Goal: Task Accomplishment & Management: Use online tool/utility

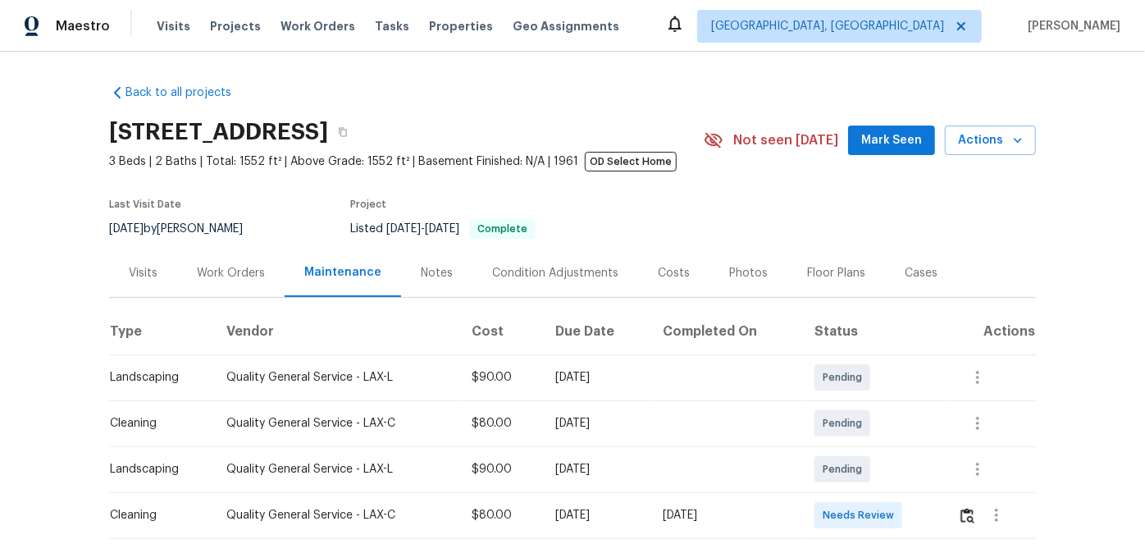
scroll to position [148, 0]
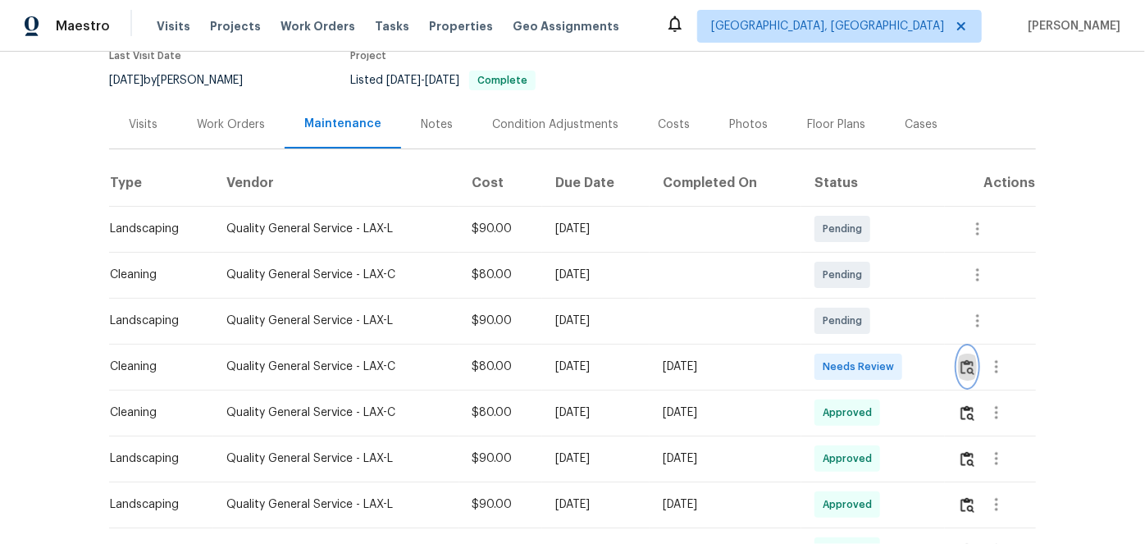
click at [965, 363] on img "button" at bounding box center [967, 367] width 14 height 16
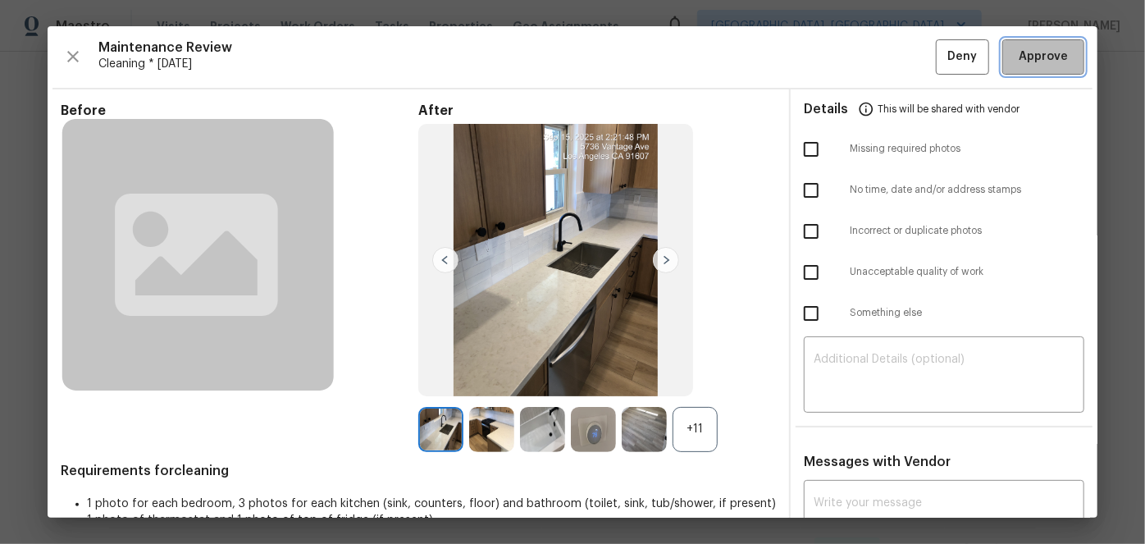
click at [1029, 57] on span "Approve" at bounding box center [1043, 57] width 49 height 21
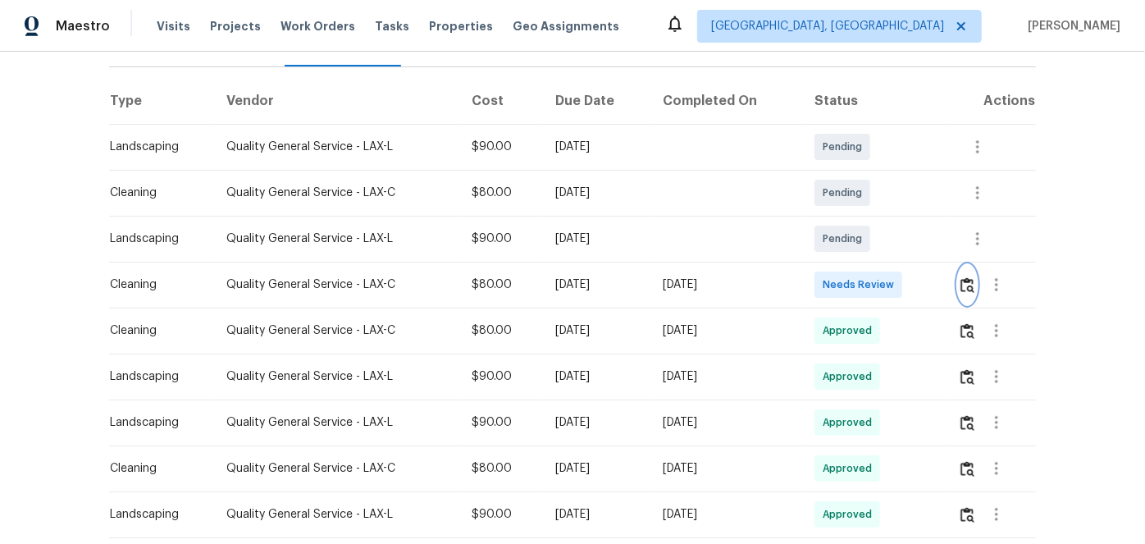
scroll to position [298, 0]
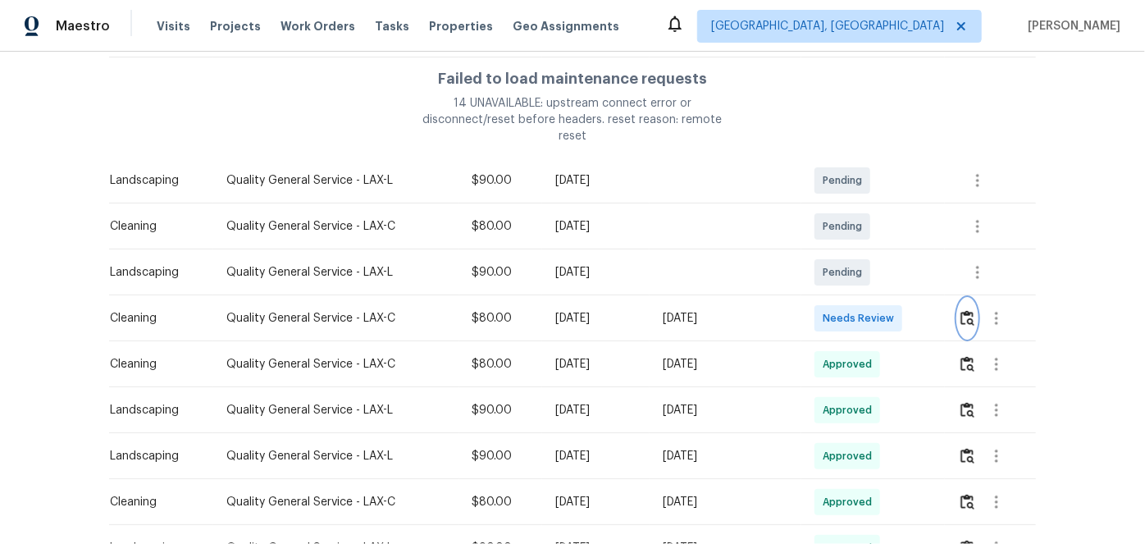
click at [962, 310] on img "button" at bounding box center [967, 318] width 14 height 16
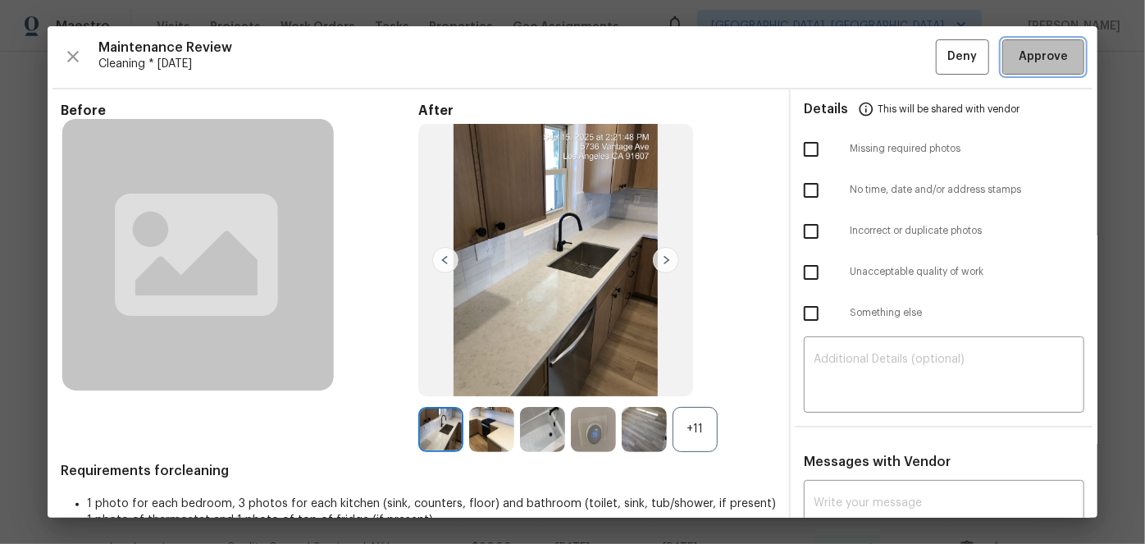
click at [1039, 63] on span "Approve" at bounding box center [1043, 57] width 49 height 21
click at [1045, 59] on span "Approve" at bounding box center [1043, 57] width 49 height 21
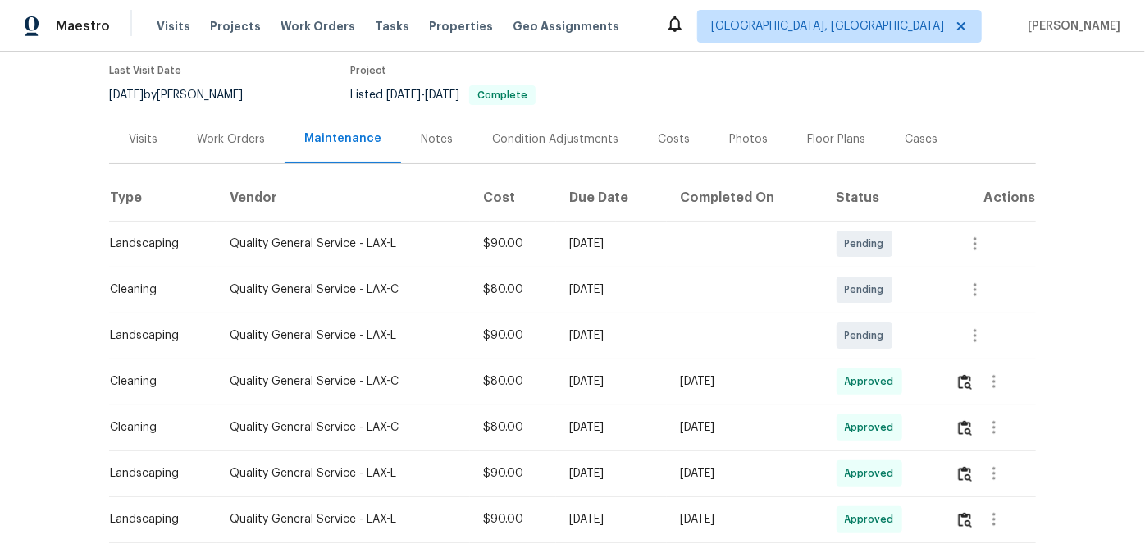
scroll to position [148, 0]
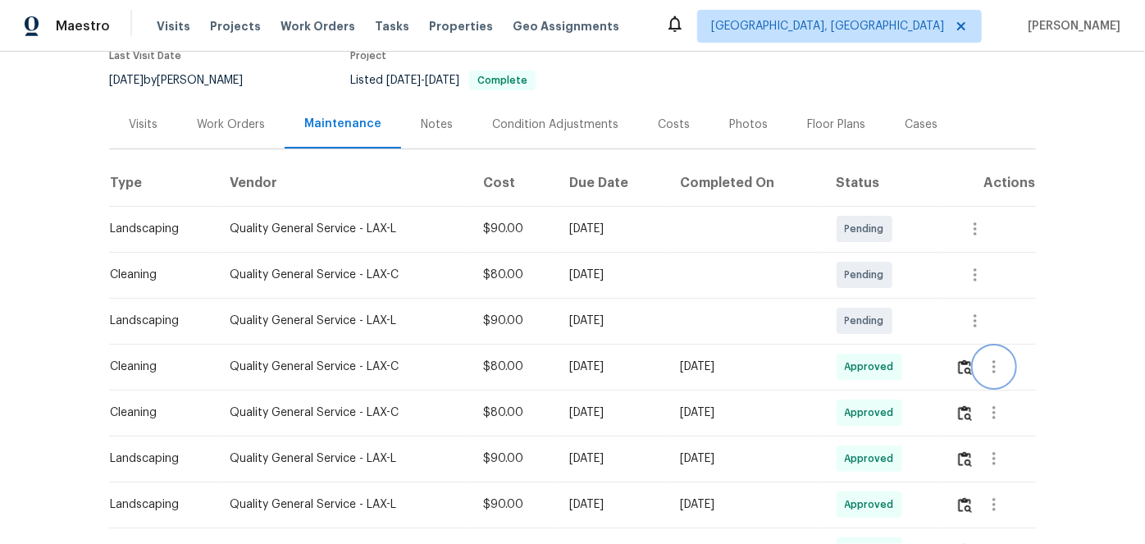
click at [990, 365] on icon "button" at bounding box center [994, 367] width 20 height 20
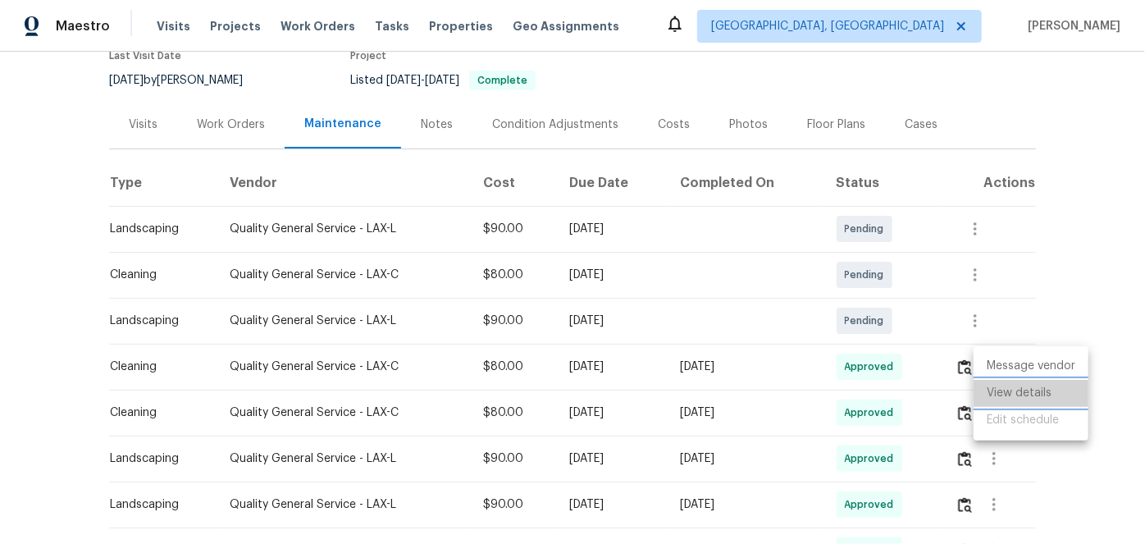
click at [1003, 387] on li "View details" at bounding box center [1031, 393] width 115 height 27
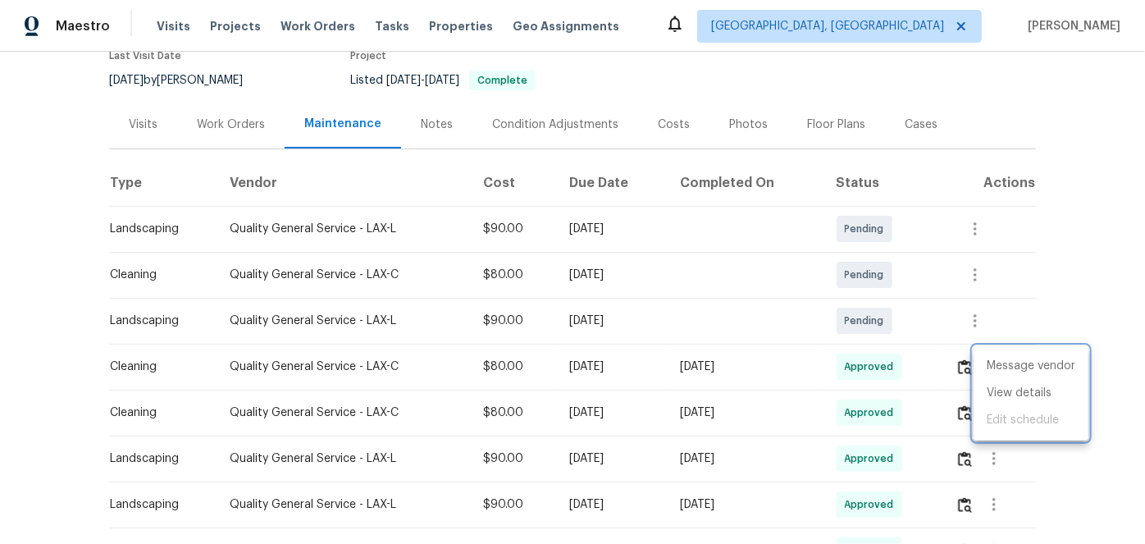
click at [1084, 254] on div at bounding box center [572, 272] width 1145 height 544
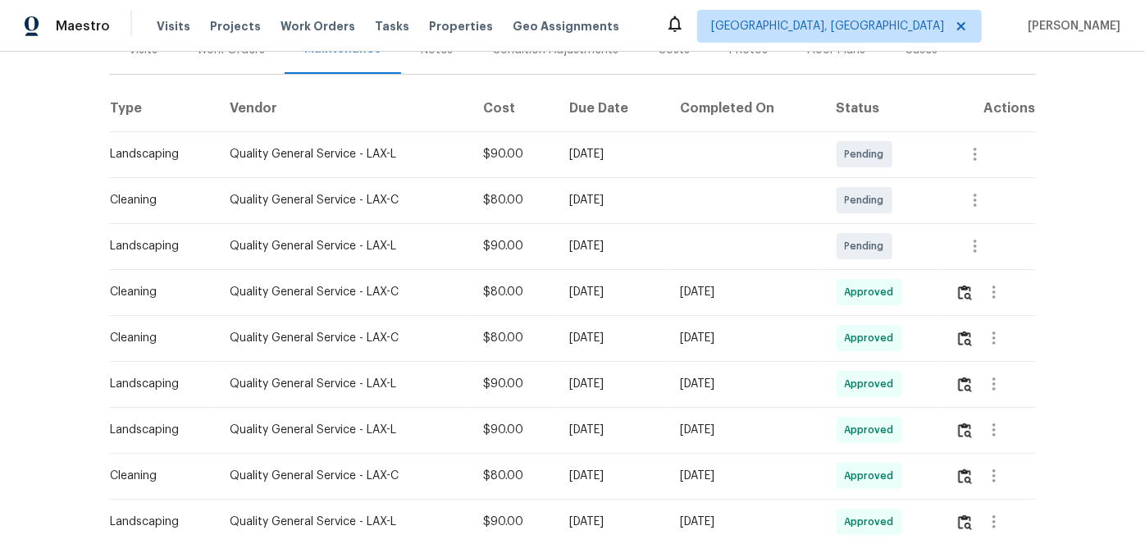
scroll to position [0, 0]
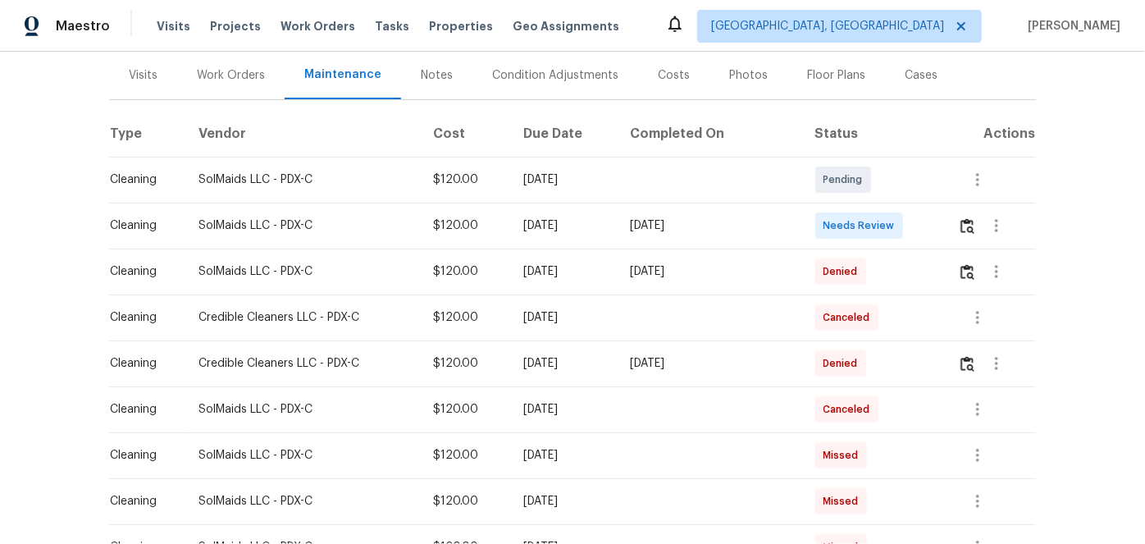
scroll to position [223, 0]
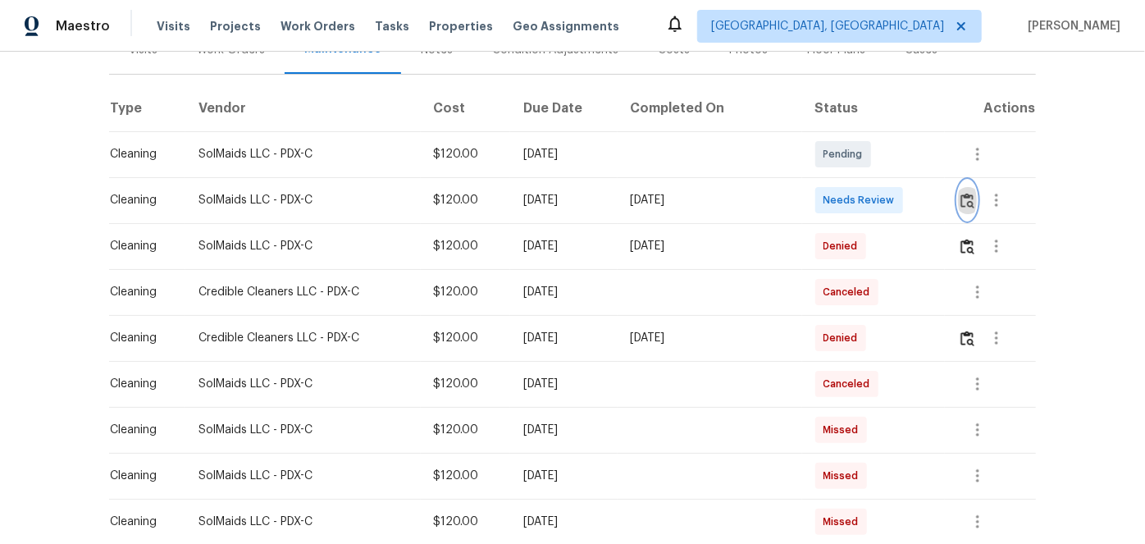
click at [963, 200] on img "button" at bounding box center [967, 201] width 14 height 16
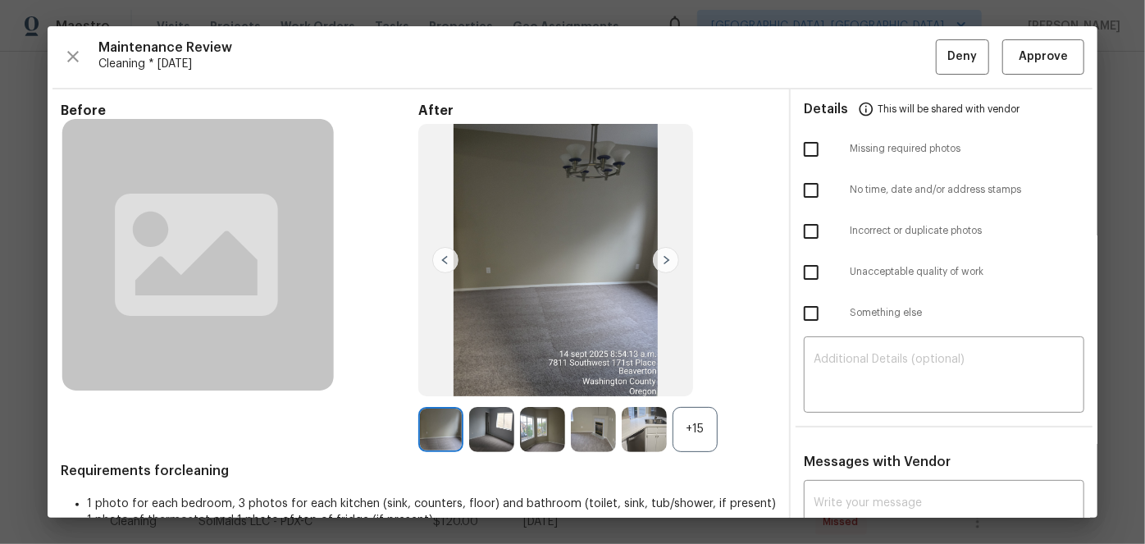
click at [805, 232] on input "checkbox" at bounding box center [811, 231] width 34 height 34
checkbox input "true"
click at [851, 351] on div "​" at bounding box center [944, 376] width 281 height 72
paste textarea "Maintenance Audit Team: Hello! Unfortunately this Cleaning visit completed on 0…"
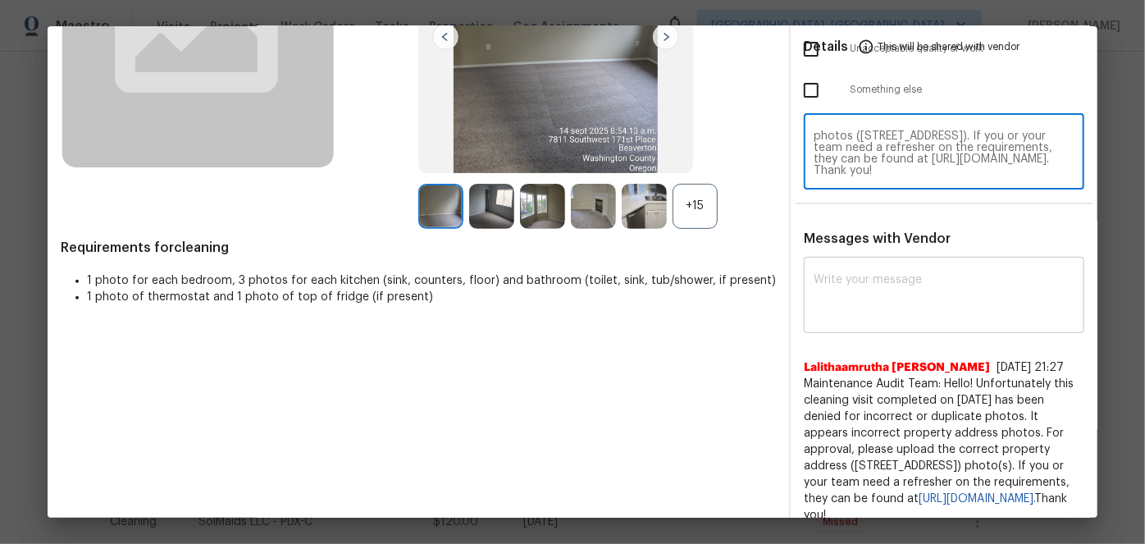
type textarea "Maintenance Audit Team: Hello! Unfortunately this Cleaning visit completed on 0…"
click at [823, 271] on div "x ​" at bounding box center [944, 297] width 281 height 72
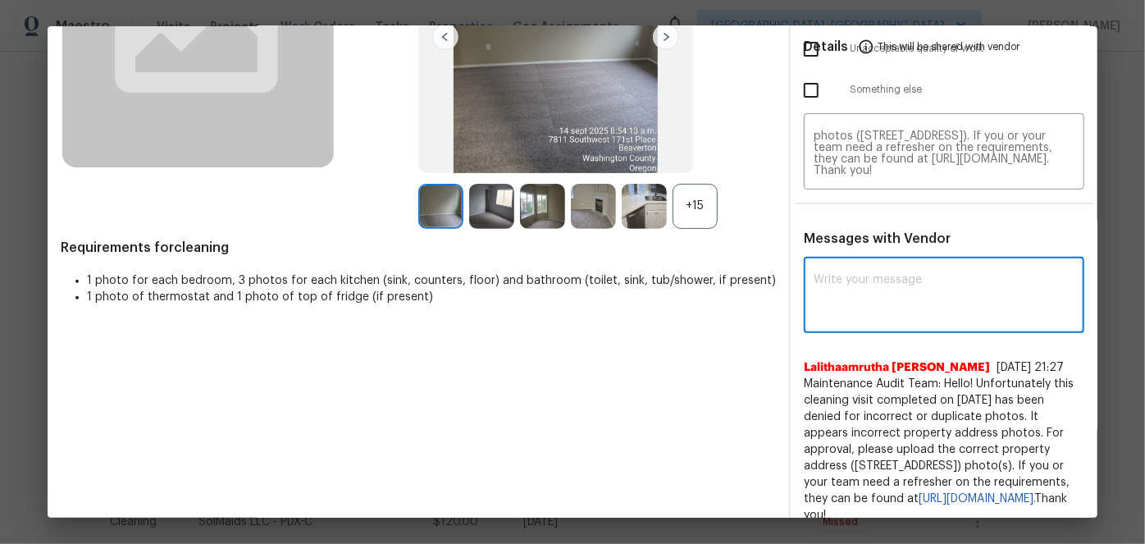
paste textarea "Maintenance Audit Team: Hello! Unfortunately this Cleaning visit completed on 0…"
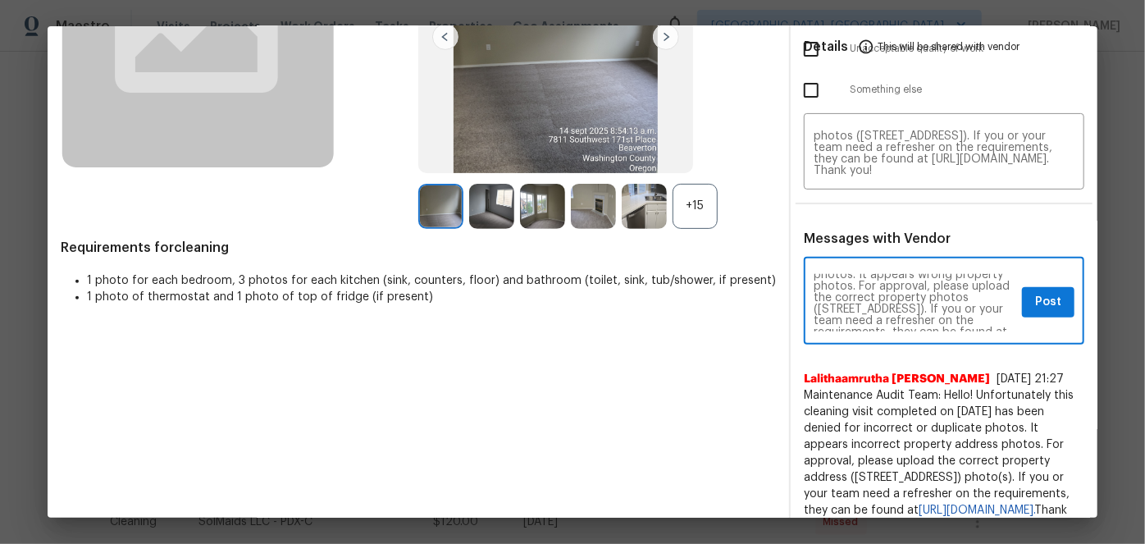
scroll to position [59, 0]
type textarea "Maintenance Audit Team: Hello! Unfortunately this Cleaning visit completed on 0…"
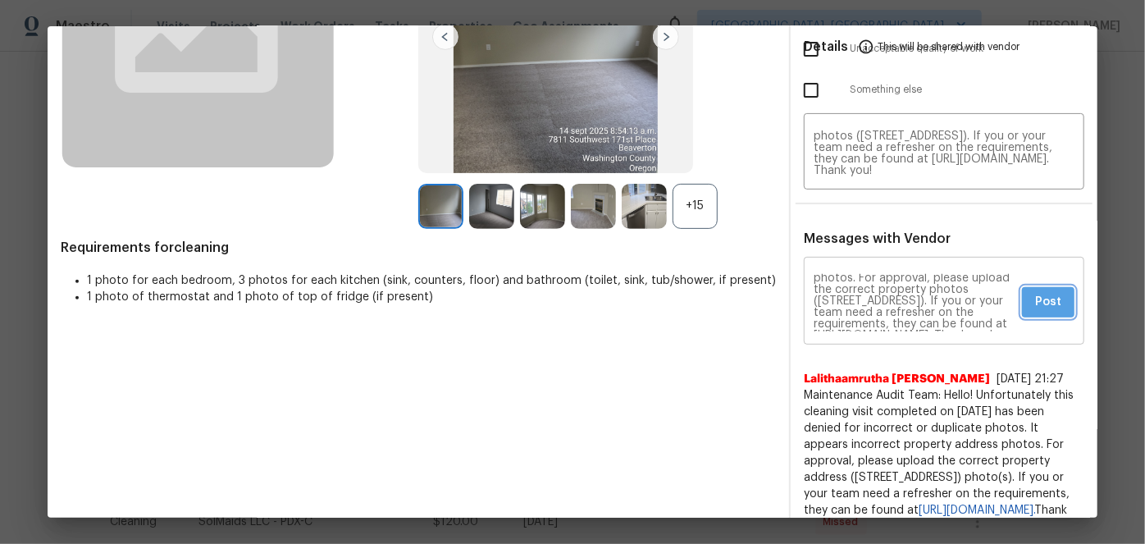
click at [1043, 305] on span "Post" at bounding box center [1048, 302] width 26 height 21
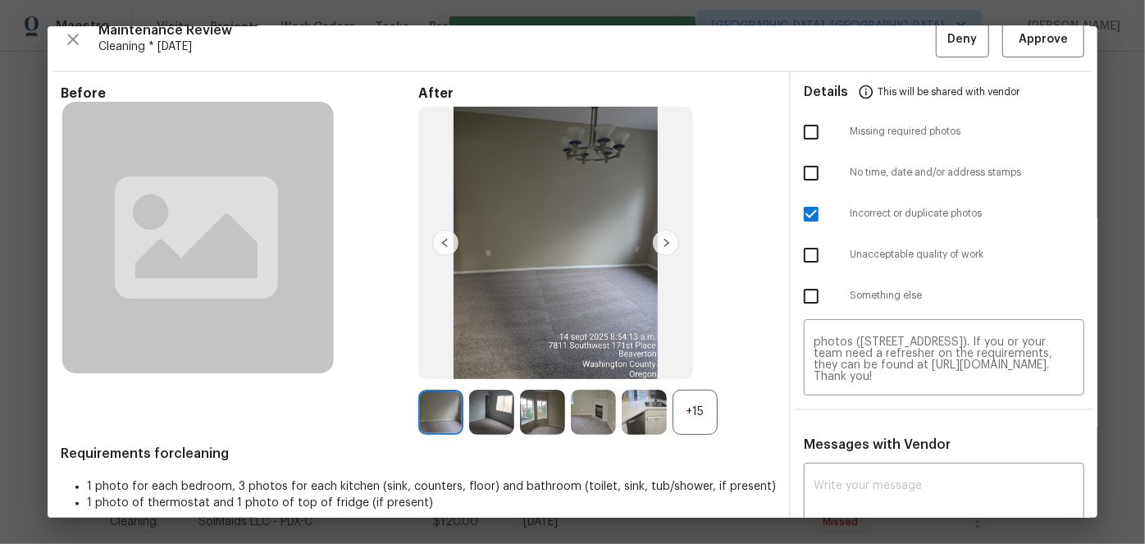
scroll to position [0, 0]
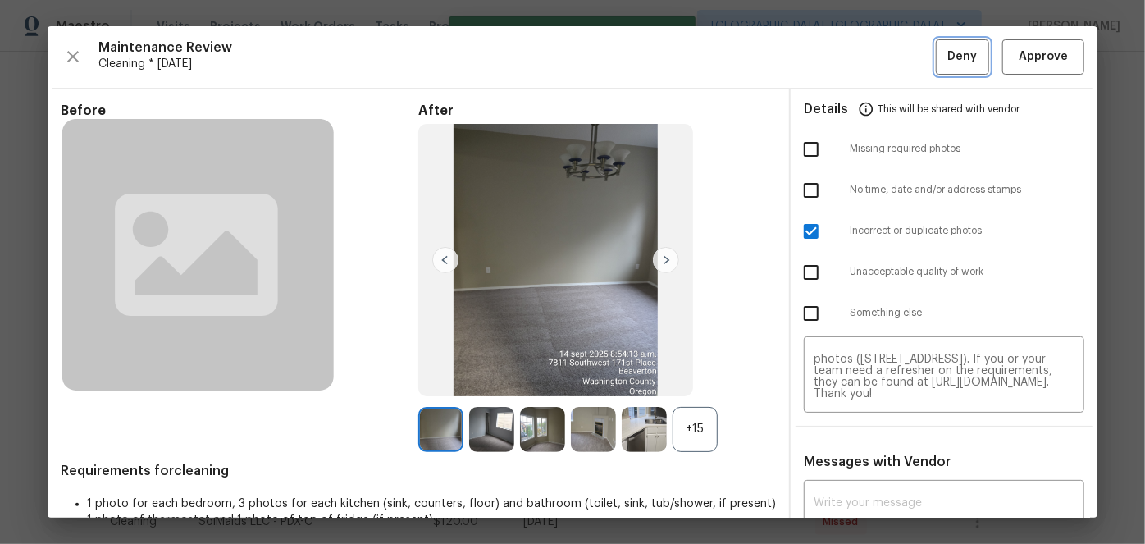
click at [948, 55] on span "Deny" at bounding box center [963, 57] width 30 height 21
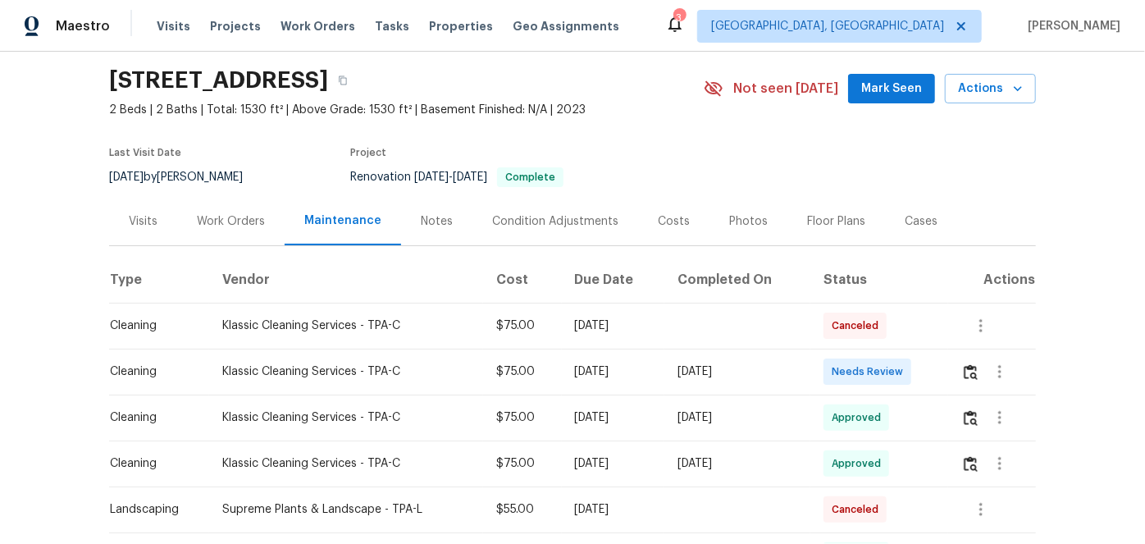
scroll to position [148, 0]
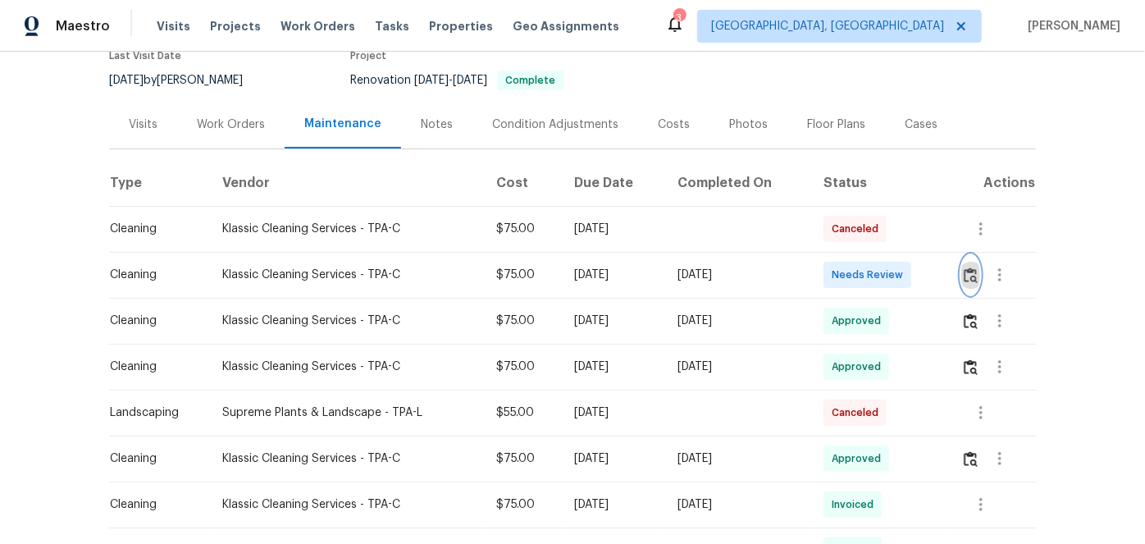
click at [974, 273] on img "button" at bounding box center [971, 275] width 14 height 16
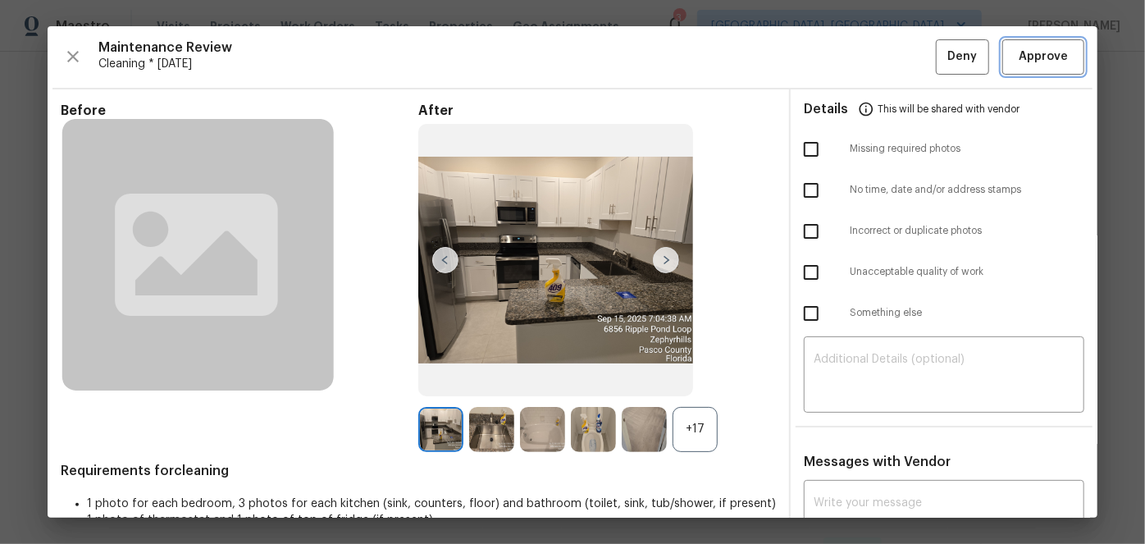
click at [1019, 52] on span "Approve" at bounding box center [1043, 57] width 49 height 21
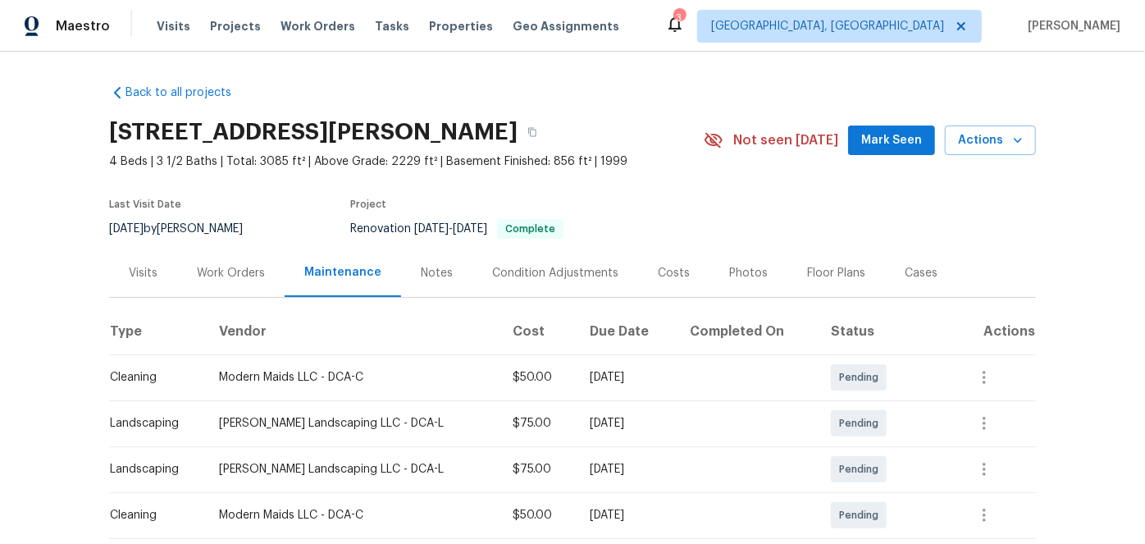
scroll to position [298, 0]
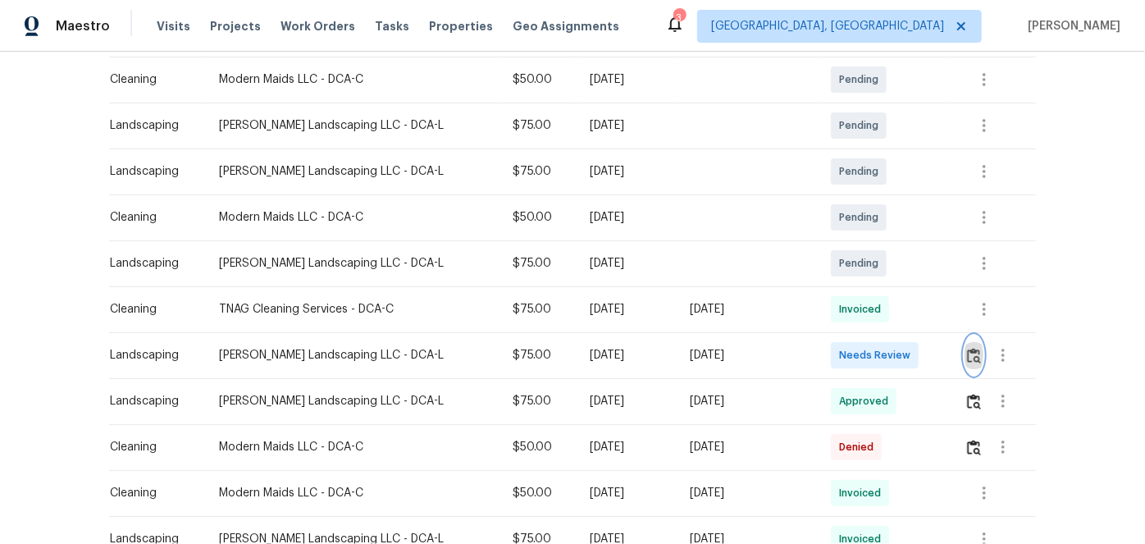
click at [970, 356] on img "button" at bounding box center [974, 356] width 14 height 16
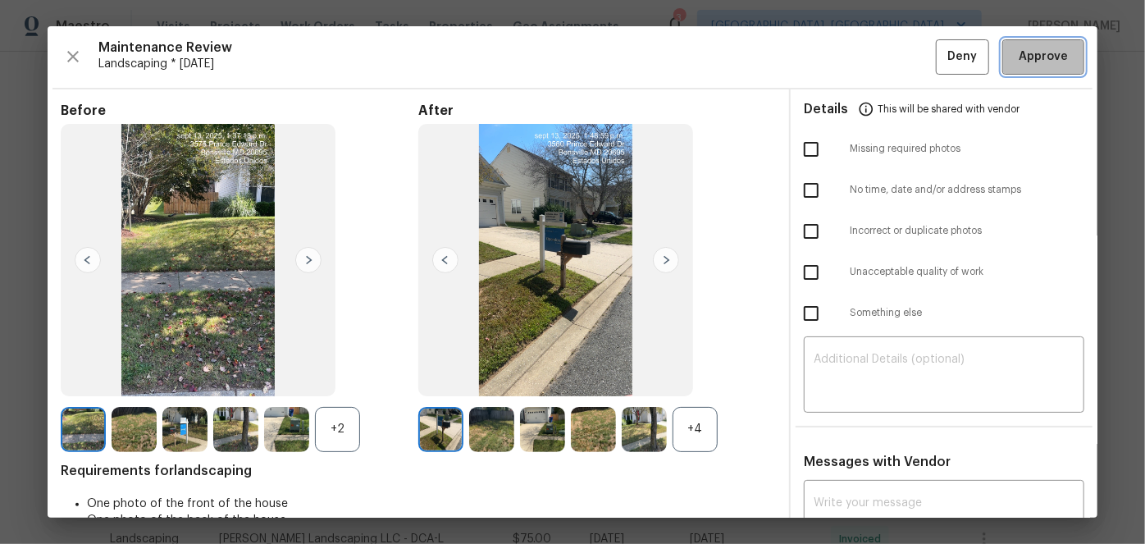
click at [1043, 45] on button "Approve" at bounding box center [1043, 56] width 82 height 35
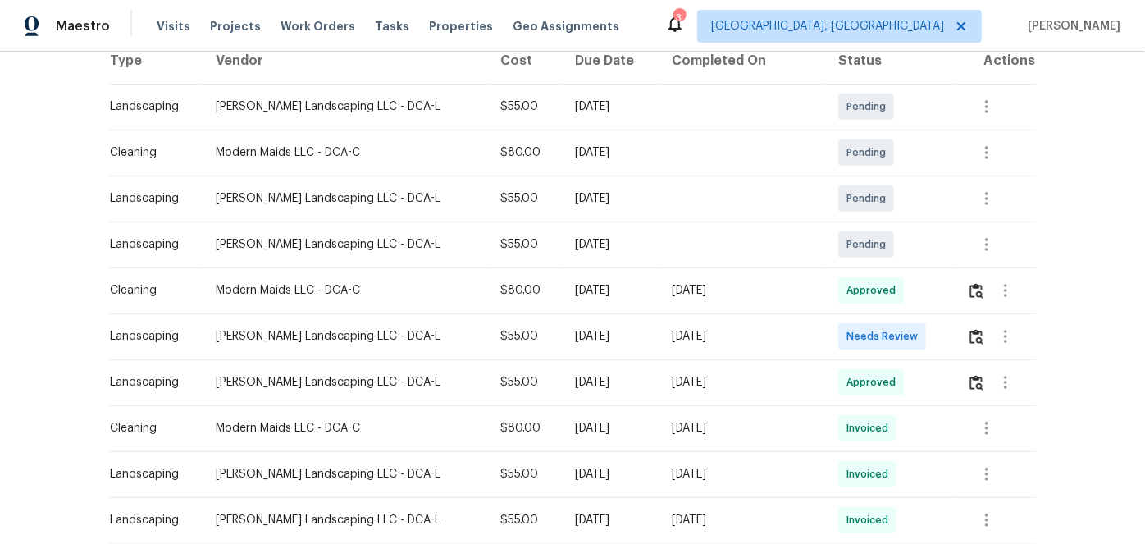
scroll to position [372, 0]
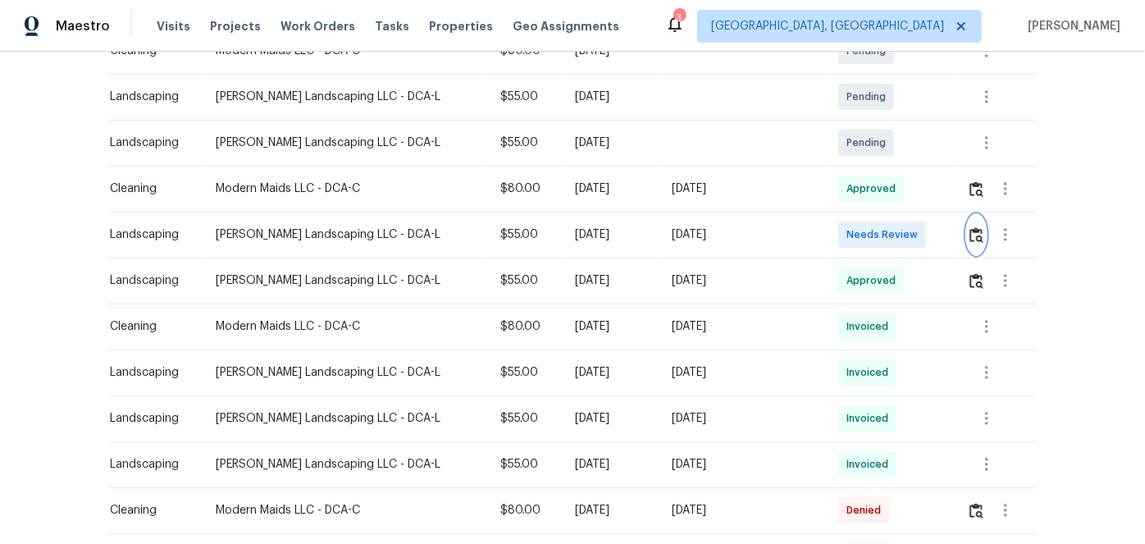
click at [969, 235] on img "button" at bounding box center [976, 235] width 14 height 16
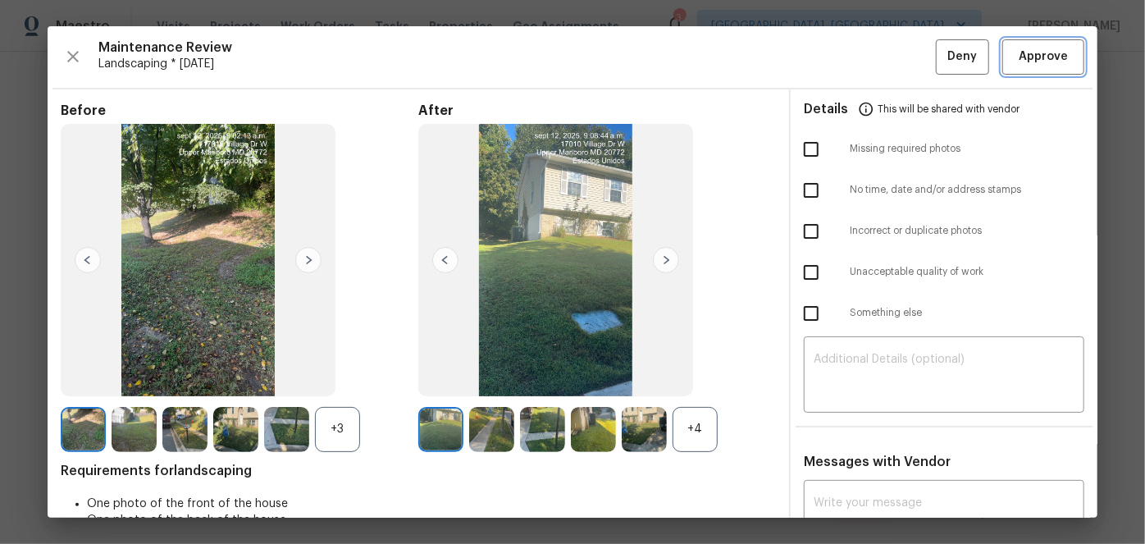
click at [1037, 57] on span "Approve" at bounding box center [1043, 57] width 49 height 21
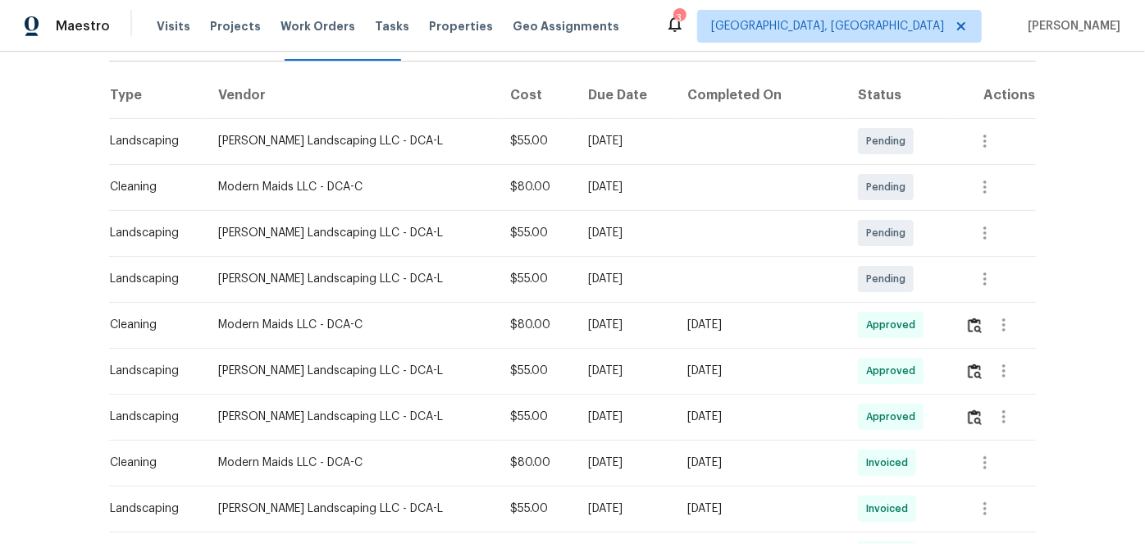
scroll to position [223, 0]
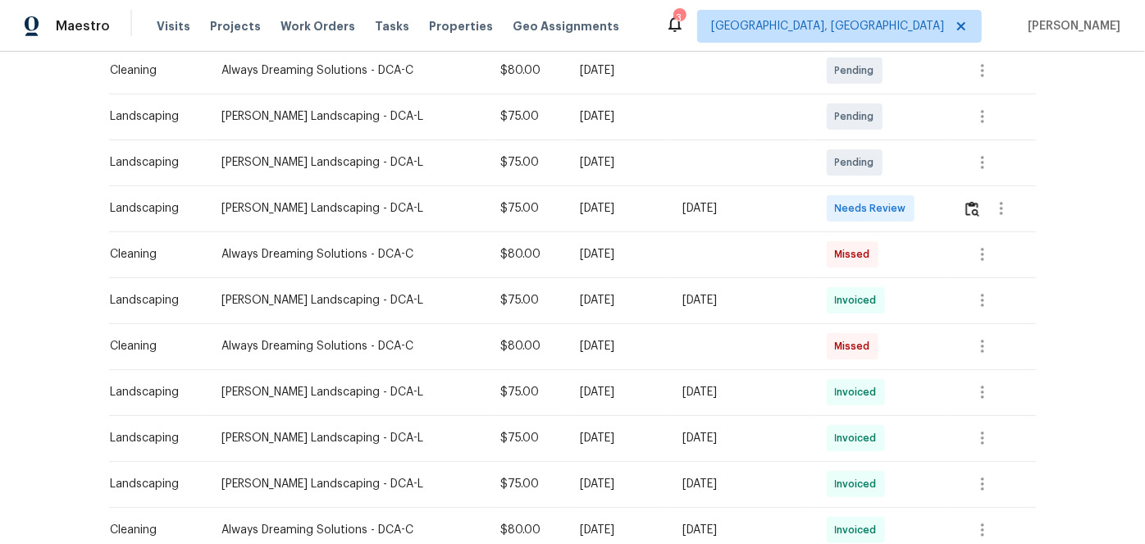
scroll to position [372, 0]
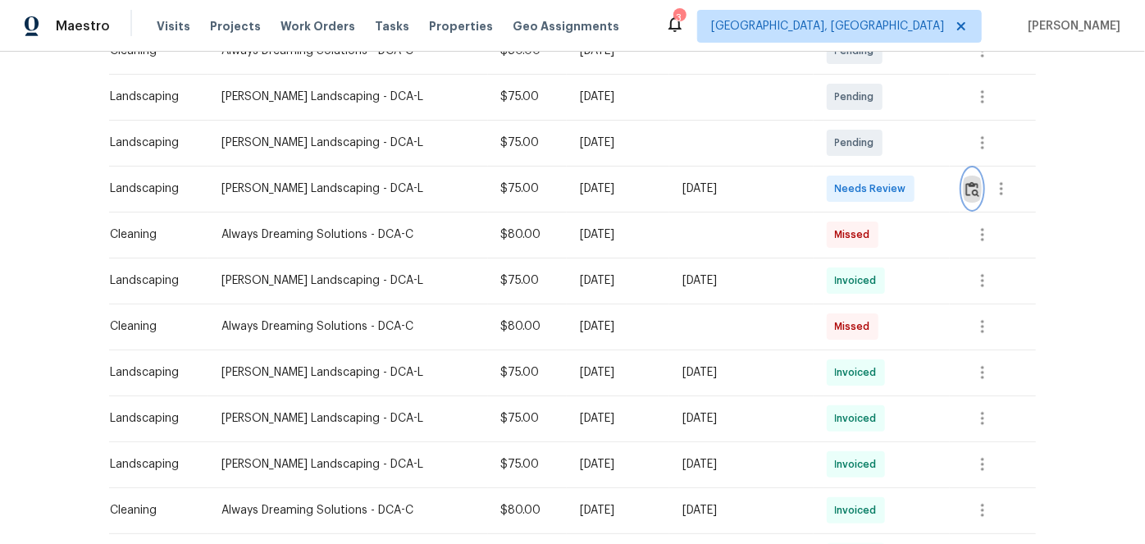
click at [969, 189] on img "button" at bounding box center [972, 189] width 14 height 16
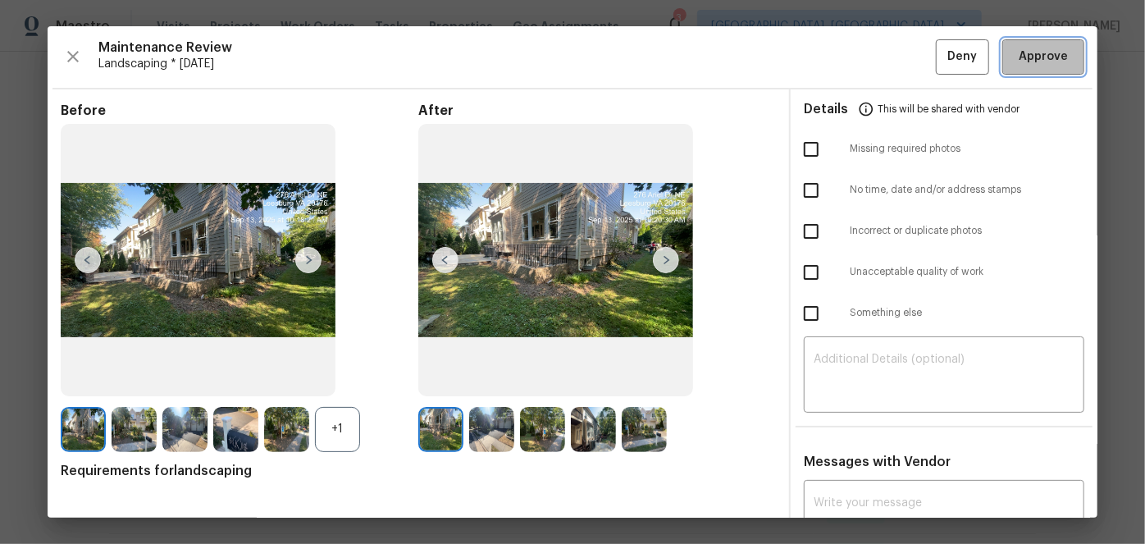
click at [1039, 64] on span "Approve" at bounding box center [1043, 57] width 49 height 21
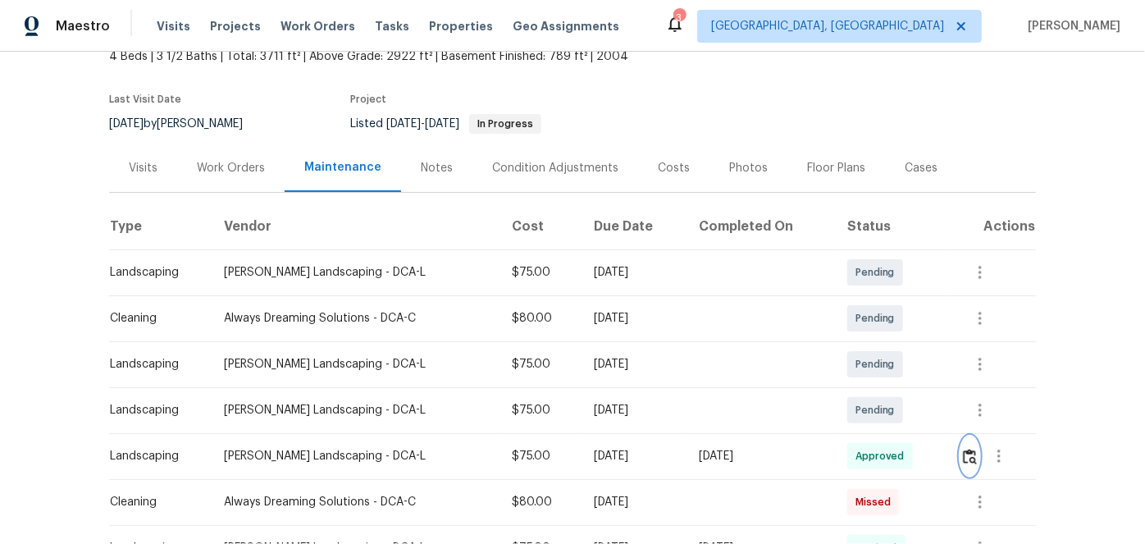
scroll to position [0, 0]
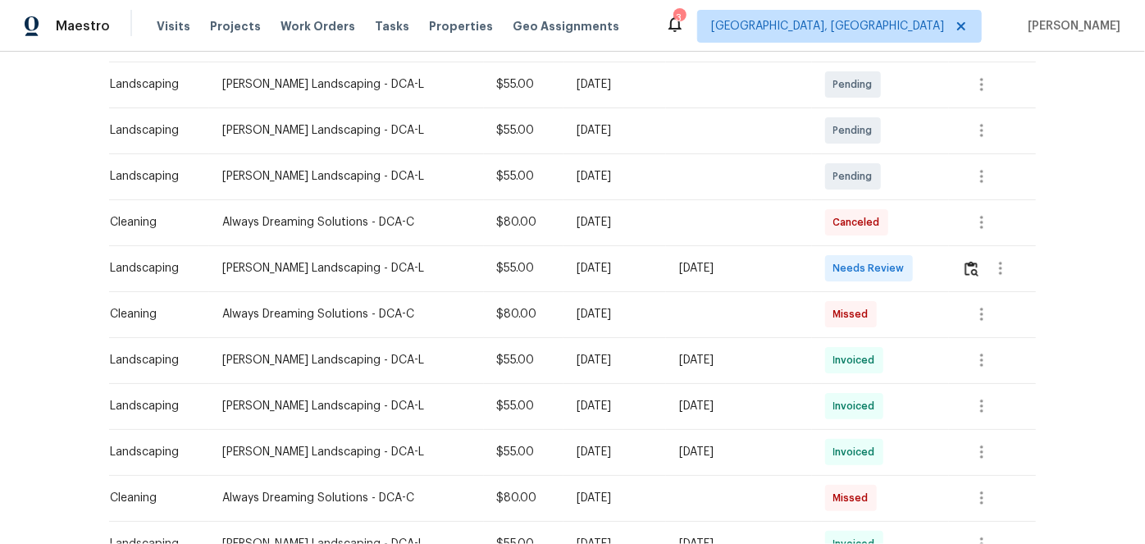
scroll to position [298, 0]
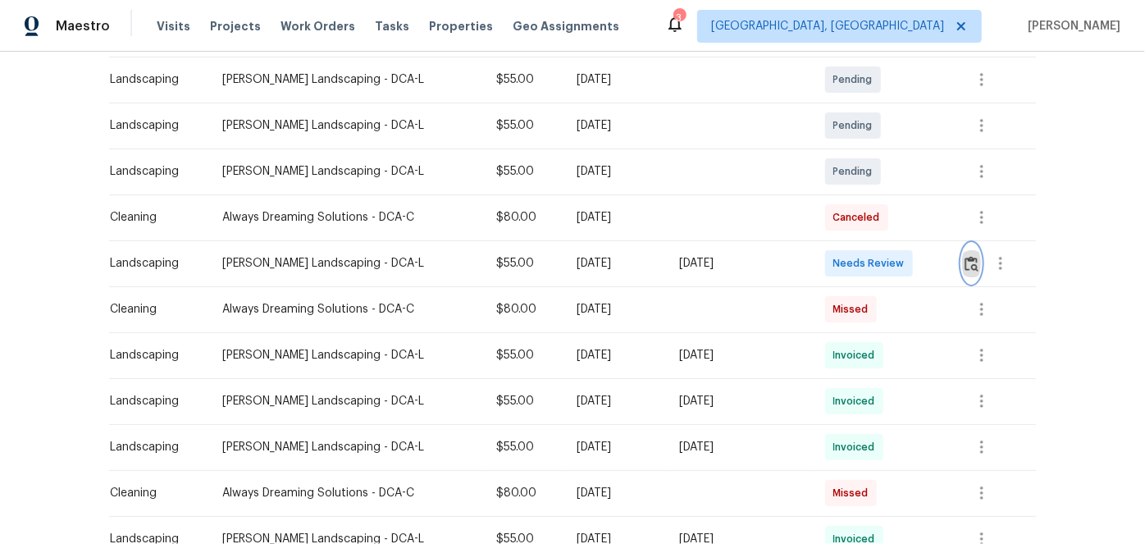
click at [476, 188] on img "button" at bounding box center [972, 264] width 14 height 16
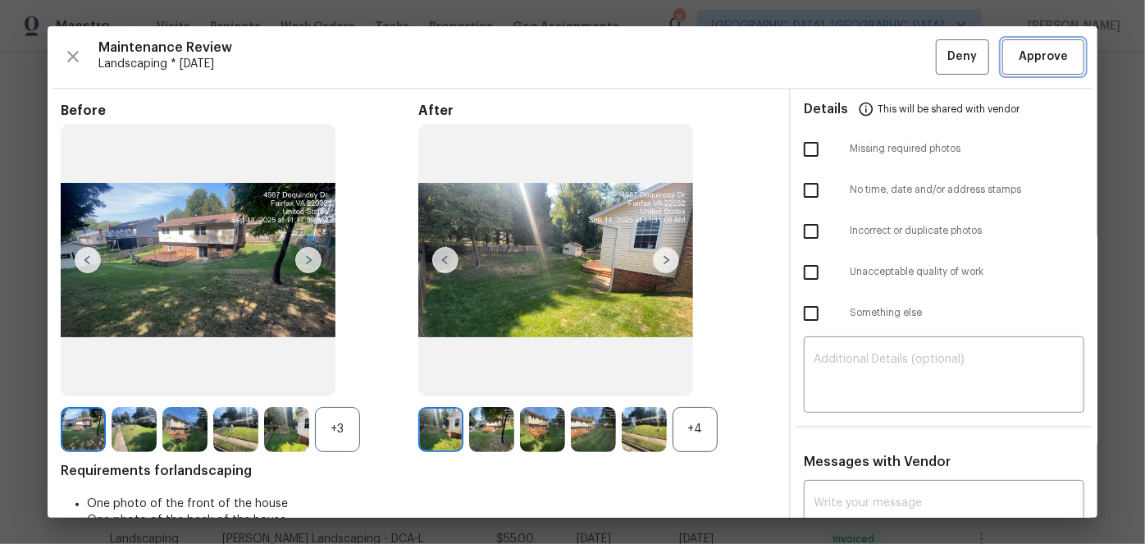
click at [476, 63] on span "Approve" at bounding box center [1043, 57] width 49 height 21
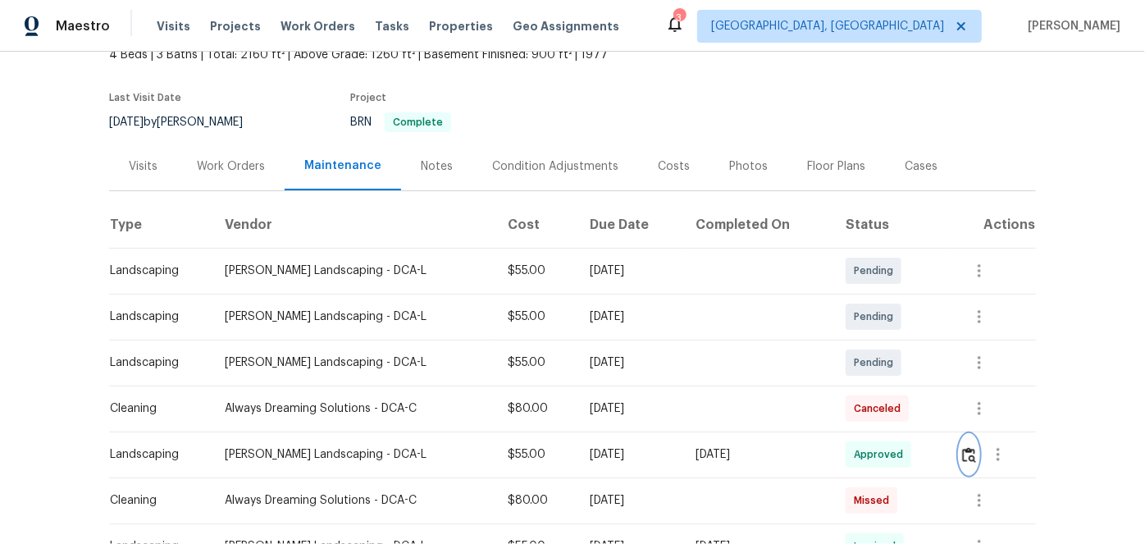
scroll to position [0, 0]
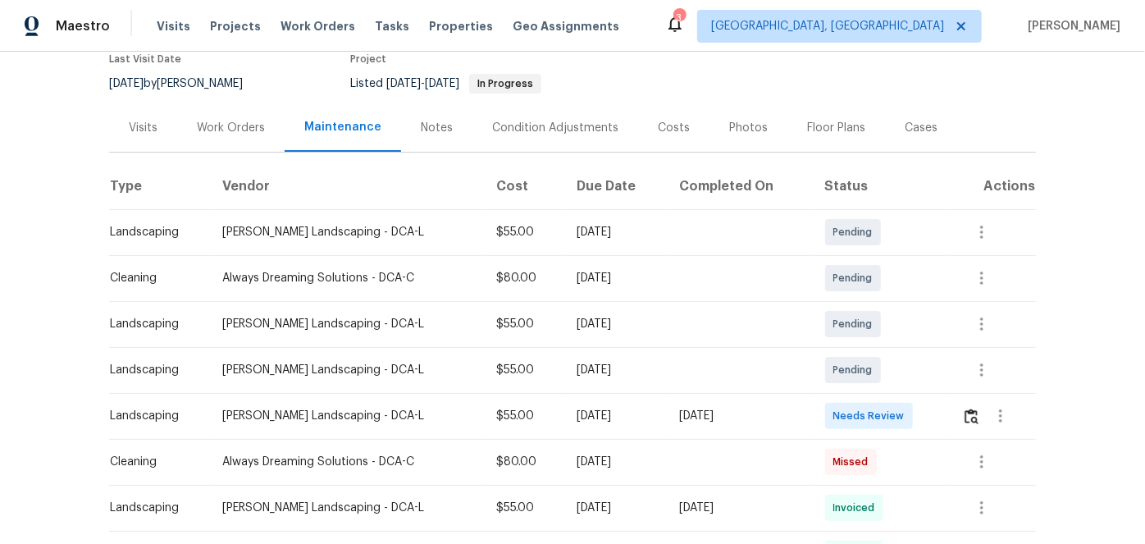
scroll to position [223, 0]
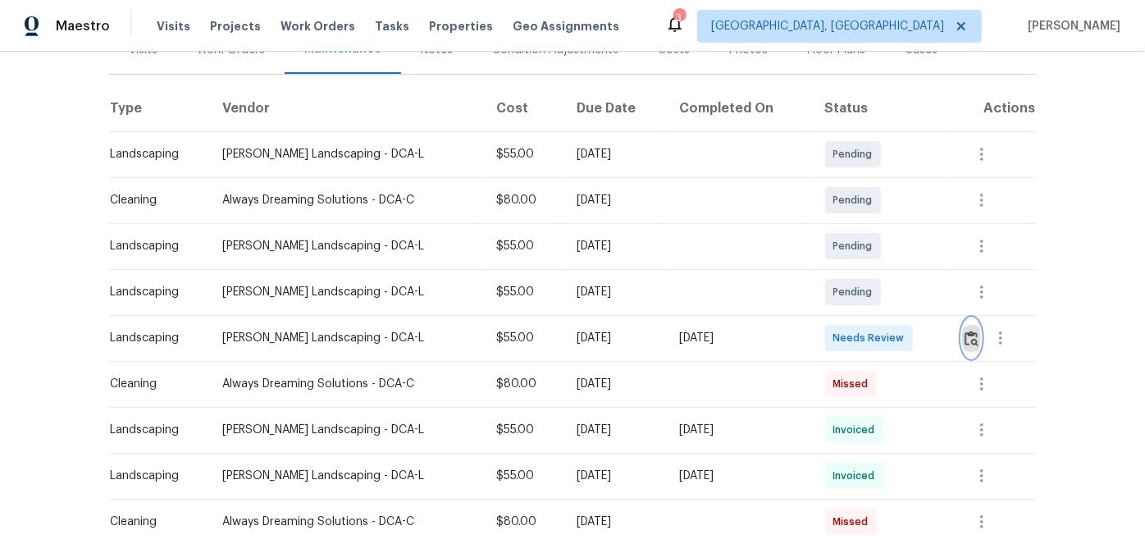
click at [965, 333] on img "button" at bounding box center [972, 339] width 14 height 16
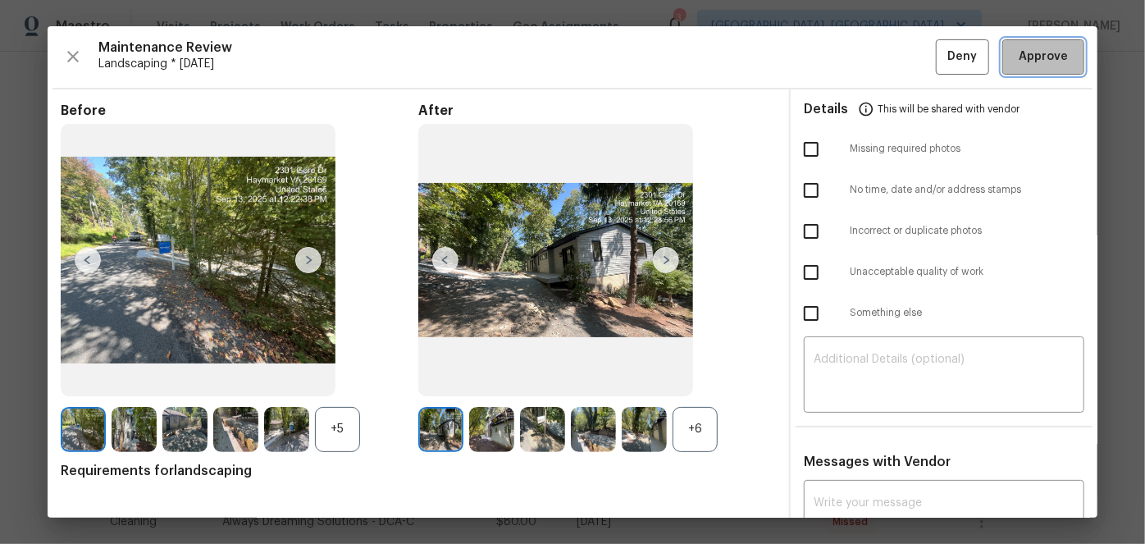
drag, startPoint x: 1038, startPoint y: 44, endPoint x: 1030, endPoint y: 55, distance: 13.5
click at [1038, 44] on button "Approve" at bounding box center [1043, 56] width 82 height 35
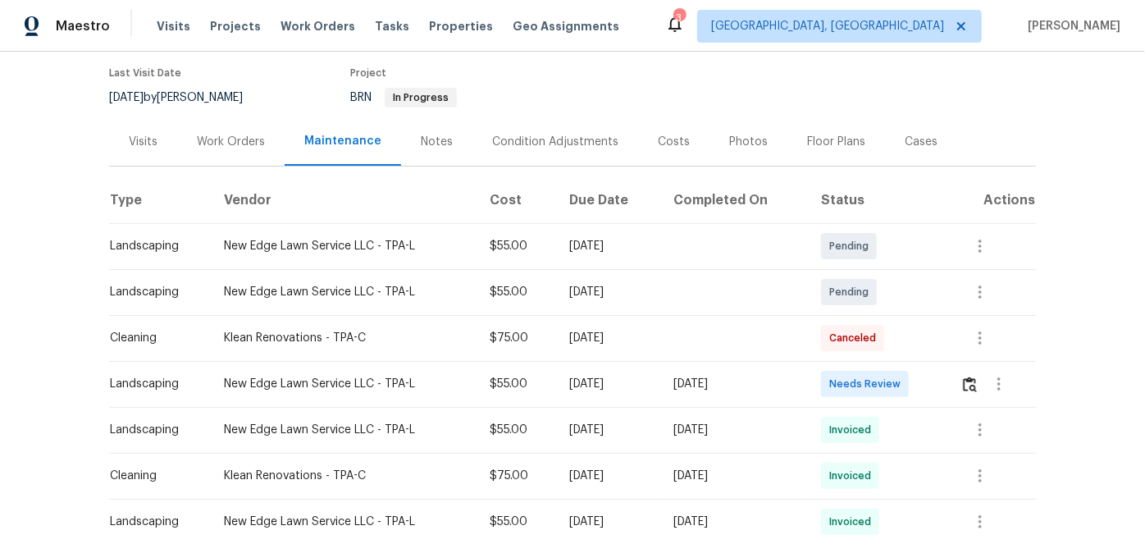
scroll to position [148, 0]
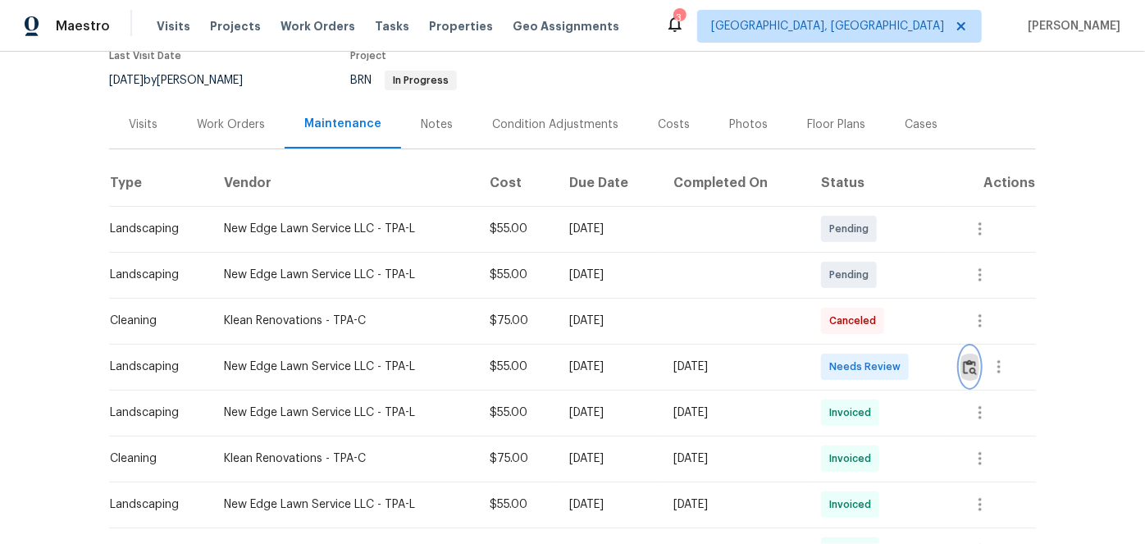
click at [969, 366] on img "button" at bounding box center [970, 367] width 14 height 16
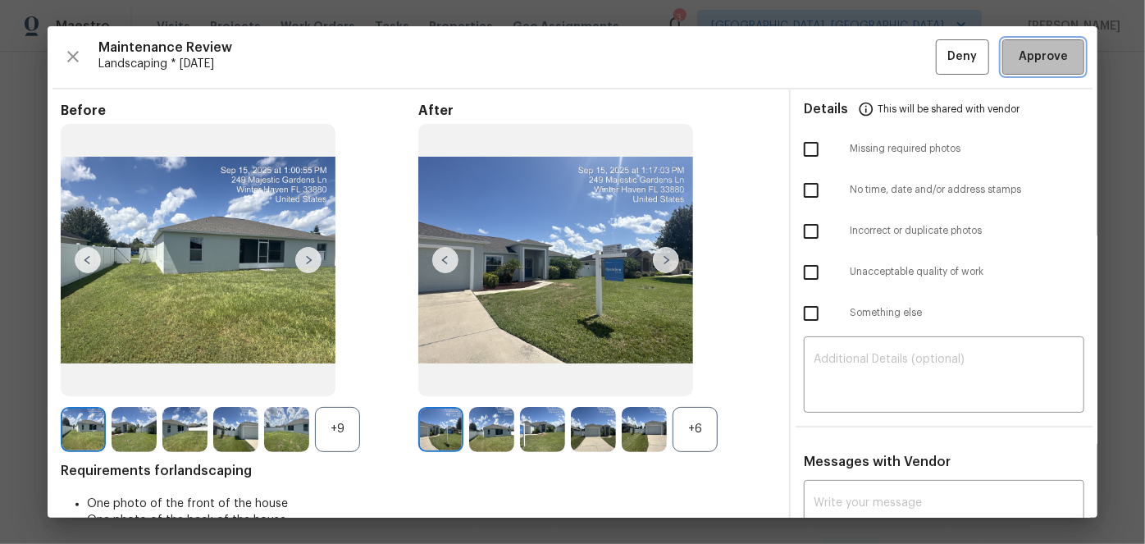
click at [1030, 63] on span "Approve" at bounding box center [1043, 57] width 49 height 21
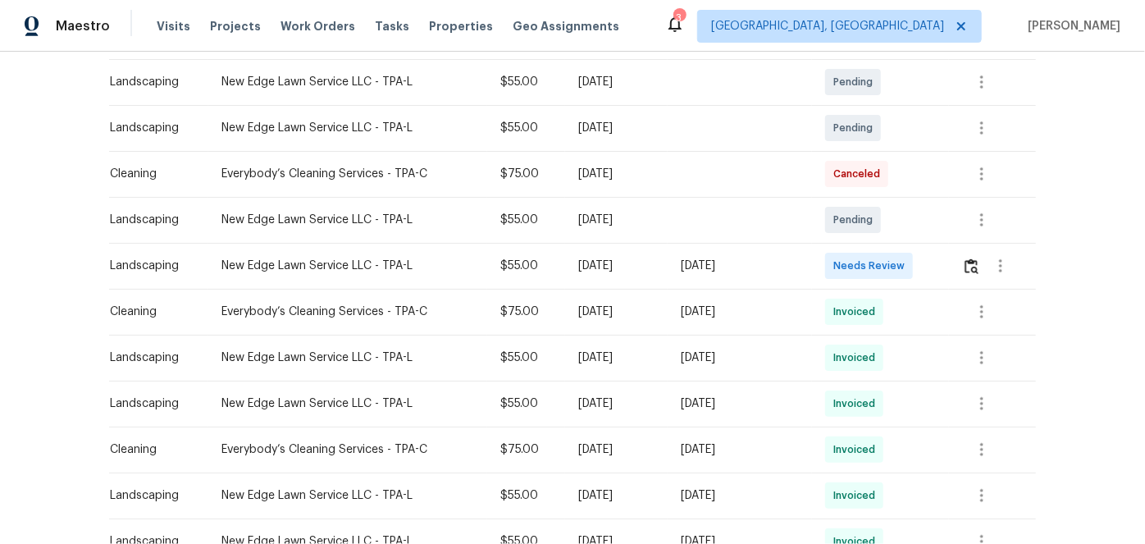
scroll to position [298, 0]
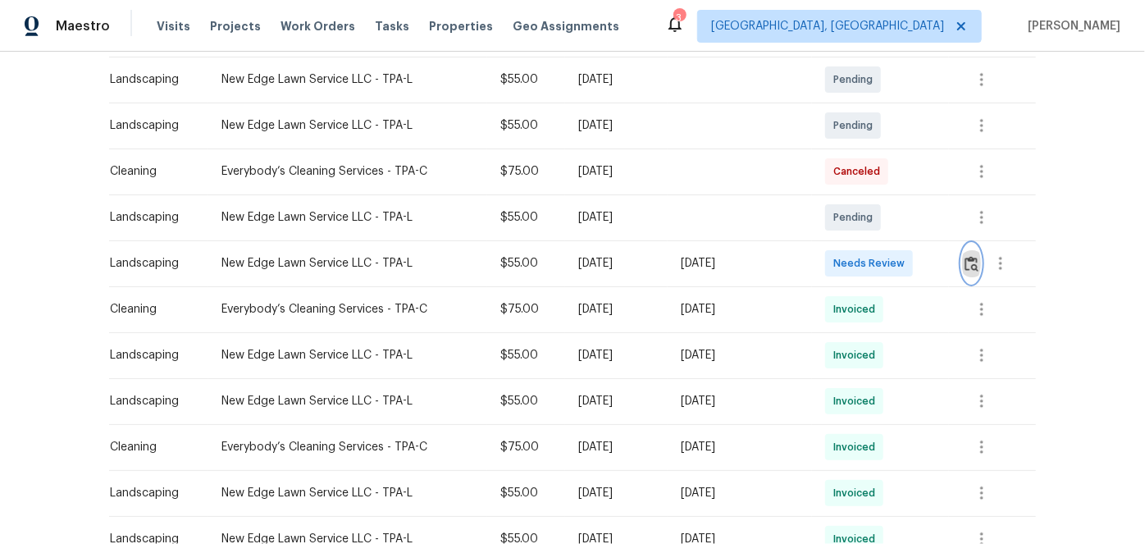
click at [965, 267] on img "button" at bounding box center [972, 264] width 14 height 16
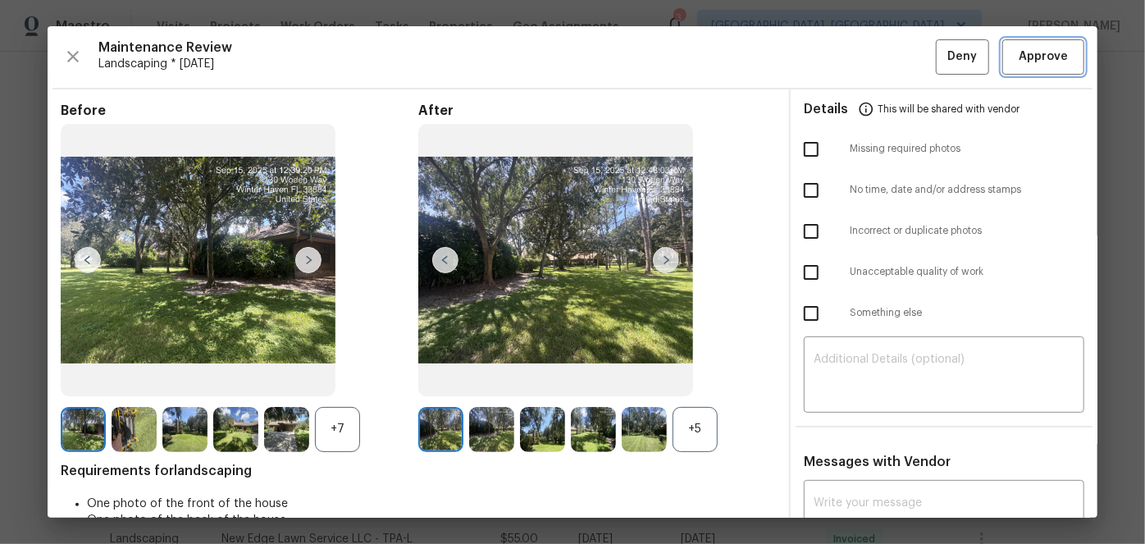
click at [1028, 57] on span "Approve" at bounding box center [1043, 57] width 49 height 21
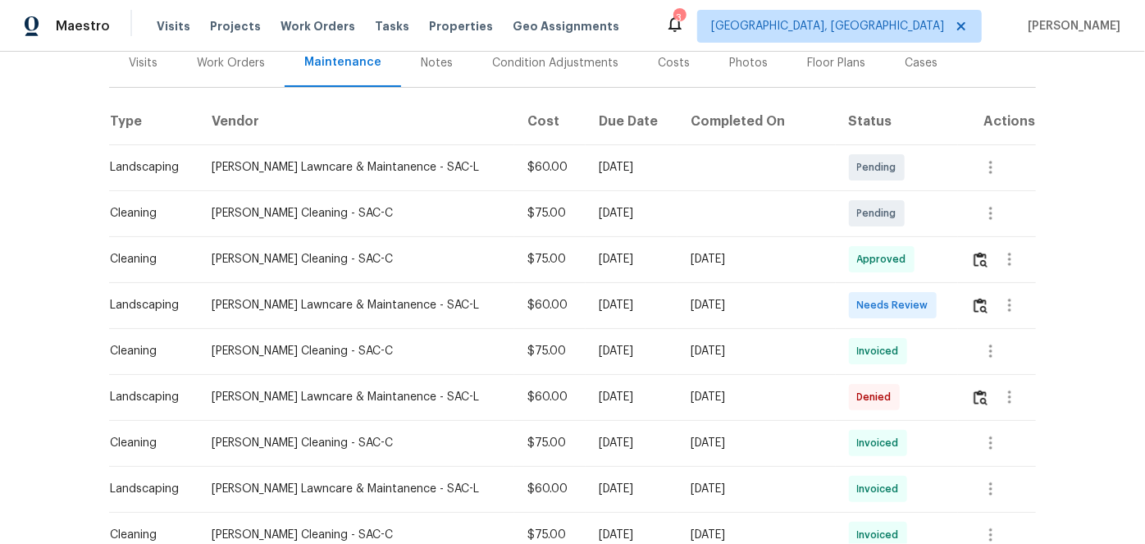
scroll to position [223, 0]
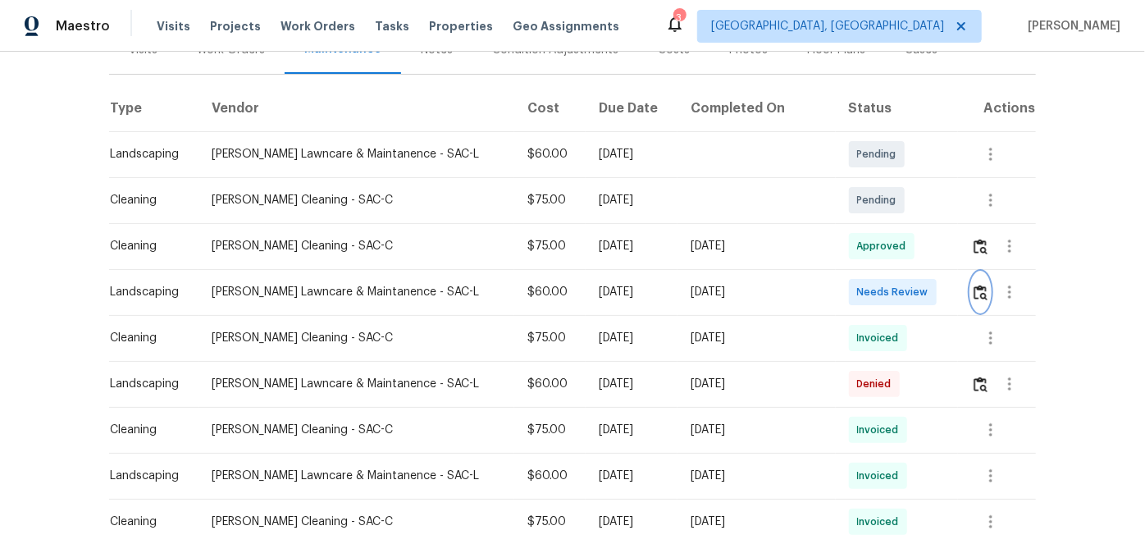
click at [974, 290] on img "button" at bounding box center [981, 293] width 14 height 16
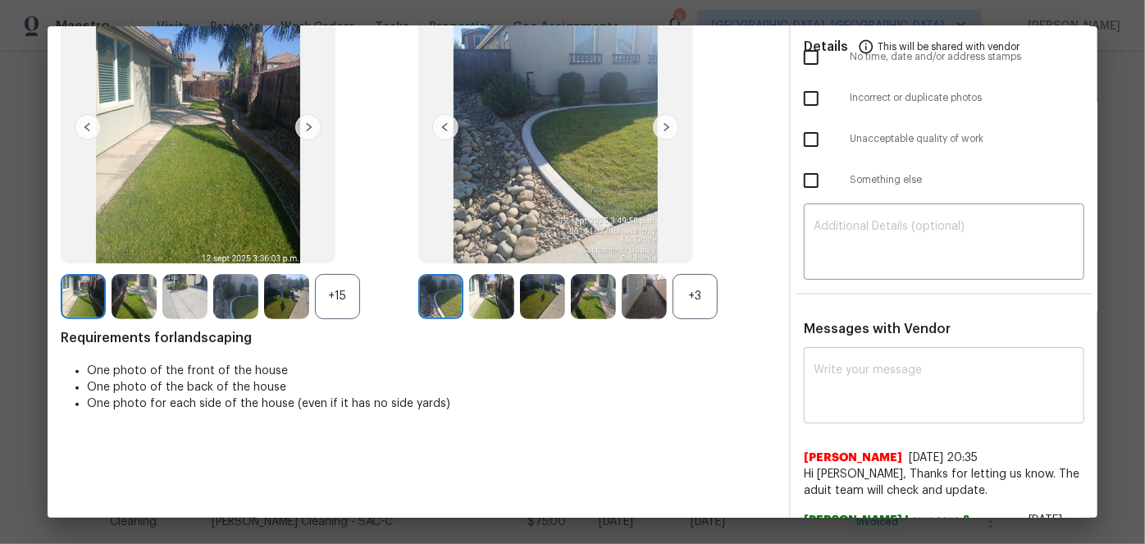
scroll to position [148, 0]
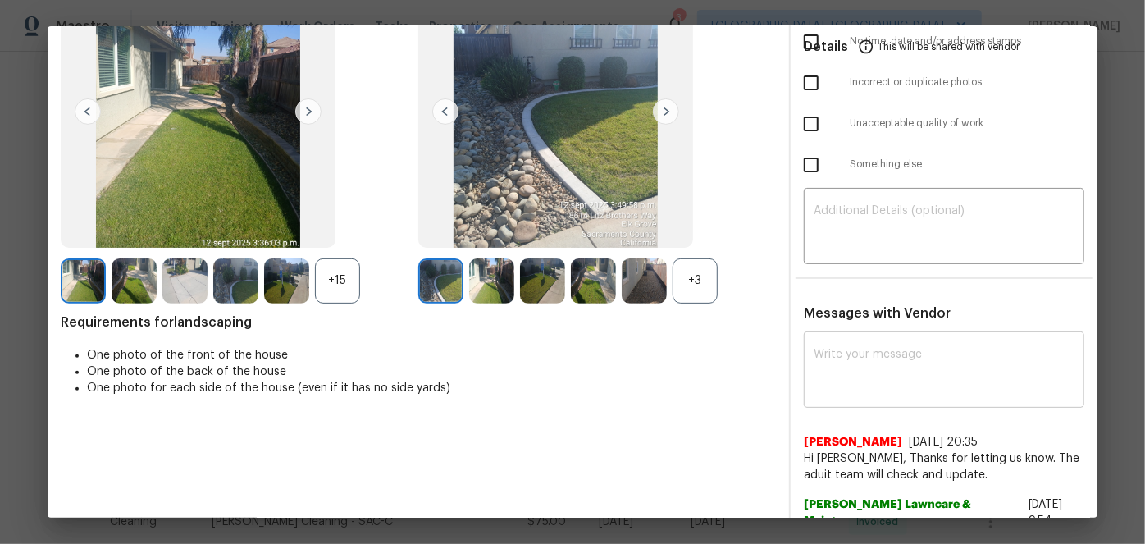
click at [853, 351] on textarea at bounding box center [944, 372] width 261 height 46
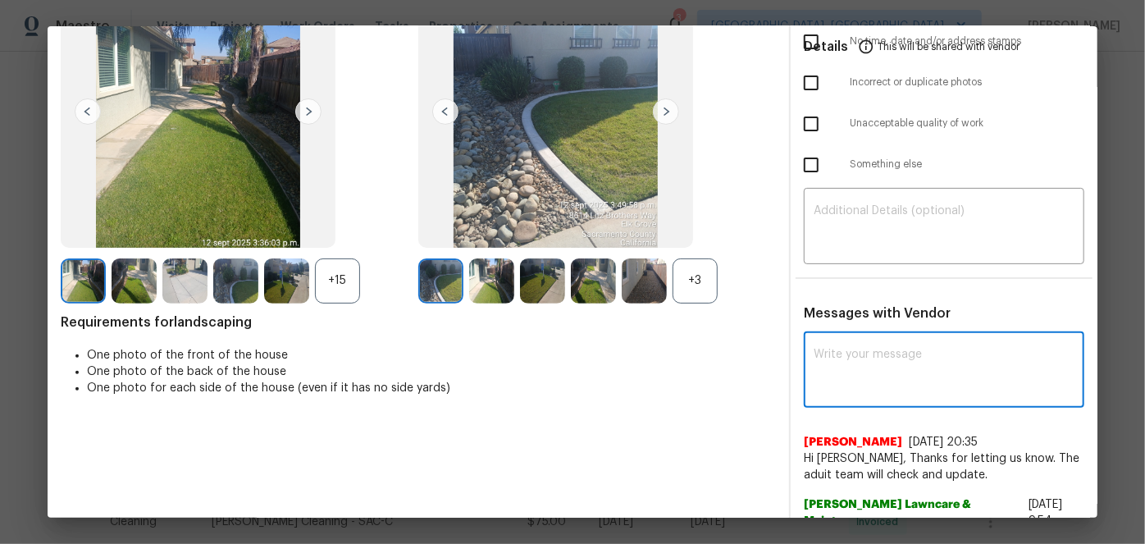
click at [851, 354] on textarea at bounding box center [944, 372] width 261 height 46
paste textarea "Maintenance Audit Team: Hello! After further review the visit has been approved…"
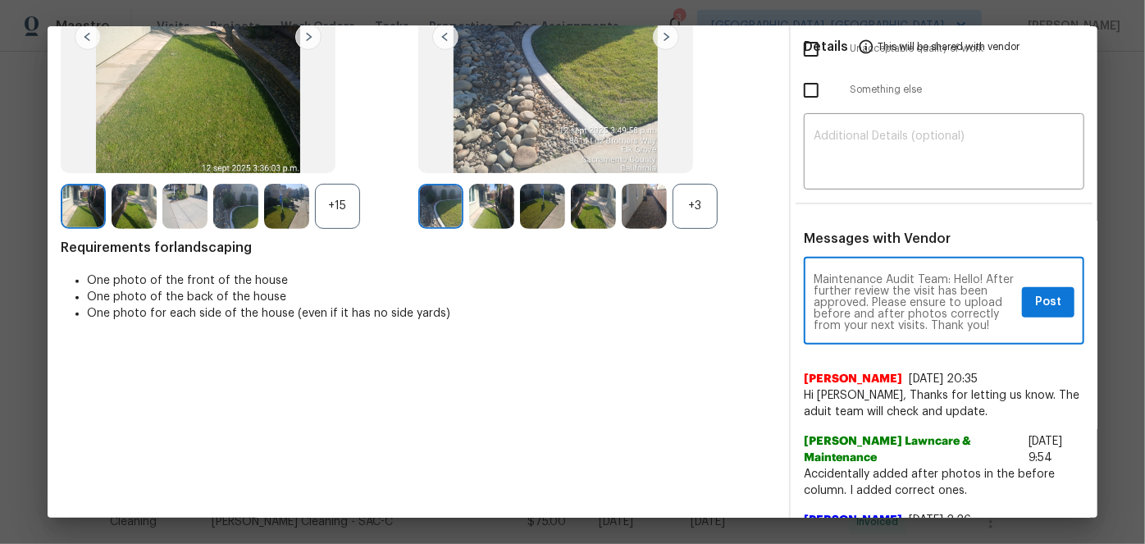
scroll to position [74, 0]
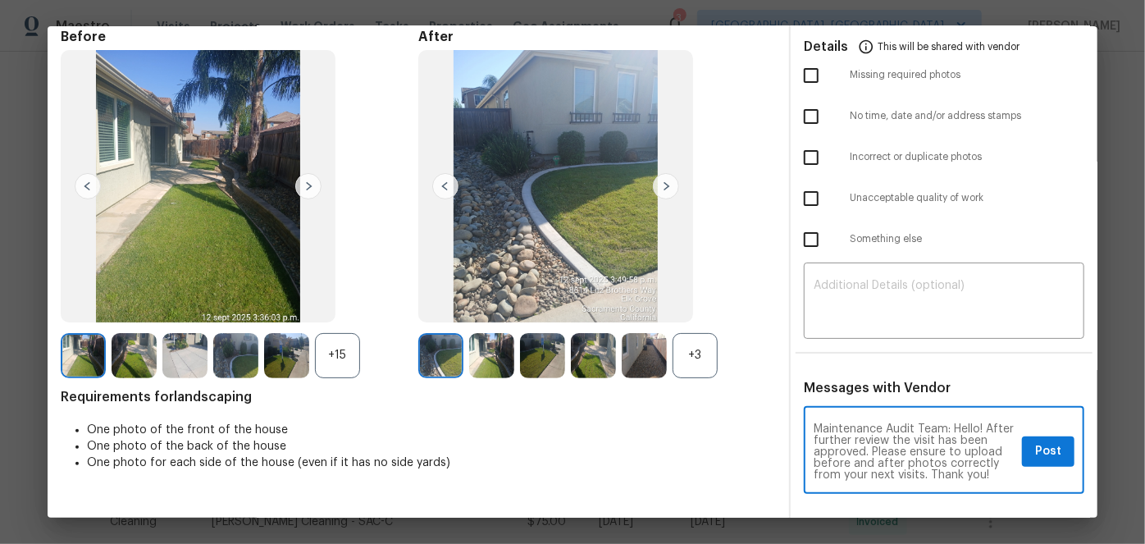
type textarea "Maintenance Audit Team: Hello! After further review the visit has been approved…"
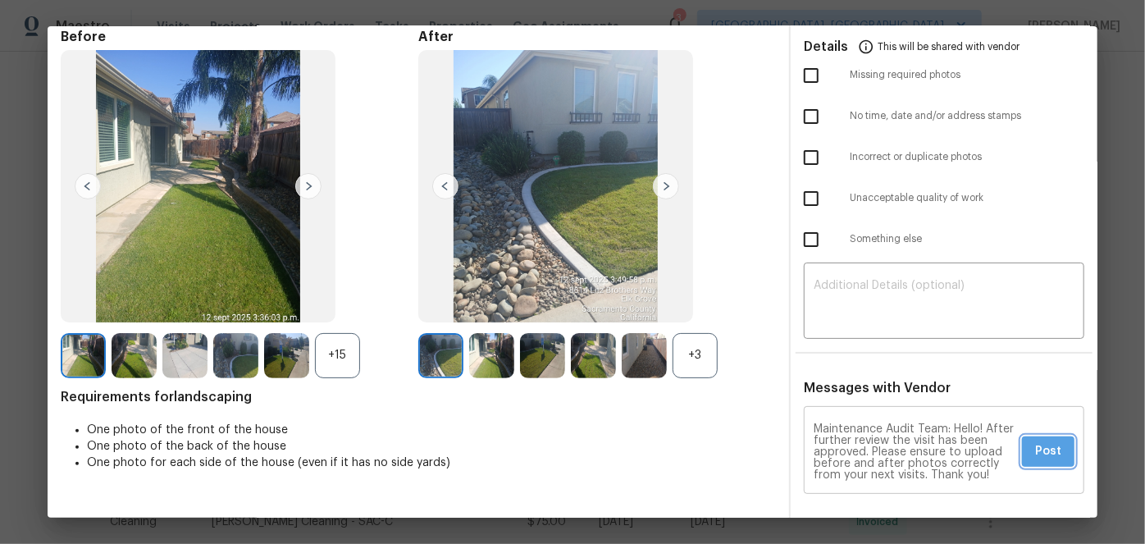
click at [1035, 442] on span "Post" at bounding box center [1048, 451] width 26 height 21
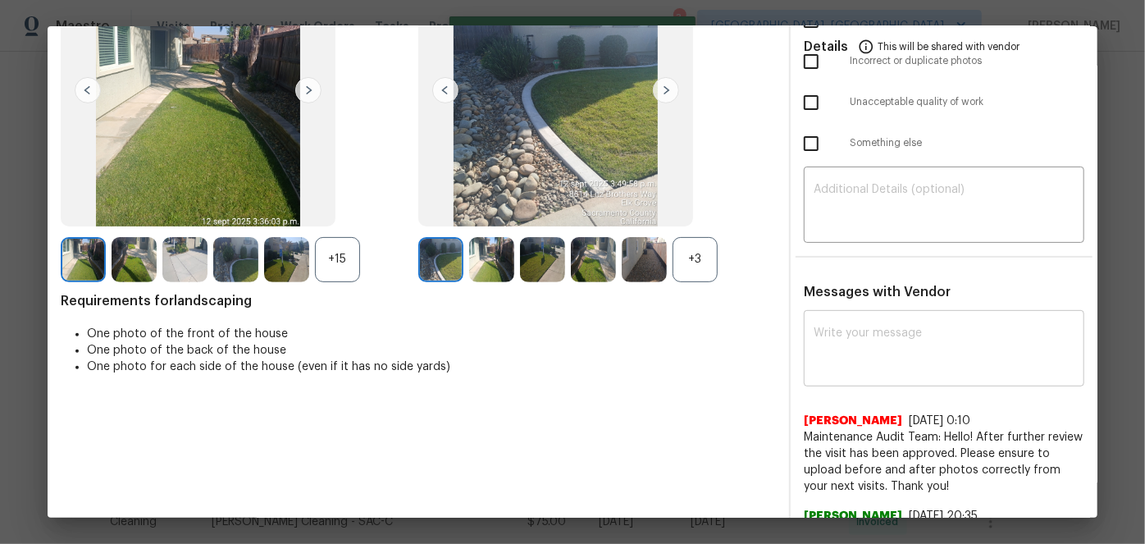
scroll to position [0, 0]
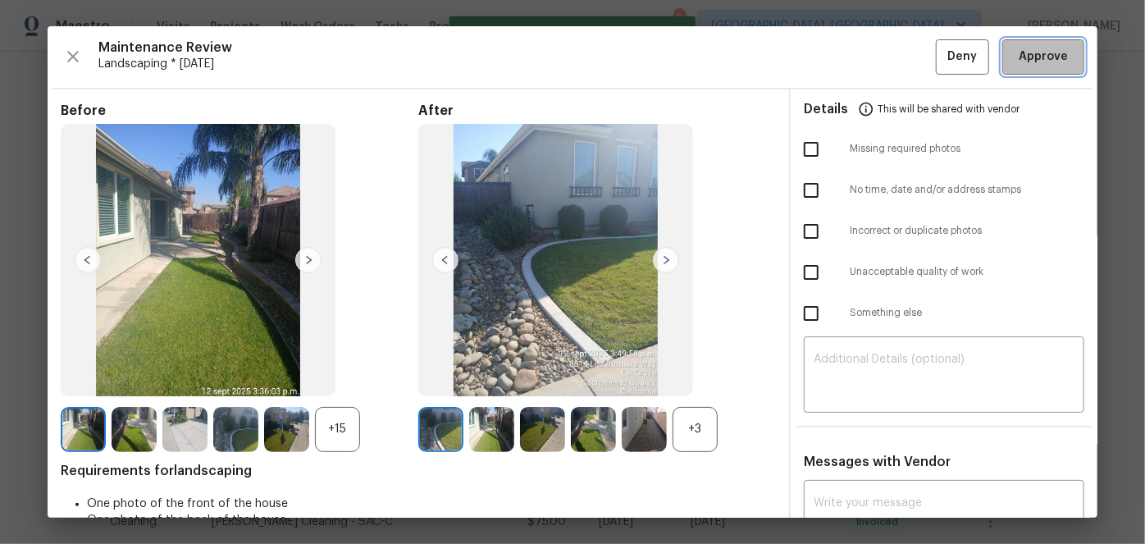
click at [1028, 45] on button "Approve" at bounding box center [1043, 56] width 82 height 35
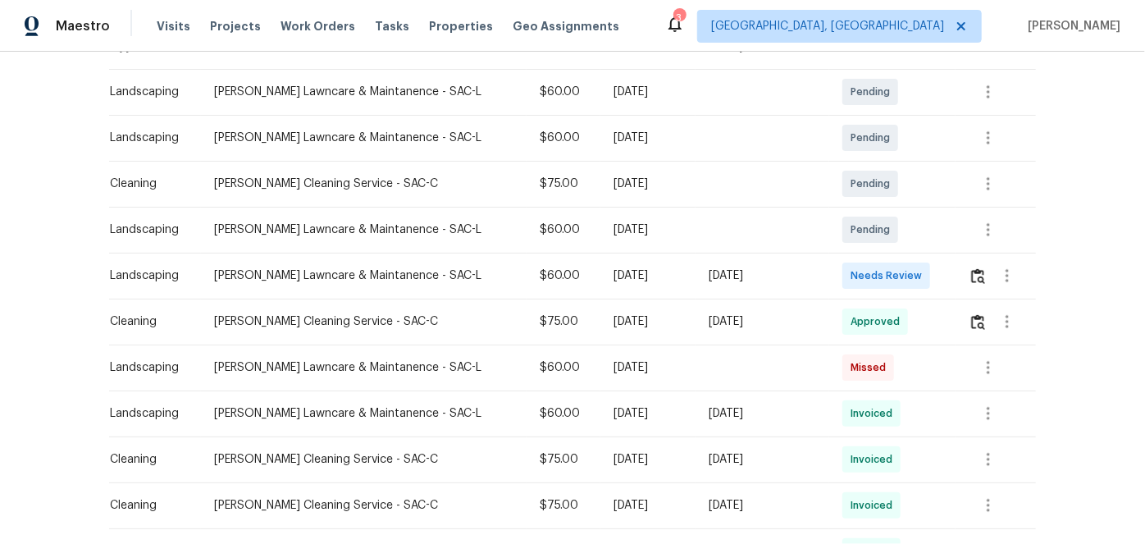
scroll to position [298, 0]
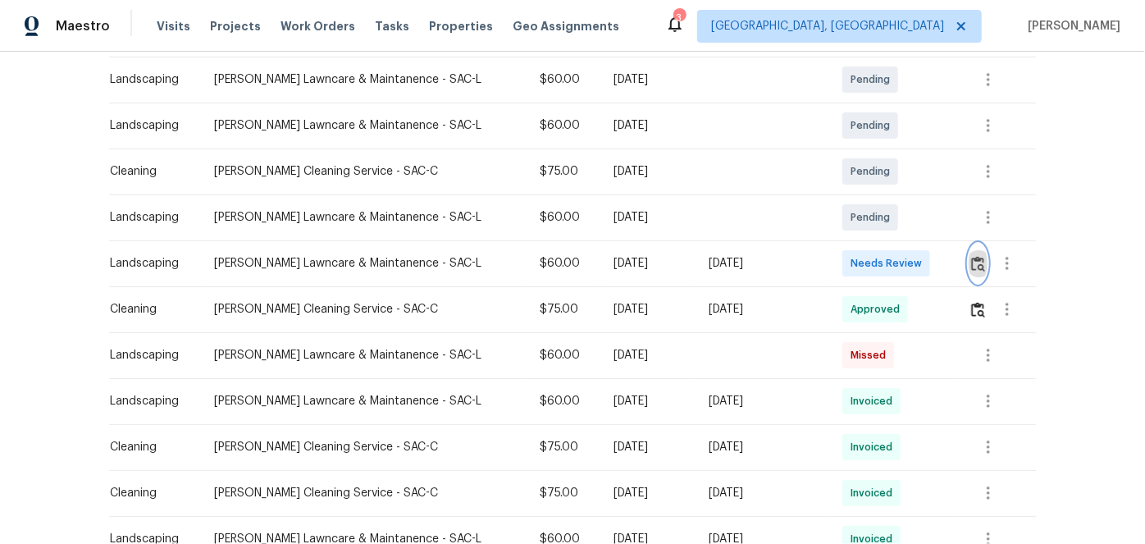
click at [977, 267] on img "button" at bounding box center [978, 264] width 14 height 16
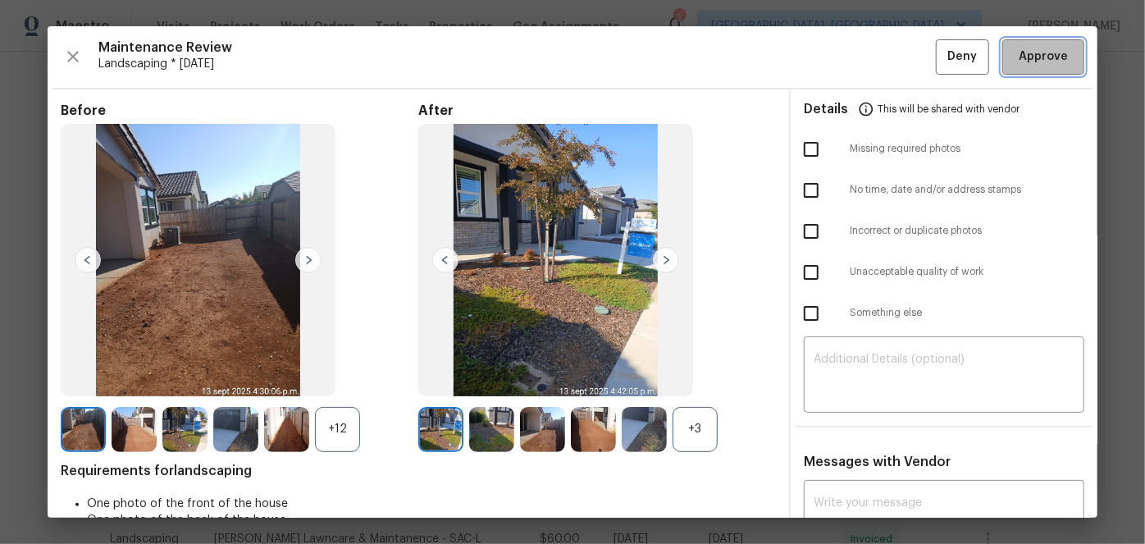
click at [1019, 64] on span "Approve" at bounding box center [1043, 57] width 49 height 21
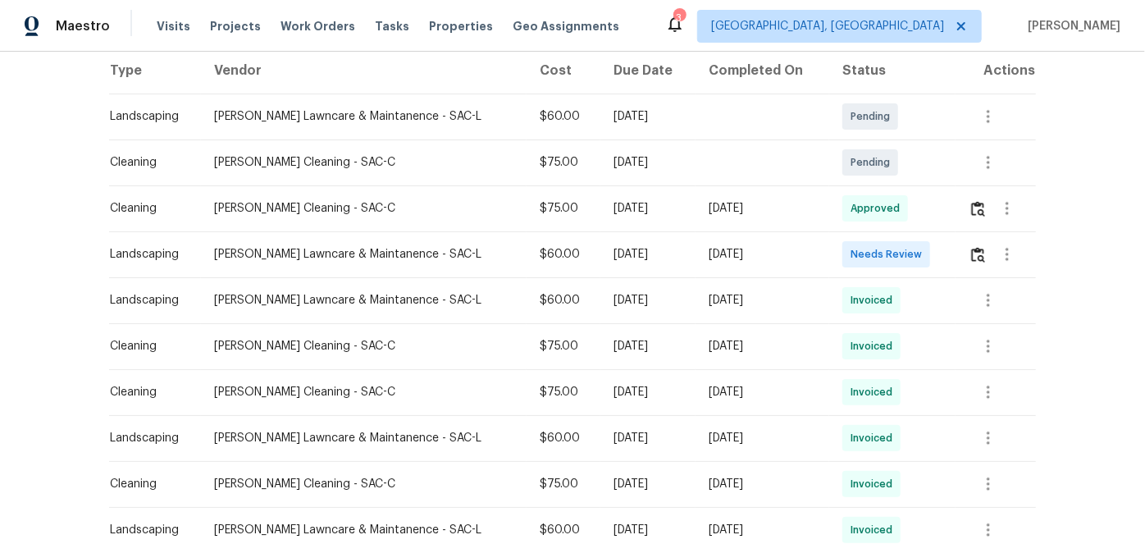
scroll to position [298, 0]
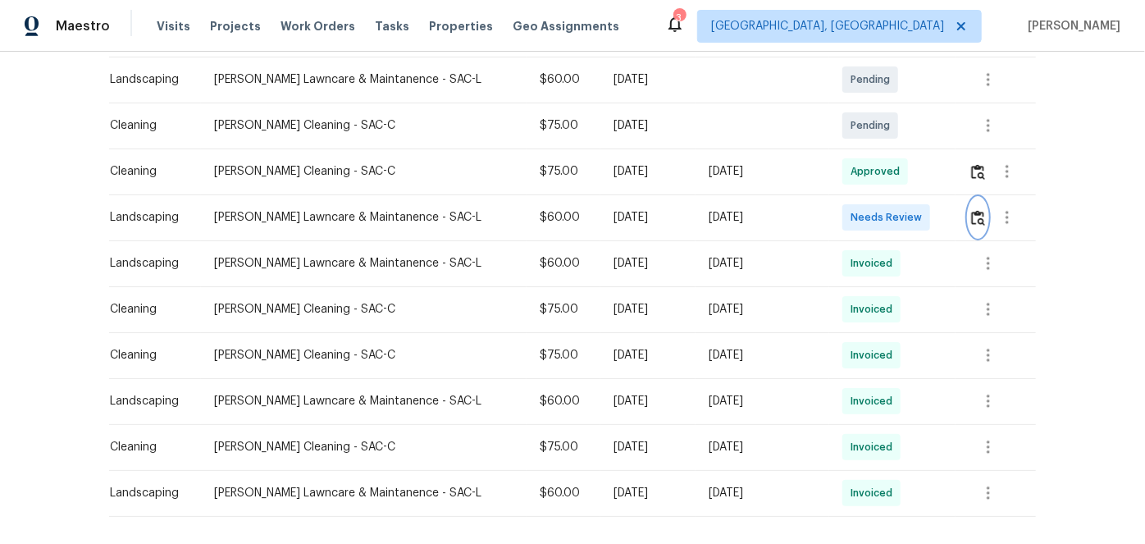
click at [971, 211] on img "button" at bounding box center [978, 218] width 14 height 16
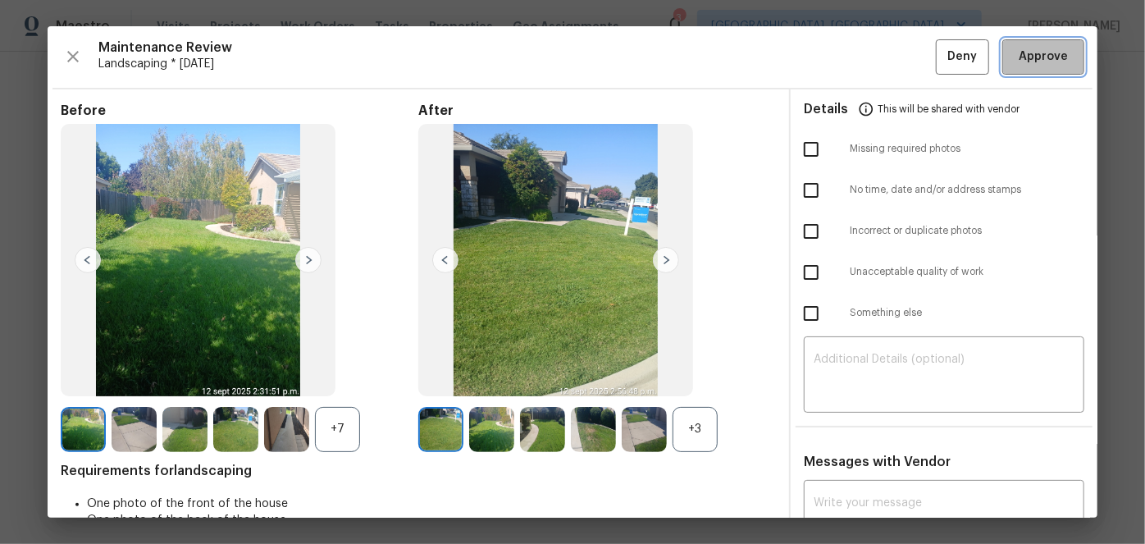
click at [1047, 62] on span "Approve" at bounding box center [1043, 57] width 49 height 21
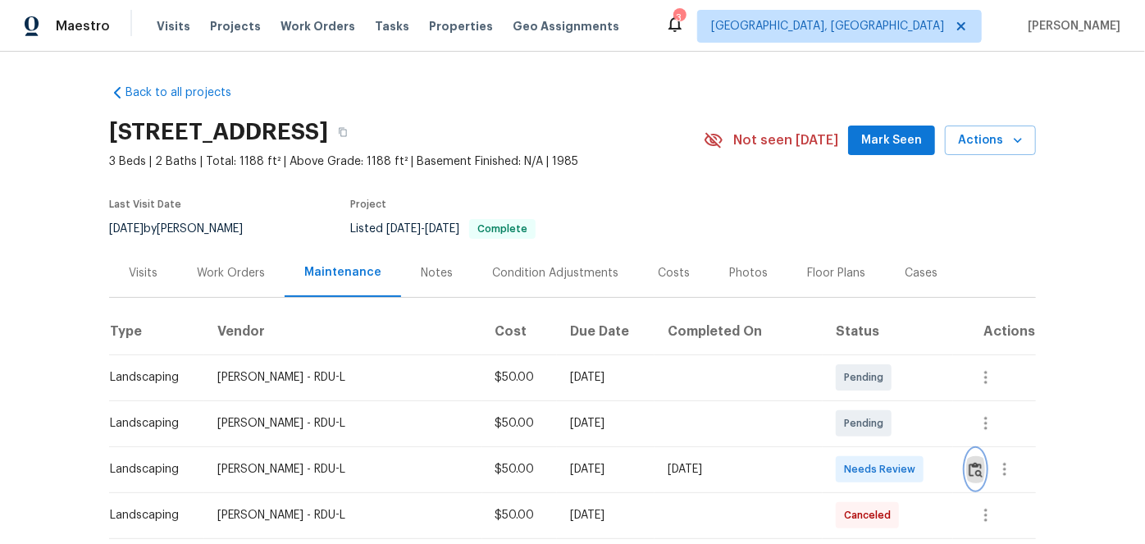
click at [977, 472] on img "button" at bounding box center [976, 470] width 14 height 16
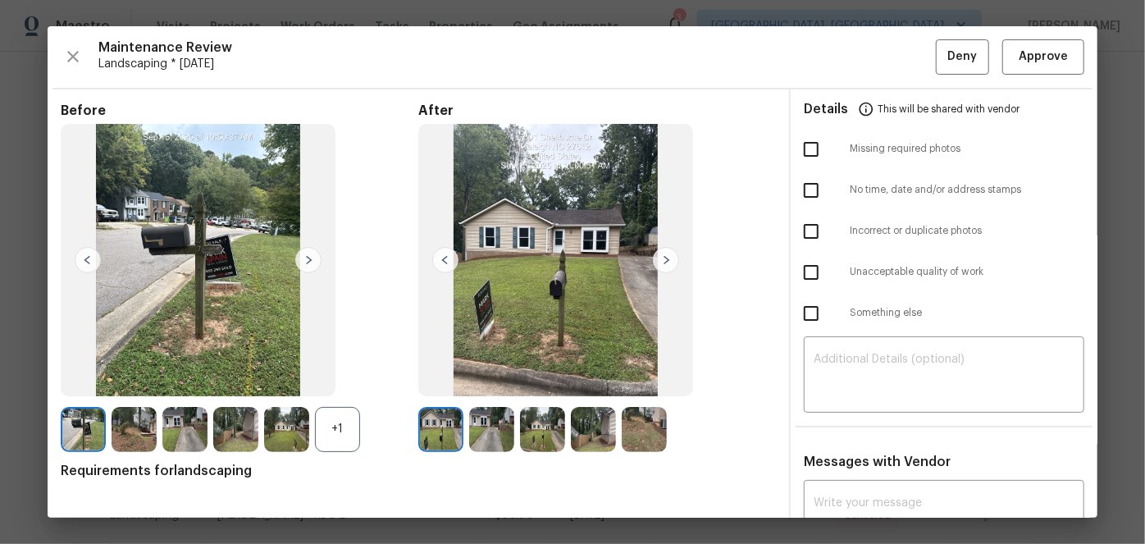
click at [666, 261] on img at bounding box center [666, 260] width 26 height 26
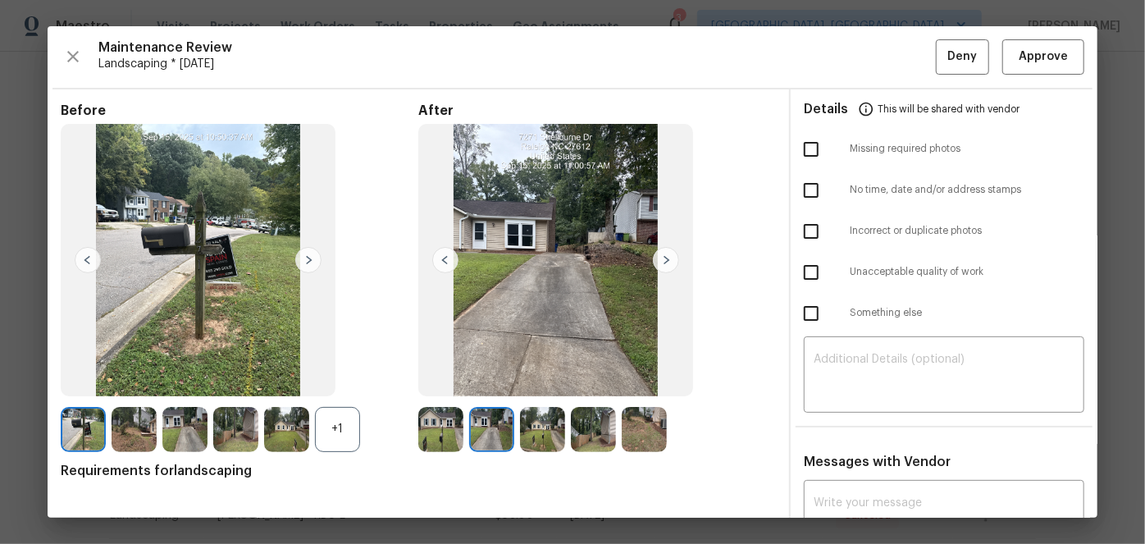
click at [666, 261] on img at bounding box center [666, 260] width 26 height 26
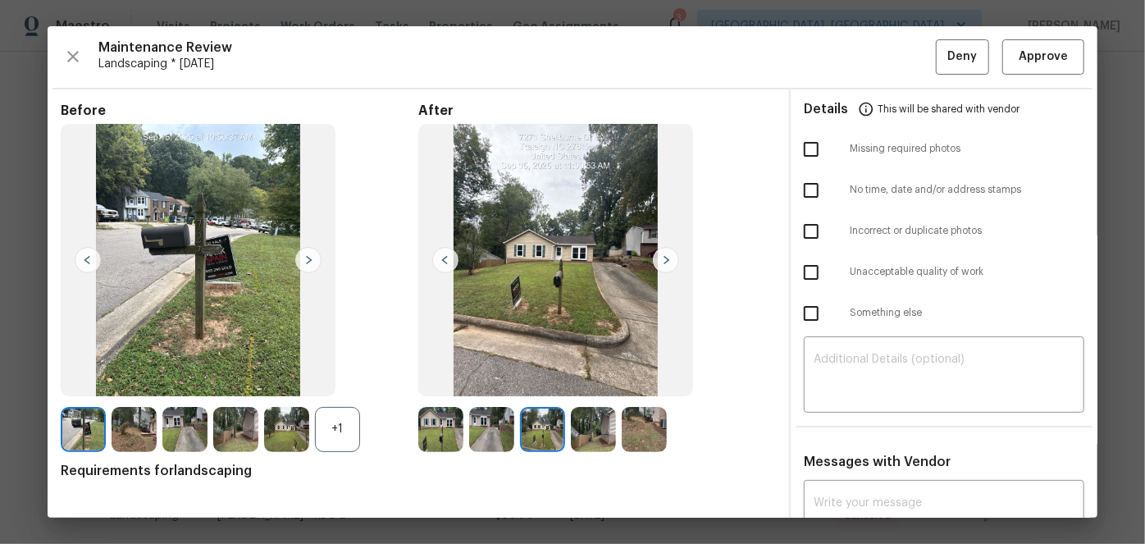
click at [666, 261] on img at bounding box center [666, 260] width 26 height 26
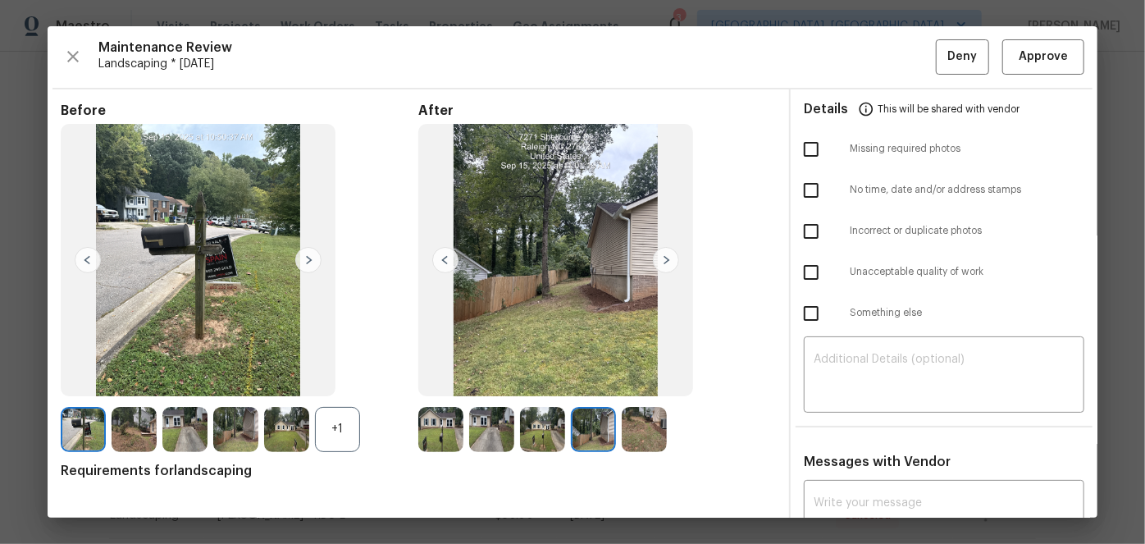
click at [666, 261] on img at bounding box center [666, 260] width 26 height 26
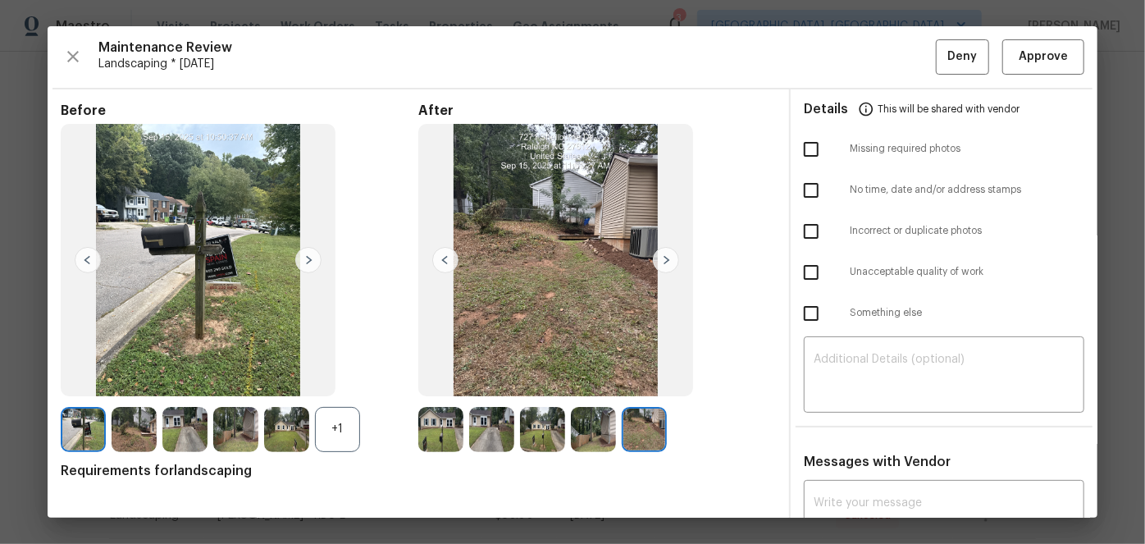
click at [666, 261] on img at bounding box center [666, 260] width 26 height 26
click at [1048, 59] on span "Approve" at bounding box center [1043, 57] width 49 height 21
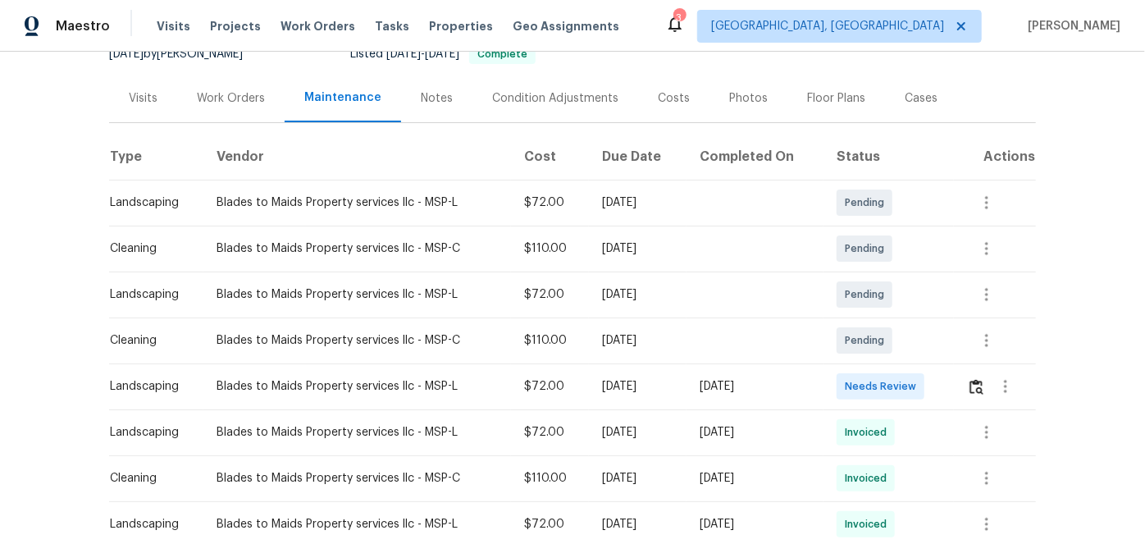
scroll to position [298, 0]
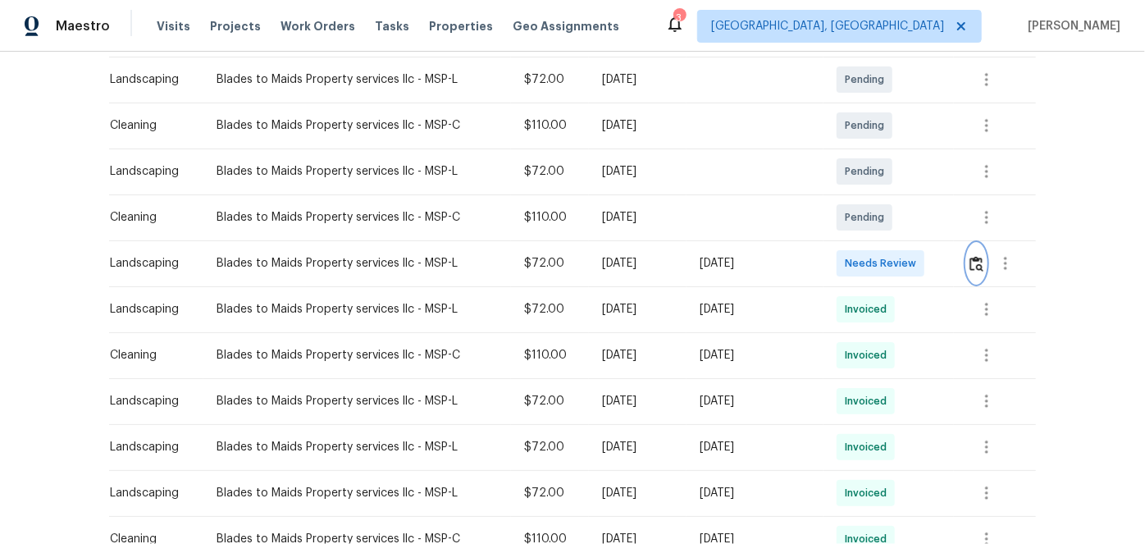
click at [975, 261] on img "button" at bounding box center [976, 264] width 14 height 16
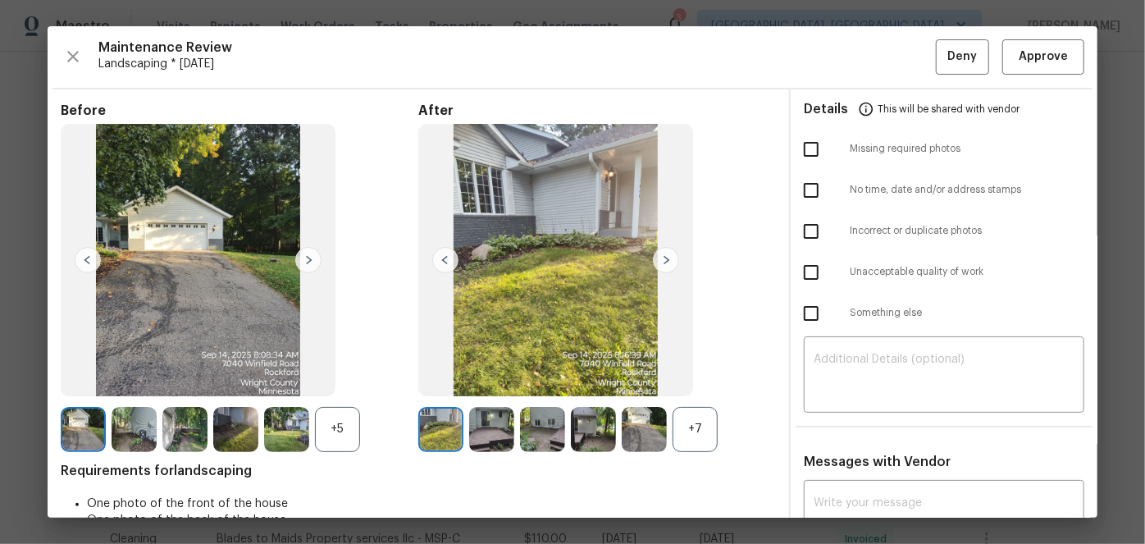
click at [301, 256] on img at bounding box center [308, 260] width 26 height 26
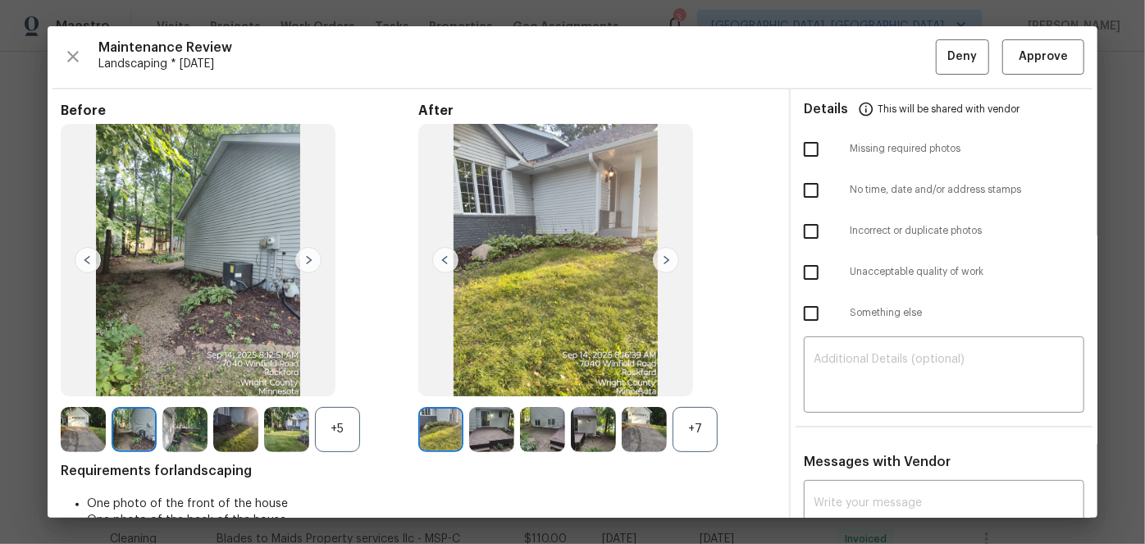
click at [301, 256] on img at bounding box center [308, 260] width 26 height 26
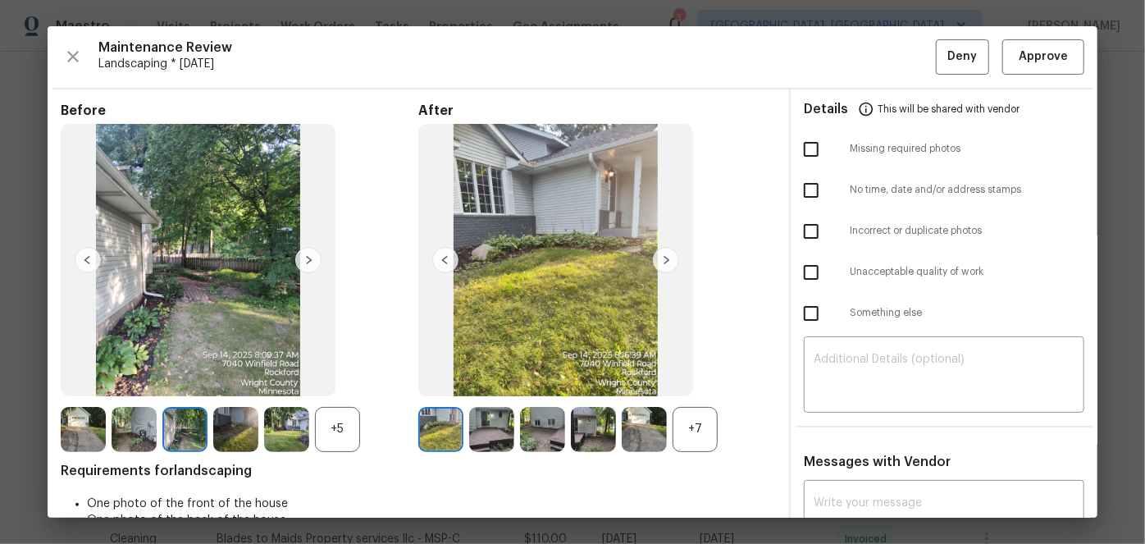
click at [301, 256] on img at bounding box center [308, 260] width 26 height 26
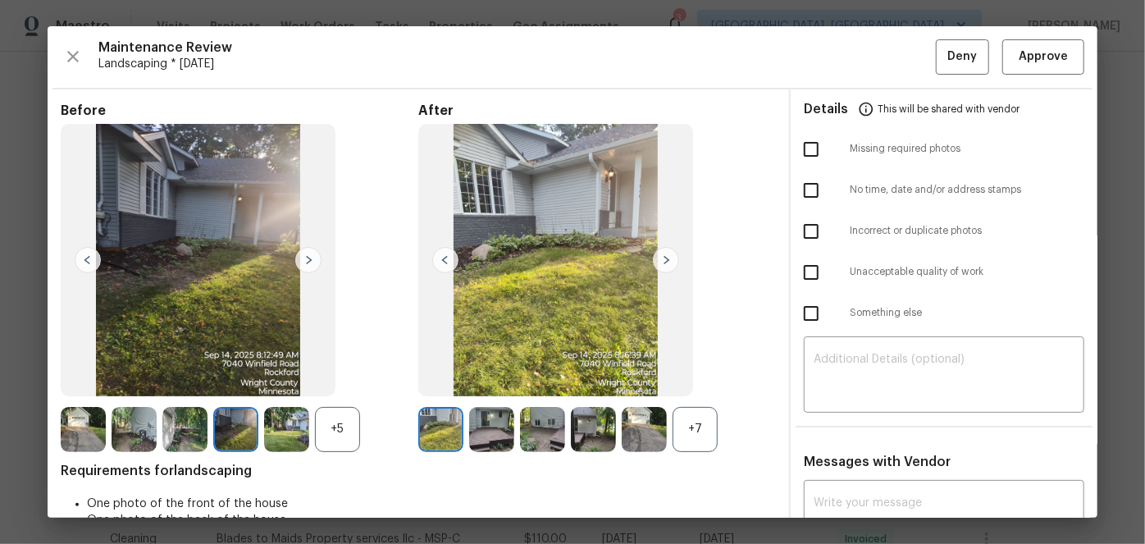
click at [301, 253] on img at bounding box center [308, 260] width 26 height 26
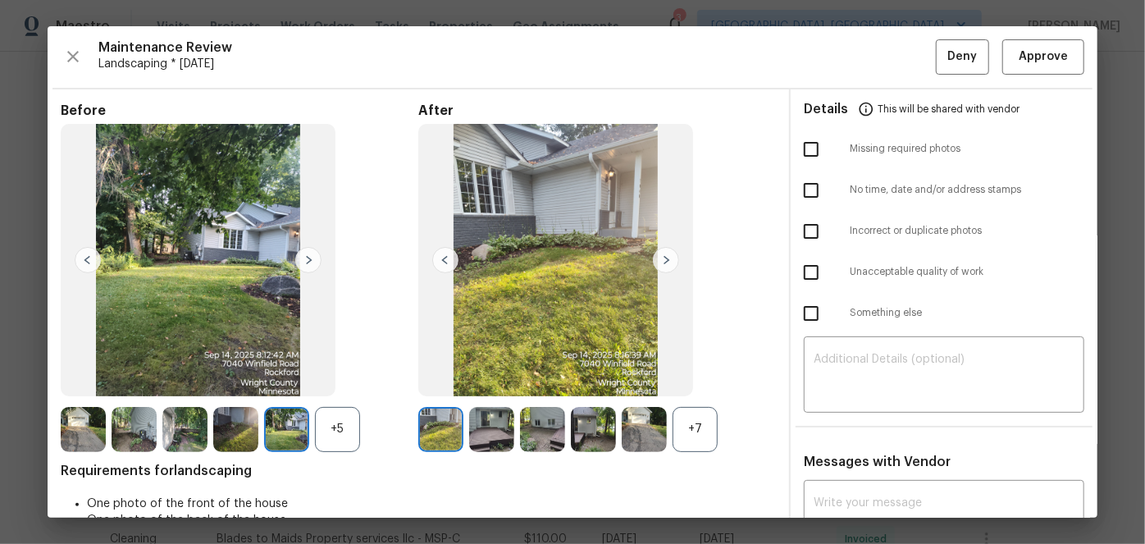
click at [303, 251] on img at bounding box center [308, 260] width 26 height 26
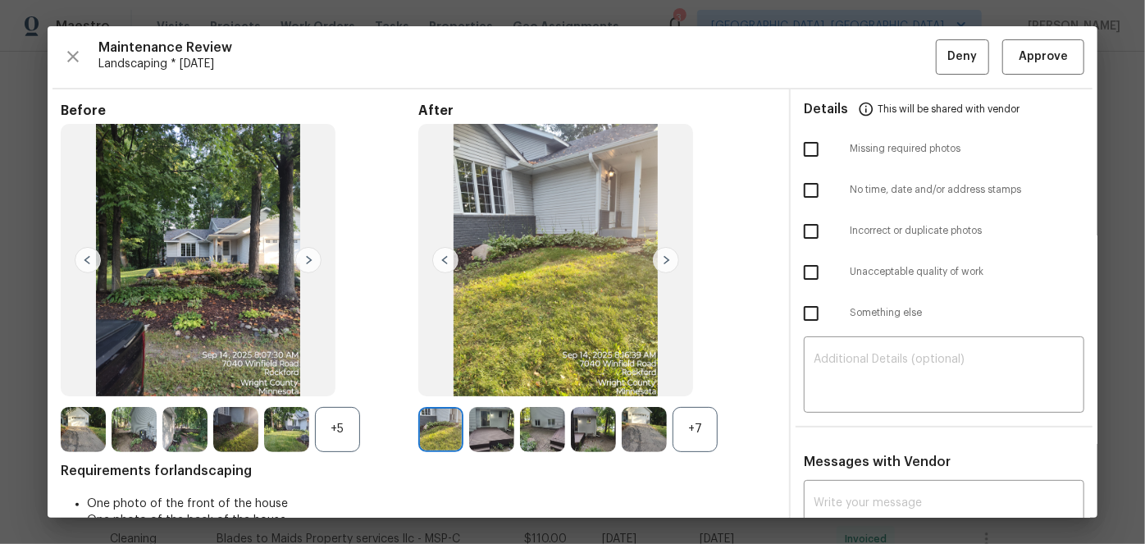
click at [303, 251] on img at bounding box center [308, 260] width 26 height 26
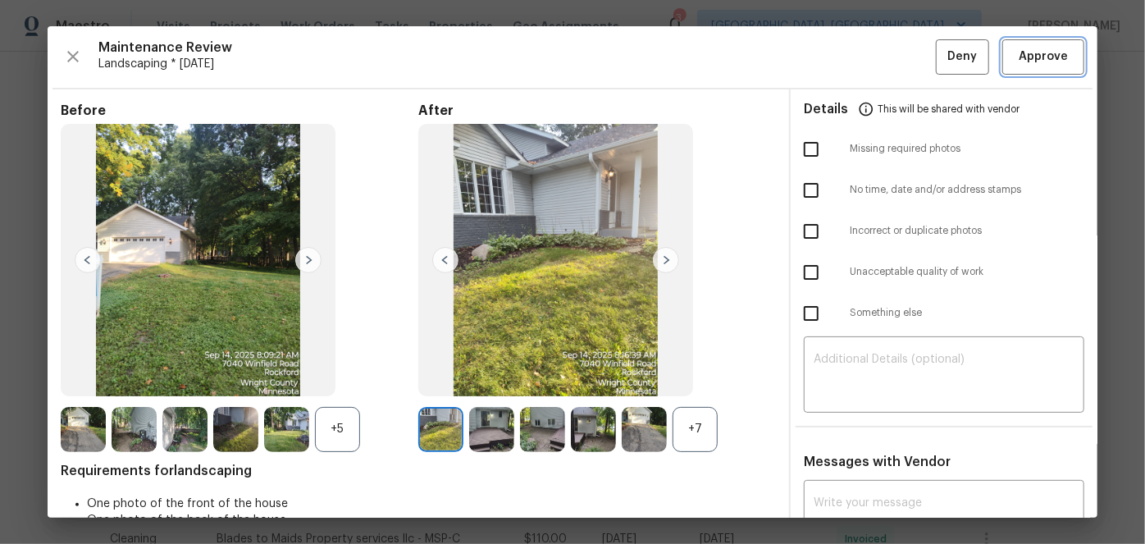
click at [1032, 47] on span "Approve" at bounding box center [1043, 57] width 49 height 21
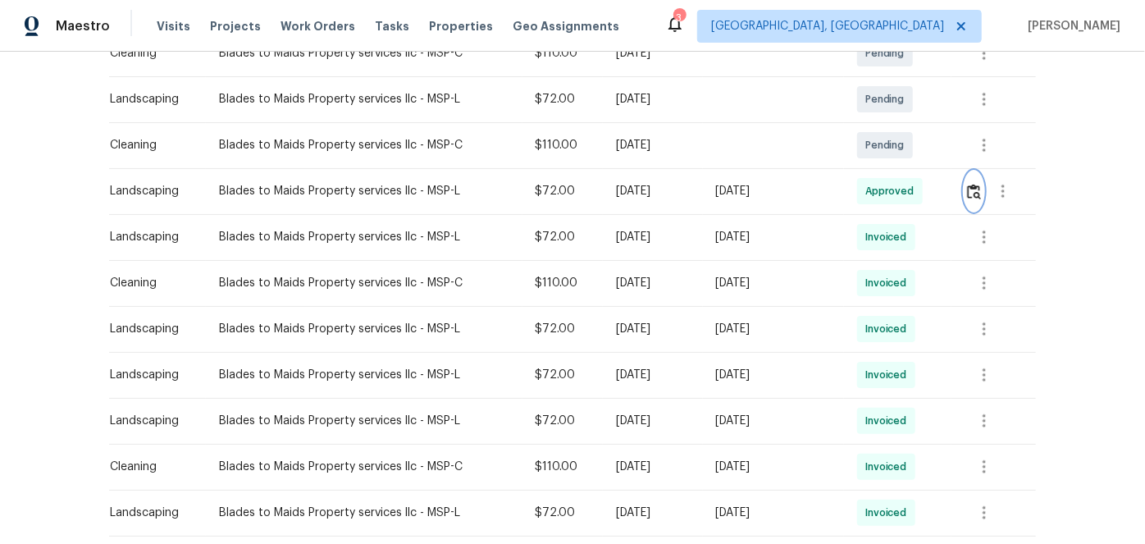
scroll to position [372, 0]
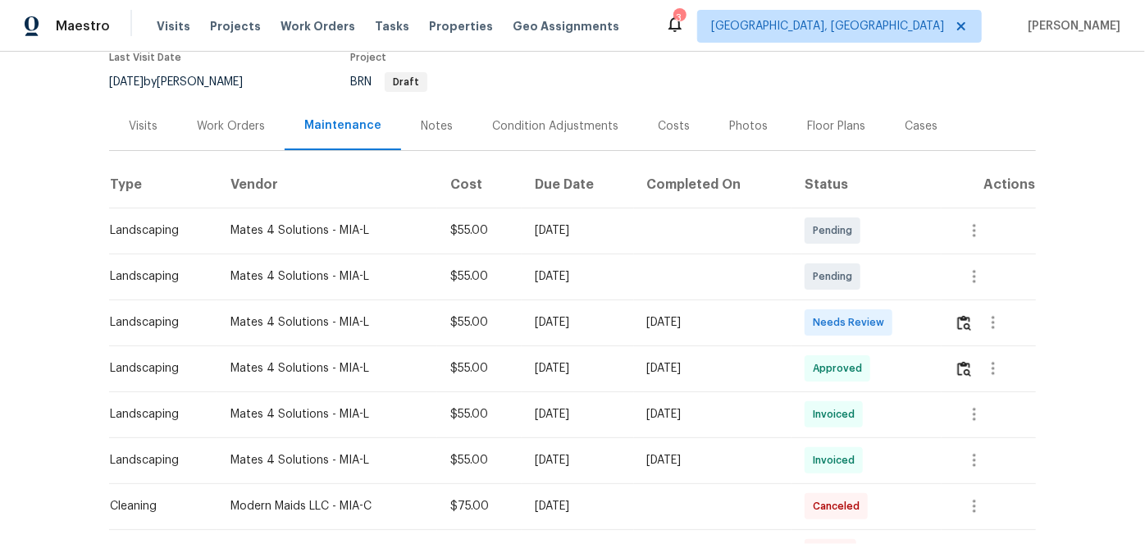
scroll to position [148, 0]
click at [966, 317] on img "button" at bounding box center [964, 321] width 14 height 16
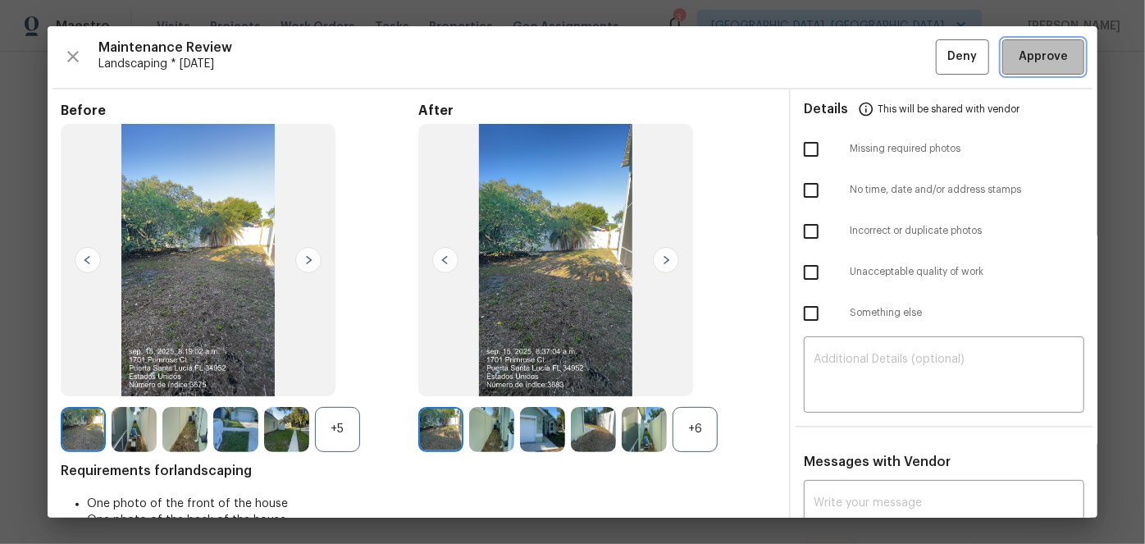
click at [1026, 55] on span "Approve" at bounding box center [1043, 57] width 49 height 21
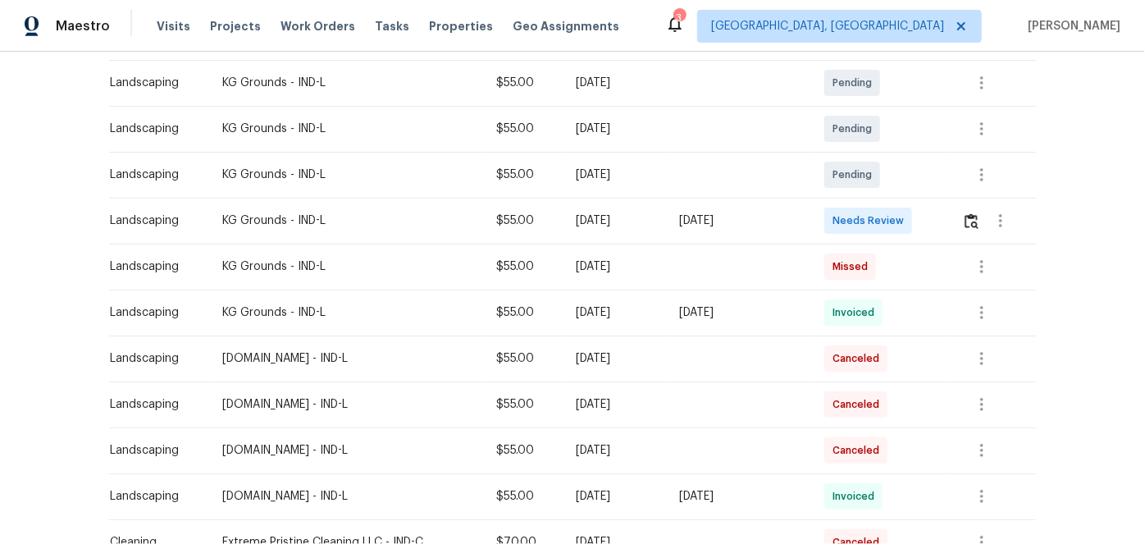
scroll to position [298, 0]
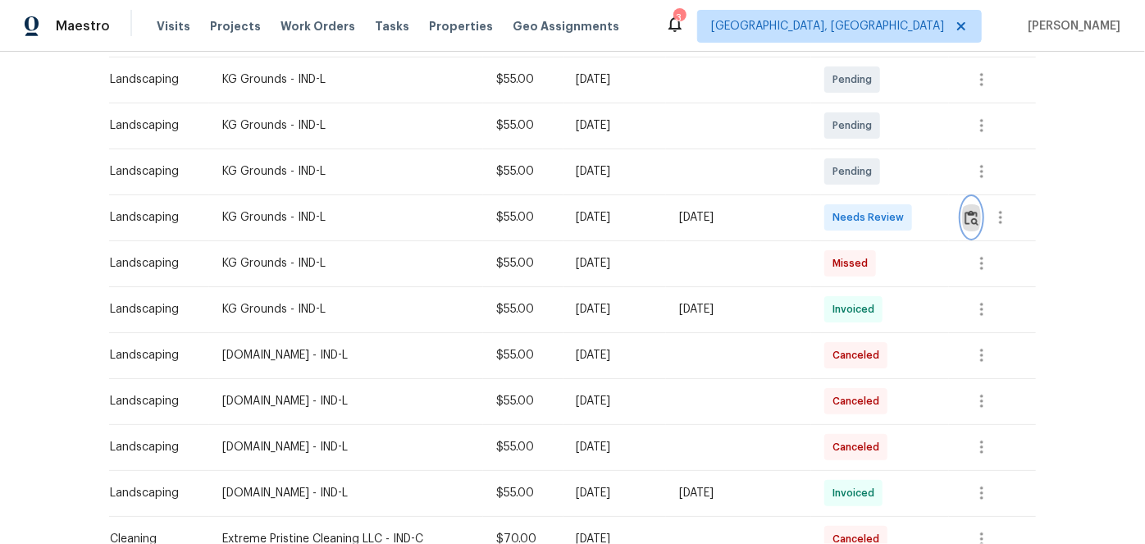
click at [965, 217] on img "button" at bounding box center [972, 218] width 14 height 16
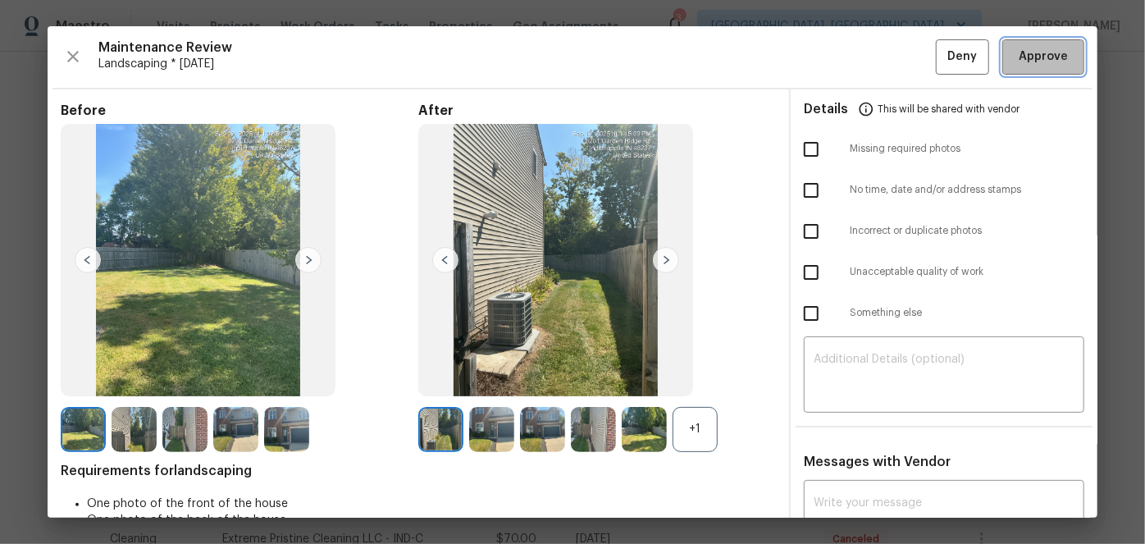
click at [1032, 52] on span "Approve" at bounding box center [1043, 57] width 49 height 21
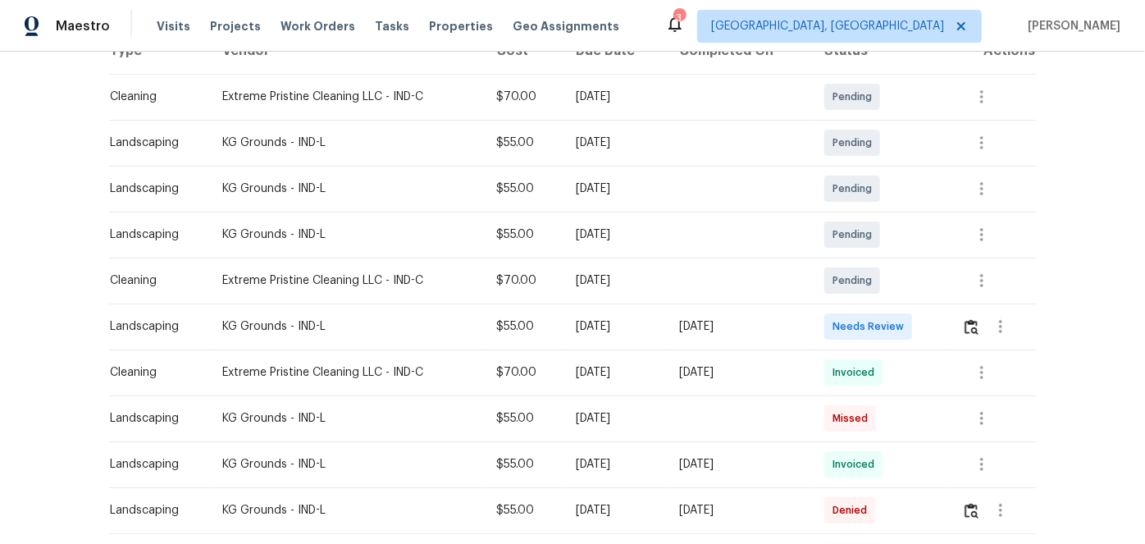
scroll to position [298, 0]
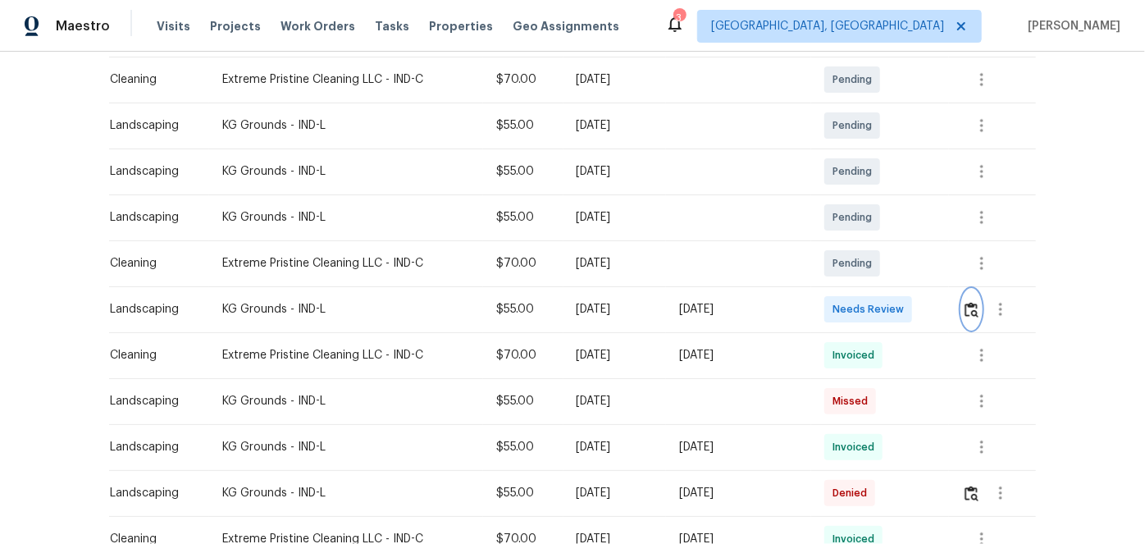
click at [969, 308] on img "button" at bounding box center [972, 310] width 14 height 16
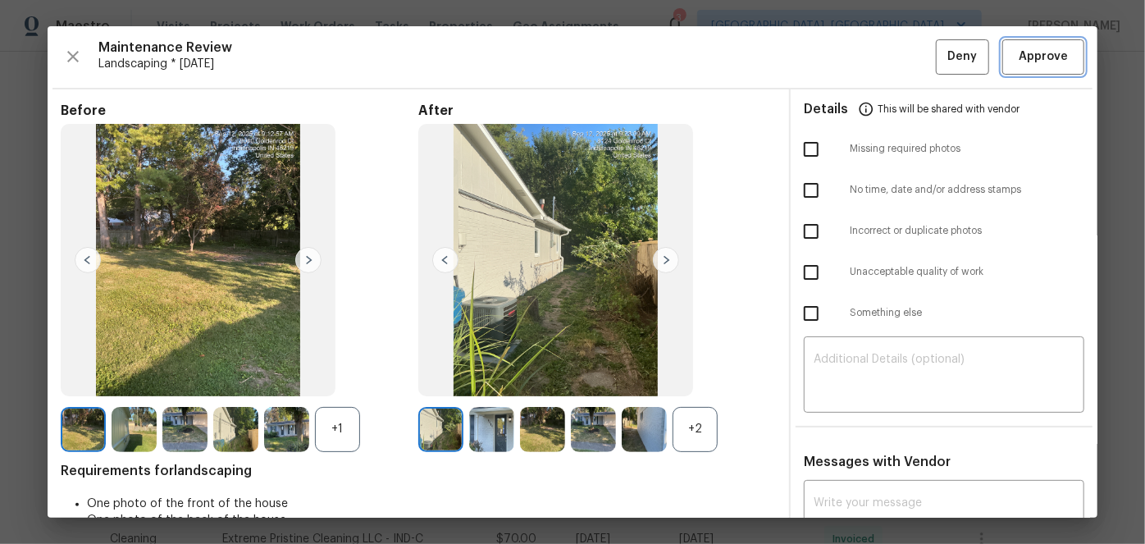
click at [1032, 64] on span "Approve" at bounding box center [1043, 57] width 49 height 21
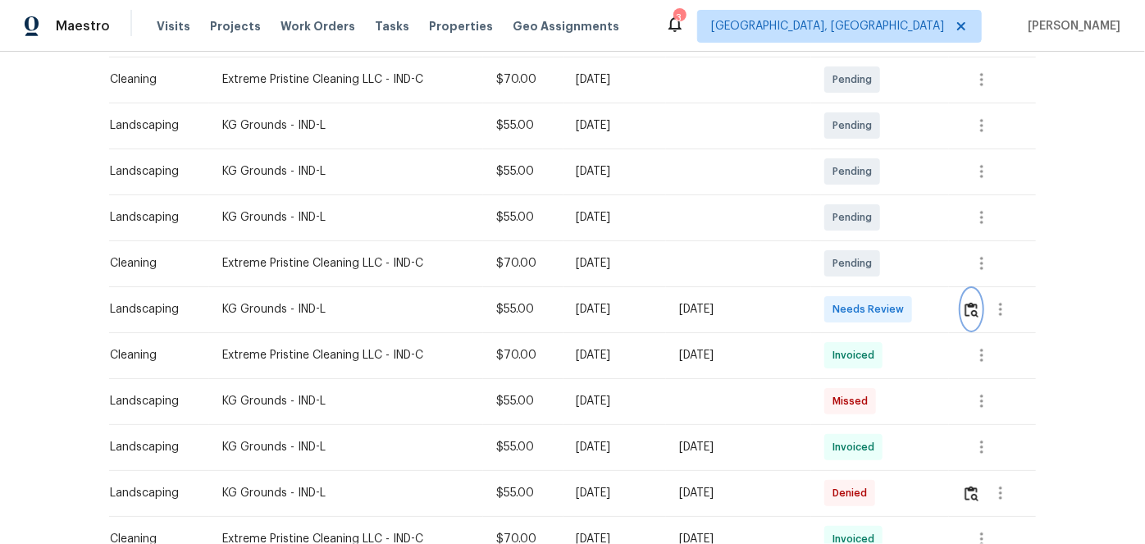
click at [970, 309] on img "button" at bounding box center [972, 310] width 14 height 16
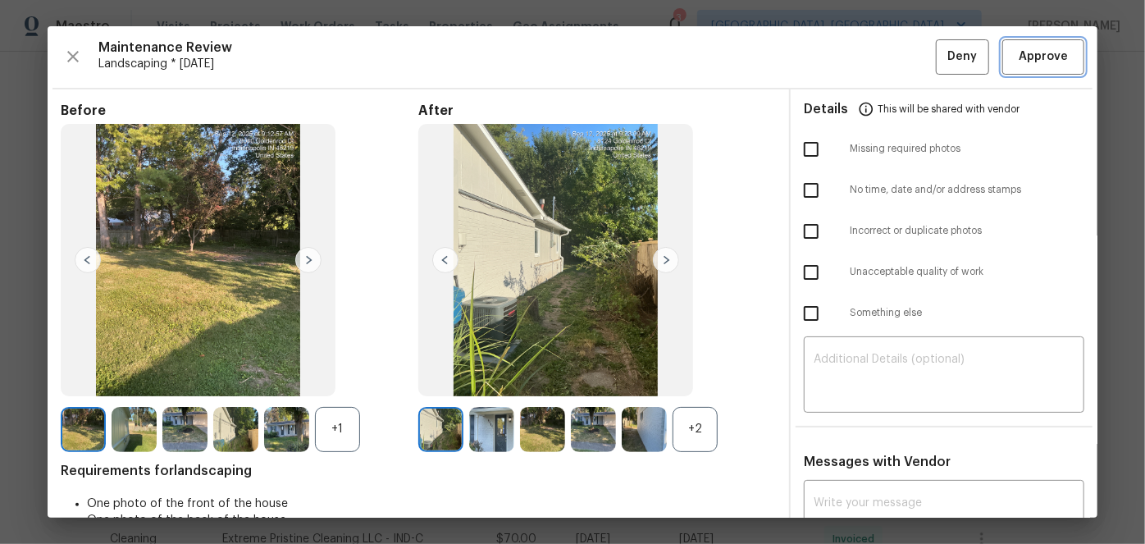
click at [1024, 55] on span "Approve" at bounding box center [1043, 57] width 49 height 21
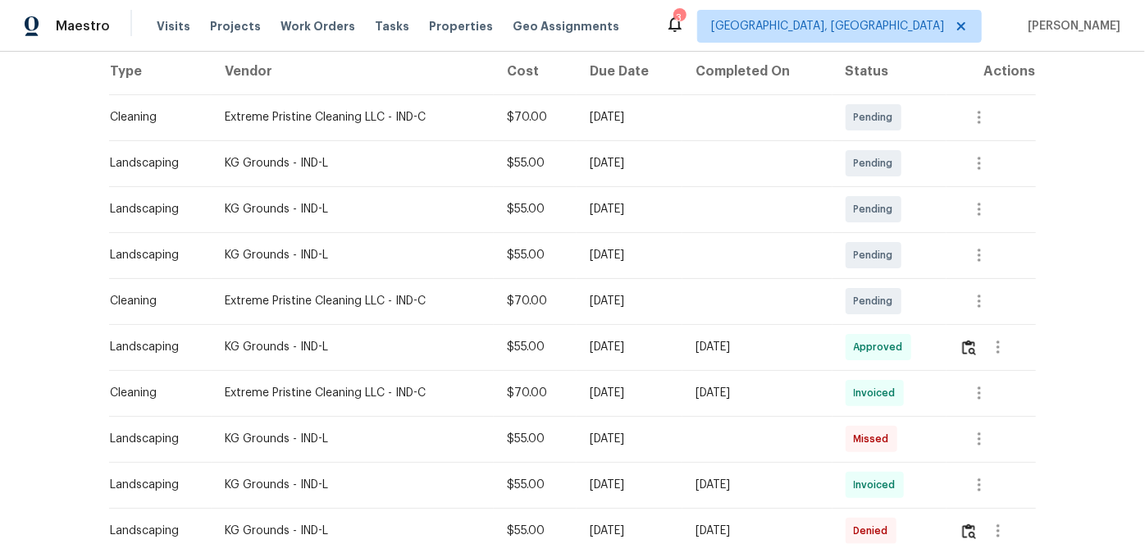
scroll to position [298, 0]
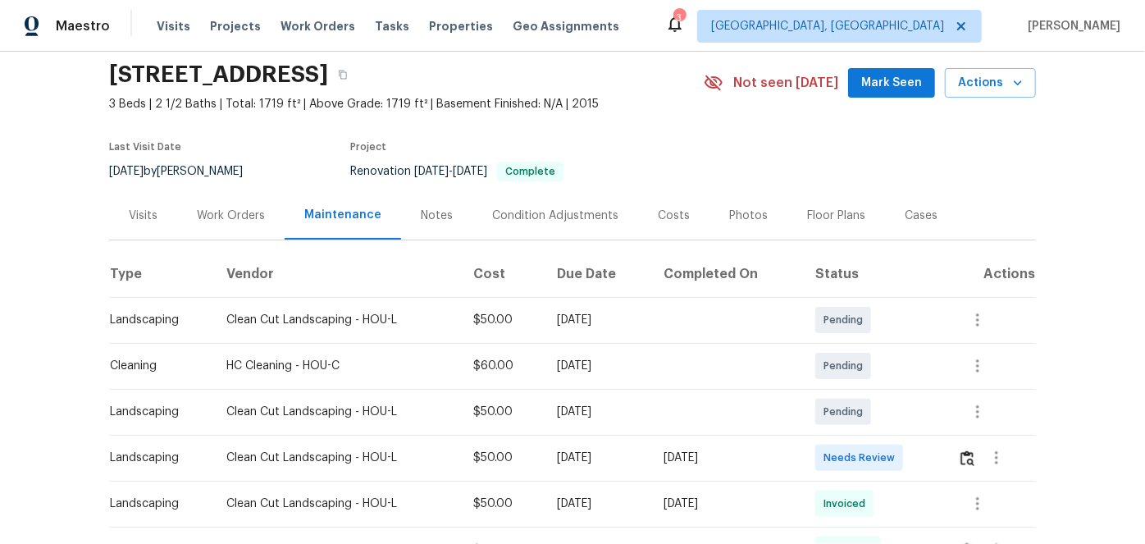
scroll to position [298, 0]
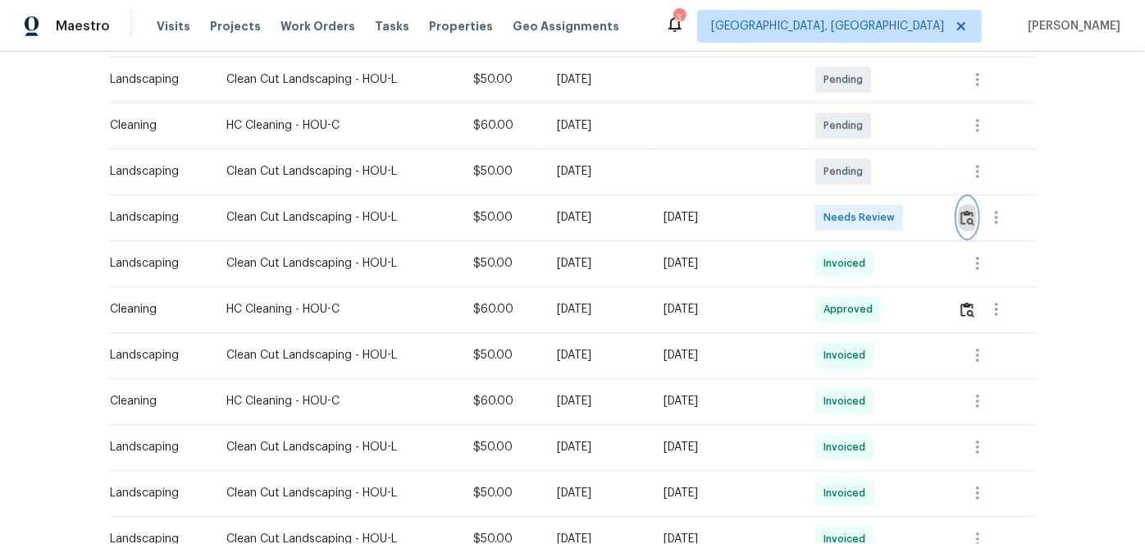
click at [969, 214] on img "button" at bounding box center [967, 218] width 14 height 16
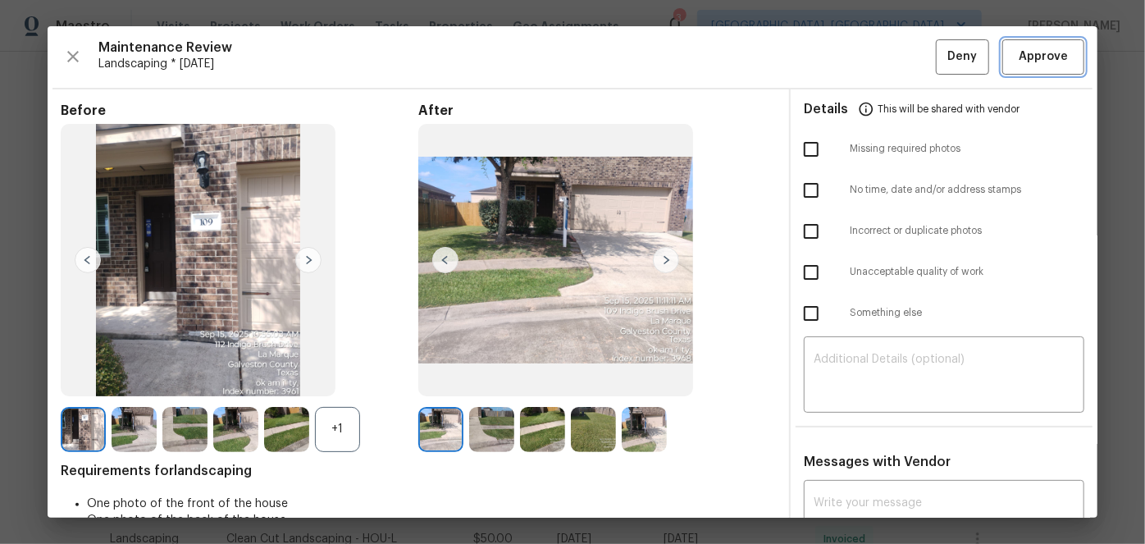
click at [1038, 57] on span "Approve" at bounding box center [1043, 57] width 49 height 21
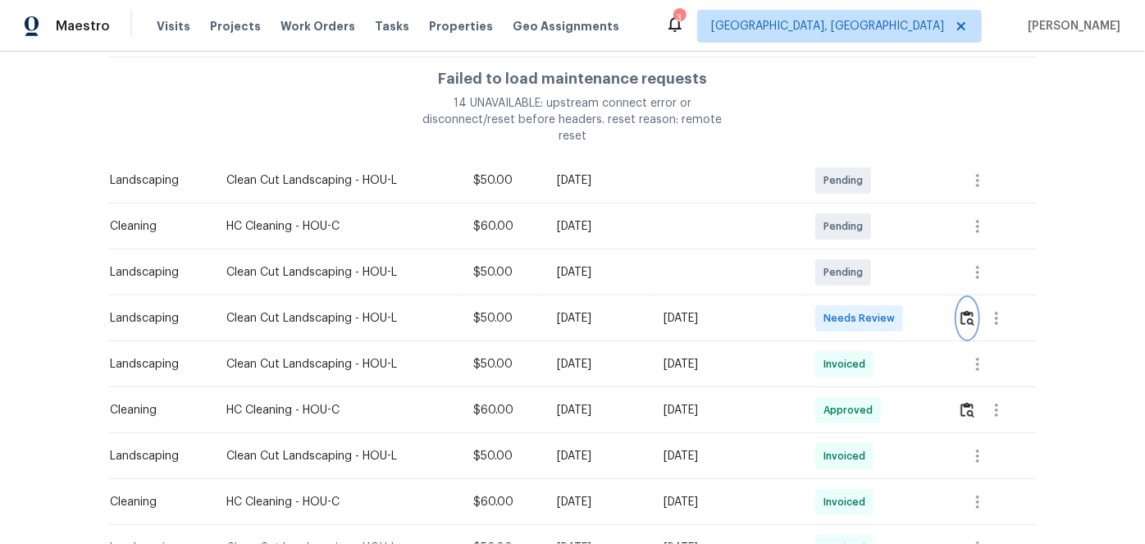
click at [965, 310] on img "button" at bounding box center [967, 318] width 14 height 16
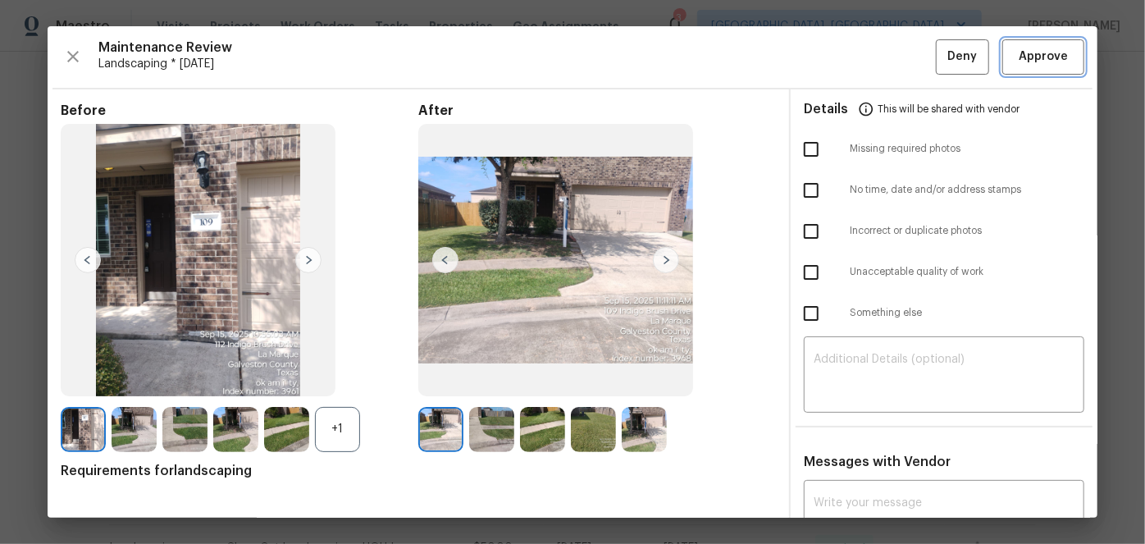
click at [1028, 62] on span "Approve" at bounding box center [1043, 57] width 49 height 21
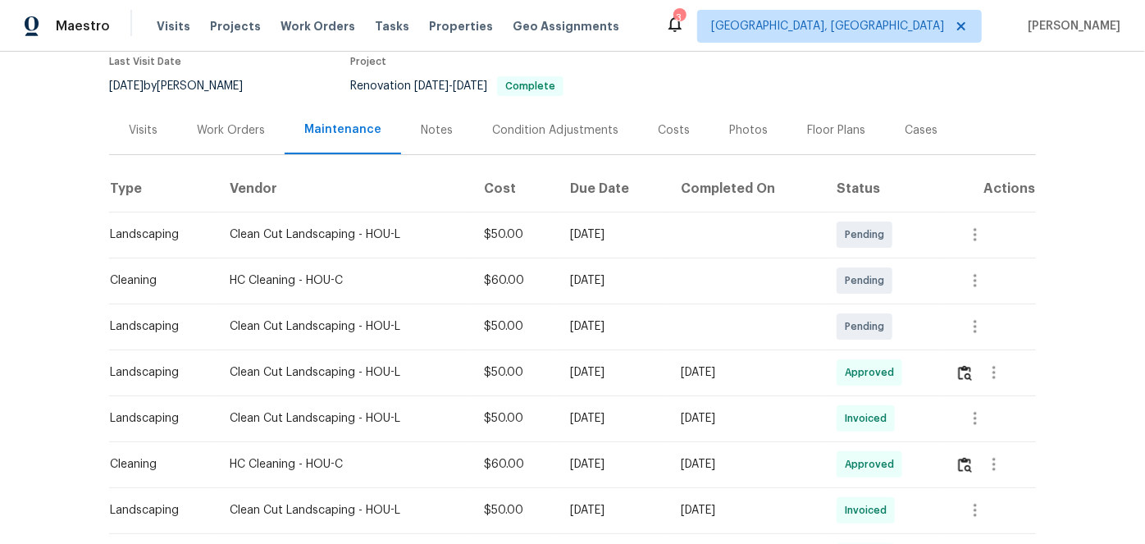
scroll to position [148, 0]
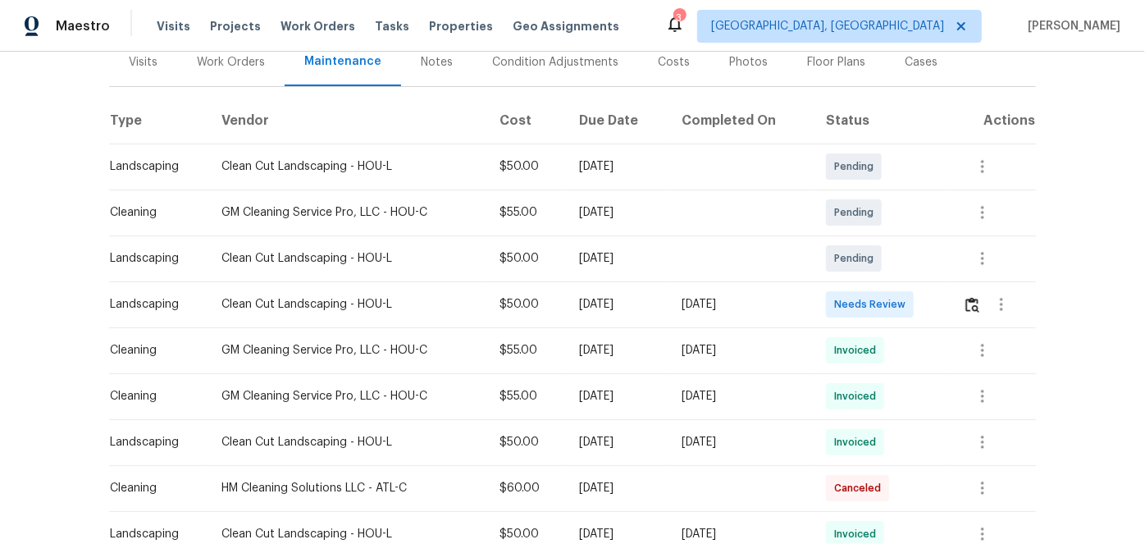
scroll to position [223, 0]
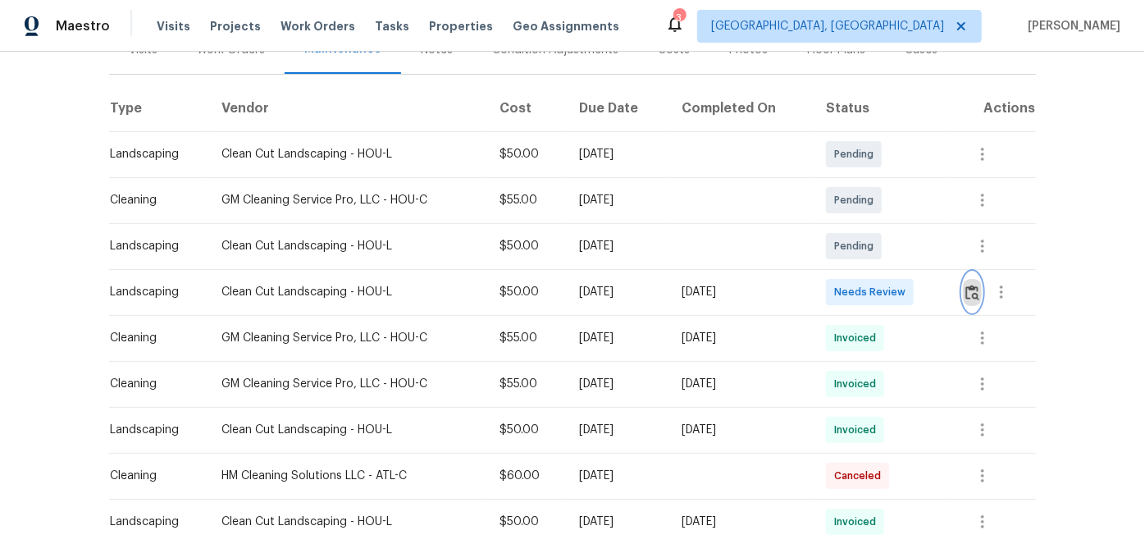
click at [969, 286] on img "button" at bounding box center [972, 293] width 14 height 16
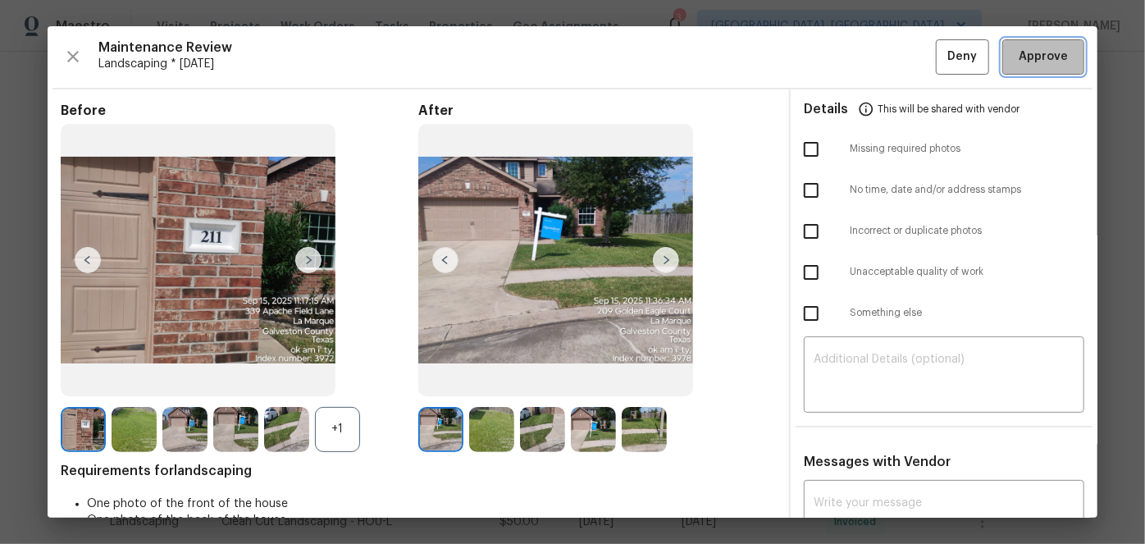
click at [1034, 54] on span "Approve" at bounding box center [1043, 57] width 49 height 21
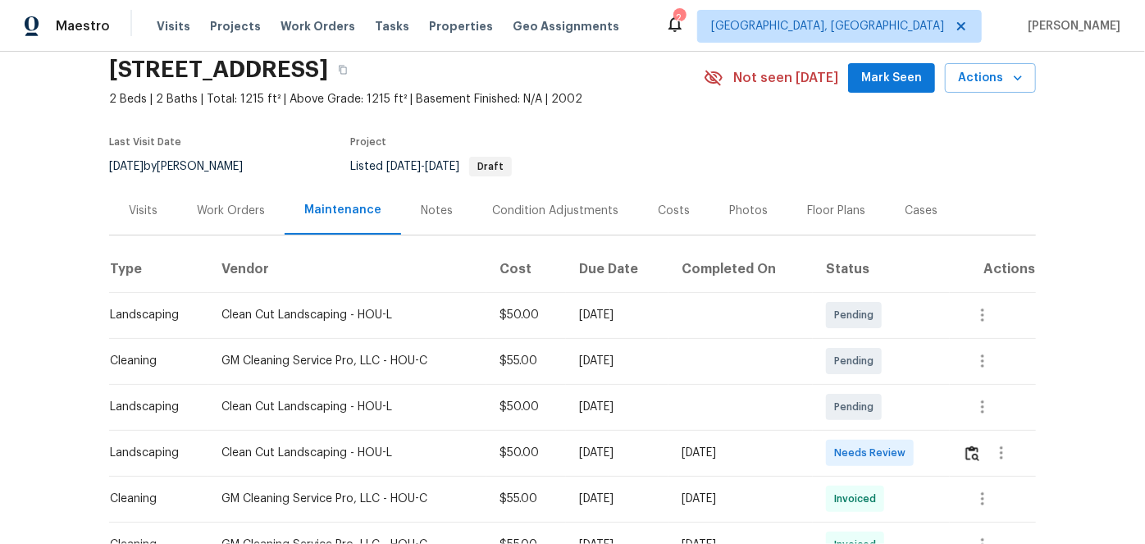
scroll to position [148, 0]
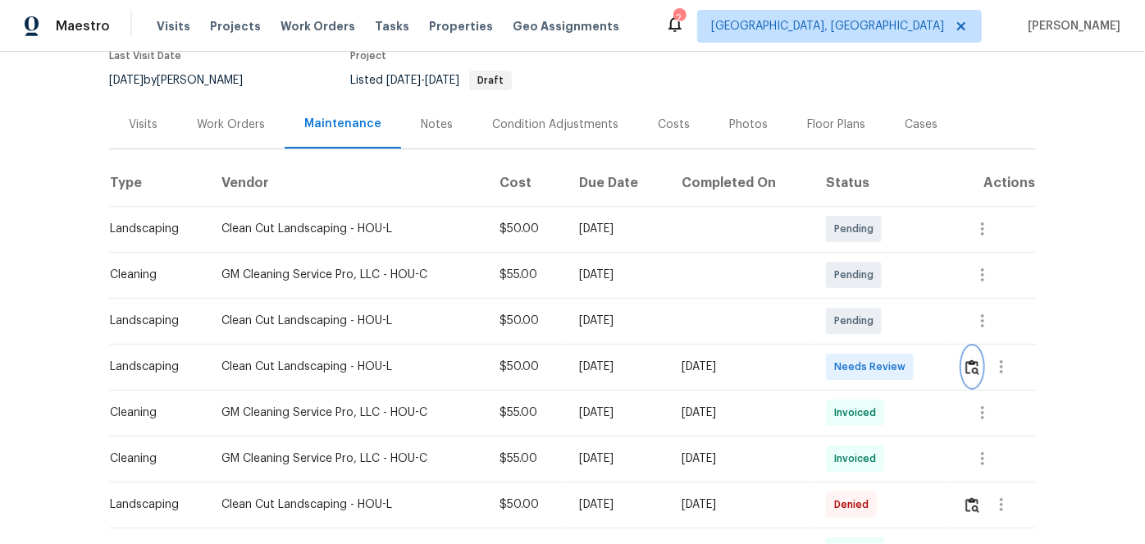
click at [972, 364] on img "button" at bounding box center [972, 367] width 14 height 16
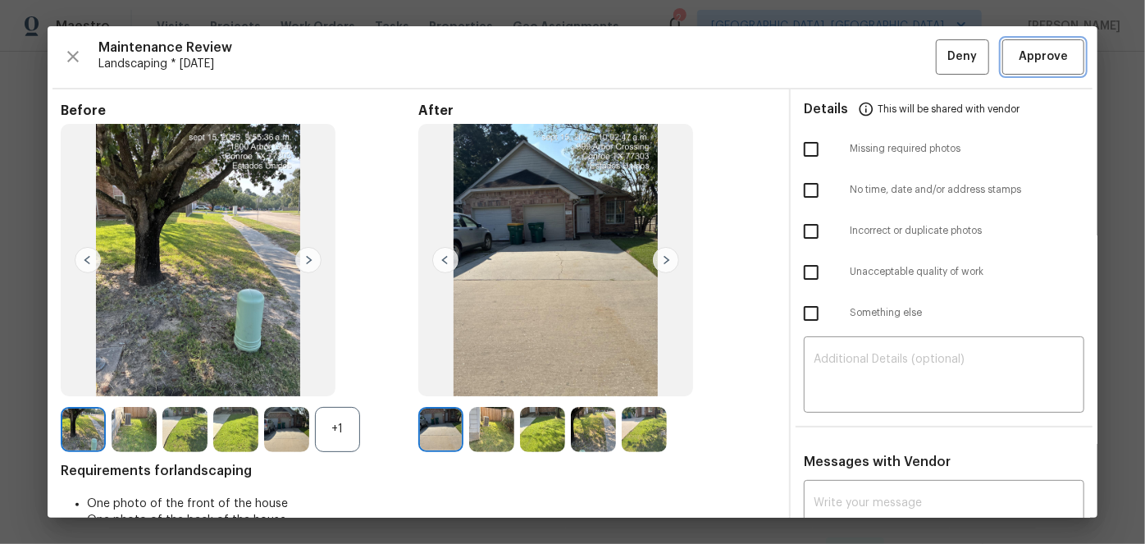
click at [1019, 59] on span "Approve" at bounding box center [1043, 57] width 49 height 21
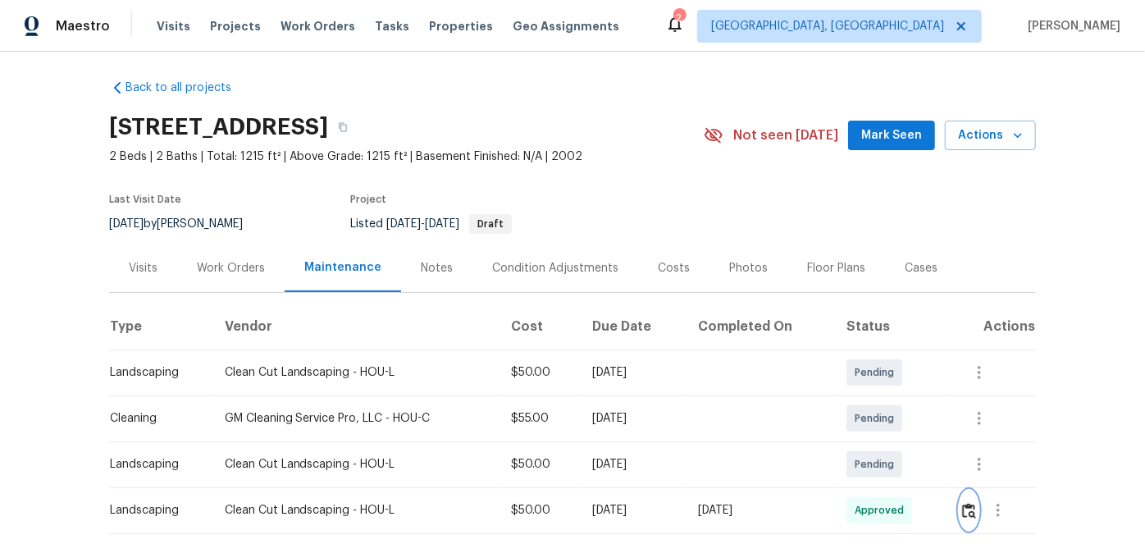
scroll to position [0, 0]
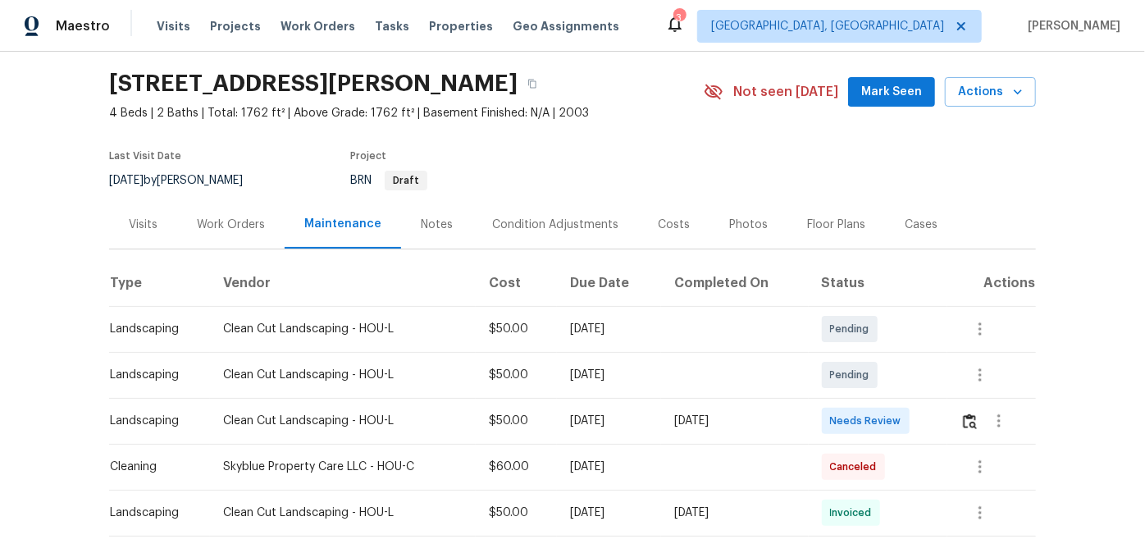
scroll to position [74, 0]
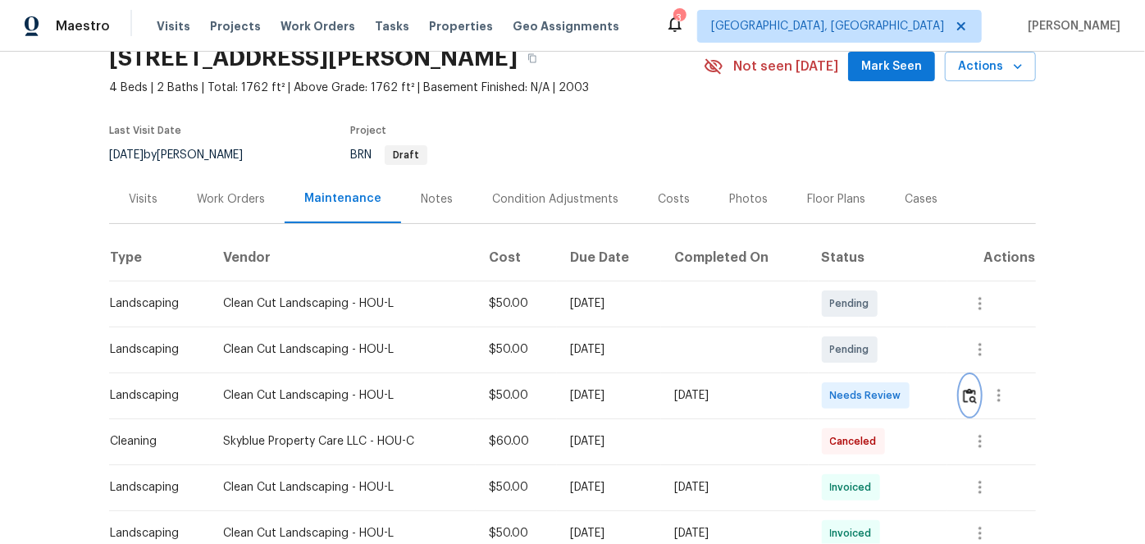
click at [970, 394] on img "button" at bounding box center [970, 396] width 14 height 16
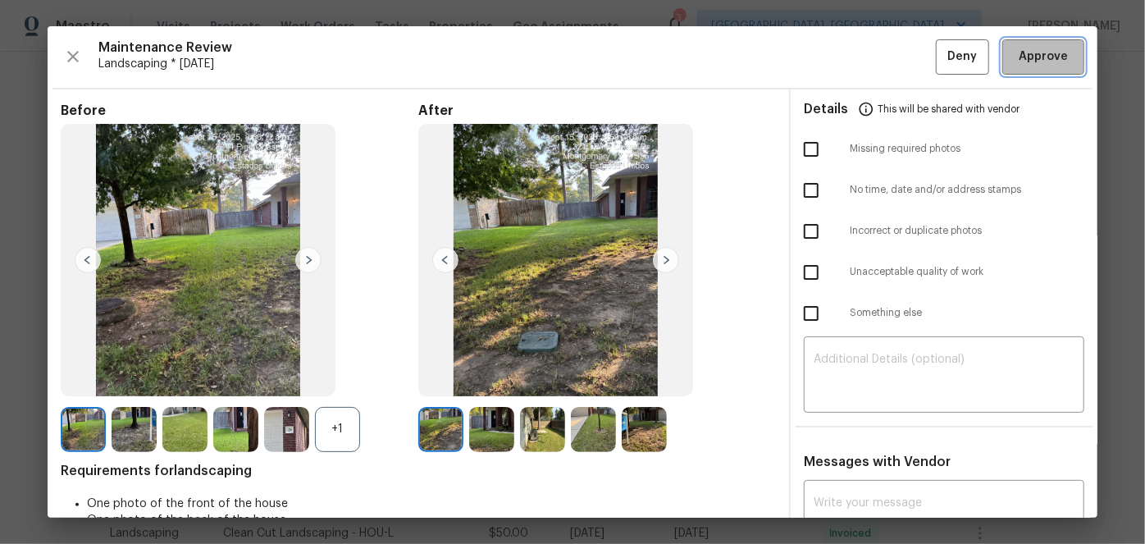
click at [1032, 61] on span "Approve" at bounding box center [1043, 57] width 49 height 21
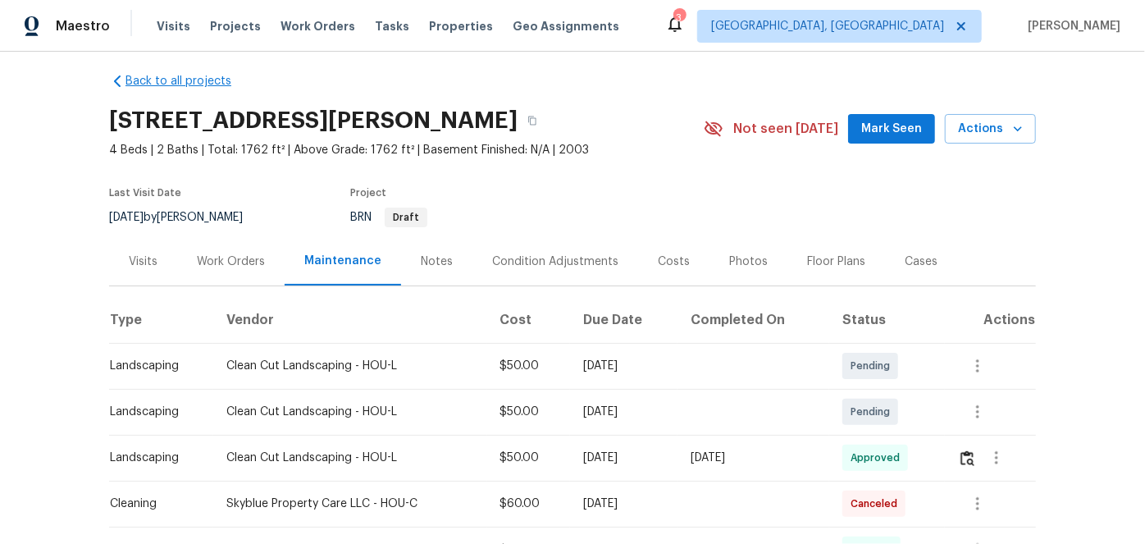
scroll to position [0, 0]
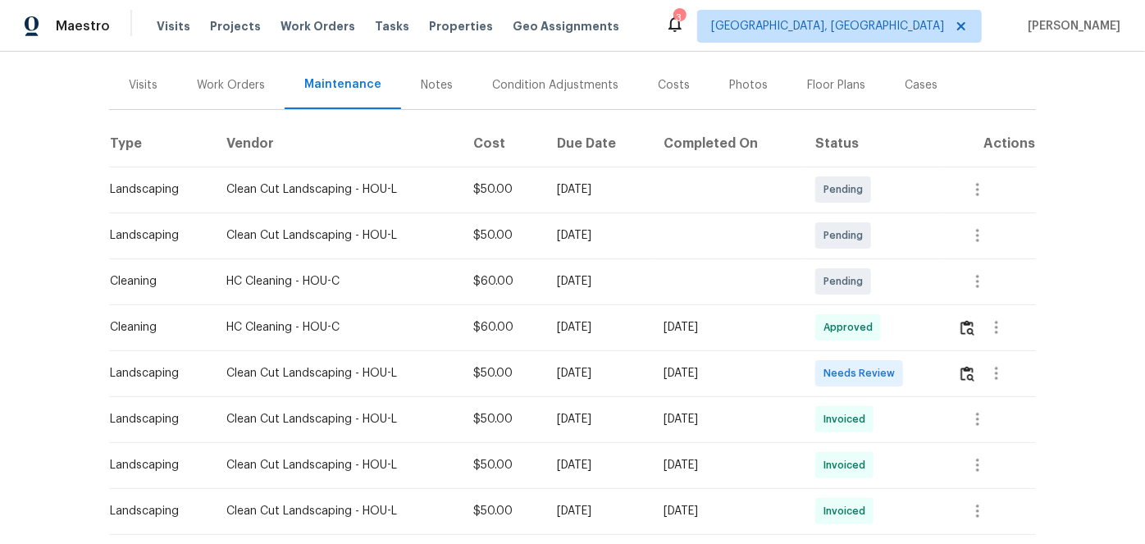
scroll to position [223, 0]
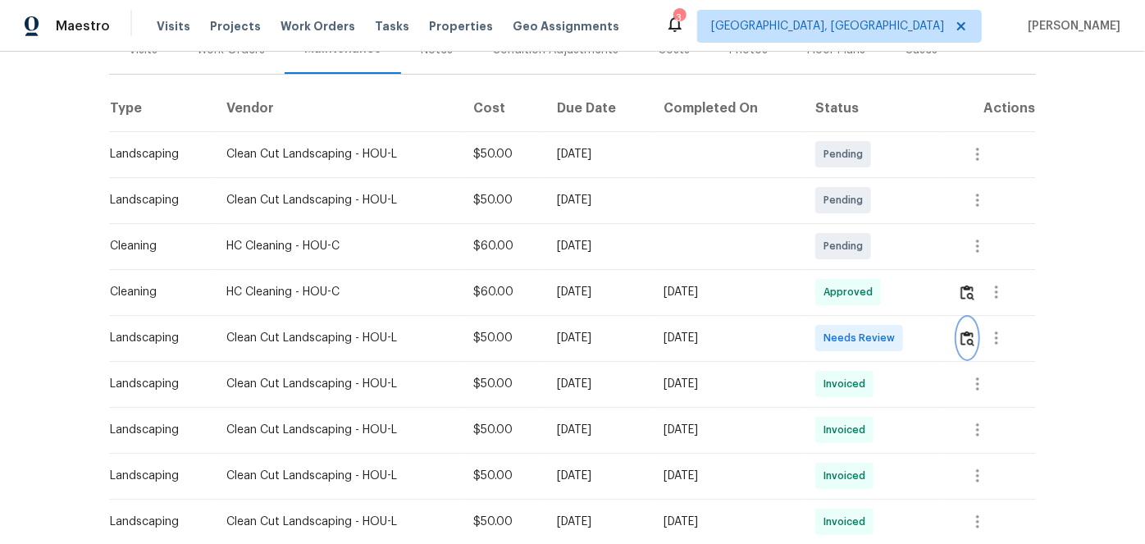
click at [966, 336] on img "button" at bounding box center [967, 339] width 14 height 16
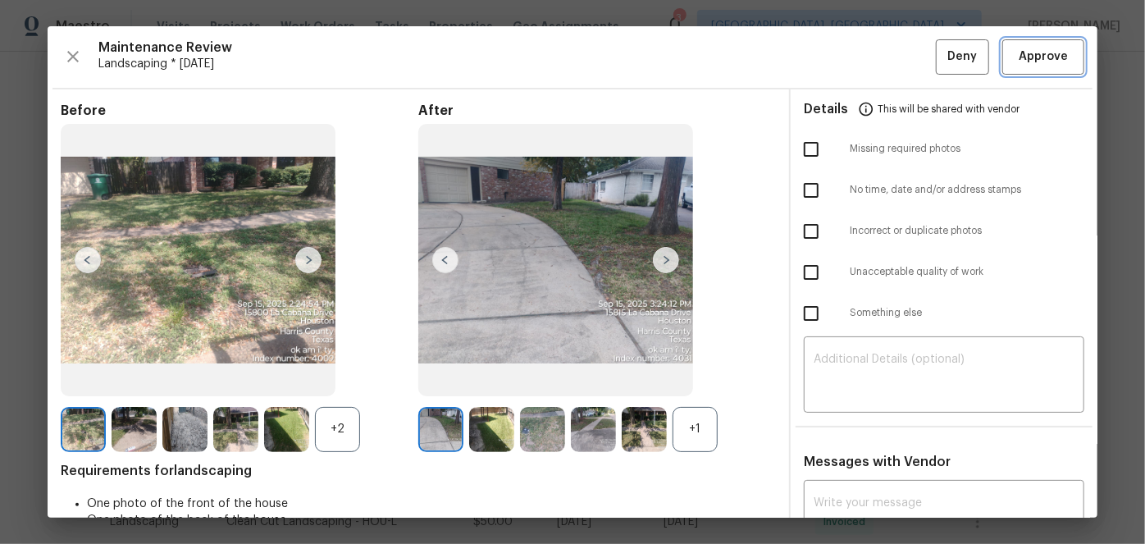
click at [1029, 51] on span "Approve" at bounding box center [1043, 57] width 49 height 21
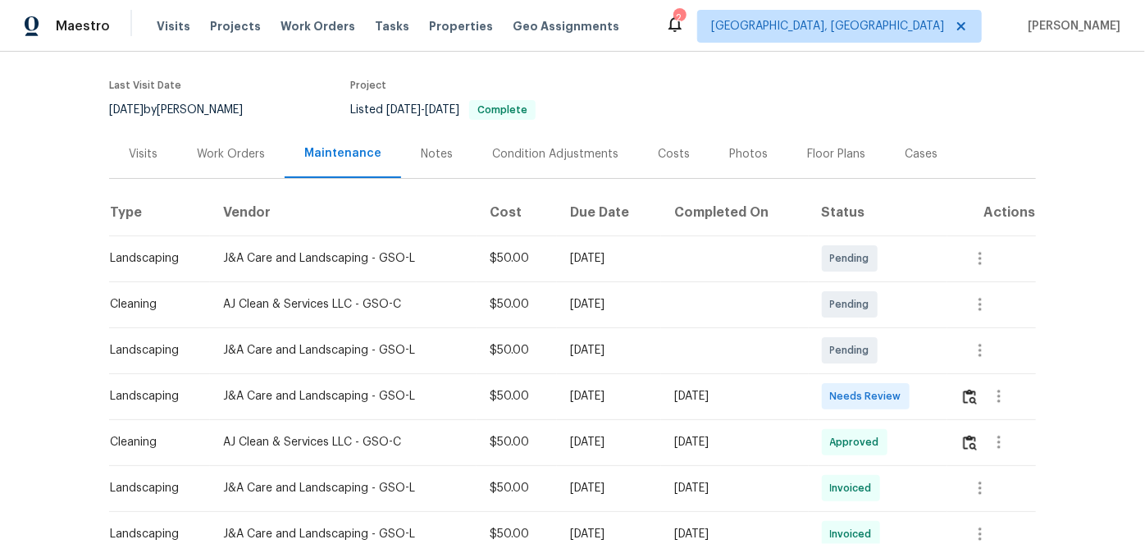
scroll to position [298, 0]
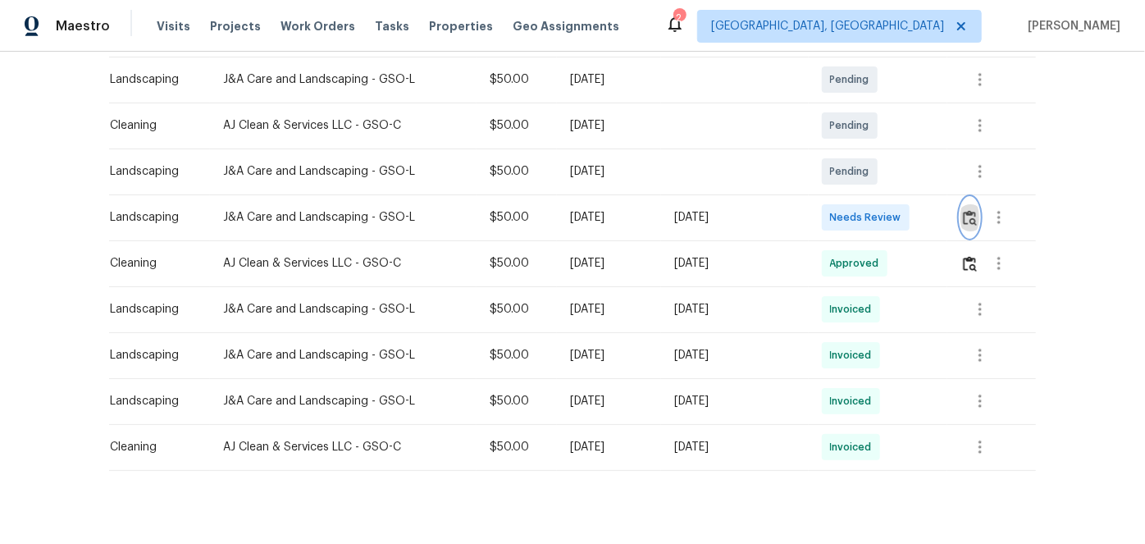
click at [971, 217] on img "button" at bounding box center [970, 218] width 14 height 16
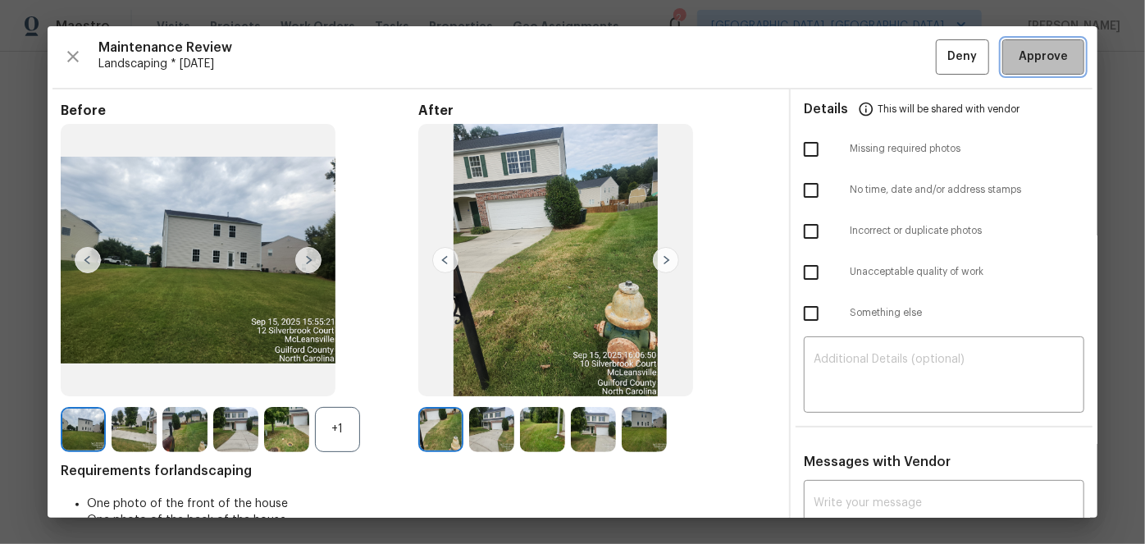
click at [1025, 49] on span "Approve" at bounding box center [1043, 57] width 49 height 21
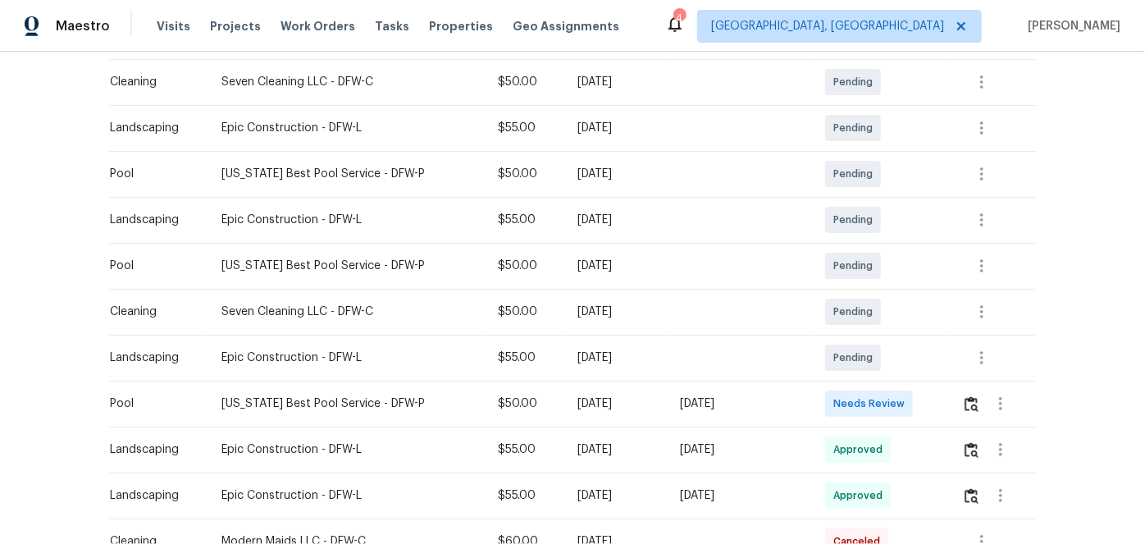
scroll to position [298, 0]
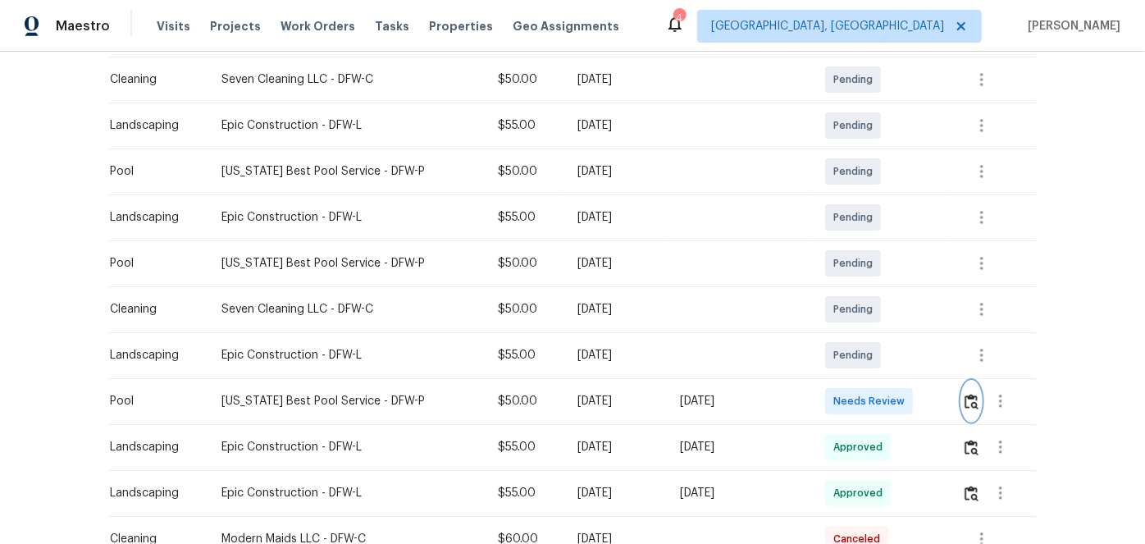
click at [966, 402] on img "button" at bounding box center [972, 402] width 14 height 16
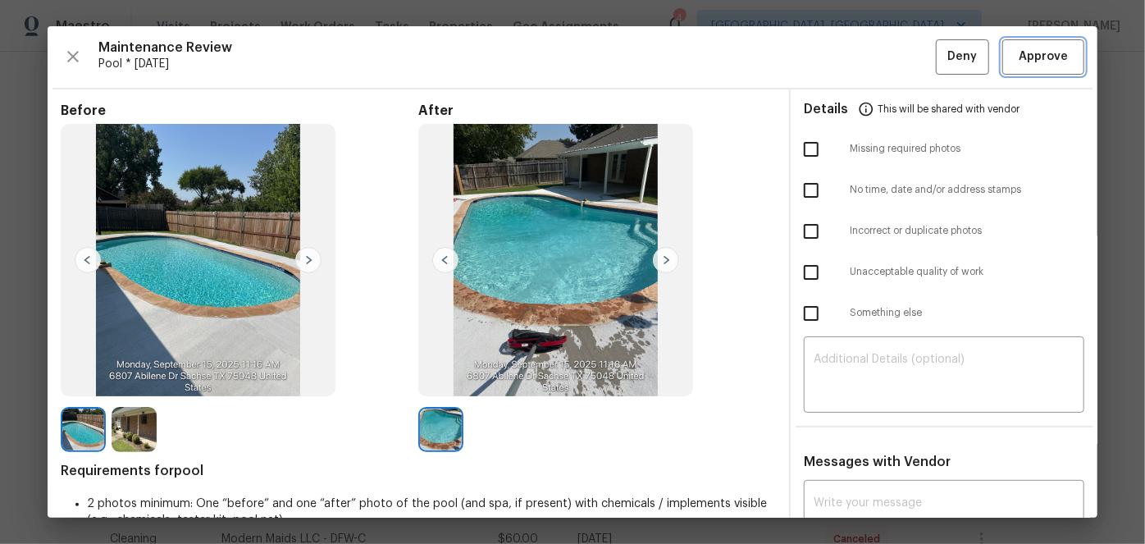
click at [1031, 55] on span "Approve" at bounding box center [1043, 57] width 49 height 21
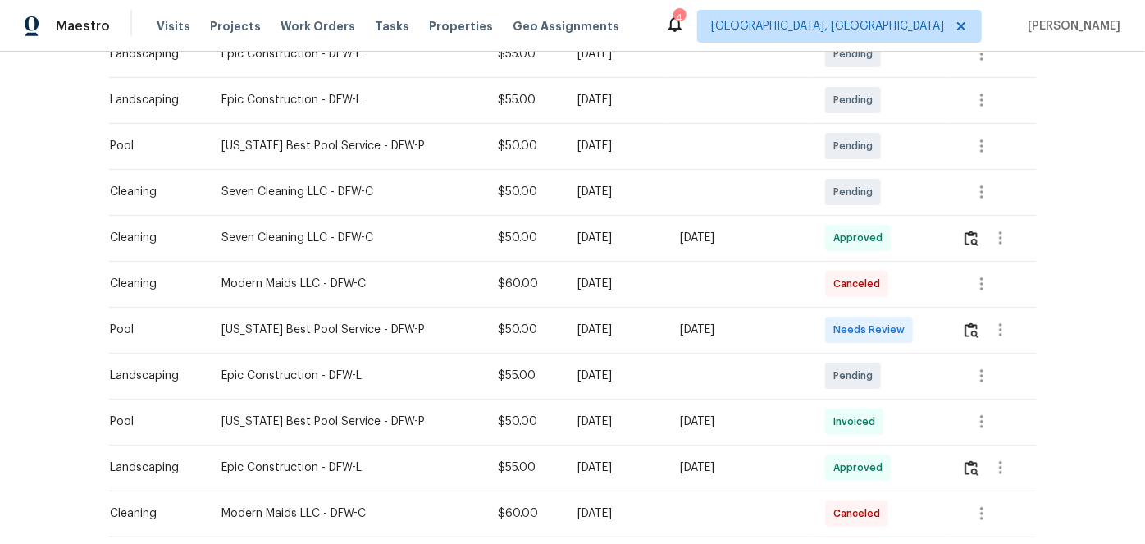
scroll to position [372, 0]
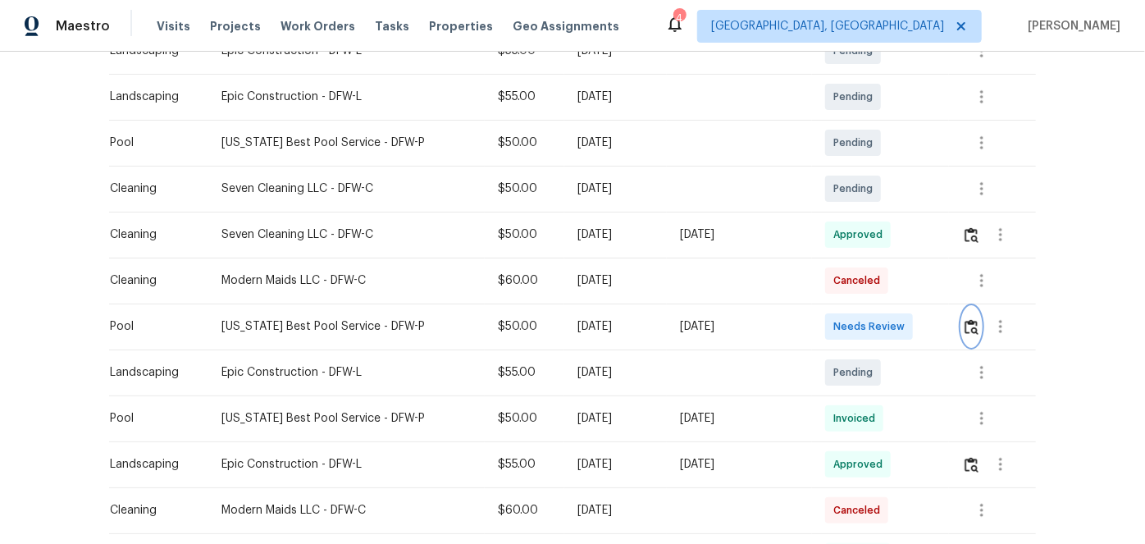
click at [966, 326] on img "button" at bounding box center [972, 327] width 14 height 16
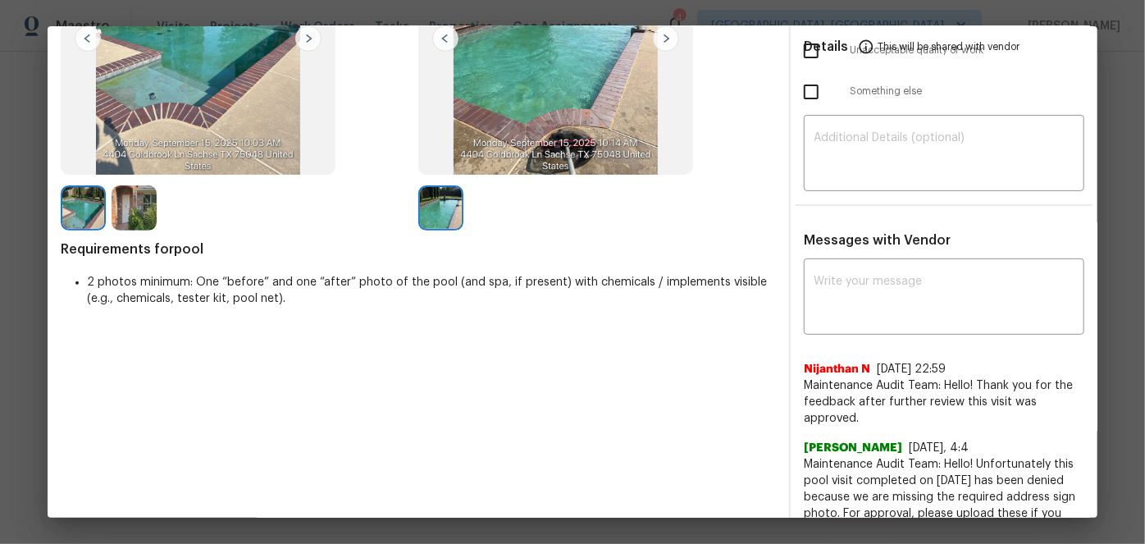
scroll to position [223, 0]
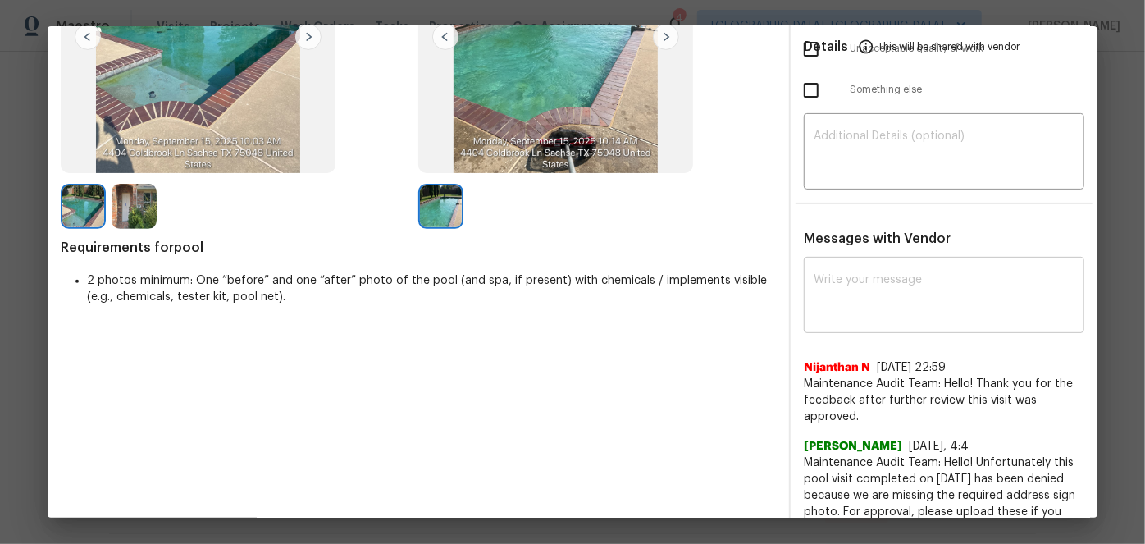
click at [843, 277] on textarea at bounding box center [944, 297] width 261 height 46
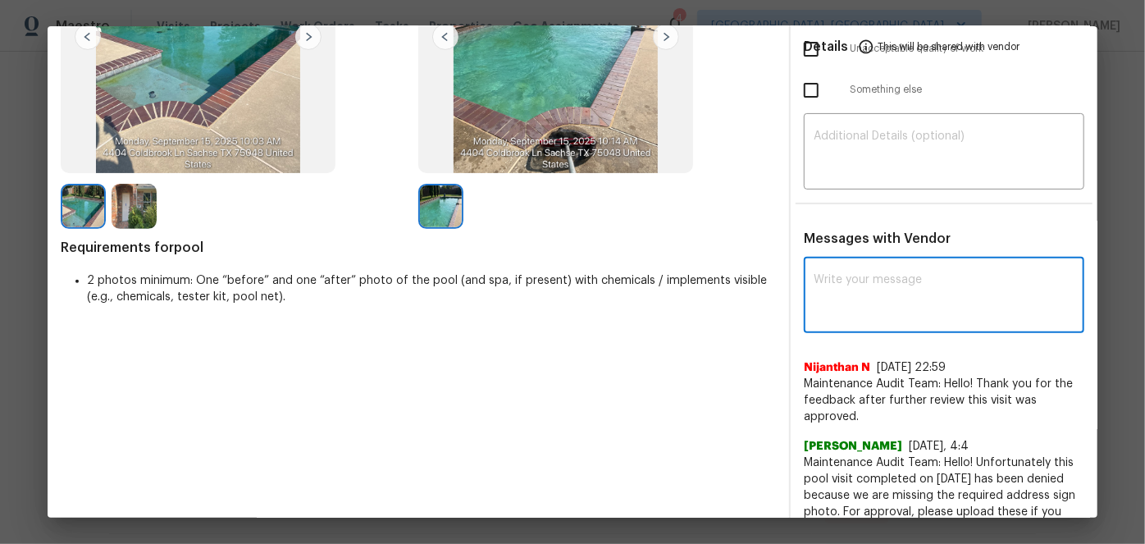
paste textarea "Maintenance Audit Team: Hello! After further review, the visit([DATE]) has been…"
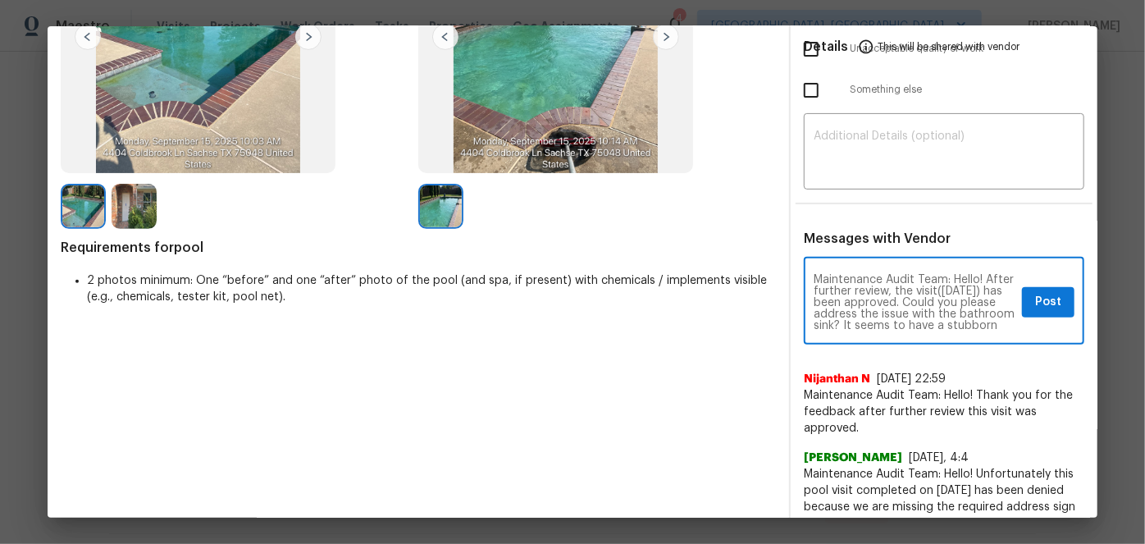
scroll to position [46, 0]
click at [883, 298] on textarea "Maintenance Audit Team: Hello! After further review, the visit(06/09/2025) has …" at bounding box center [915, 302] width 202 height 57
click at [881, 288] on textarea "Maintenance Audit Team: Hello! After further review, the visit(06/09/2025) has …" at bounding box center [915, 302] width 202 height 57
click at [881, 298] on textarea "Maintenance Audit Team: Hello! After further review, the visit(06/09/2025) has …" at bounding box center [915, 302] width 202 height 57
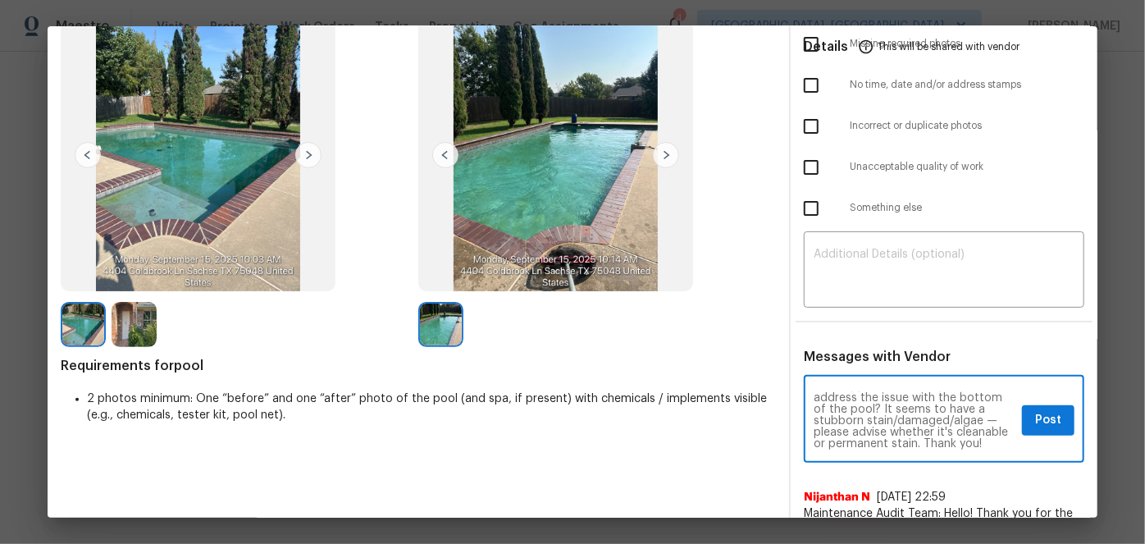
scroll to position [66, 0]
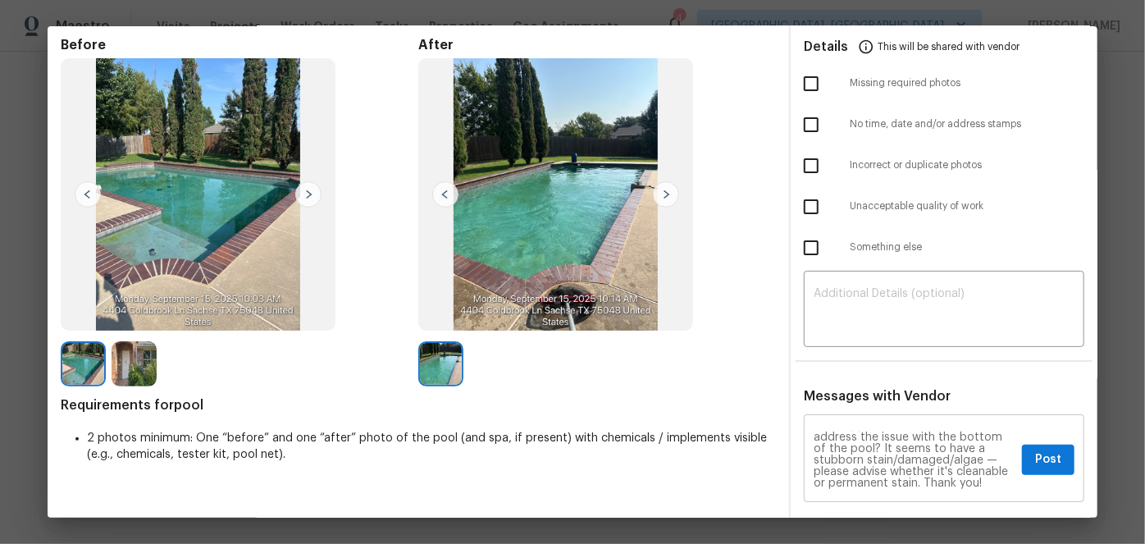
click at [941, 456] on textarea "Maintenance Audit Team: Hello! After further review, the visit(06/09/2025) has …" at bounding box center [915, 459] width 202 height 57
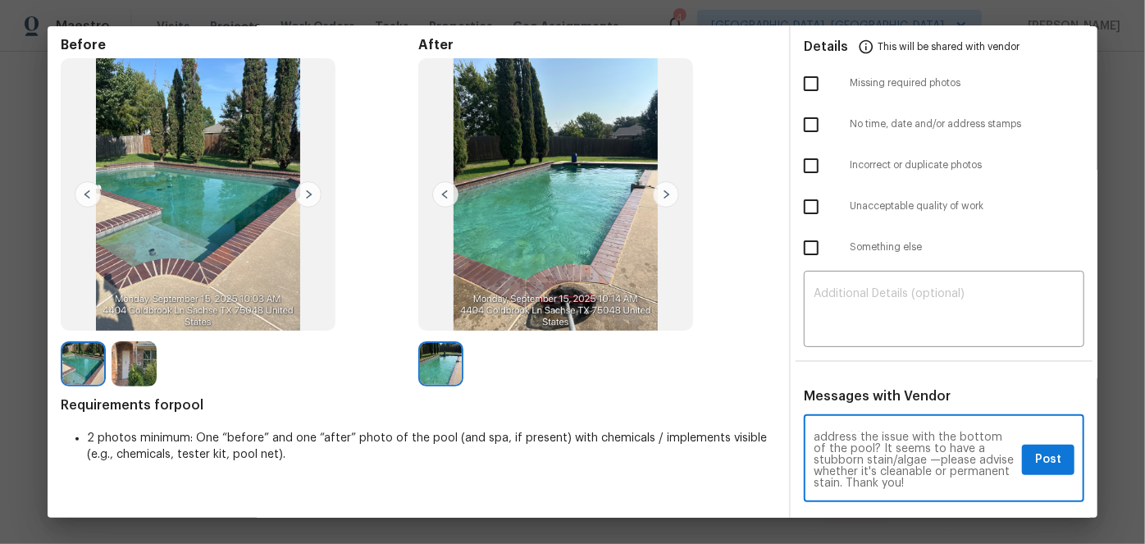
scroll to position [0, 0]
click at [865, 457] on textarea "Maintenance Audit Team: Hello! After further review, the visit(06/09/2025) has …" at bounding box center [915, 459] width 202 height 57
type textarea "Maintenance Audit Team: Hello! After further review, the visit(09/15/2025) has …"
click at [1035, 463] on span "Post" at bounding box center [1048, 459] width 26 height 21
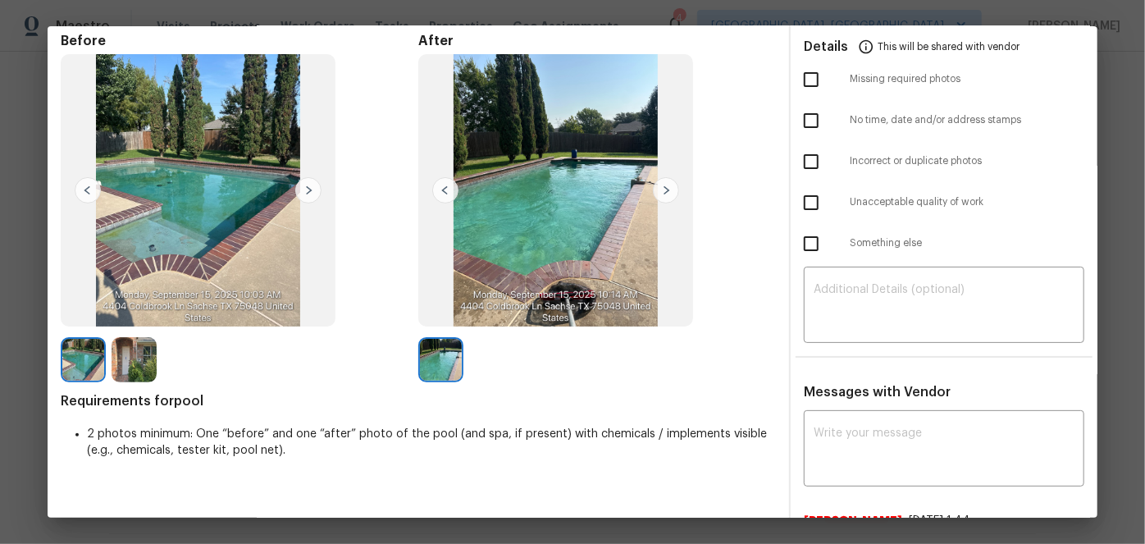
scroll to position [0, 0]
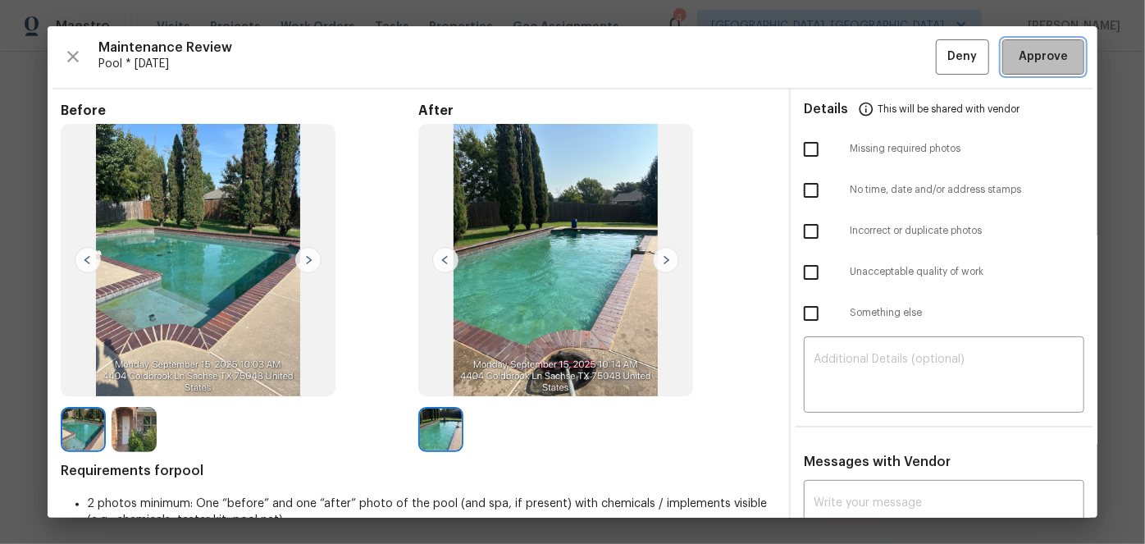
click at [1030, 47] on span "Approve" at bounding box center [1043, 57] width 49 height 21
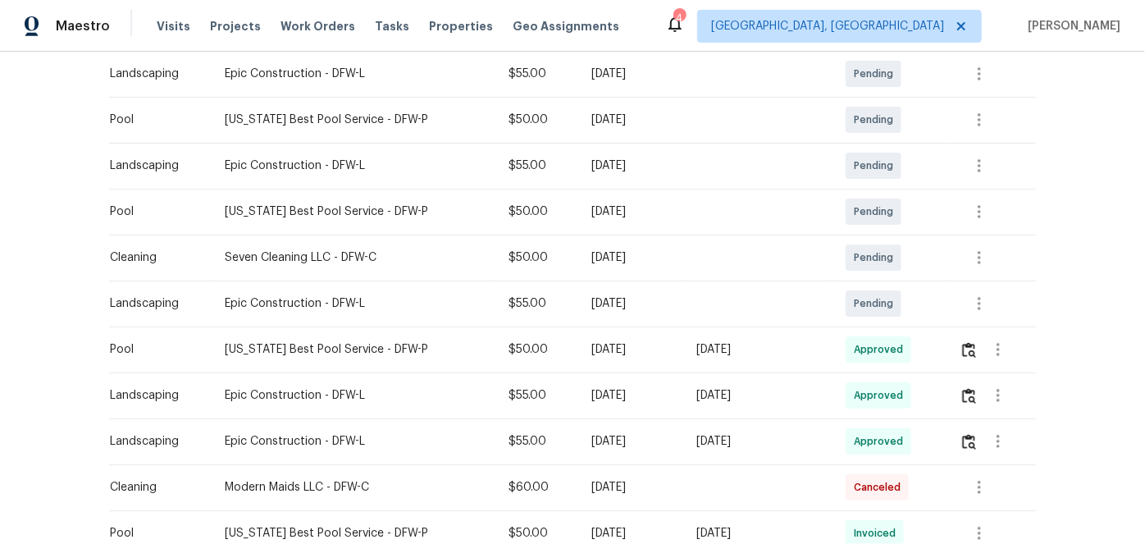
scroll to position [372, 0]
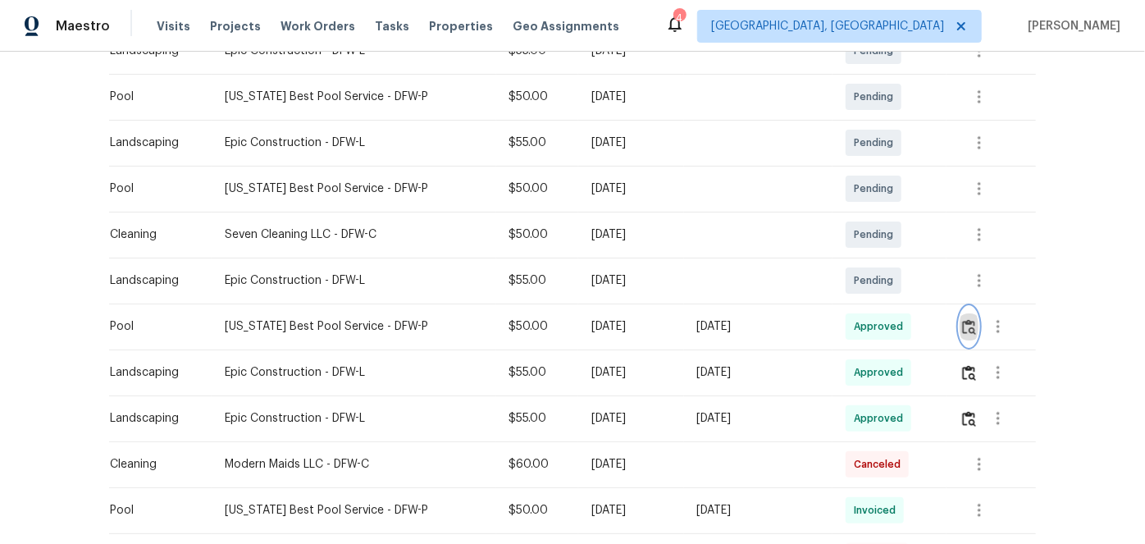
click at [967, 326] on img "button" at bounding box center [969, 327] width 14 height 16
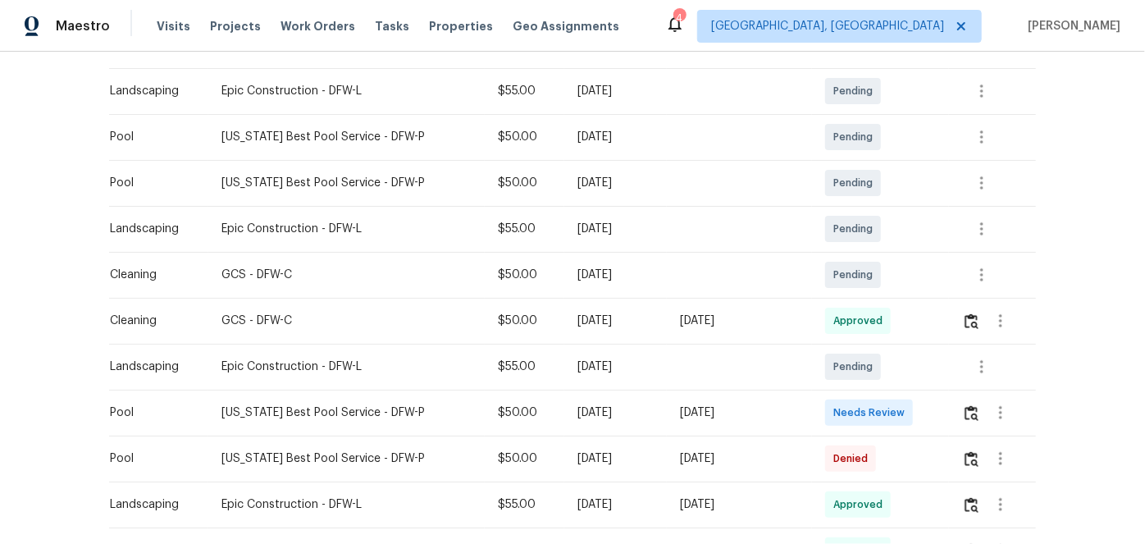
scroll to position [298, 0]
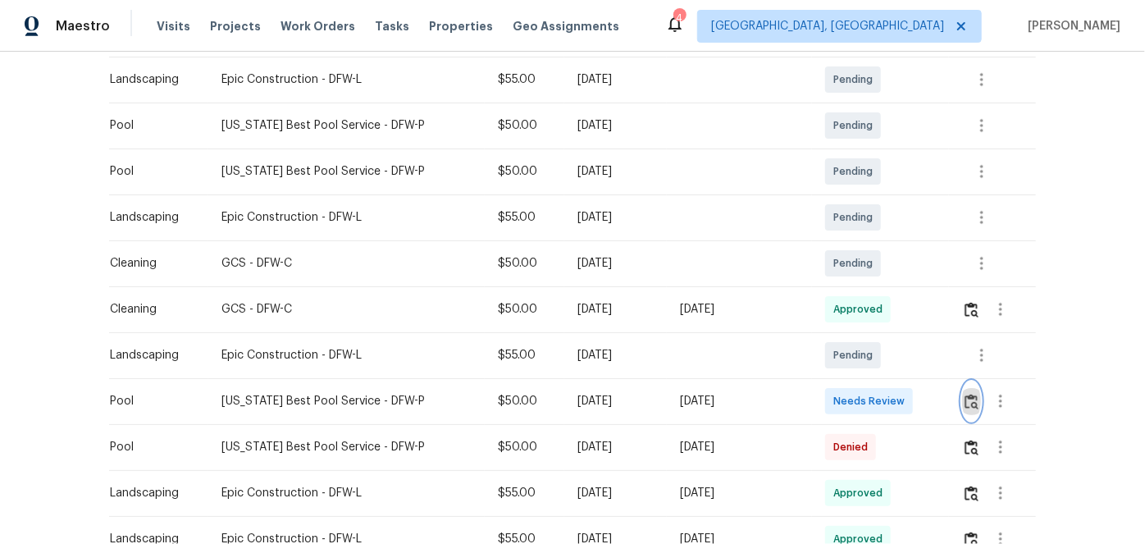
click at [962, 390] on button "button" at bounding box center [971, 400] width 19 height 39
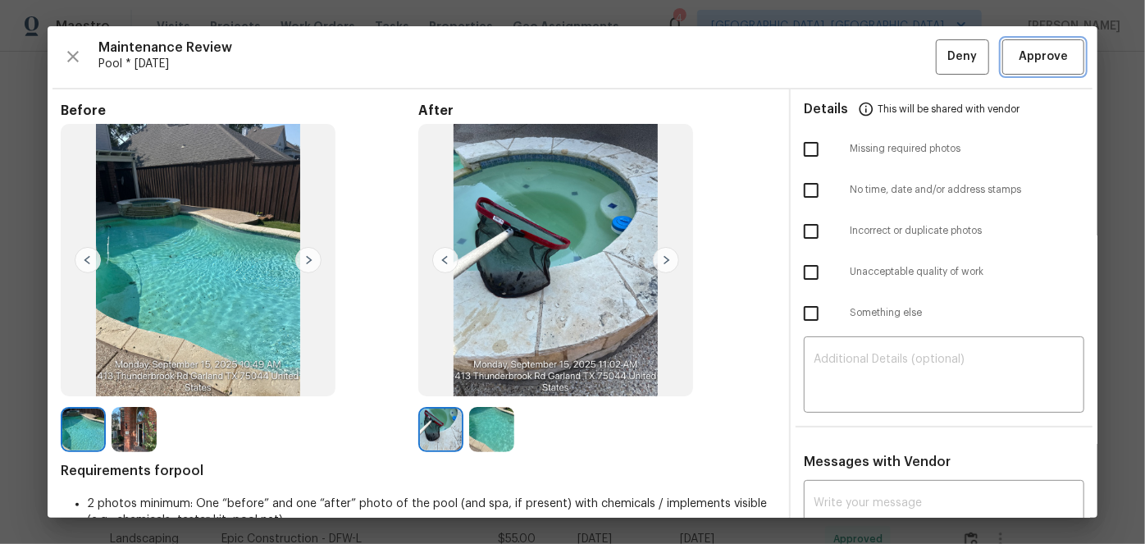
click at [1042, 44] on button "Approve" at bounding box center [1043, 56] width 82 height 35
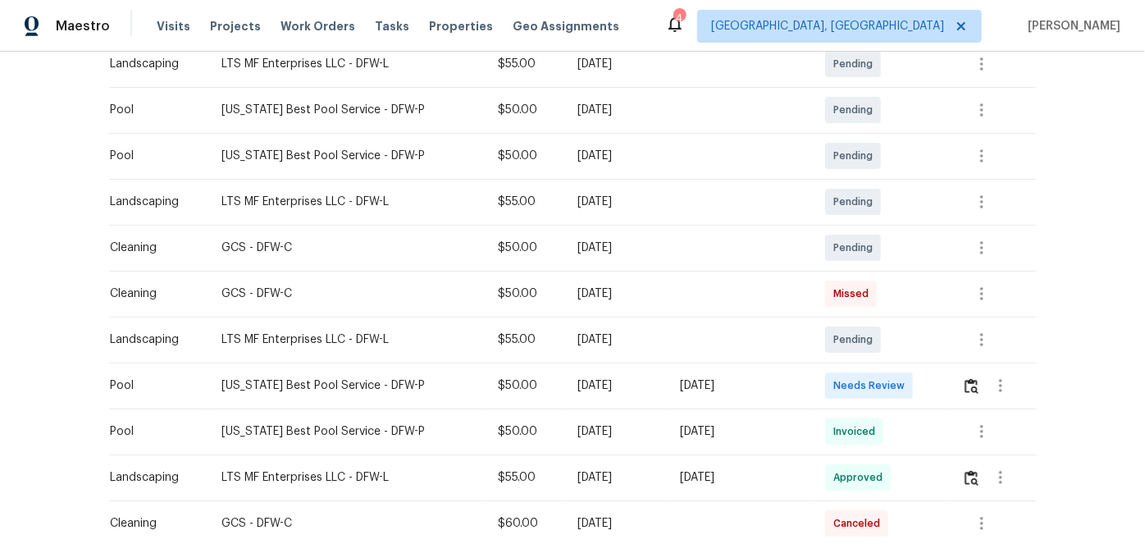
scroll to position [372, 0]
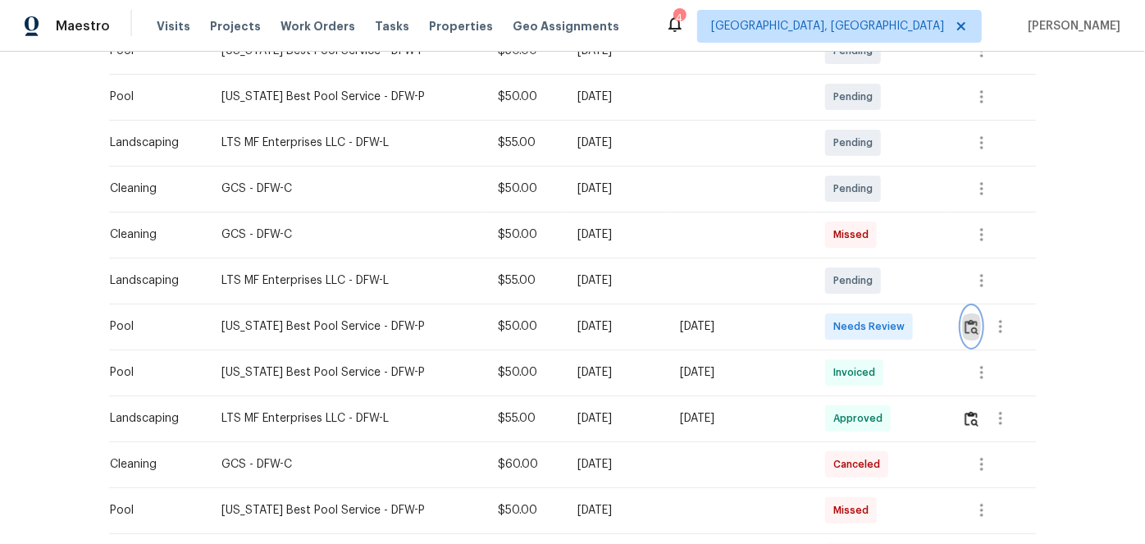
click at [965, 324] on img "button" at bounding box center [972, 327] width 14 height 16
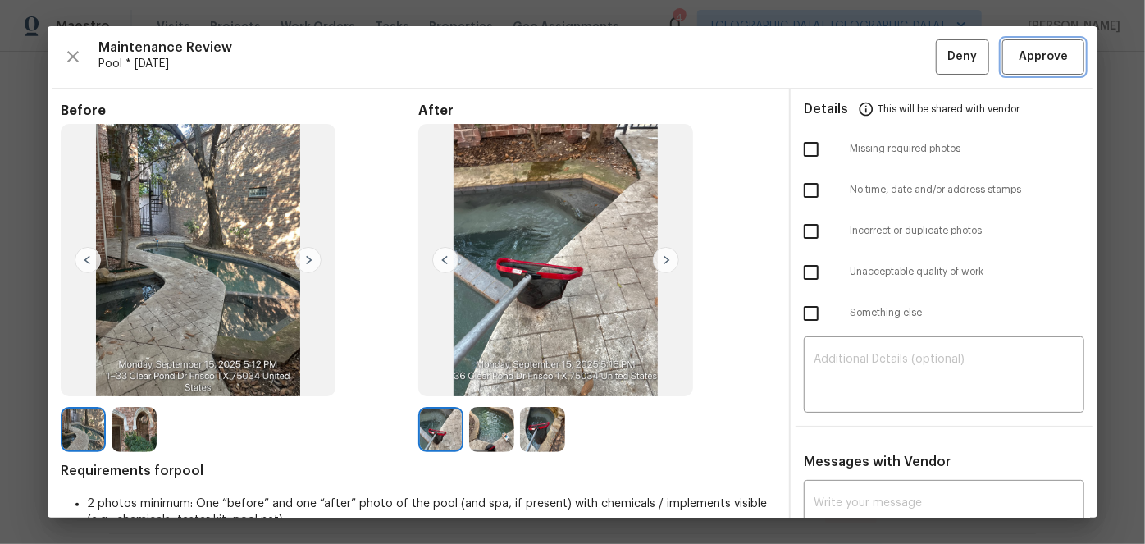
click at [1028, 55] on span "Approve" at bounding box center [1043, 57] width 49 height 21
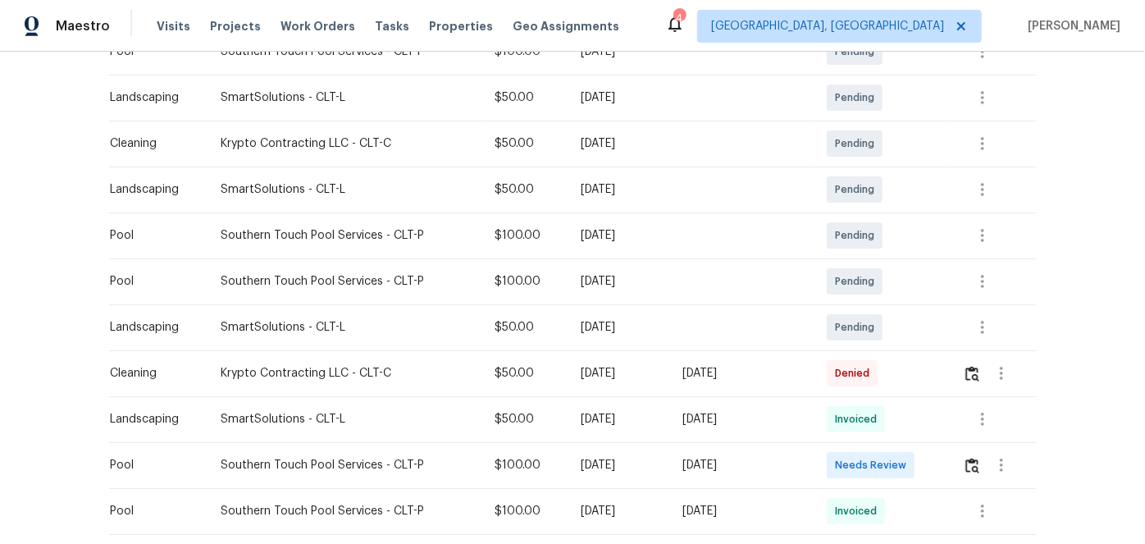
scroll to position [372, 0]
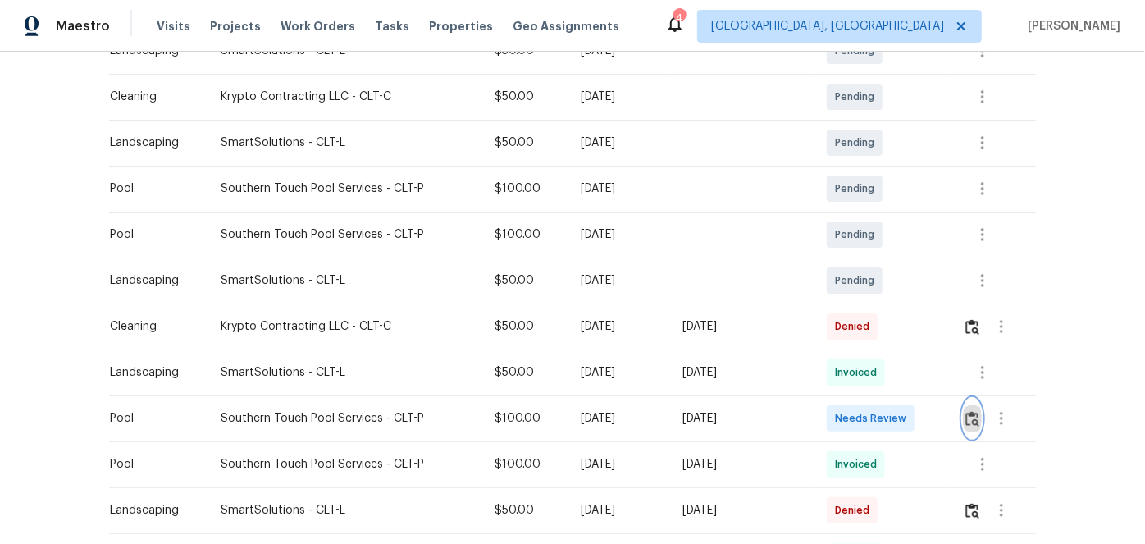
click at [974, 413] on img "button" at bounding box center [972, 419] width 14 height 16
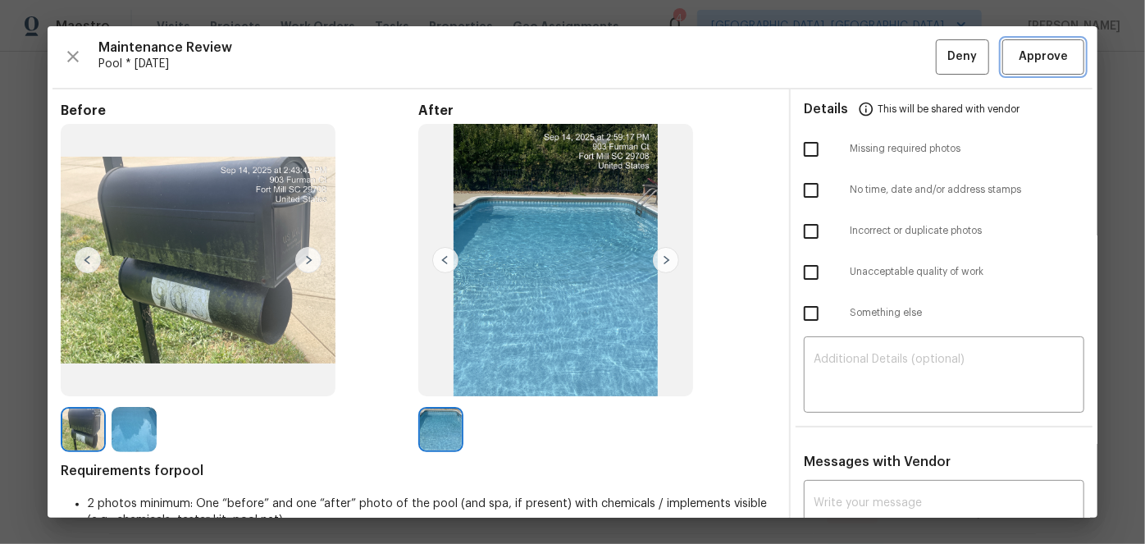
click at [1047, 50] on span "Approve" at bounding box center [1043, 57] width 49 height 21
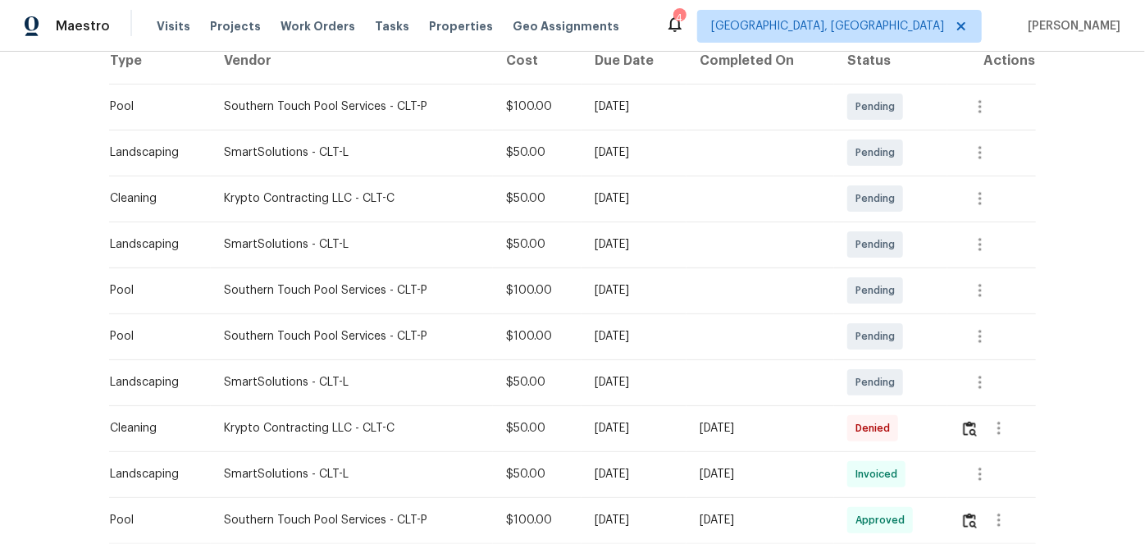
scroll to position [223, 0]
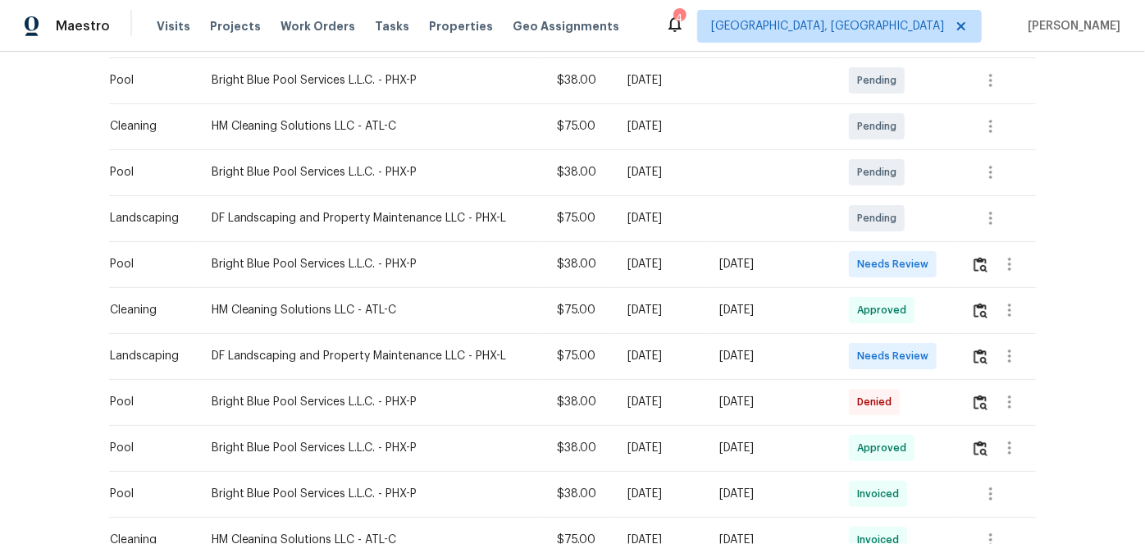
scroll to position [298, 0]
click at [974, 260] on img "button" at bounding box center [981, 264] width 14 height 16
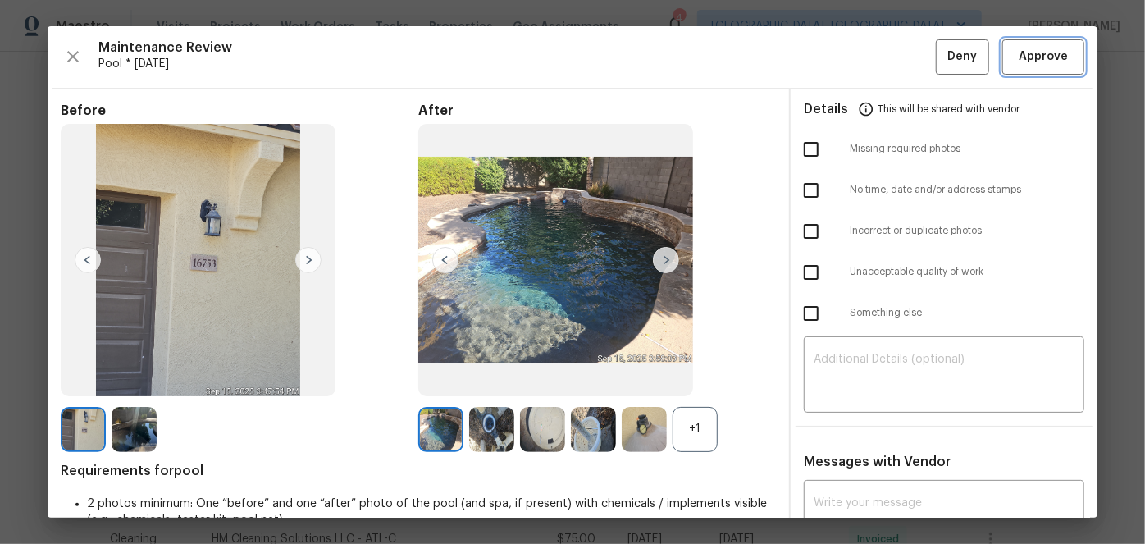
click at [1045, 64] on span "Approve" at bounding box center [1043, 57] width 49 height 21
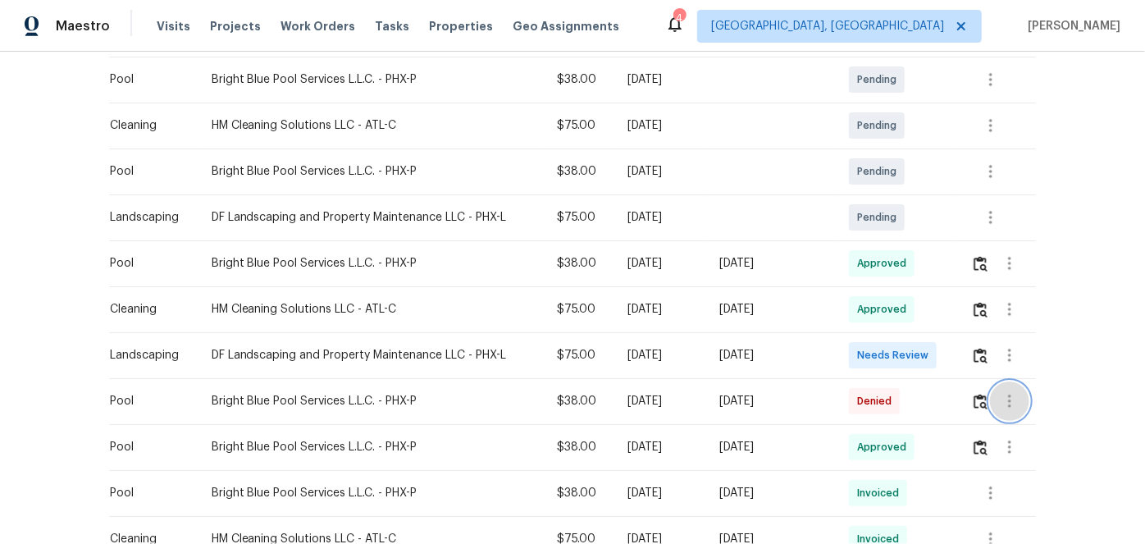
click at [1009, 400] on icon "button" at bounding box center [1009, 401] width 3 height 13
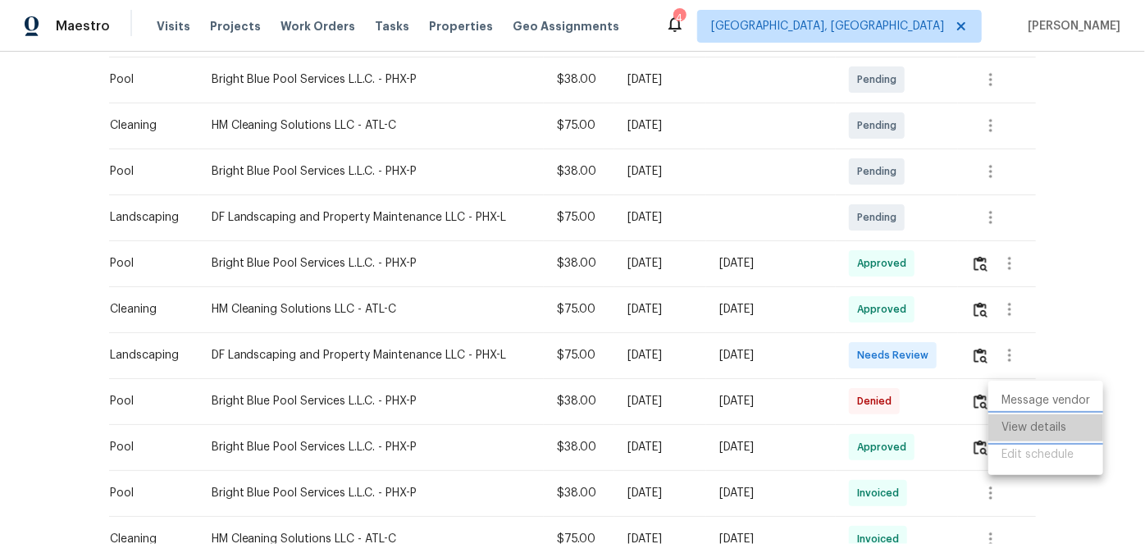
click at [1014, 420] on li "View details" at bounding box center [1045, 427] width 115 height 27
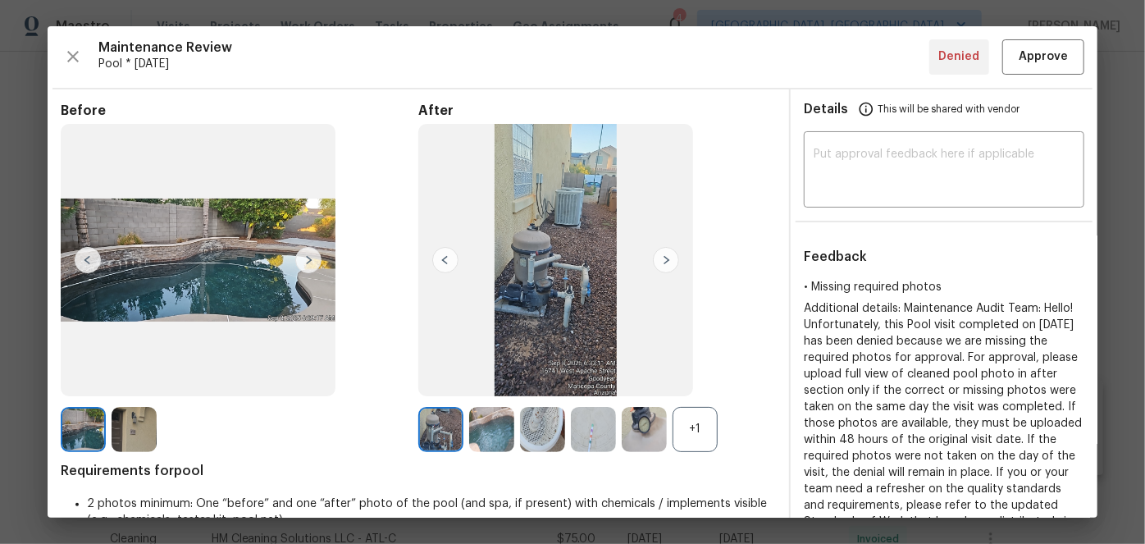
click at [655, 256] on img at bounding box center [666, 260] width 26 height 26
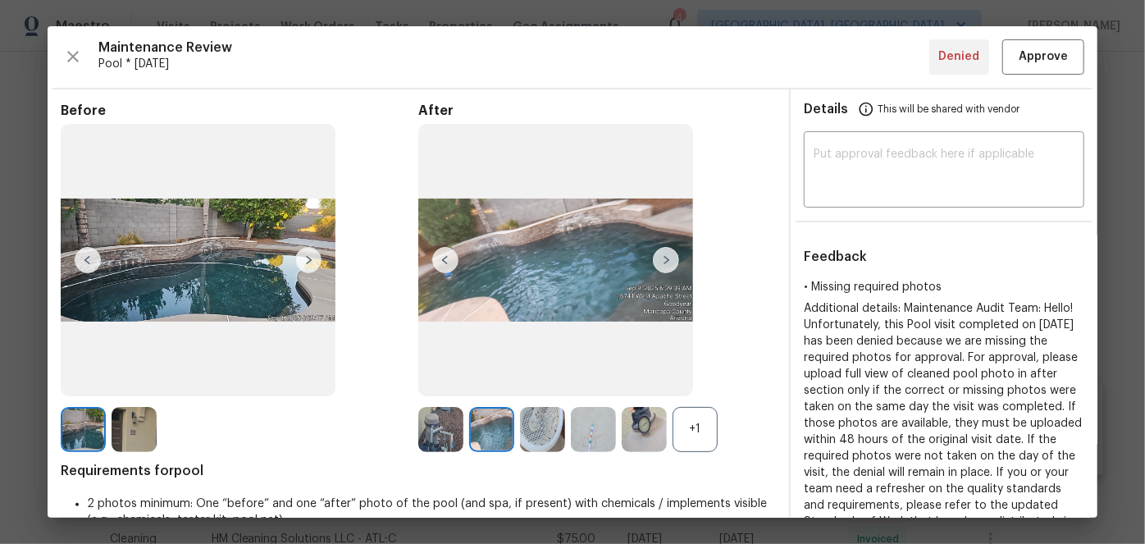
click at [664, 264] on img at bounding box center [666, 260] width 26 height 26
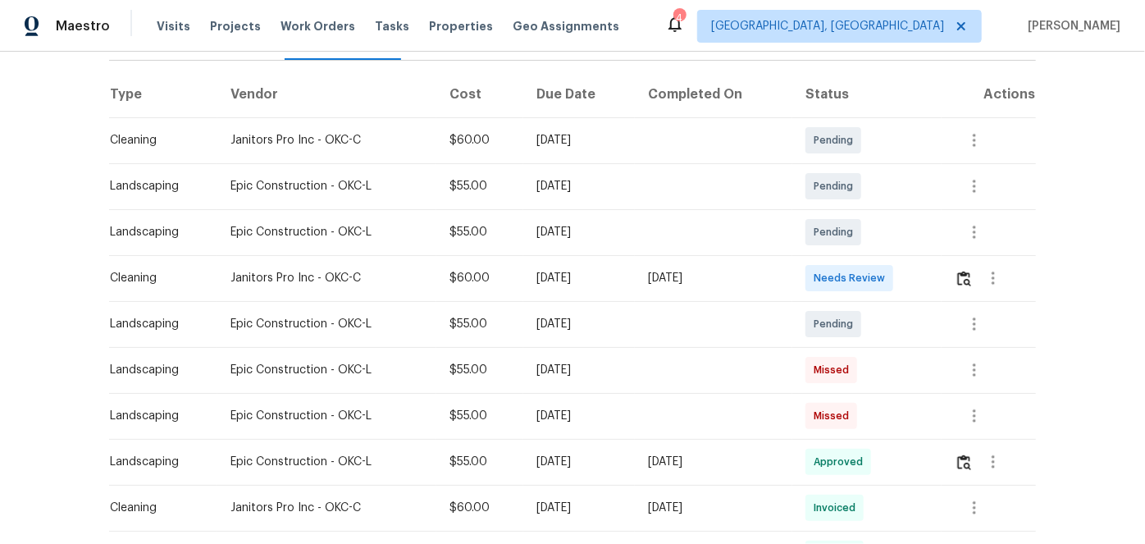
scroll to position [298, 0]
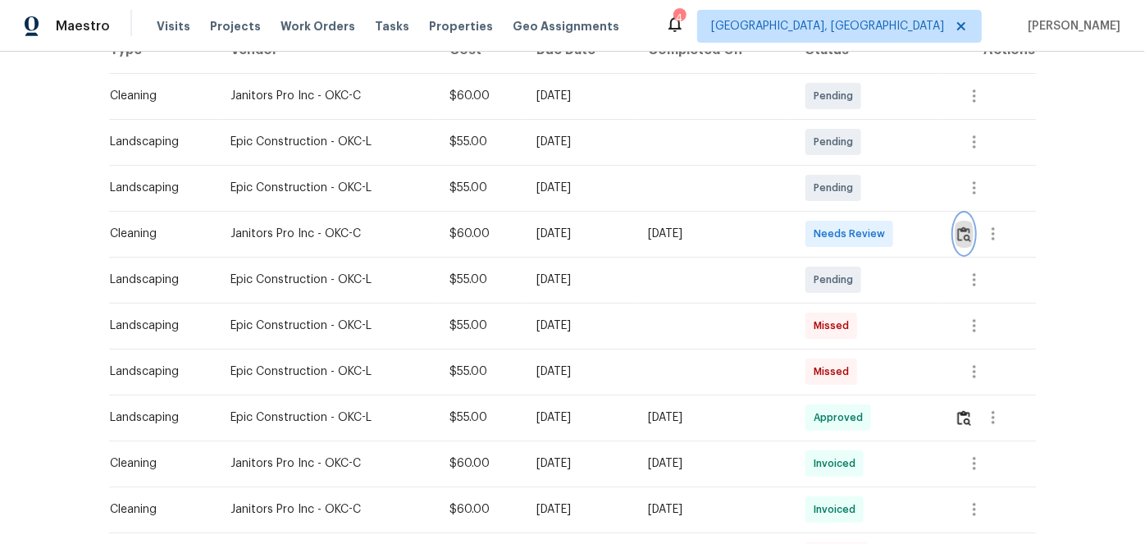
click at [960, 226] on img "button" at bounding box center [964, 234] width 14 height 16
click at [993, 408] on icon "button" at bounding box center [993, 418] width 20 height 20
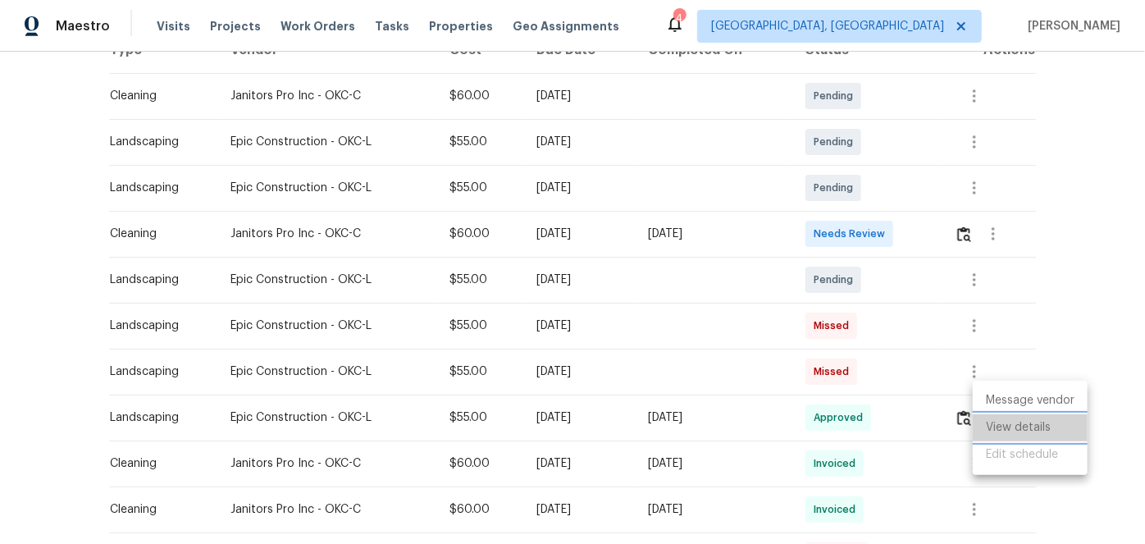
click at [997, 423] on li "View details" at bounding box center [1030, 427] width 115 height 27
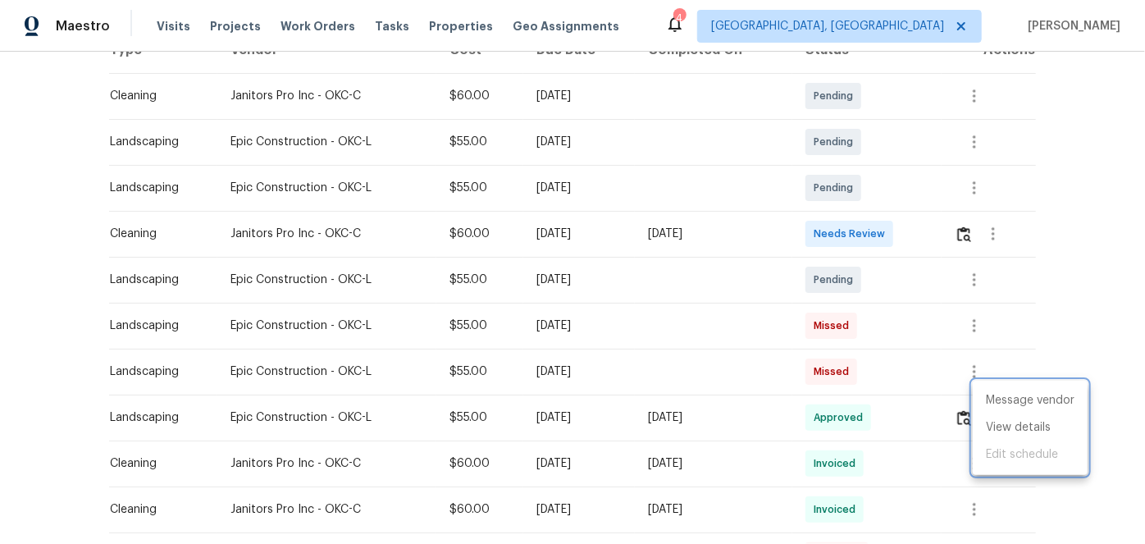
click at [1028, 341] on div at bounding box center [572, 272] width 1145 height 544
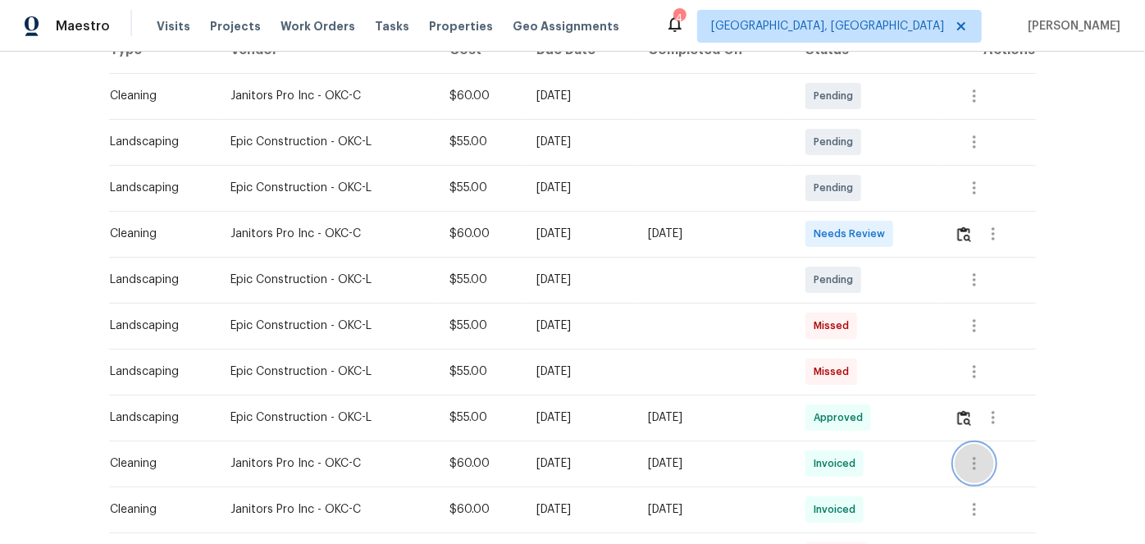
click at [973, 457] on icon "button" at bounding box center [974, 463] width 3 height 13
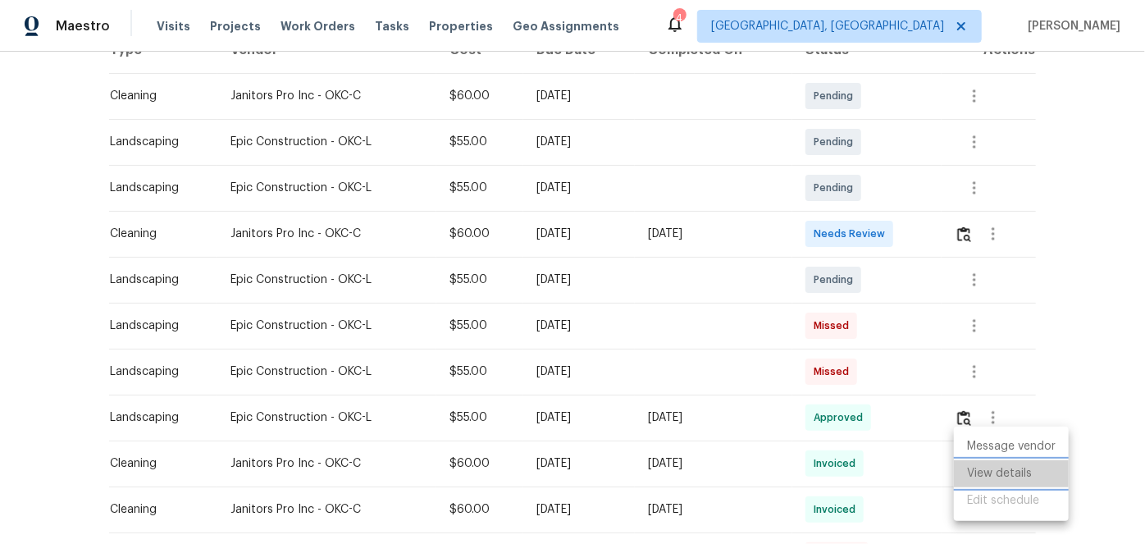
click at [989, 475] on li "View details" at bounding box center [1011, 473] width 115 height 27
drag, startPoint x: 1076, startPoint y: 351, endPoint x: 1070, endPoint y: 363, distance: 12.8
click at [1074, 350] on div at bounding box center [572, 272] width 1145 height 544
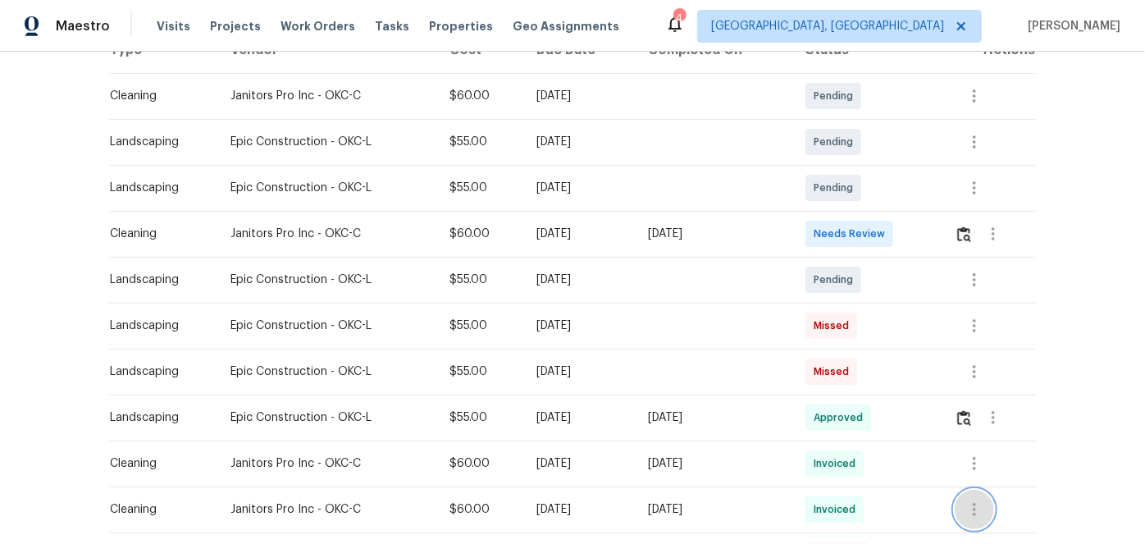
click at [975, 499] on icon "button" at bounding box center [975, 509] width 20 height 20
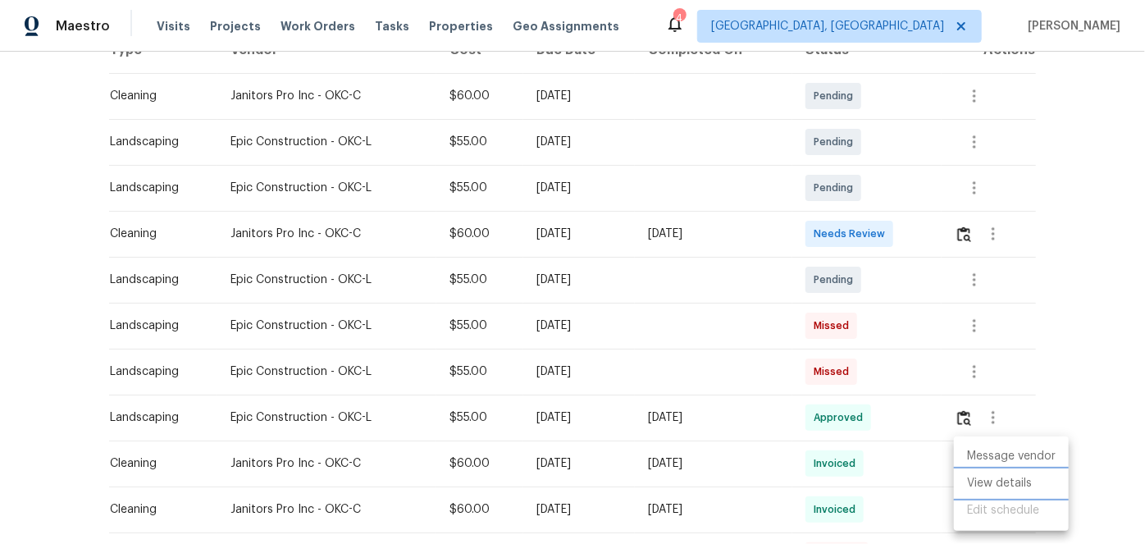
click at [993, 481] on li "View details" at bounding box center [1011, 483] width 115 height 27
click at [1075, 349] on div at bounding box center [572, 272] width 1145 height 544
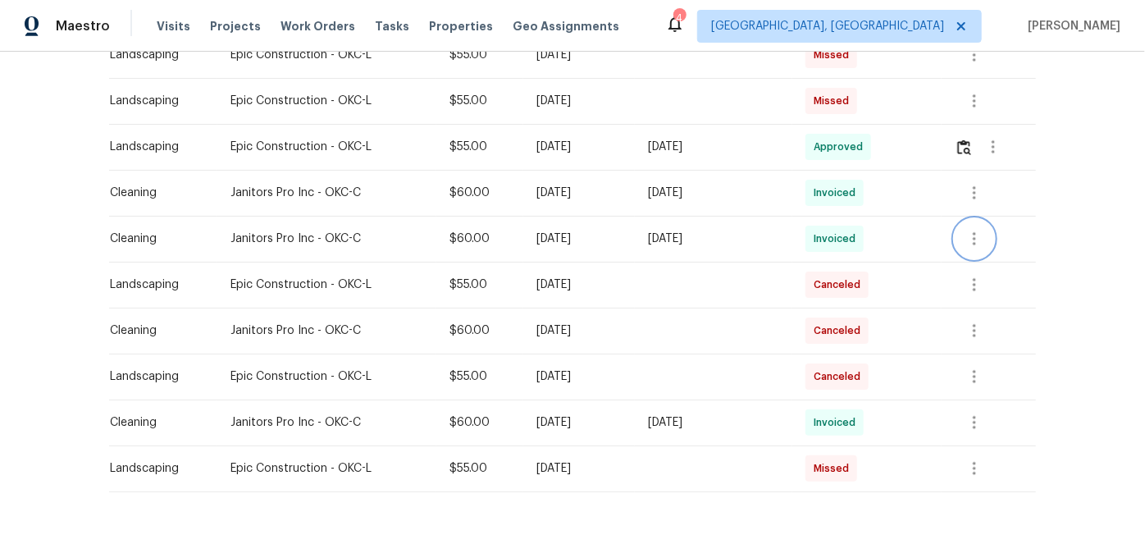
scroll to position [609, 0]
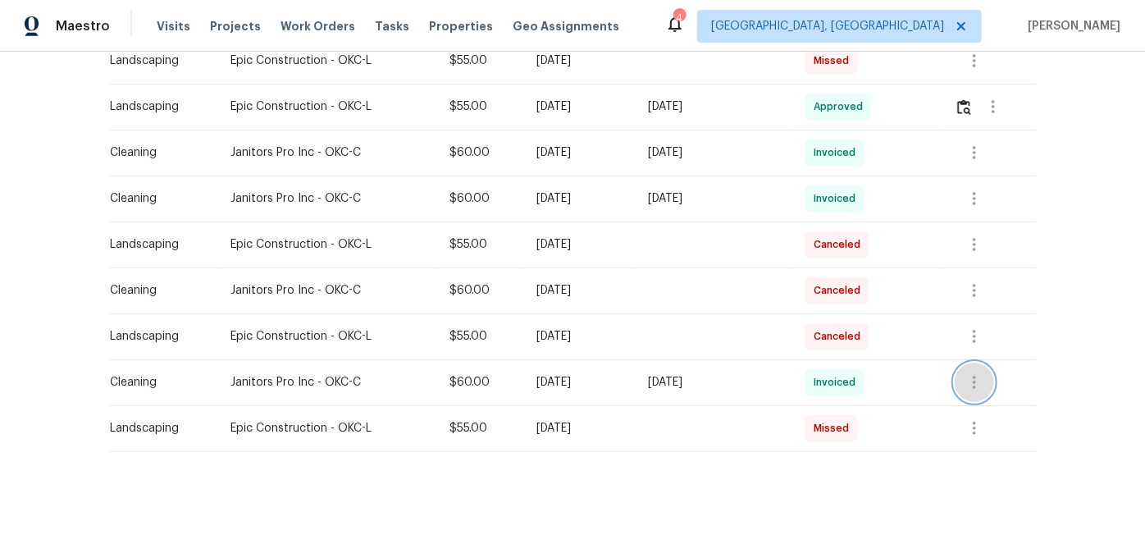
click at [975, 372] on icon "button" at bounding box center [975, 382] width 20 height 20
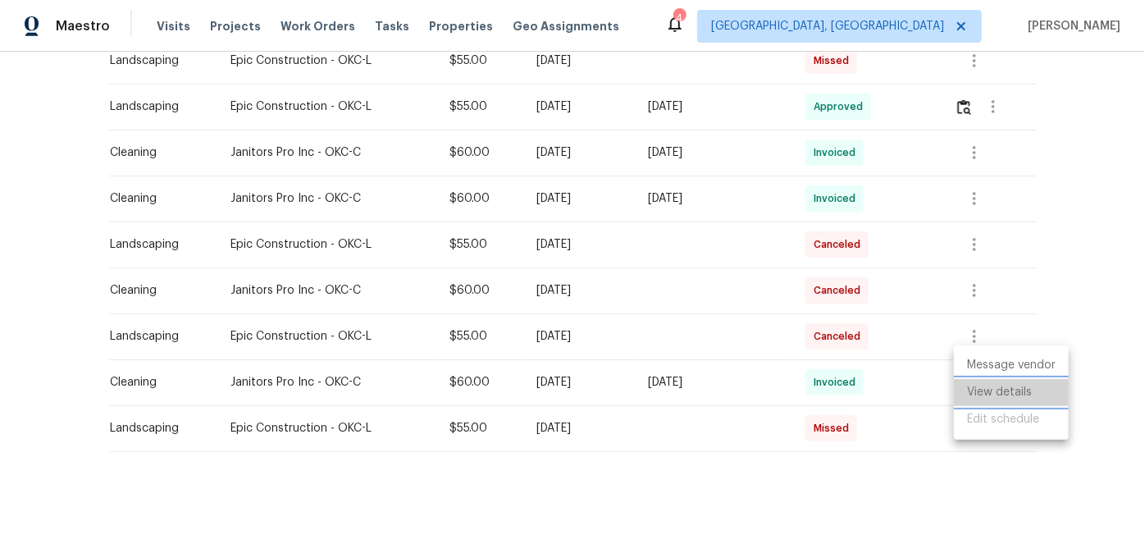
click at [1001, 391] on li "View details" at bounding box center [1011, 392] width 115 height 27
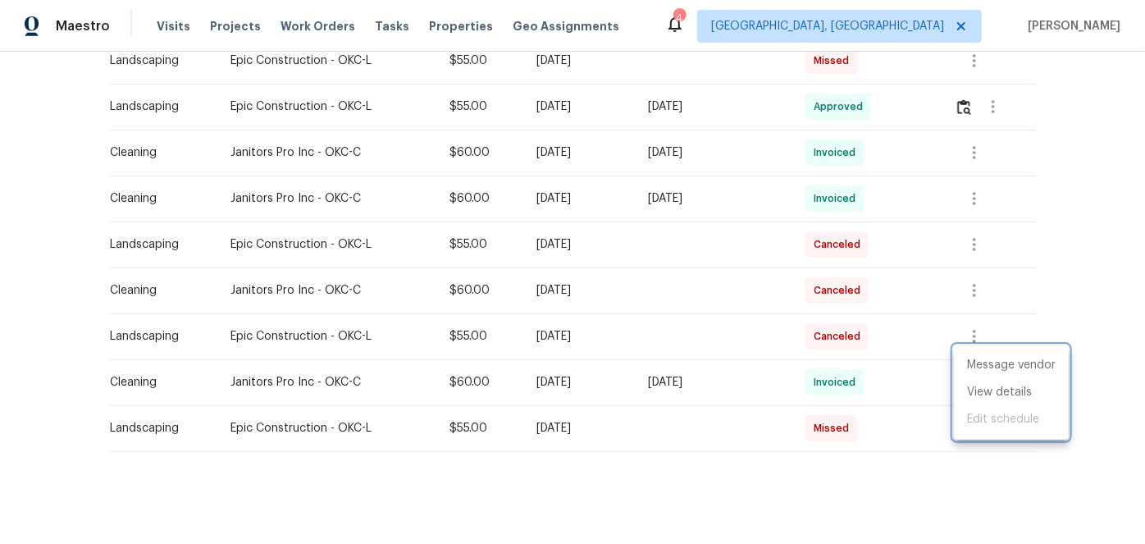
click at [1086, 255] on div at bounding box center [572, 272] width 1145 height 544
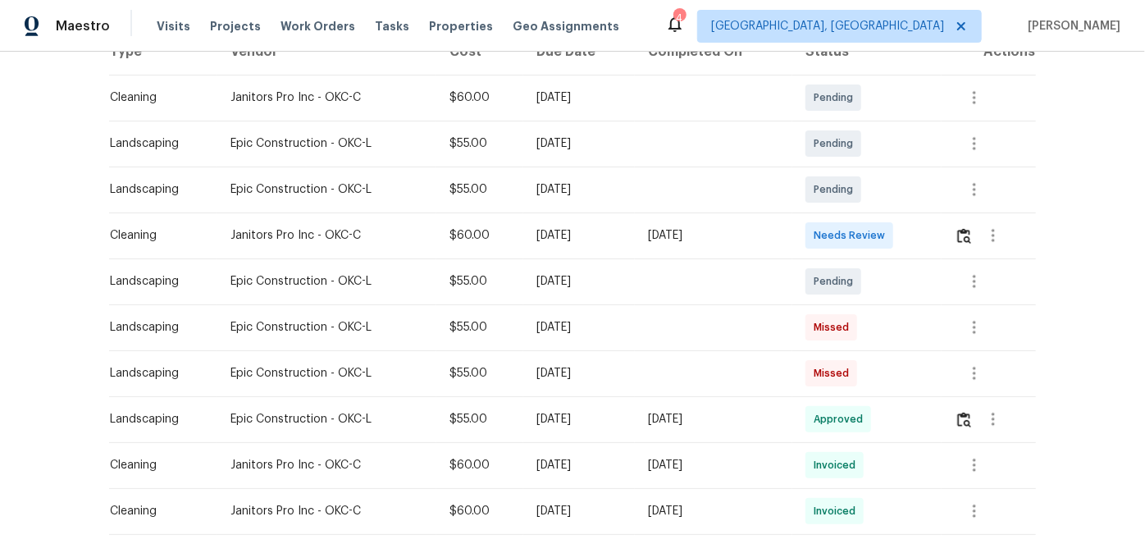
scroll to position [236, 0]
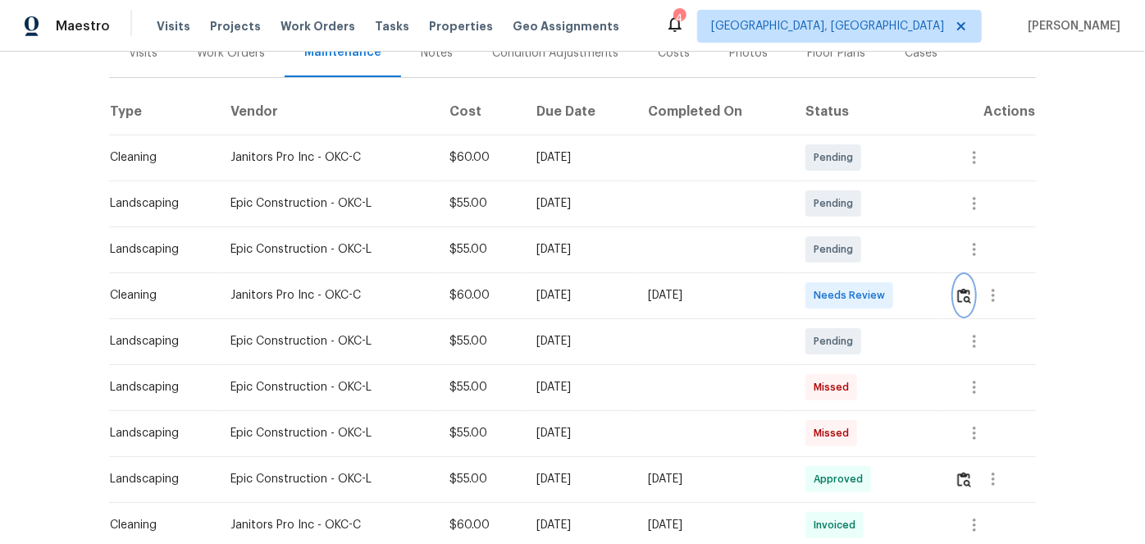
click at [965, 288] on img "button" at bounding box center [964, 296] width 14 height 16
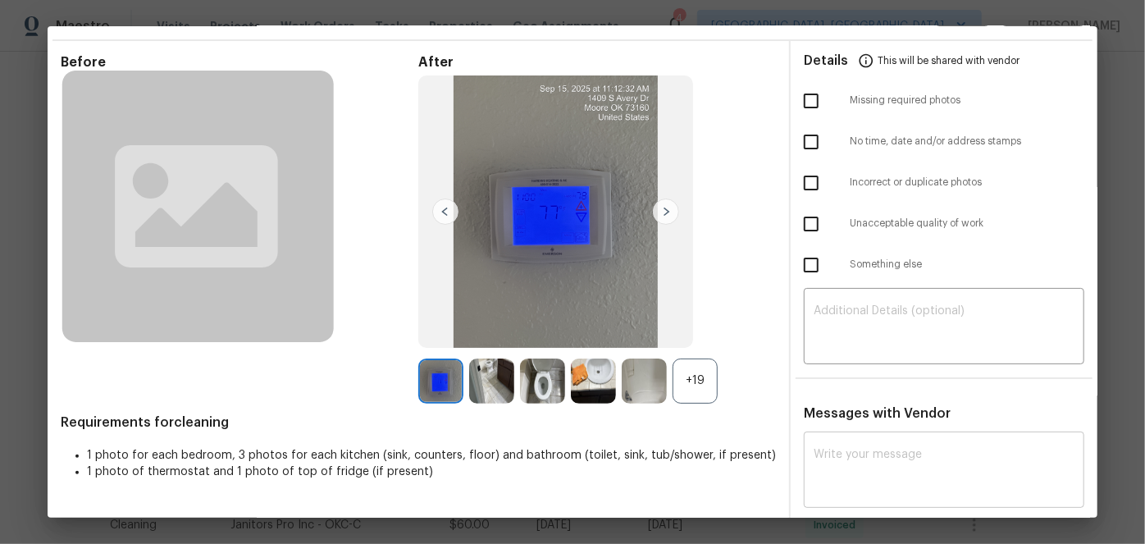
scroll to position [74, 0]
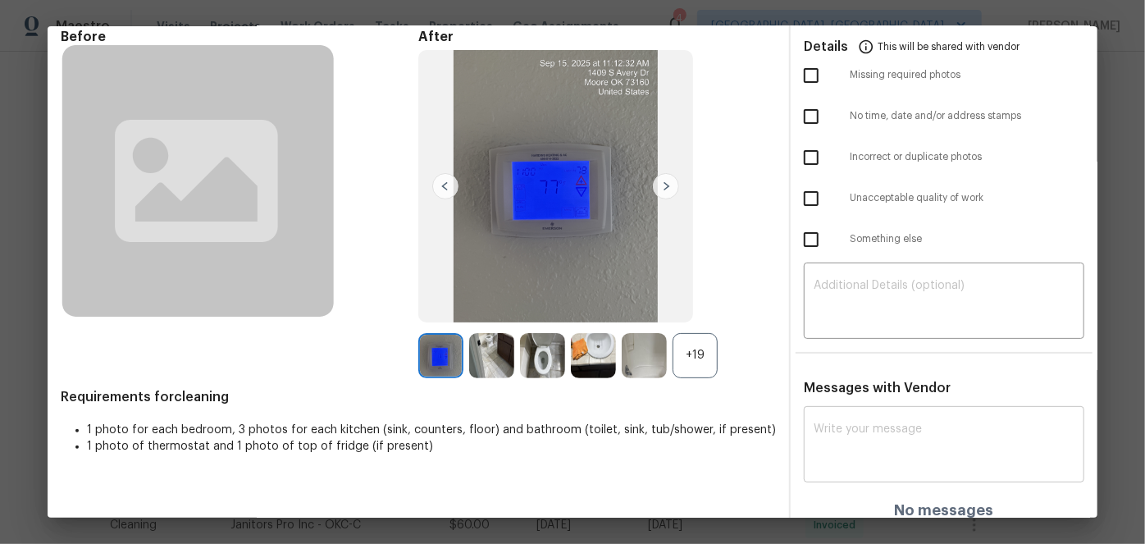
click at [863, 417] on div "x ​" at bounding box center [944, 446] width 281 height 72
paste textarea "Maintenance Audit Team: Hello! After further review, the visit(06/09/2025) has …"
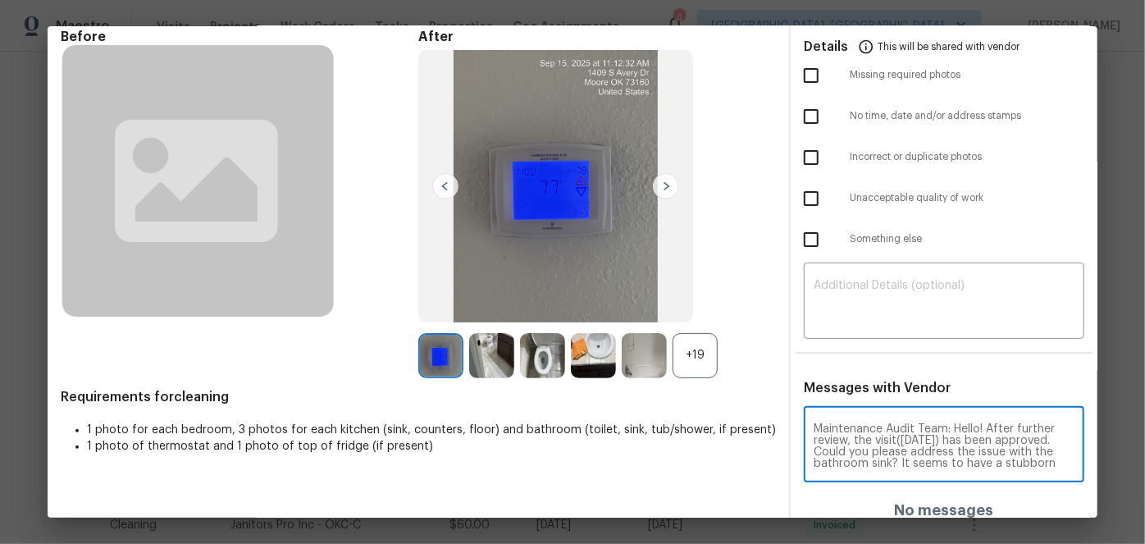
scroll to position [46, 0]
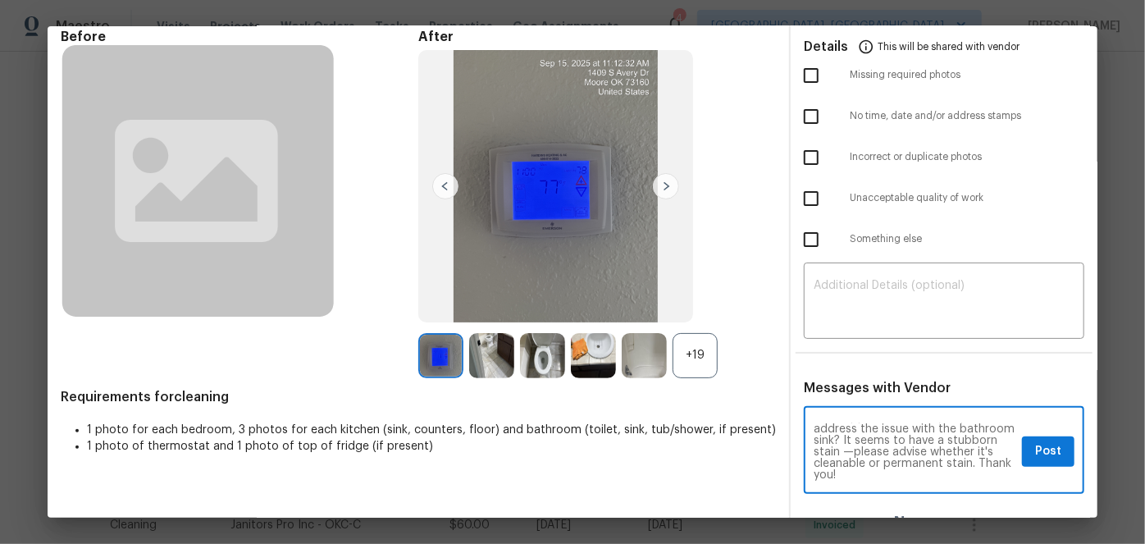
click at [882, 433] on textarea "Maintenance Audit Team: Hello! After further review, the visit(06/09/2025) has …" at bounding box center [915, 451] width 202 height 57
drag, startPoint x: 949, startPoint y: 472, endPoint x: 949, endPoint y: 499, distance: 27.1
click at [947, 472] on textarea "Maintenance Audit Team: Hello! After further review, the visit(06/09/2025) has …" at bounding box center [915, 451] width 202 height 57
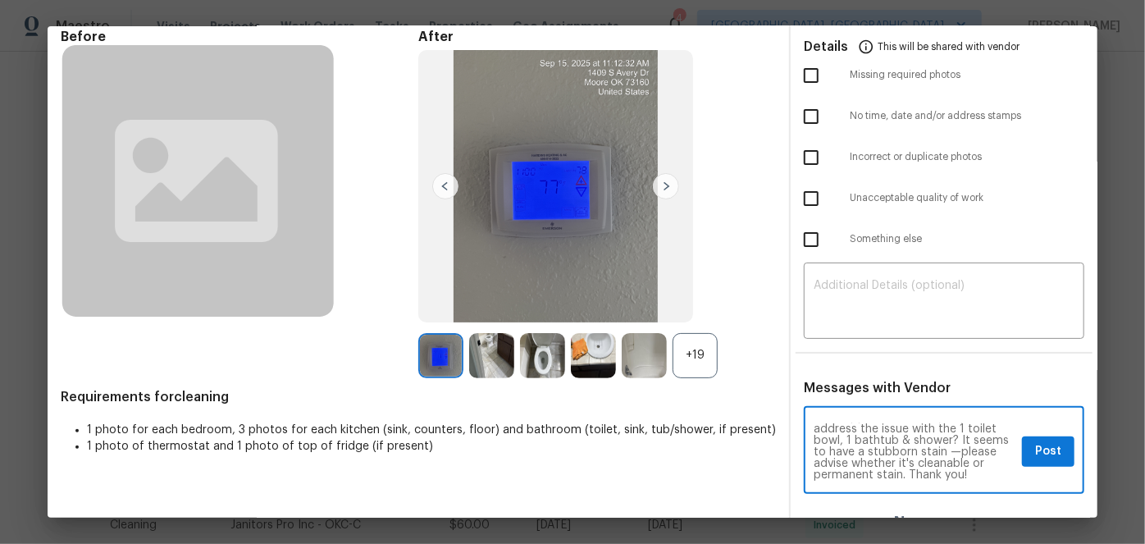
type textarea "Maintenance Audit Team: Hello! After further review, the visit(06/09/2025) has …"
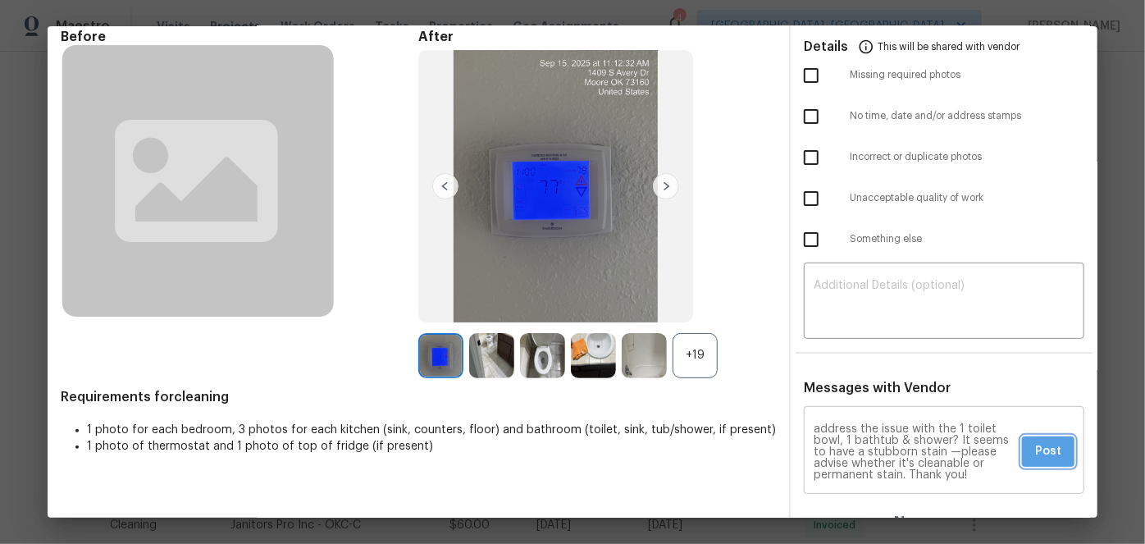
click at [1035, 450] on span "Post" at bounding box center [1048, 451] width 26 height 21
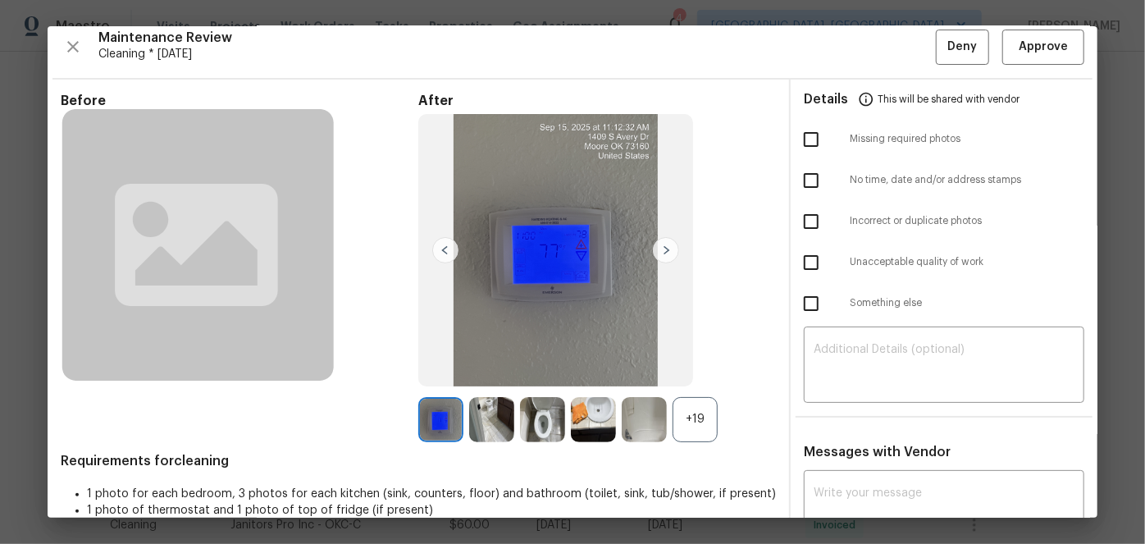
scroll to position [0, 0]
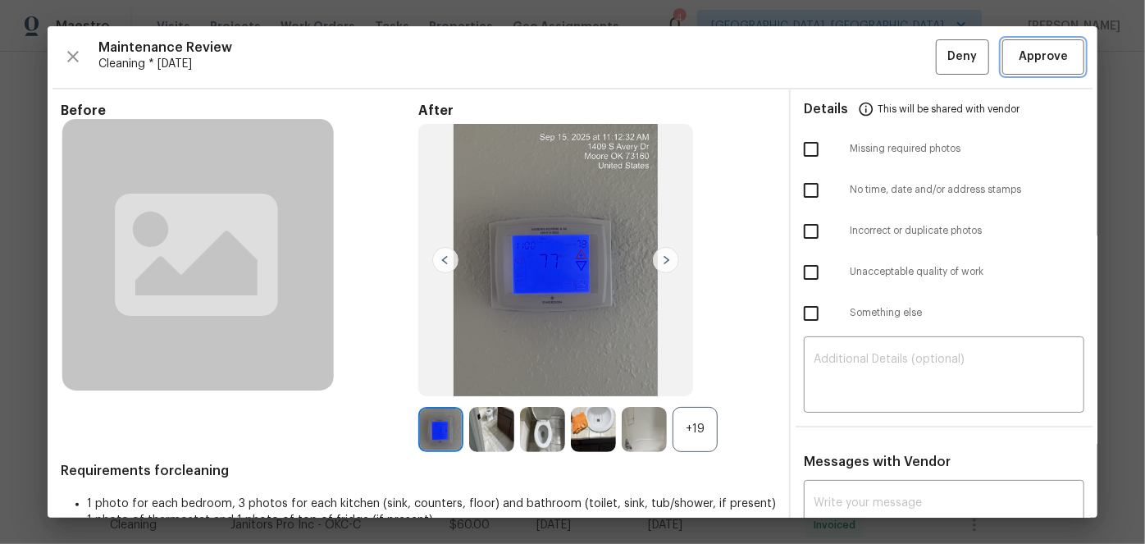
click at [1038, 56] on span "Approve" at bounding box center [1043, 57] width 49 height 21
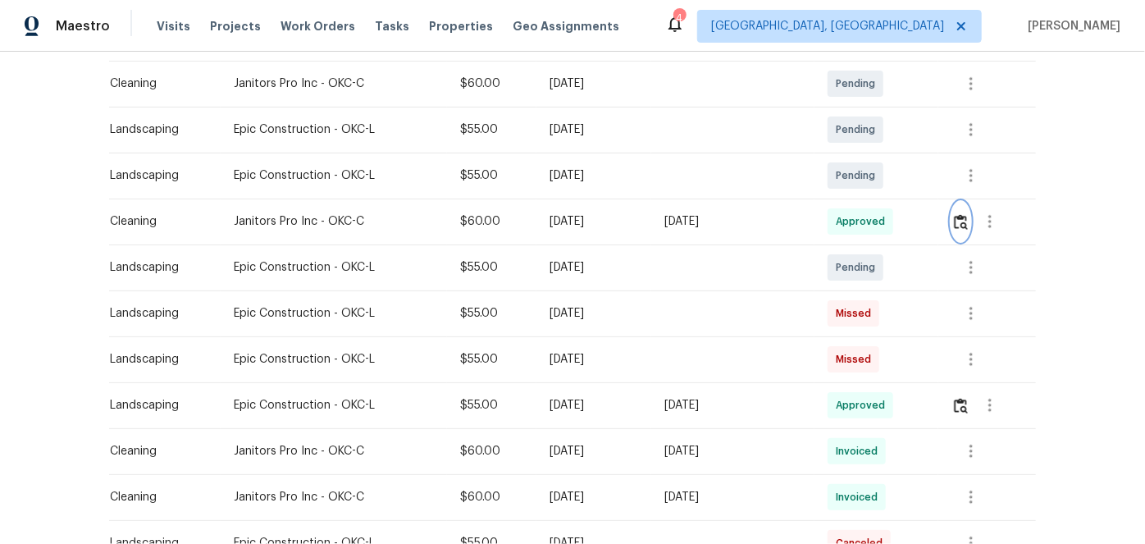
scroll to position [236, 0]
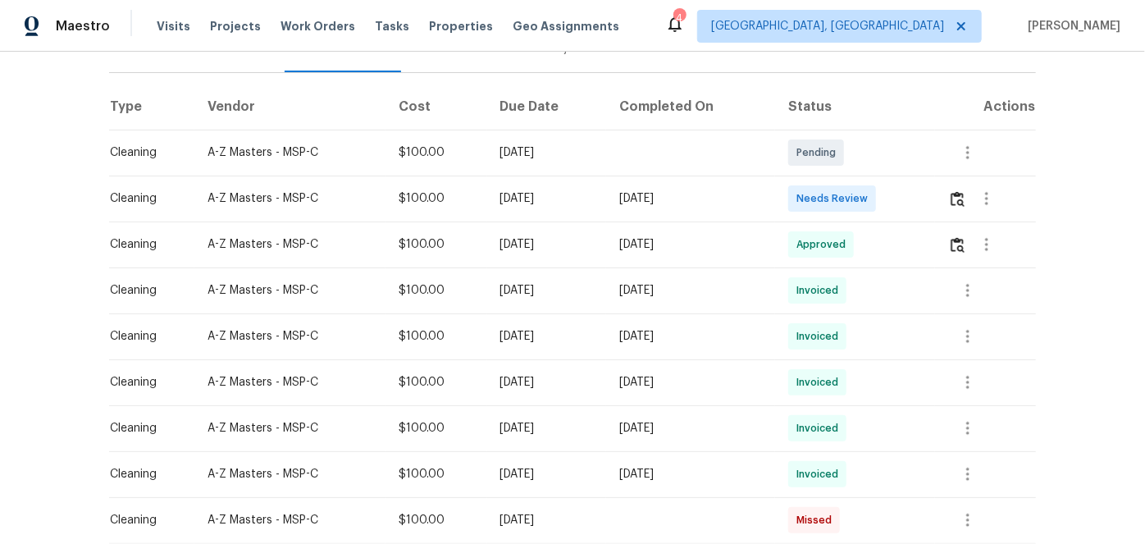
scroll to position [298, 0]
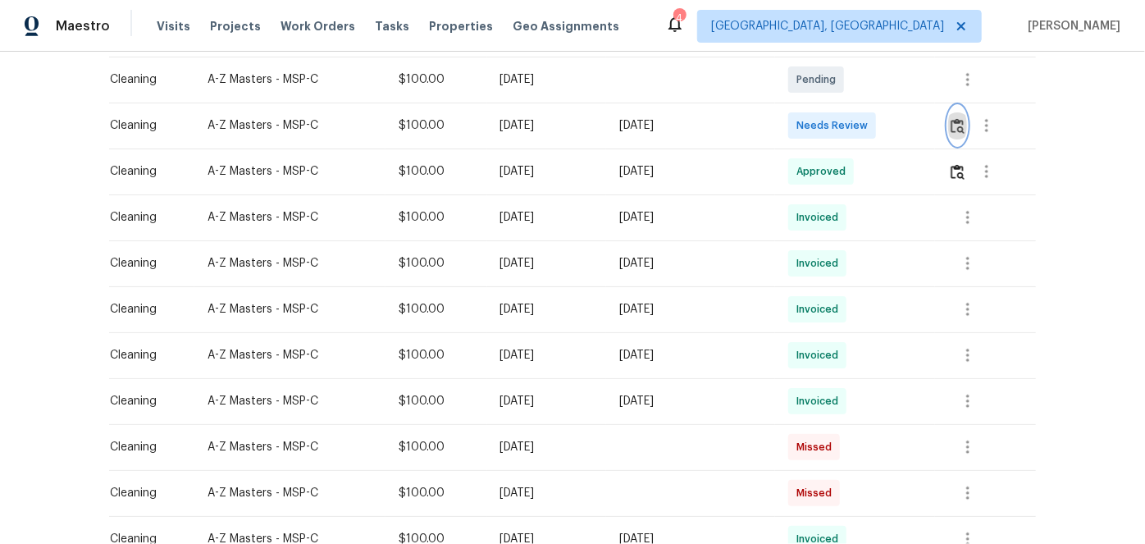
click at [958, 125] on img "button" at bounding box center [958, 126] width 14 height 16
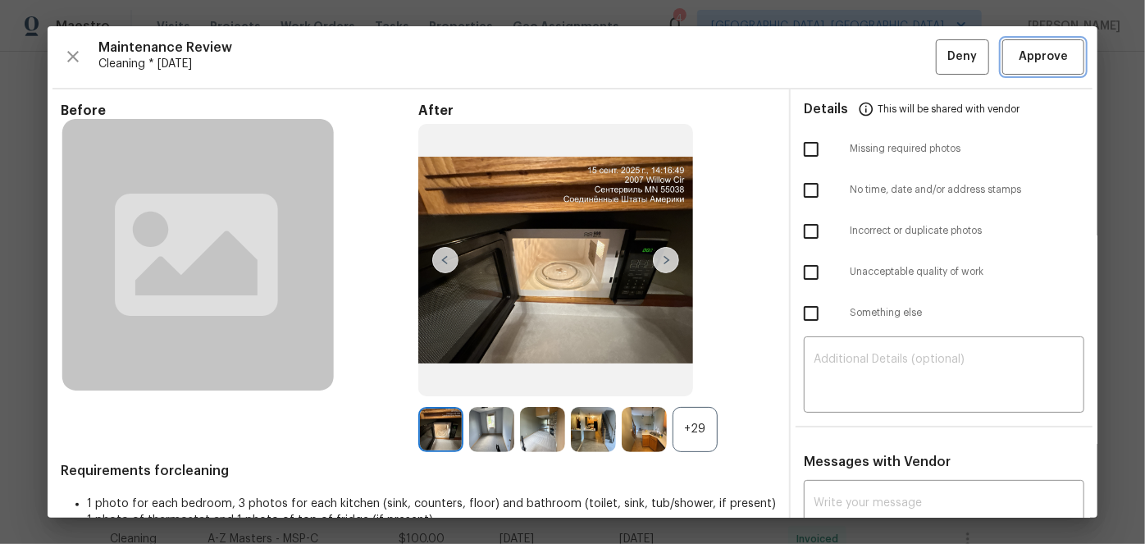
click at [1030, 53] on span "Approve" at bounding box center [1043, 57] width 49 height 21
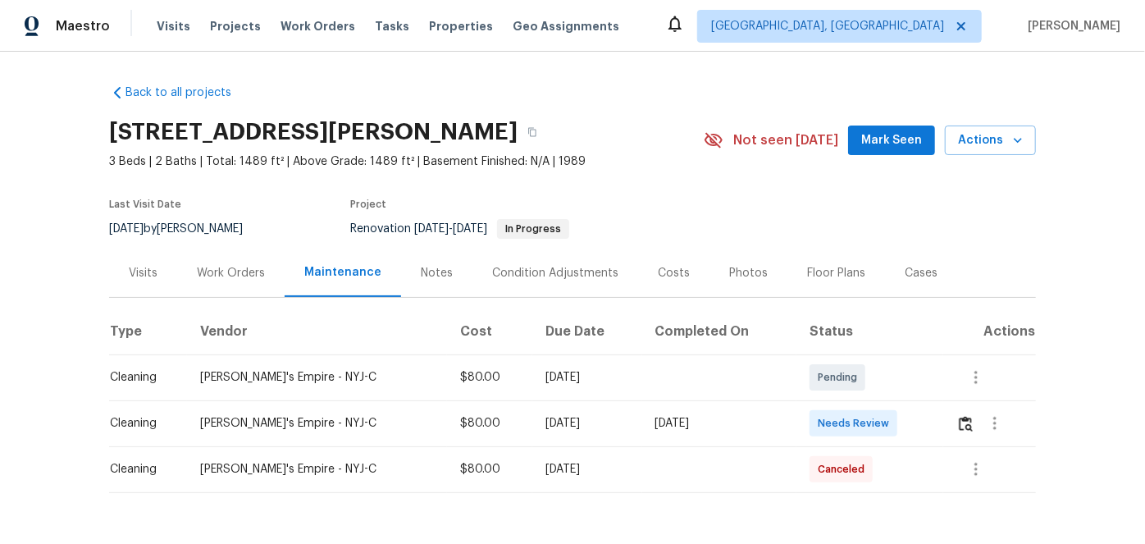
scroll to position [57, 0]
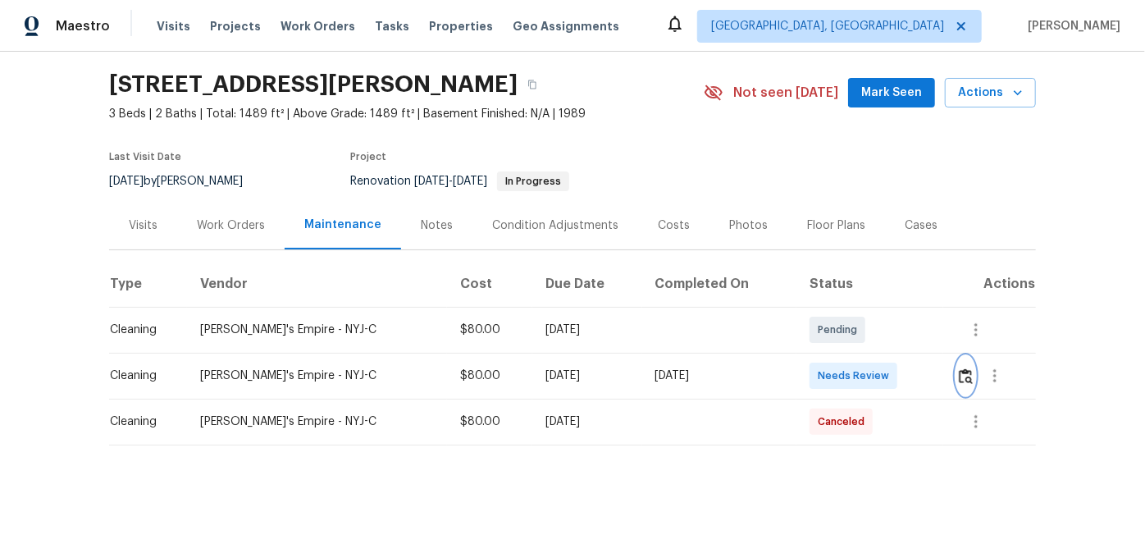
click at [959, 368] on img "button" at bounding box center [966, 376] width 14 height 16
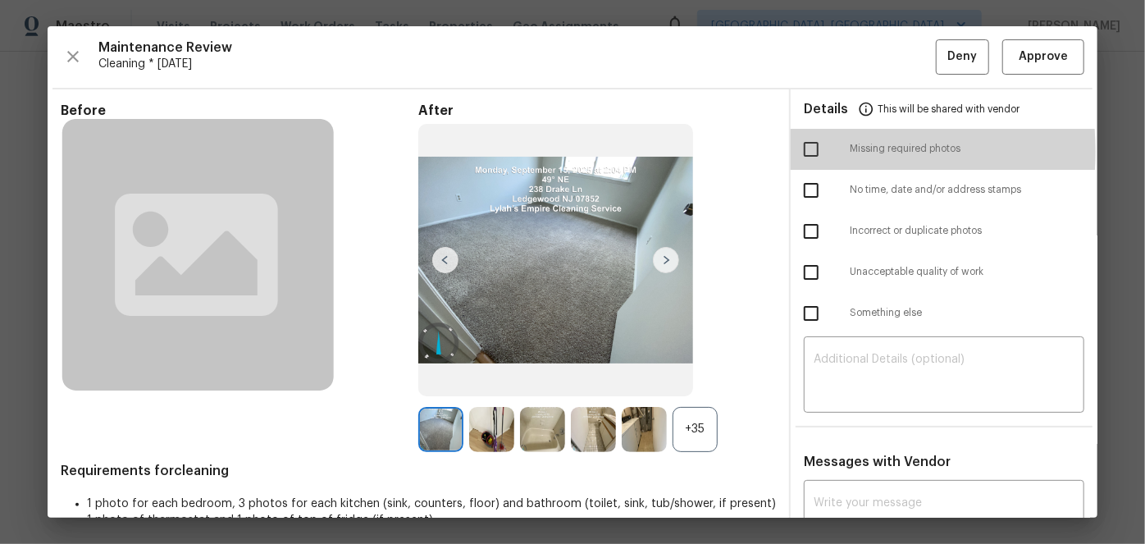
click at [805, 151] on input "checkbox" at bounding box center [811, 149] width 34 height 34
checkbox input "true"
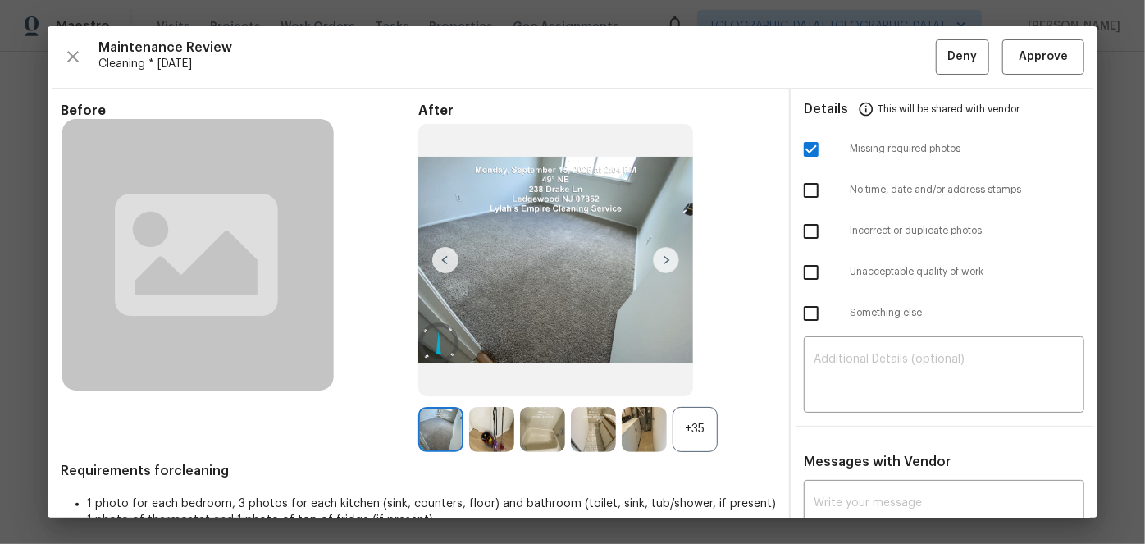
click at [806, 271] on input "checkbox" at bounding box center [811, 272] width 34 height 34
checkbox input "true"
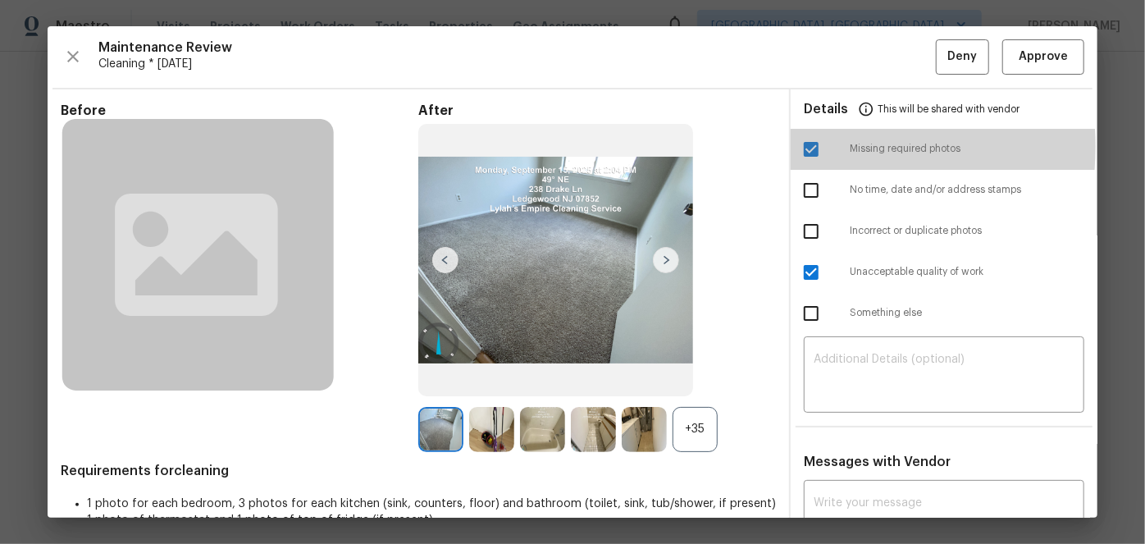
click at [801, 146] on input "checkbox" at bounding box center [811, 149] width 34 height 34
checkbox input "false"
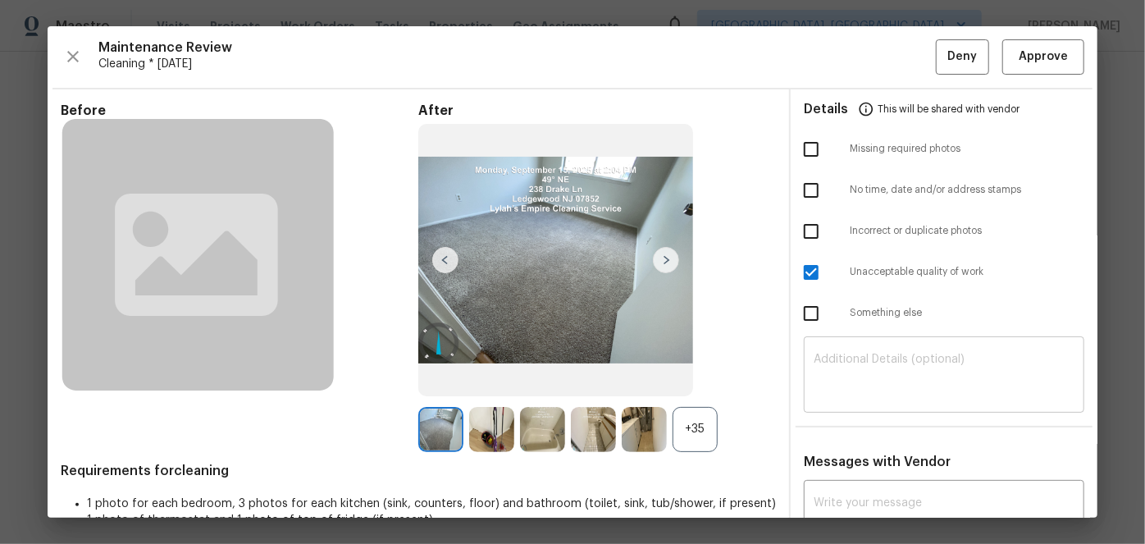
click at [846, 348] on div "​" at bounding box center [944, 376] width 281 height 72
paste textarea "Maintenance Audit Team: Hello! Unfortunately, this Cleaning visit completed on …"
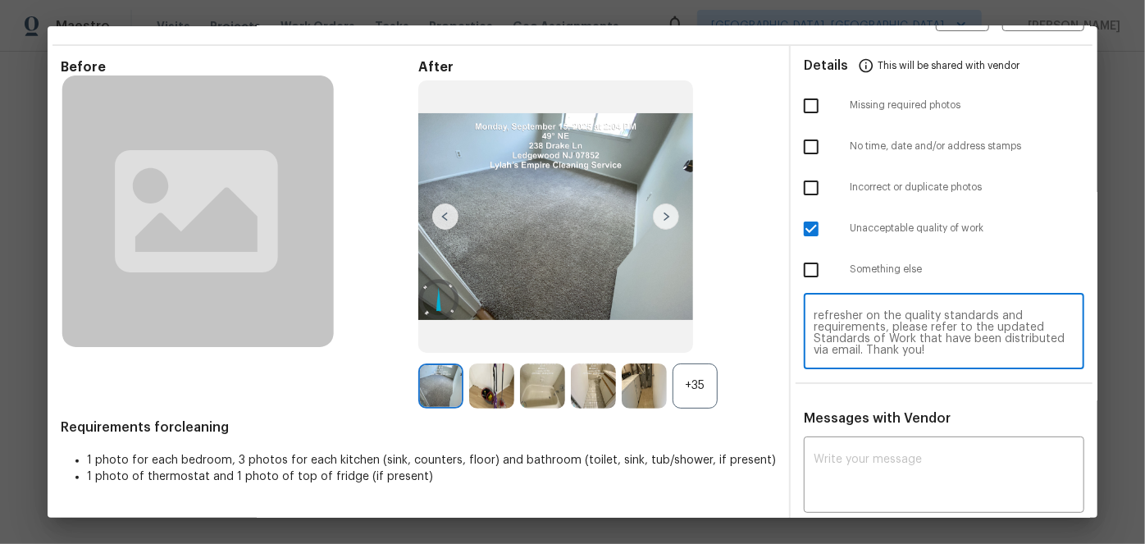
scroll to position [86, 0]
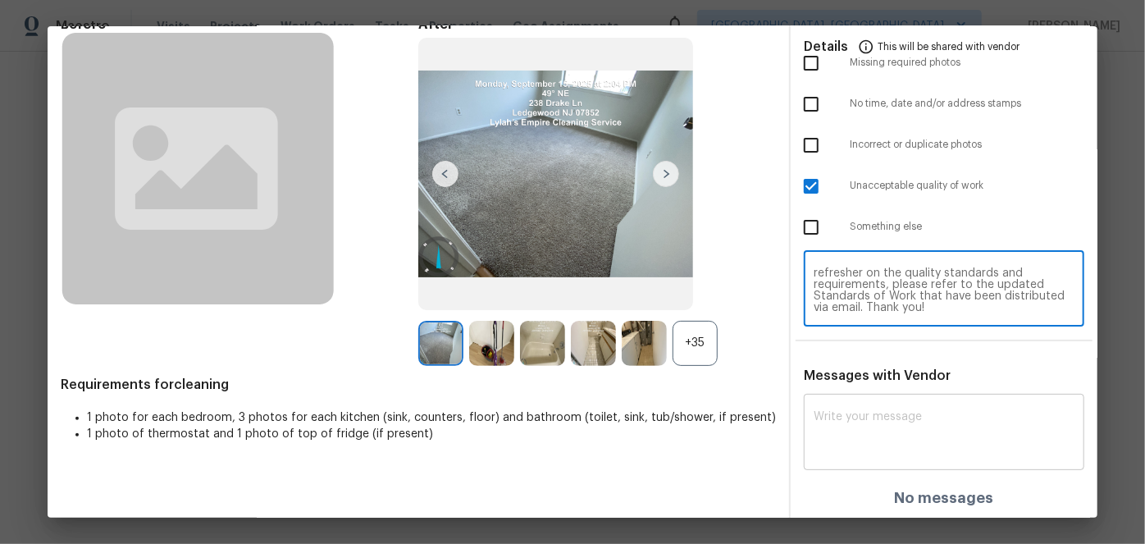
type textarea "Maintenance Audit Team: Hello! Unfortunately, this Cleaning visit completed on …"
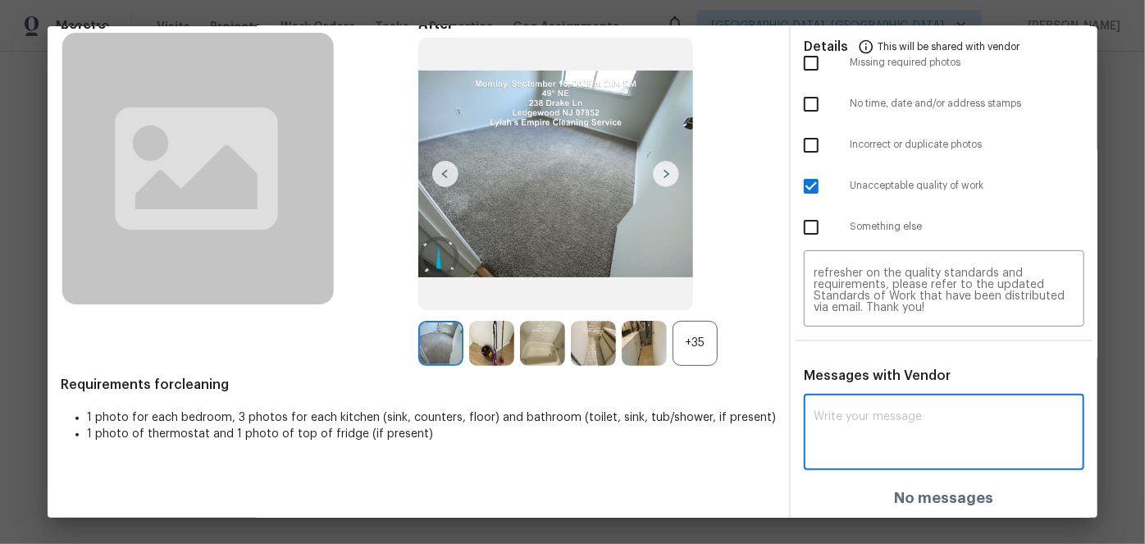
click at [845, 427] on textarea at bounding box center [944, 434] width 261 height 46
paste textarea "Maintenance Audit Team: Hello! Unfortunately, this Cleaning visit completed on …"
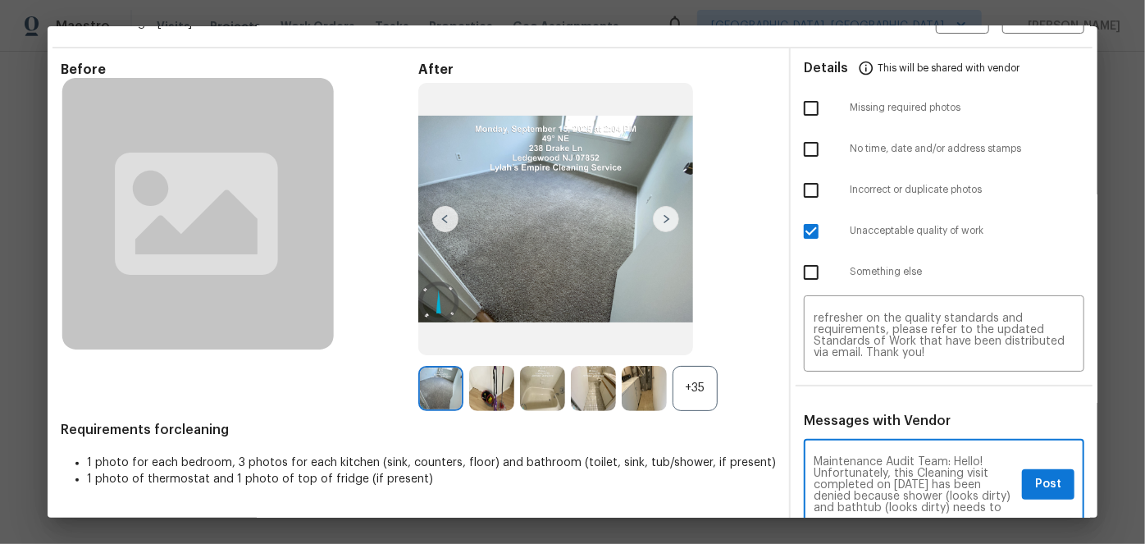
scroll to position [0, 0]
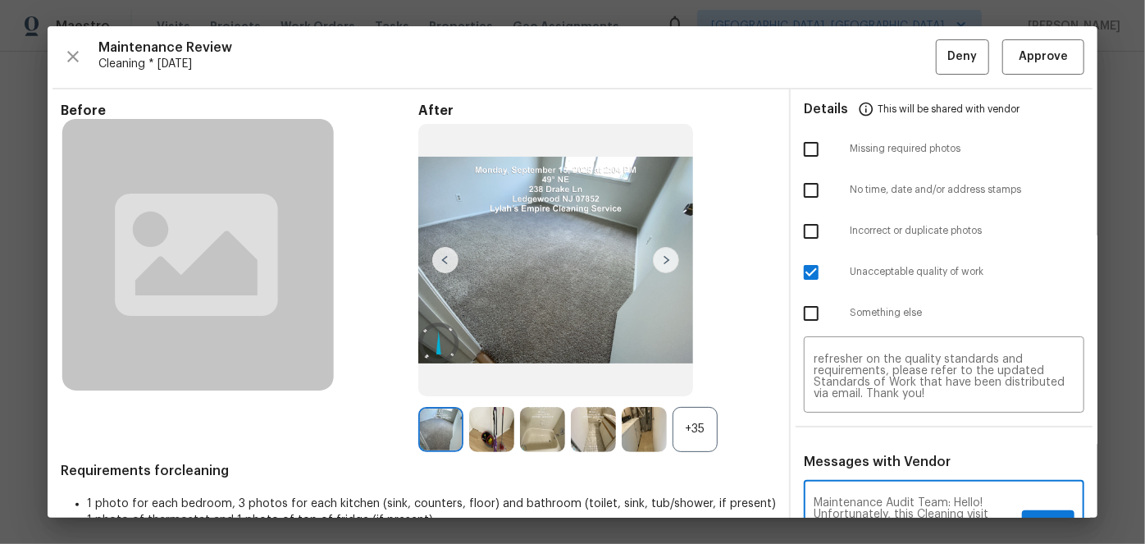
type textarea "Maintenance Audit Team: Hello! Unfortunately, this Cleaning visit completed on …"
drag, startPoint x: 761, startPoint y: 361, endPoint x: 743, endPoint y: 249, distance: 113.0
click at [743, 249] on div "After +35" at bounding box center [597, 277] width 358 height 349
click at [757, 349] on div "After +35" at bounding box center [597, 277] width 358 height 349
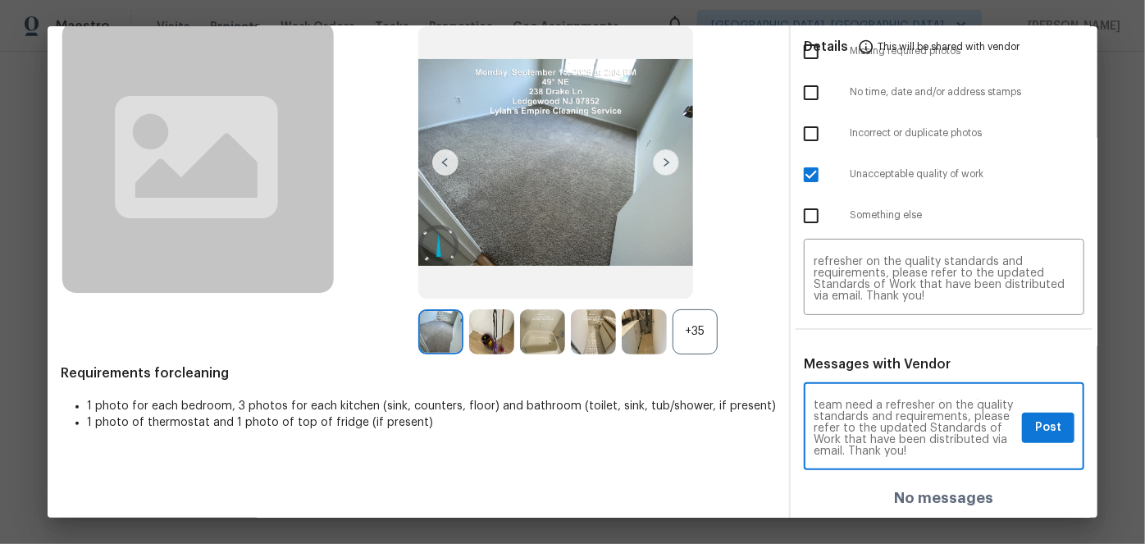
scroll to position [184, 0]
click at [1035, 420] on span "Post" at bounding box center [1048, 427] width 26 height 21
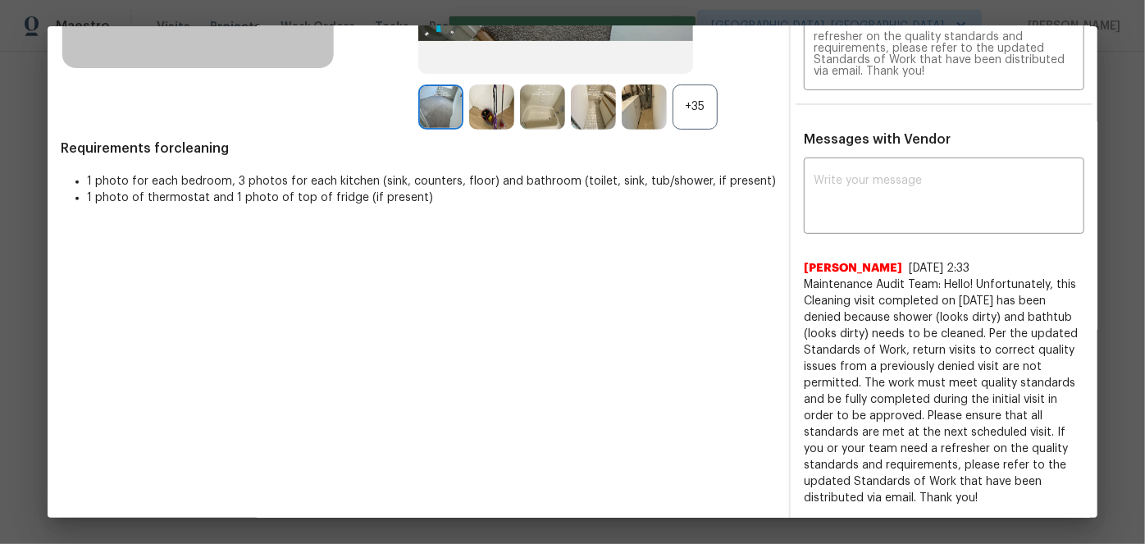
scroll to position [0, 0]
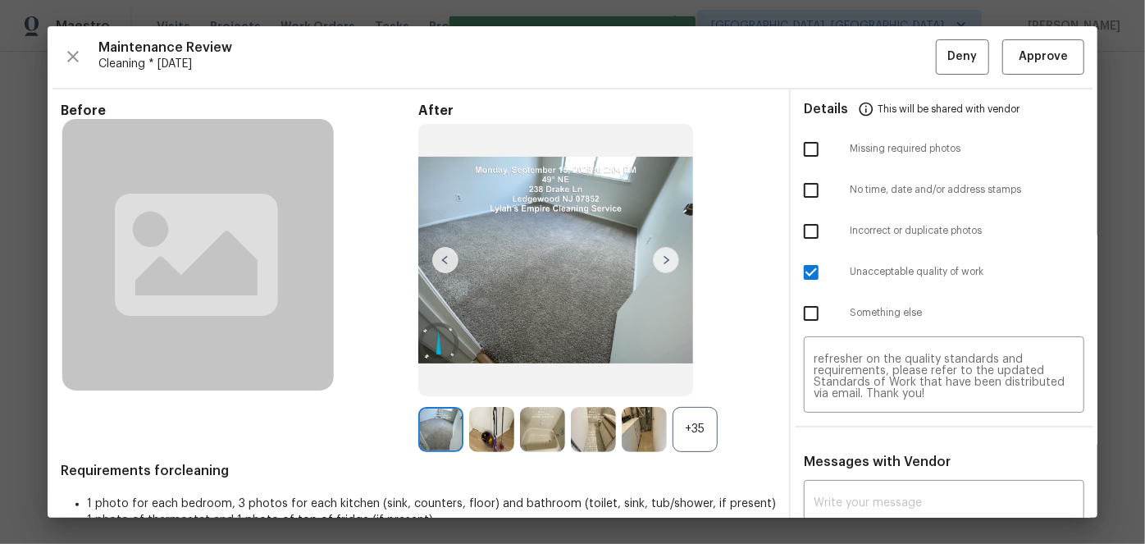
click at [940, 74] on div "Maintenance Review Cleaning * Thu, Sep 11 Deny Approve Before After +35 Require…" at bounding box center [573, 271] width 1050 height 491
click at [948, 62] on span "Deny" at bounding box center [963, 57] width 30 height 21
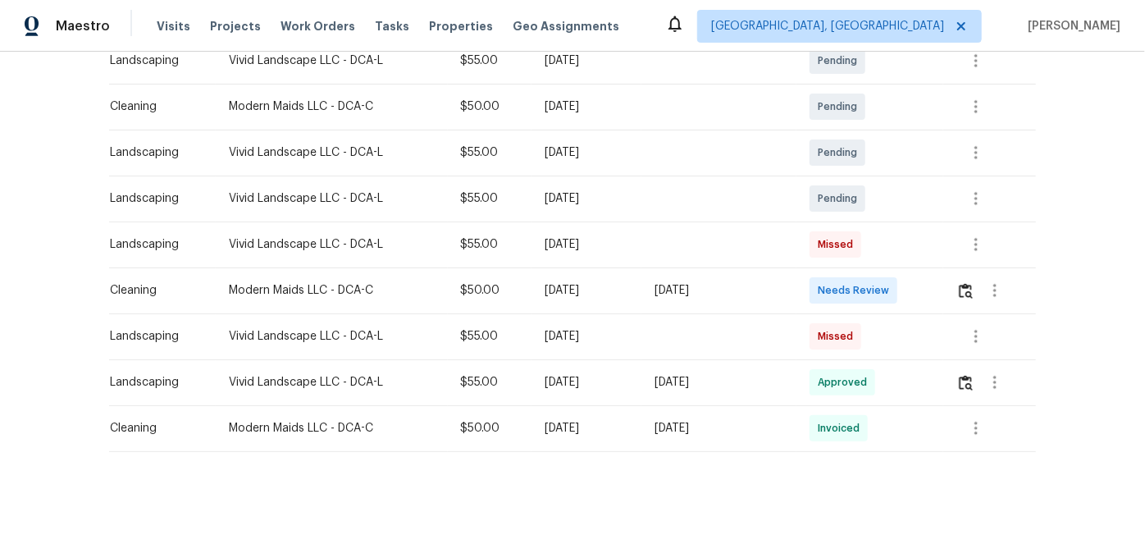
scroll to position [333, 0]
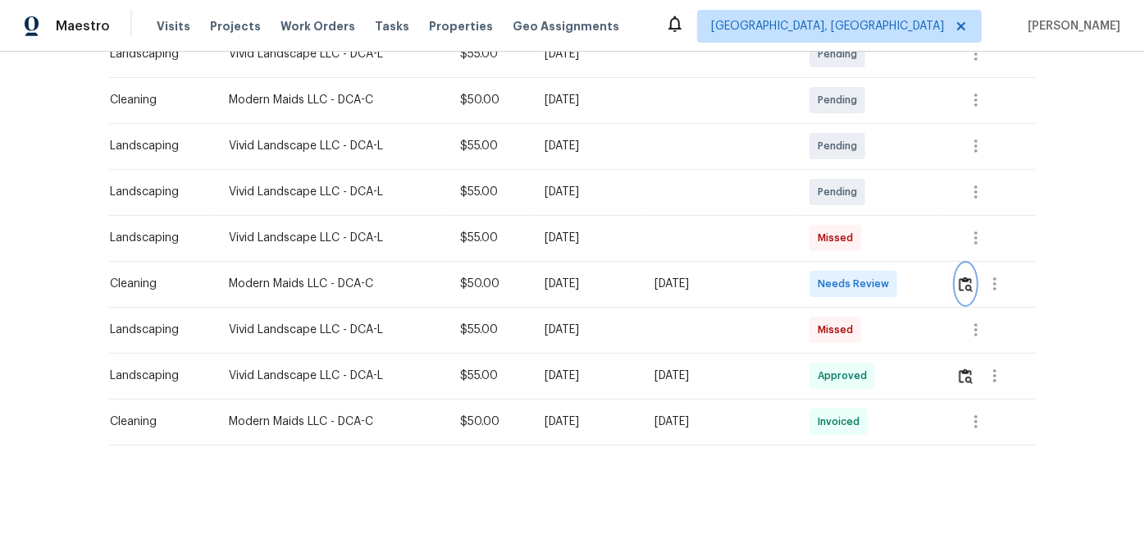
click at [960, 278] on img "button" at bounding box center [966, 284] width 14 height 16
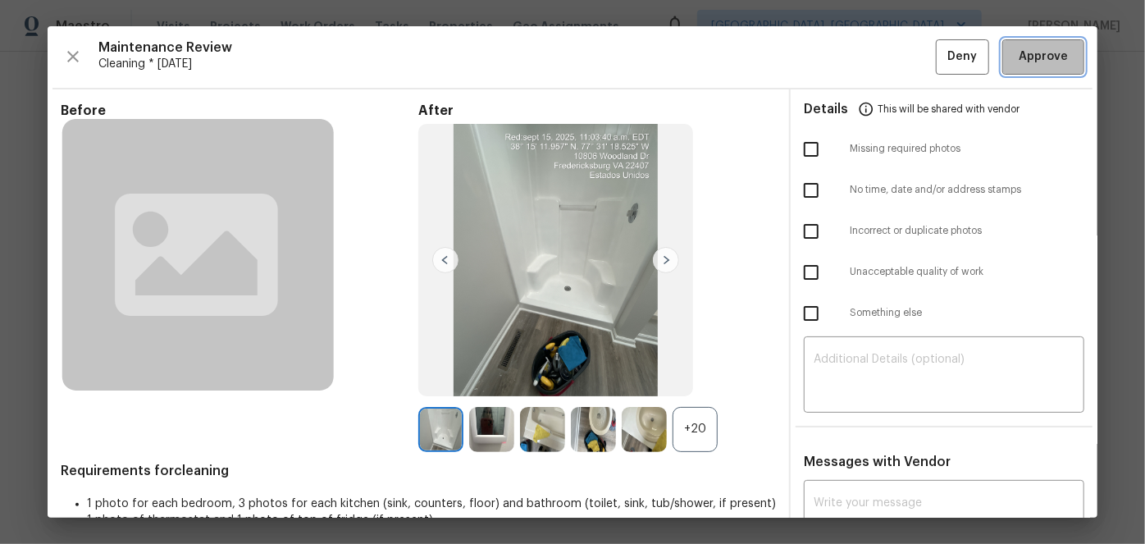
click at [1034, 47] on span "Approve" at bounding box center [1043, 57] width 49 height 21
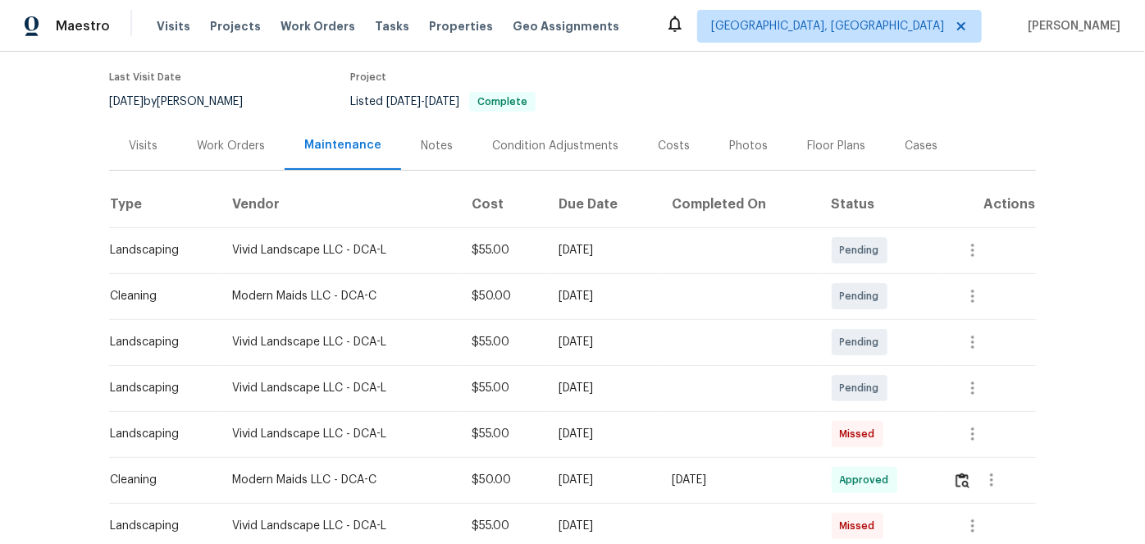
scroll to position [109, 0]
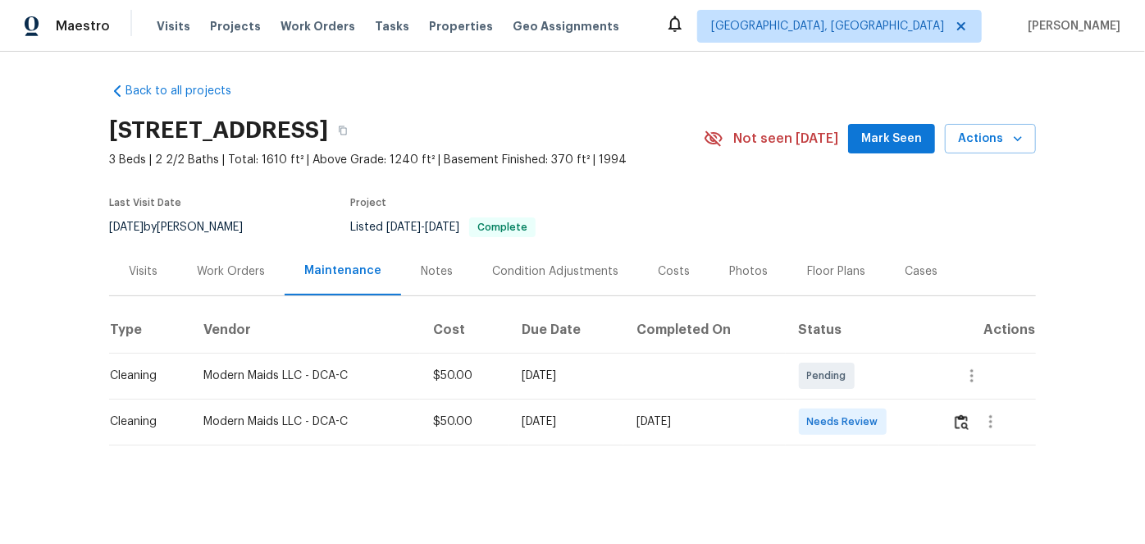
scroll to position [11, 0]
click at [964, 414] on img "button" at bounding box center [962, 422] width 14 height 16
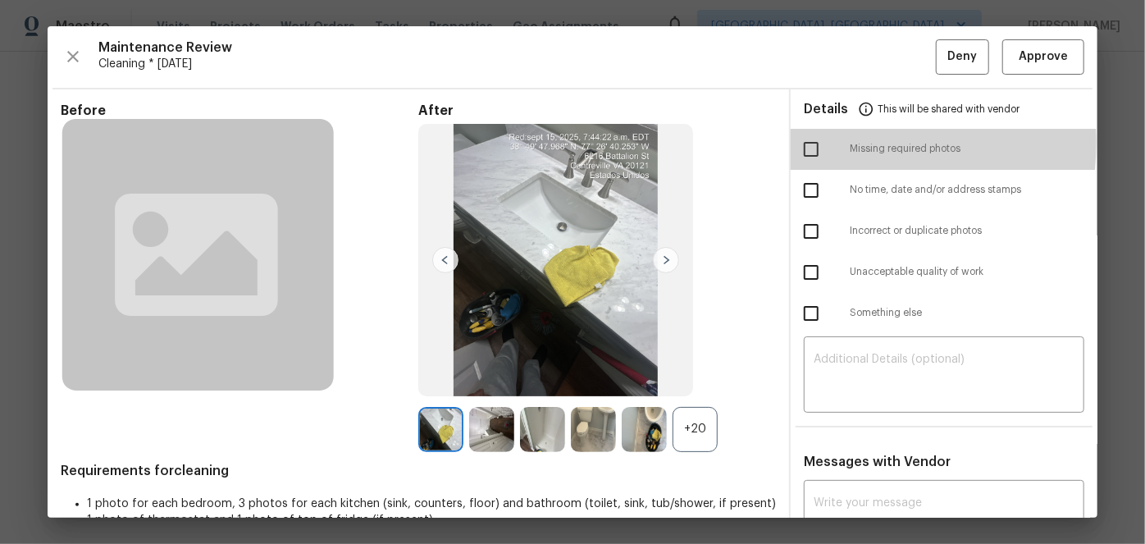
drag, startPoint x: 806, startPoint y: 142, endPoint x: 737, endPoint y: 190, distance: 84.2
click at [805, 142] on input "checkbox" at bounding box center [811, 149] width 34 height 34
checkbox input "true"
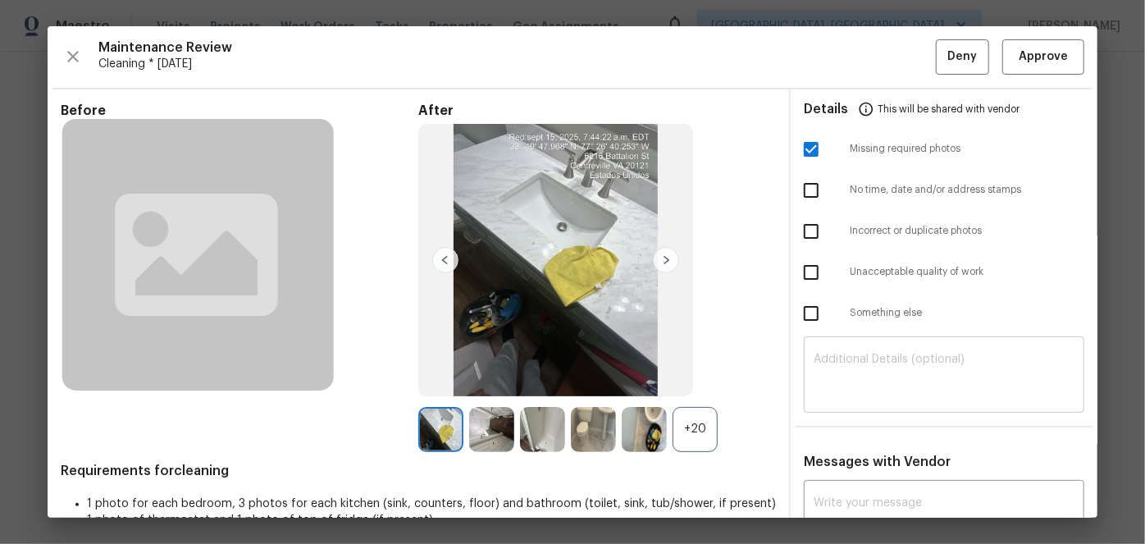
click at [847, 366] on textarea at bounding box center [944, 377] width 261 height 46
paste textarea "Maintenance Audit Team: Hello! Unfortunately, this Cleaning visit completed on …"
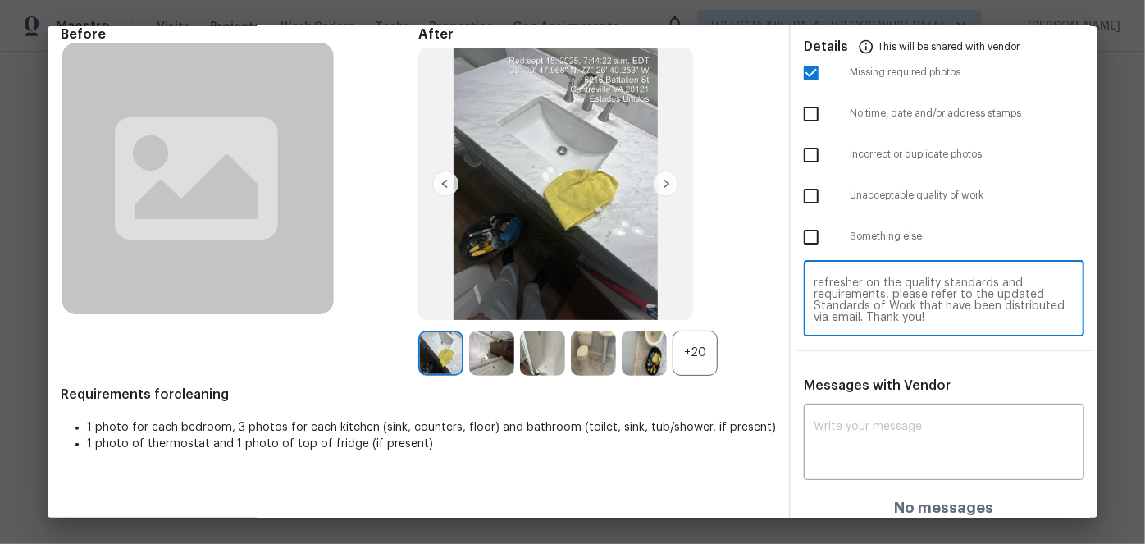
scroll to position [86, 0]
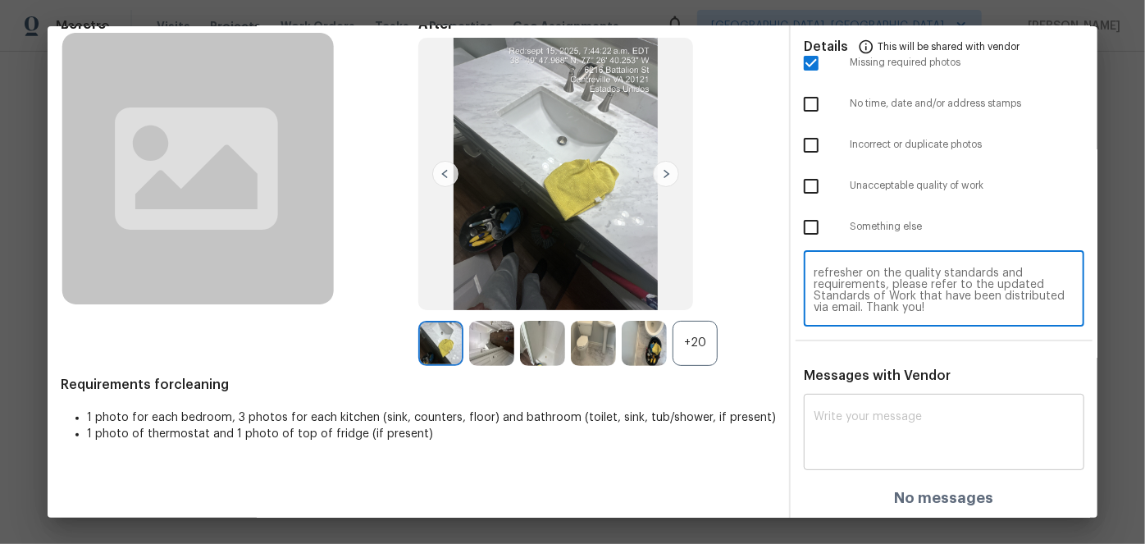
type textarea "Maintenance Audit Team: Hello! Unfortunately, this Cleaning visit completed on …"
click at [835, 423] on textarea at bounding box center [944, 434] width 261 height 46
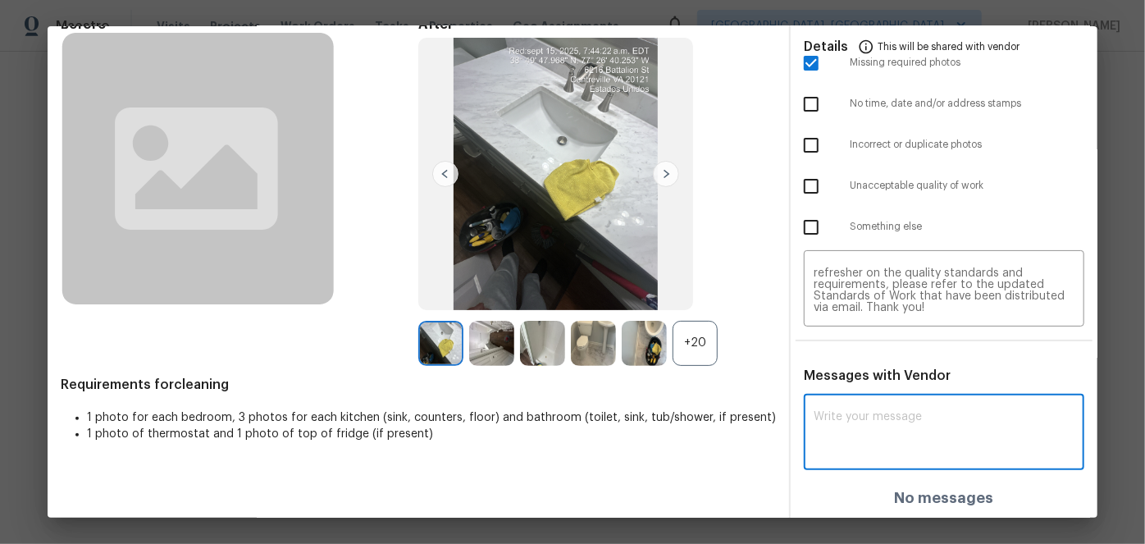
paste textarea "Maintenance Audit Team: Hello! Unfortunately, this Cleaning visit completed on …"
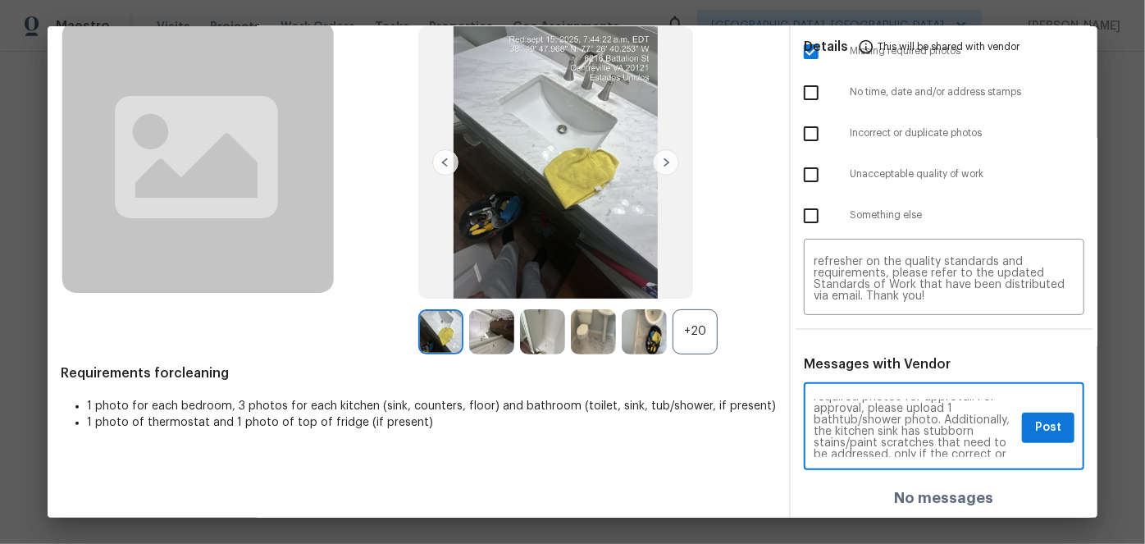
scroll to position [69, 0]
type textarea "Maintenance Audit Team: Hello! Unfortunately, this Cleaning visit completed on …"
click at [1035, 420] on span "Post" at bounding box center [1048, 427] width 26 height 21
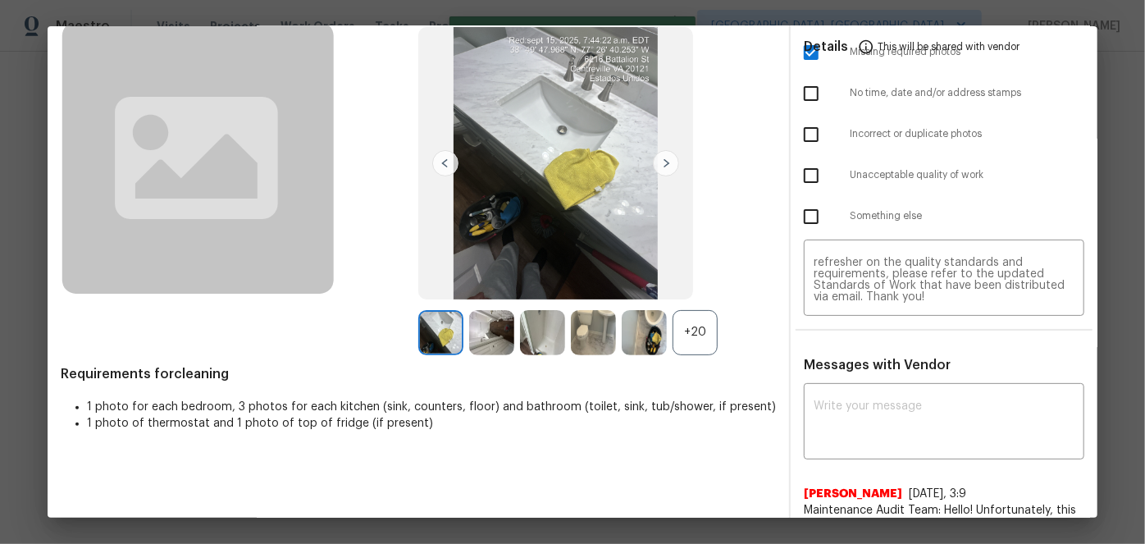
scroll to position [0, 0]
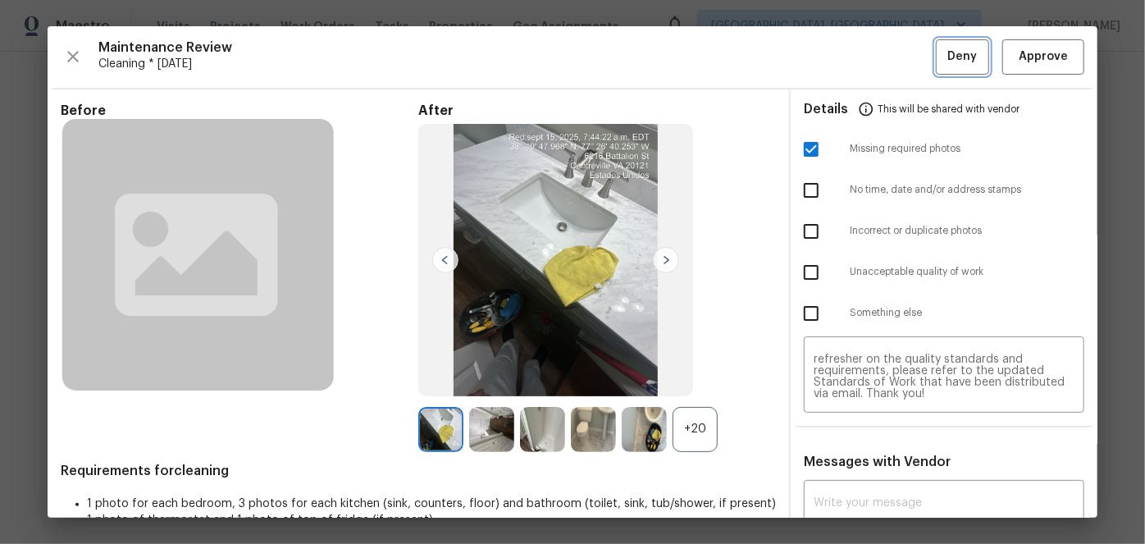
click at [948, 66] on span "Deny" at bounding box center [963, 57] width 30 height 21
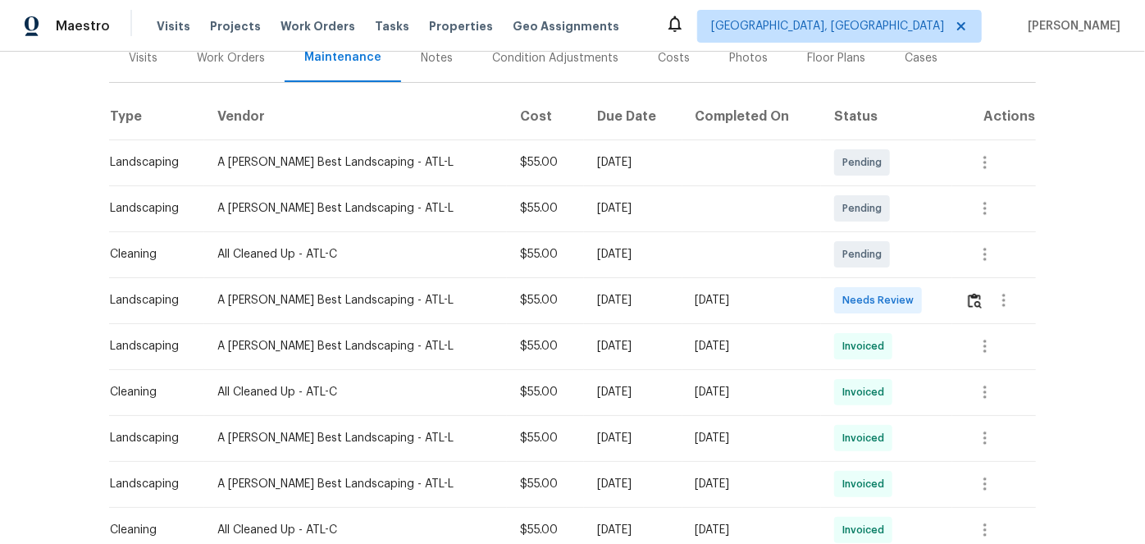
scroll to position [223, 0]
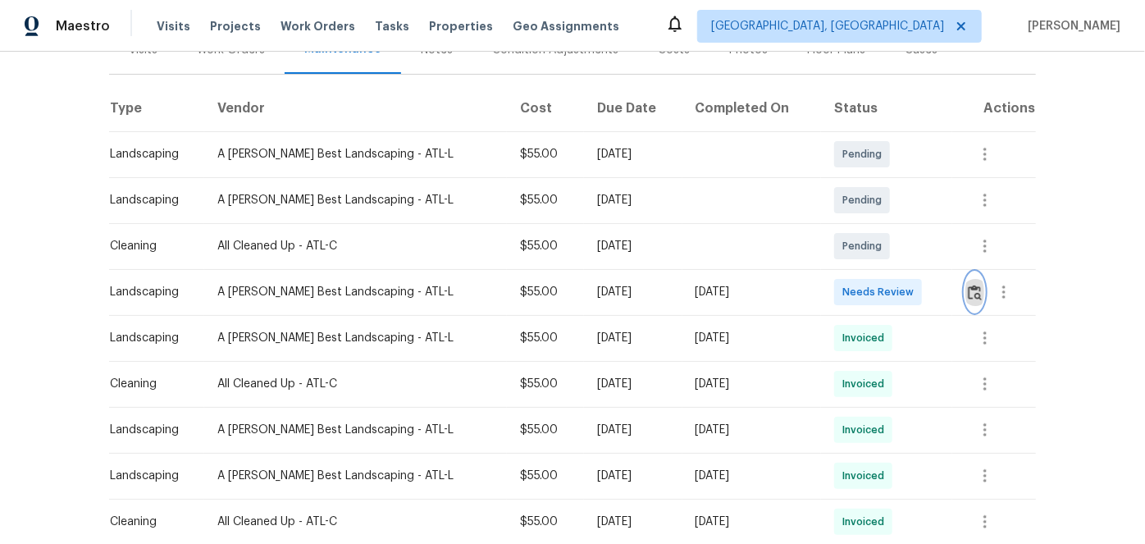
click at [968, 287] on img "button" at bounding box center [975, 293] width 14 height 16
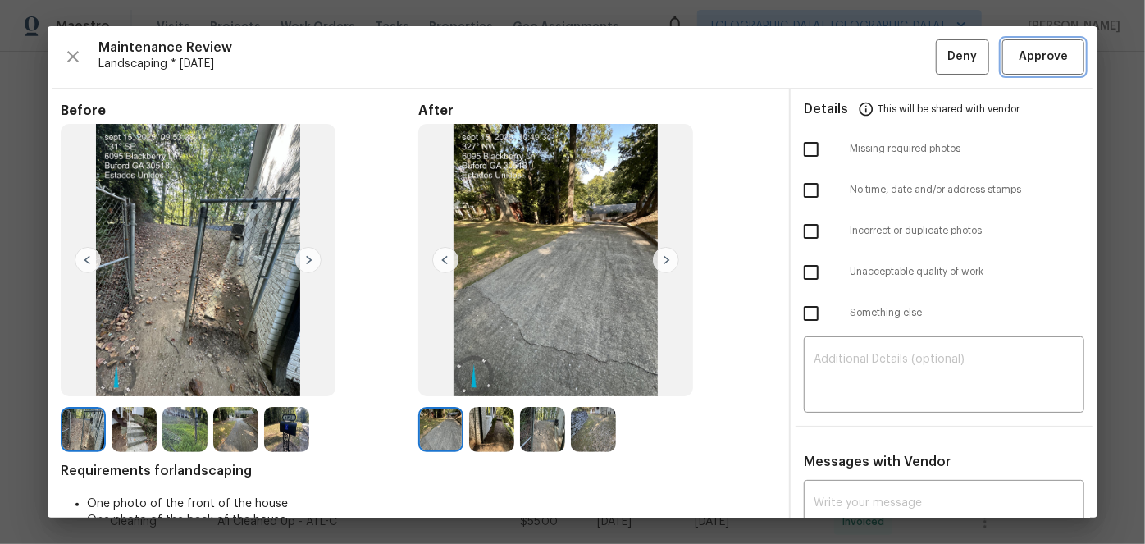
click at [1029, 59] on span "Approve" at bounding box center [1043, 57] width 49 height 21
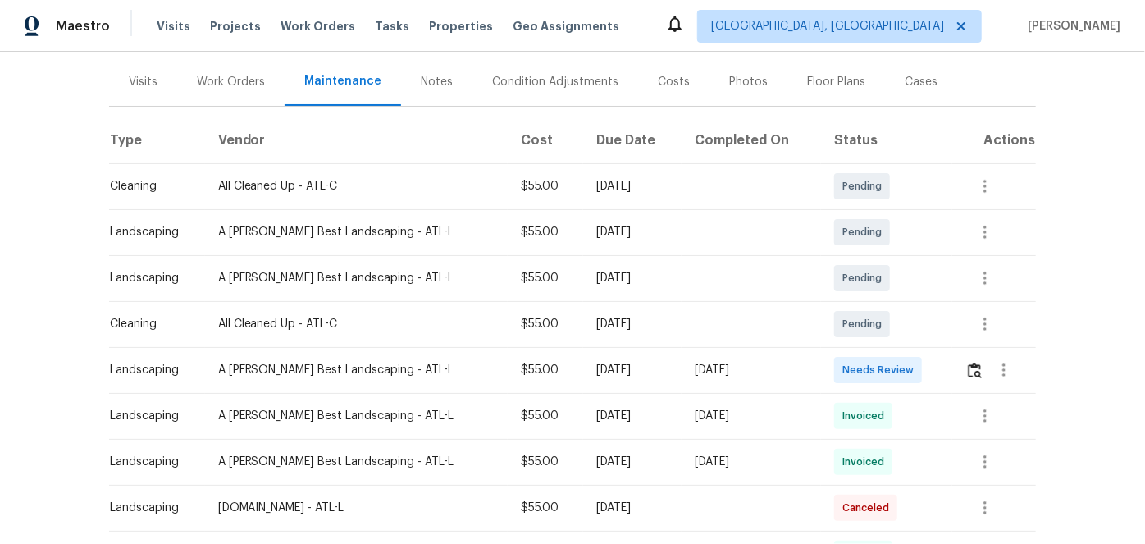
scroll to position [298, 0]
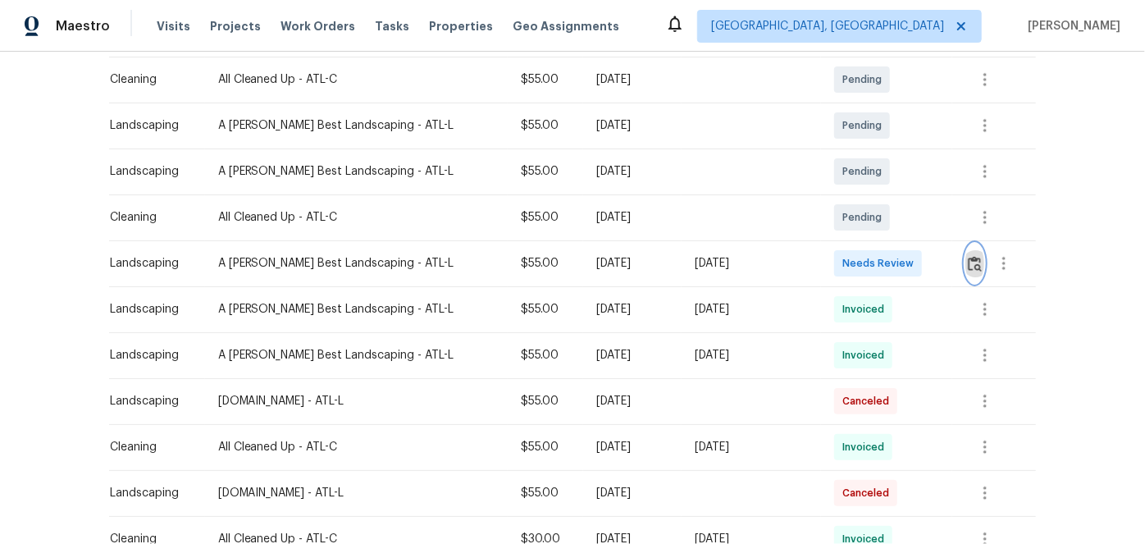
click at [970, 259] on img "button" at bounding box center [975, 264] width 14 height 16
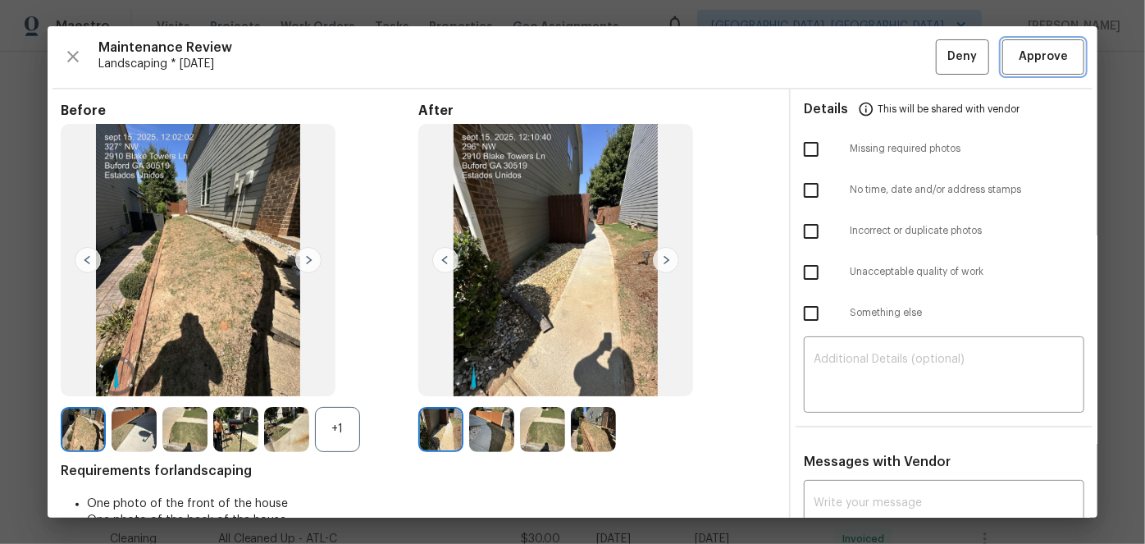
click at [1046, 61] on span "Approve" at bounding box center [1043, 57] width 49 height 21
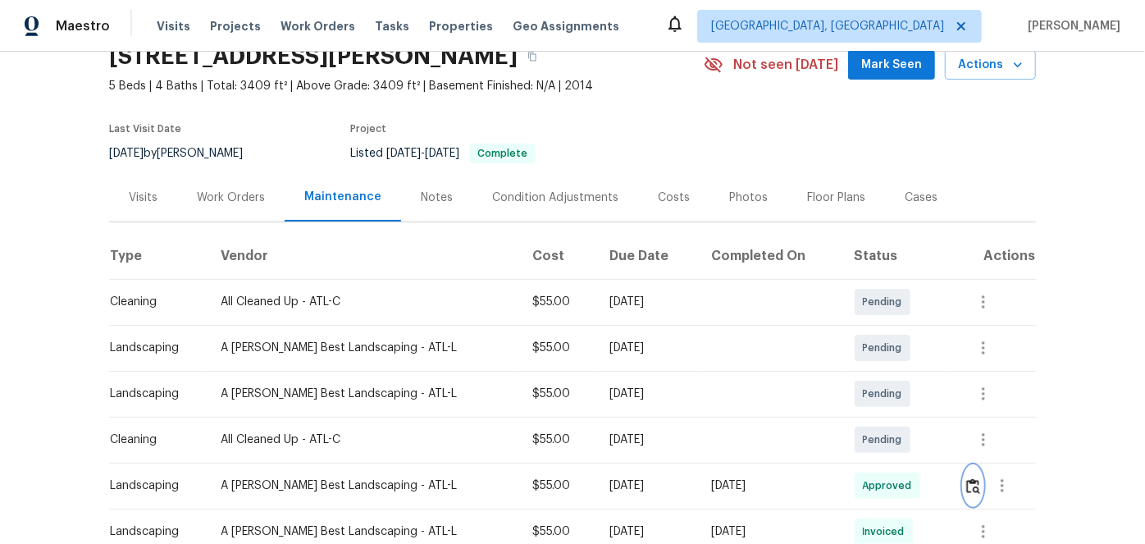
scroll to position [74, 0]
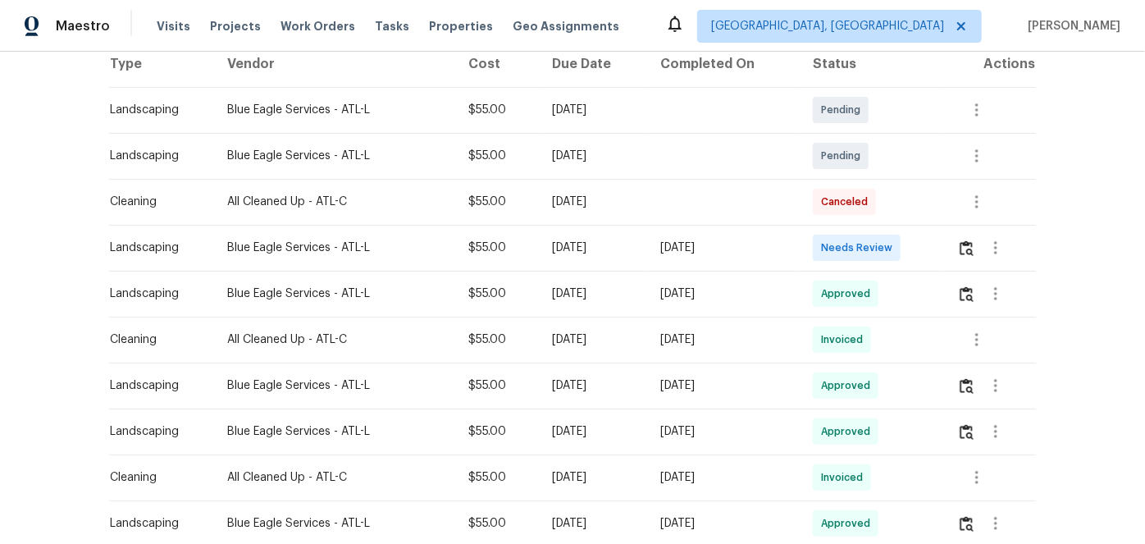
scroll to position [298, 0]
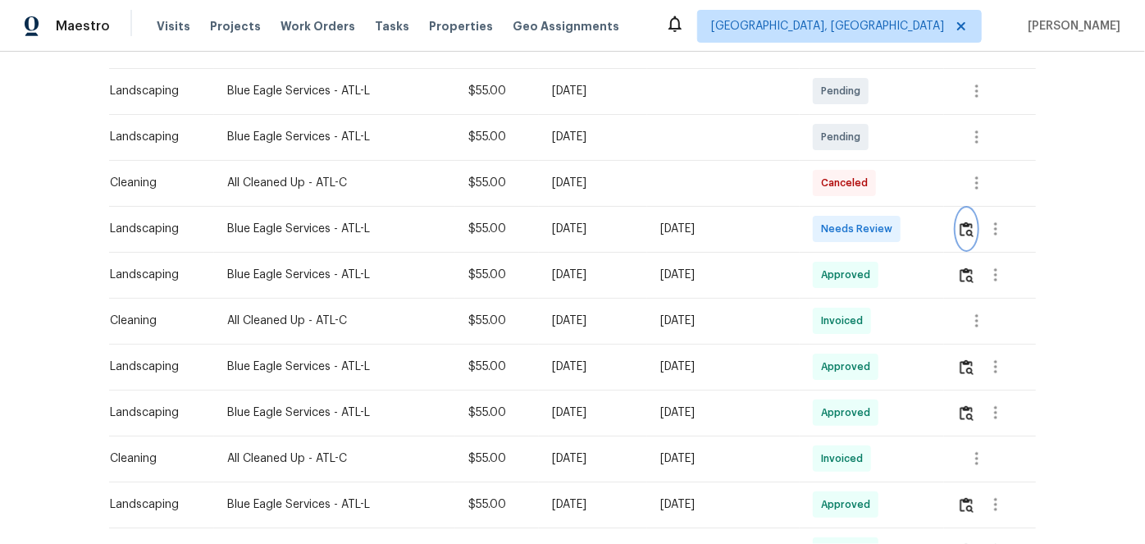
click at [965, 221] on img "button" at bounding box center [967, 229] width 14 height 16
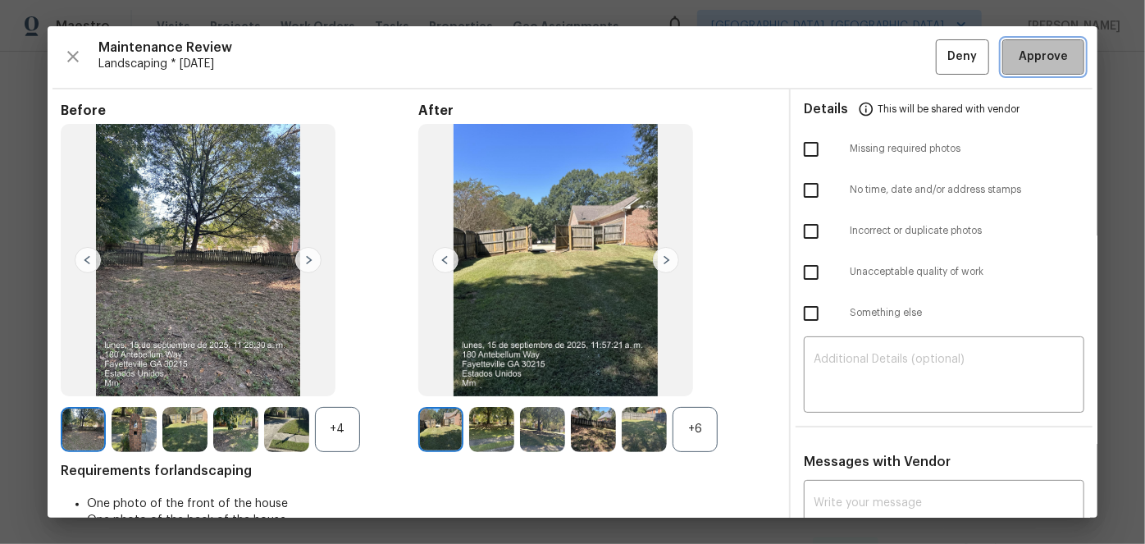
click at [1029, 62] on span "Approve" at bounding box center [1043, 57] width 49 height 21
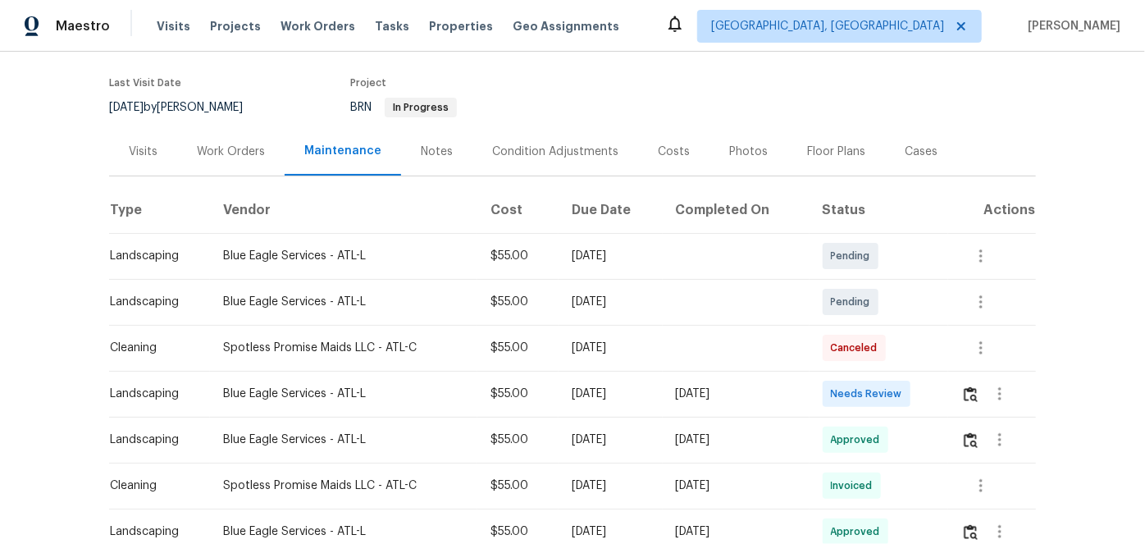
scroll to position [148, 0]
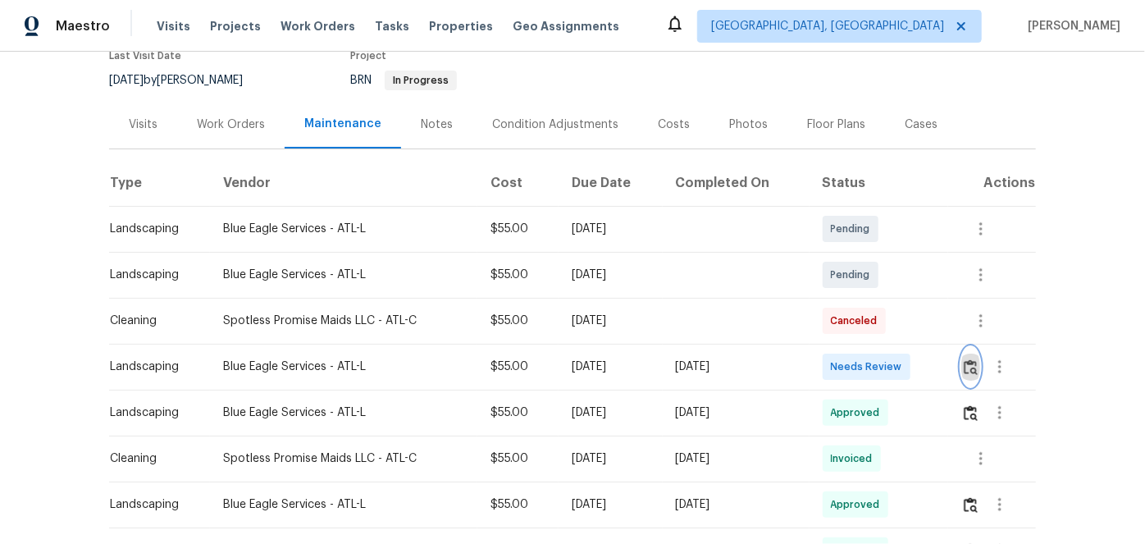
click at [966, 362] on img "button" at bounding box center [971, 367] width 14 height 16
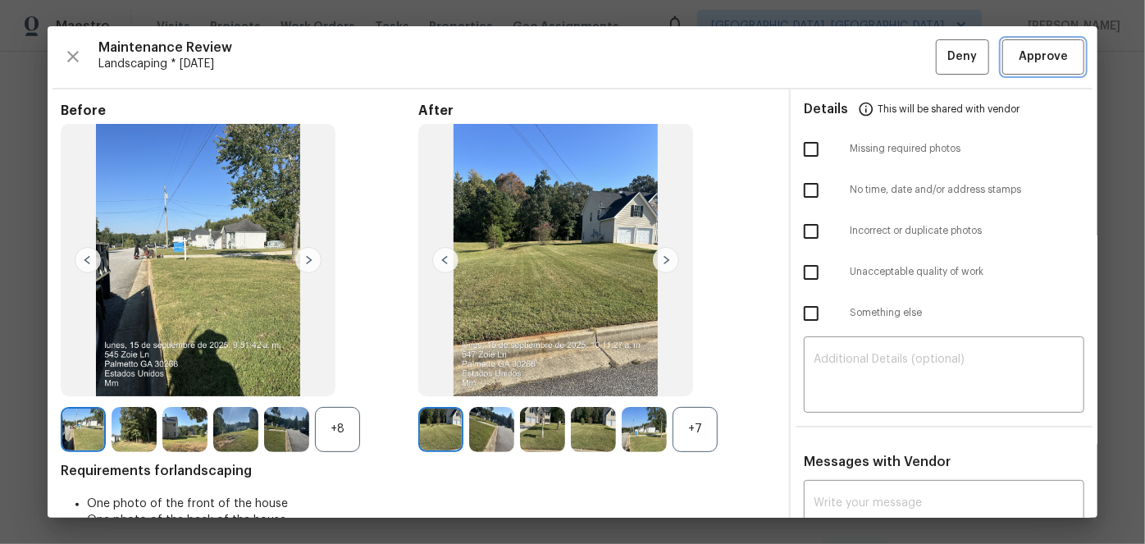
drag, startPoint x: 1030, startPoint y: 60, endPoint x: 986, endPoint y: 63, distance: 44.4
click at [1028, 58] on span "Approve" at bounding box center [1043, 57] width 49 height 21
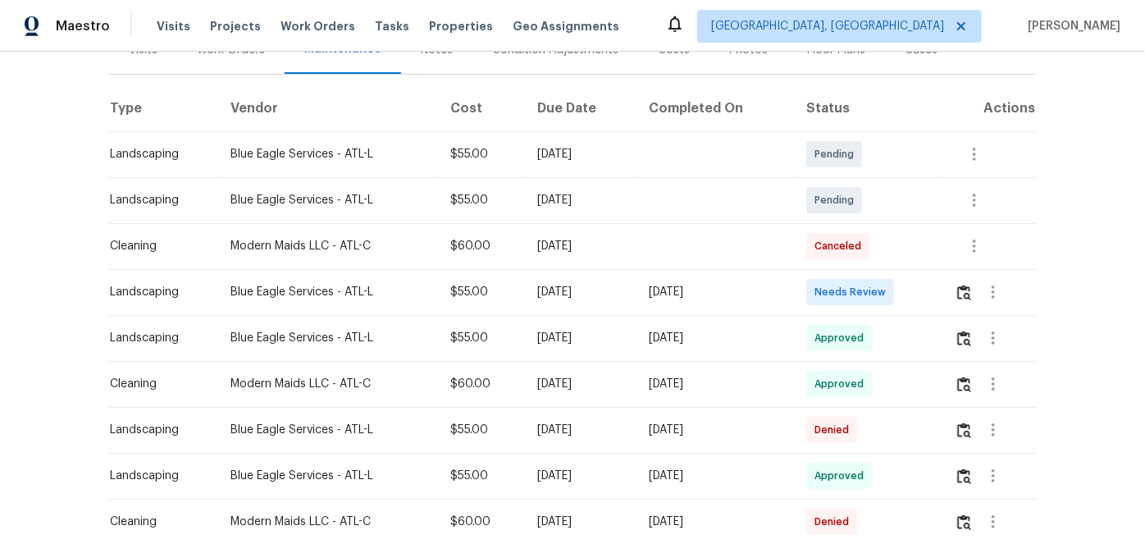
scroll to position [223, 0]
click at [962, 294] on img "button" at bounding box center [964, 293] width 14 height 16
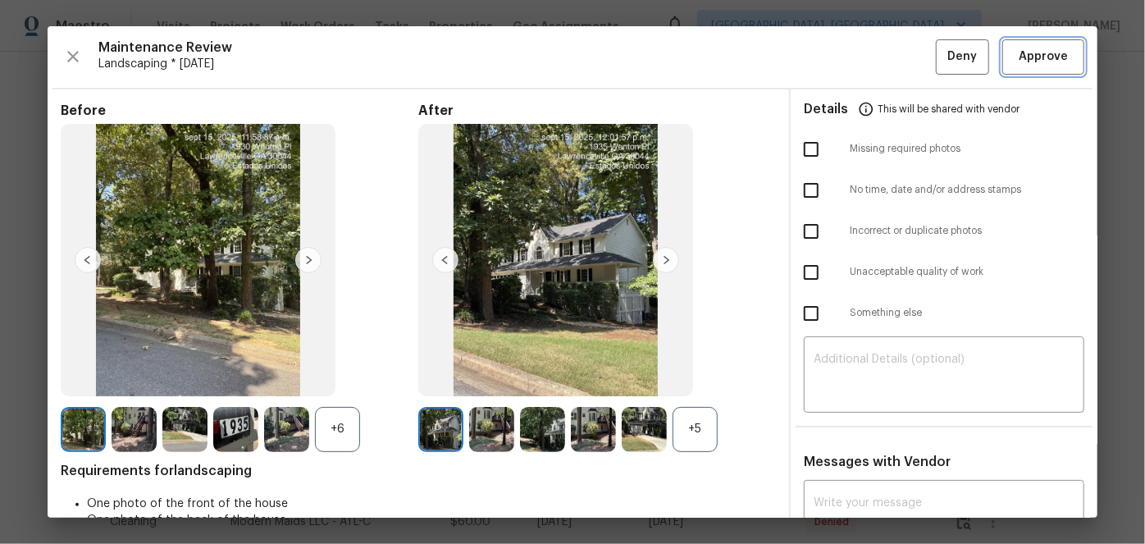
click at [1032, 59] on span "Approve" at bounding box center [1043, 57] width 49 height 21
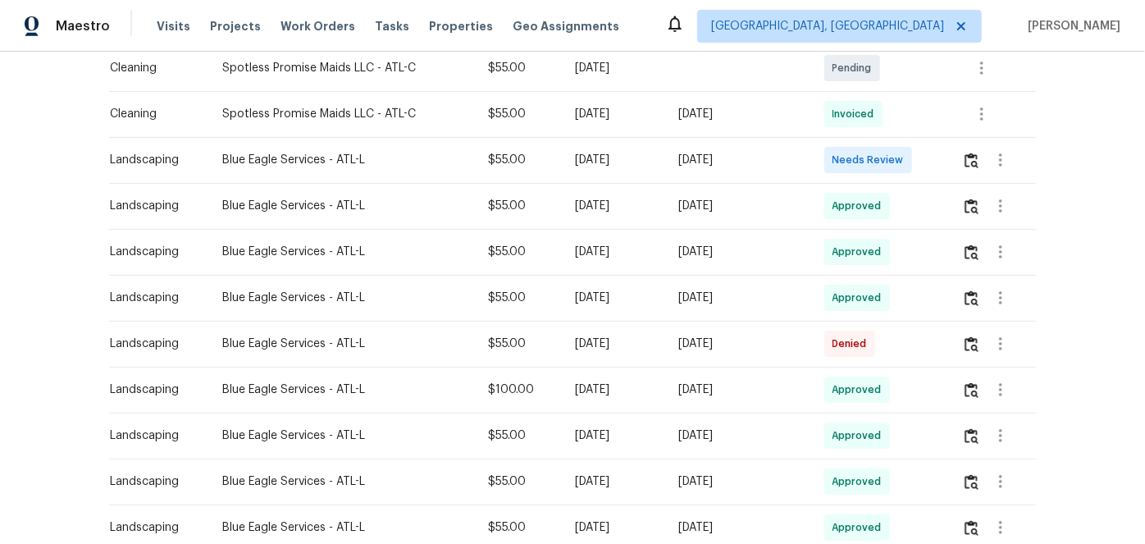
scroll to position [298, 0]
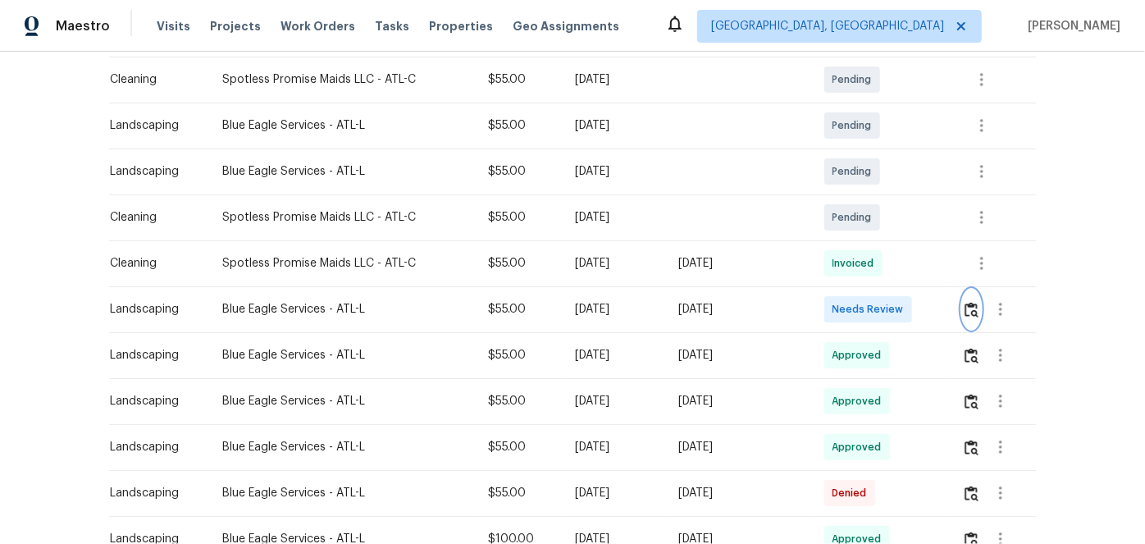
click at [970, 308] on img "button" at bounding box center [972, 310] width 14 height 16
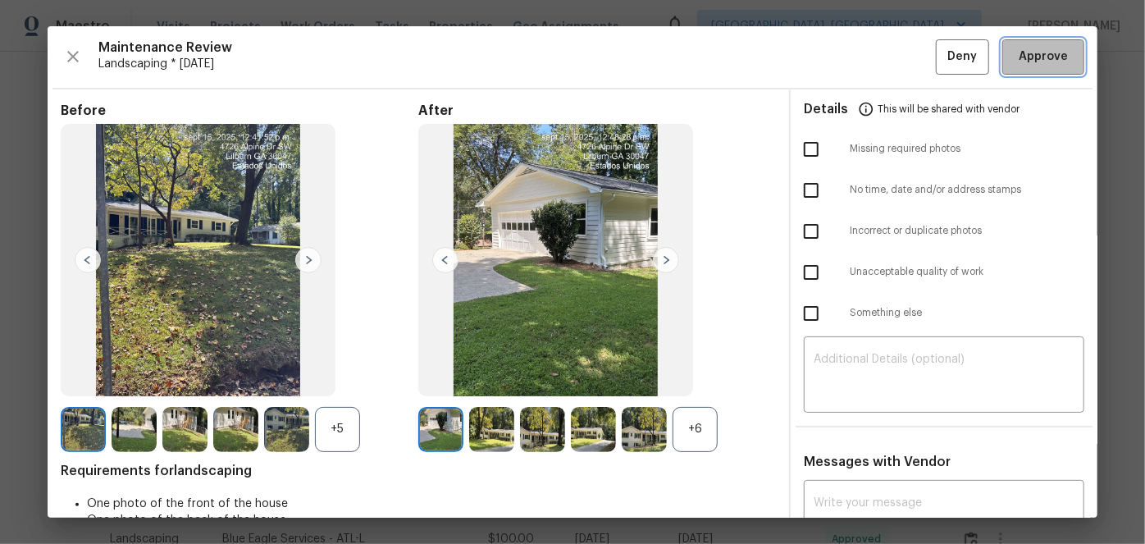
click at [1044, 65] on button "Approve" at bounding box center [1043, 56] width 82 height 35
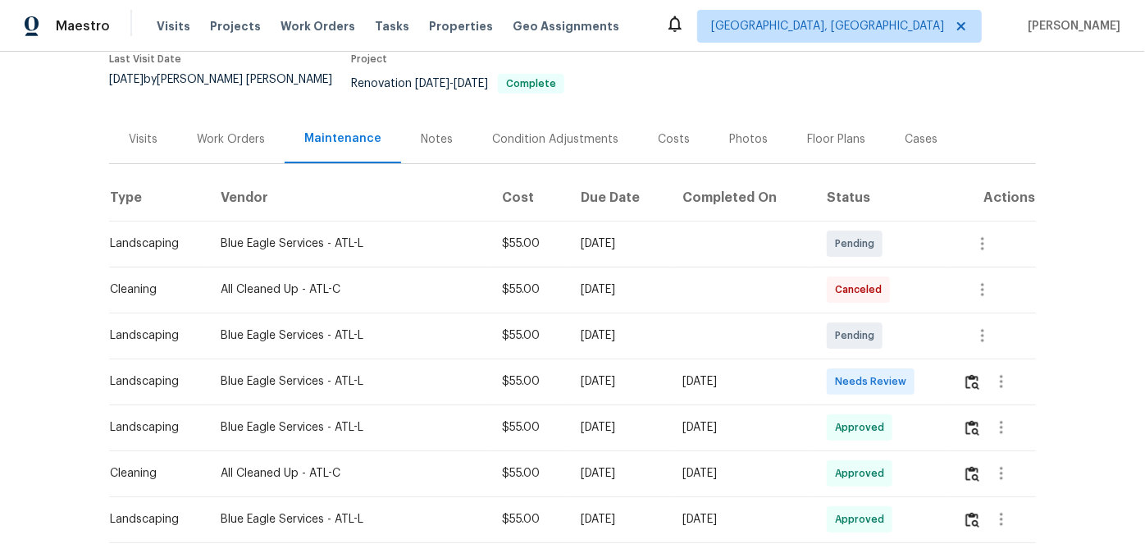
scroll to position [148, 0]
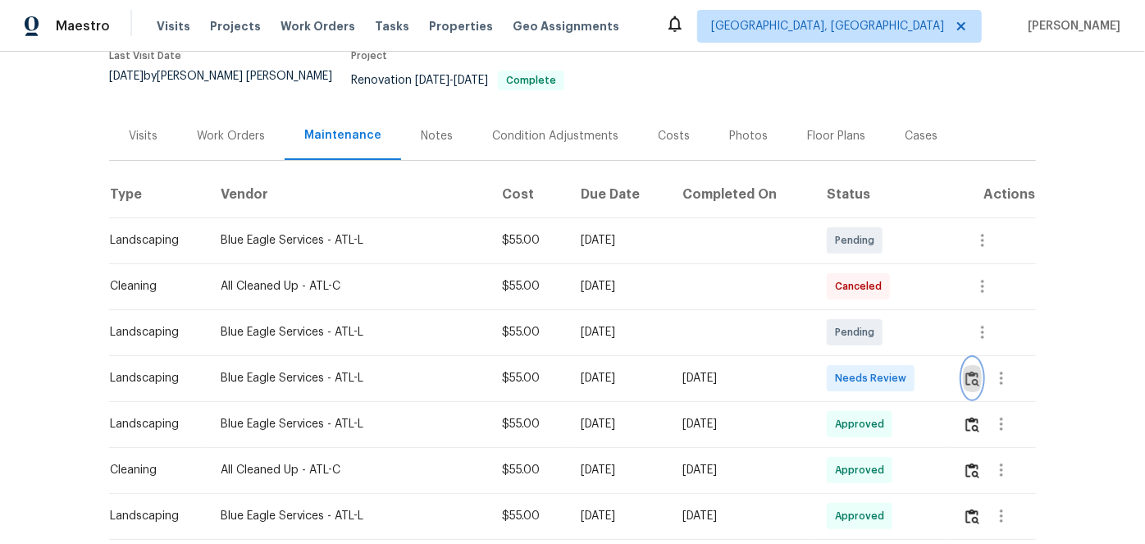
click at [966, 371] on img "button" at bounding box center [972, 379] width 14 height 16
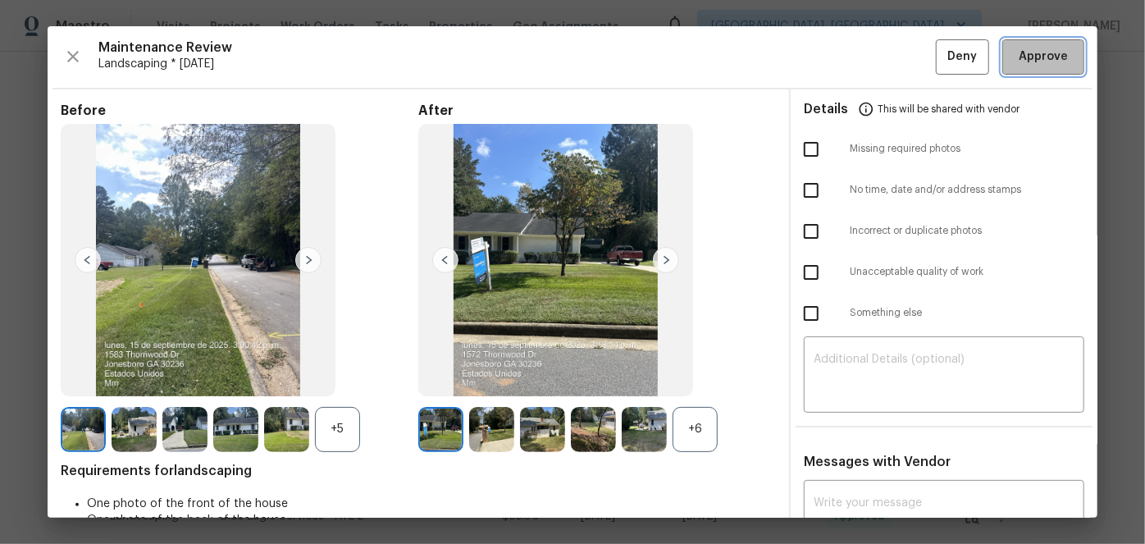
click at [1025, 59] on span "Approve" at bounding box center [1043, 57] width 49 height 21
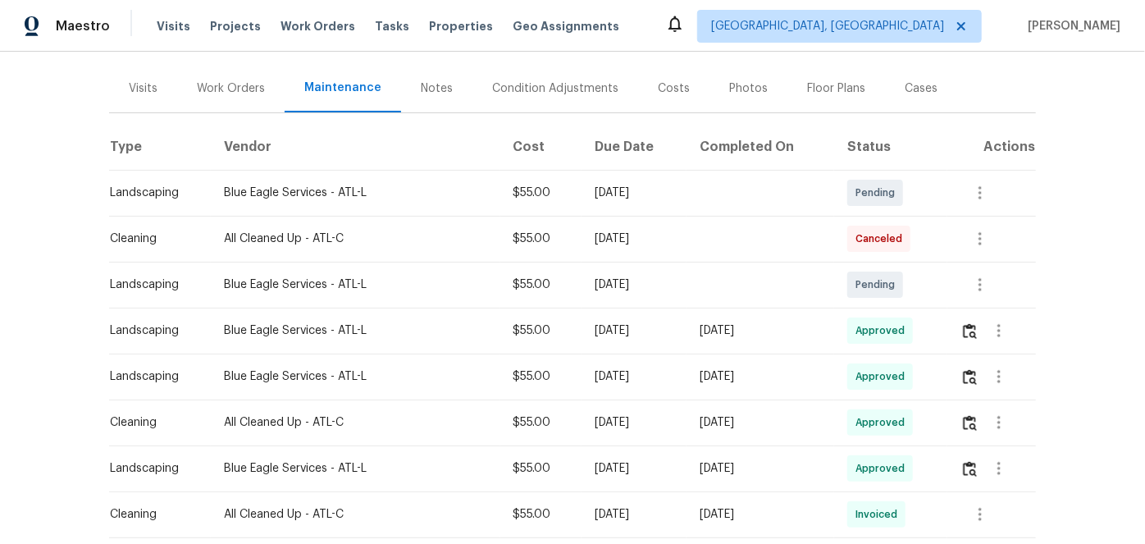
scroll to position [223, 0]
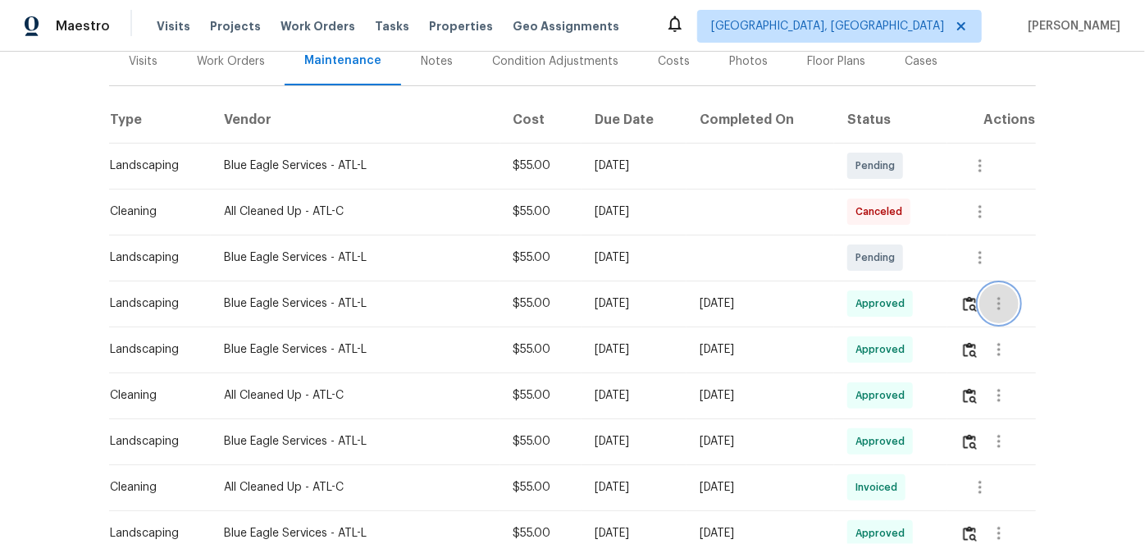
click at [1001, 294] on icon "button" at bounding box center [999, 304] width 20 height 20
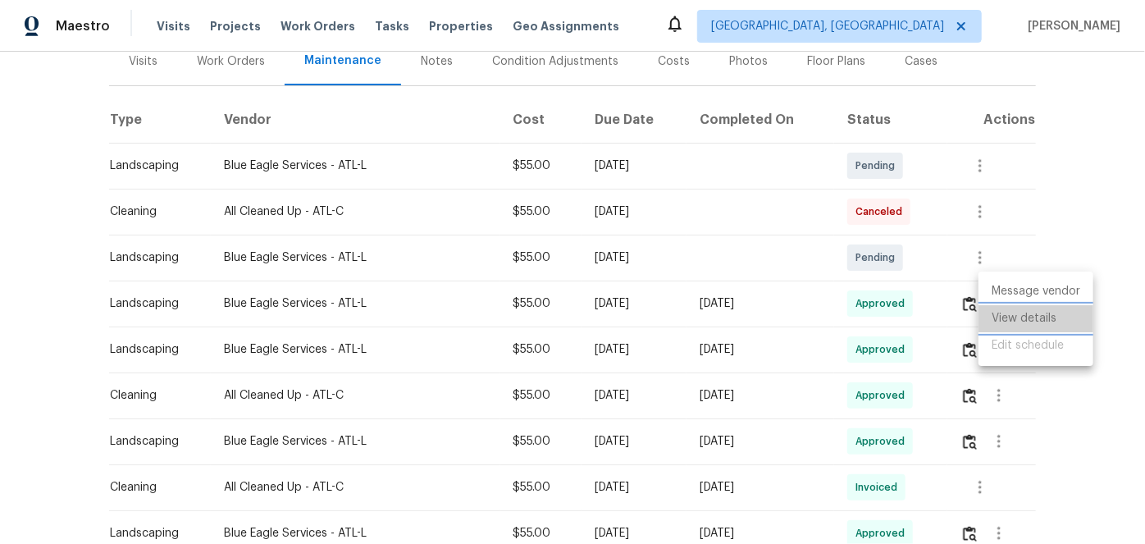
click at [1006, 322] on li "View details" at bounding box center [1035, 318] width 115 height 27
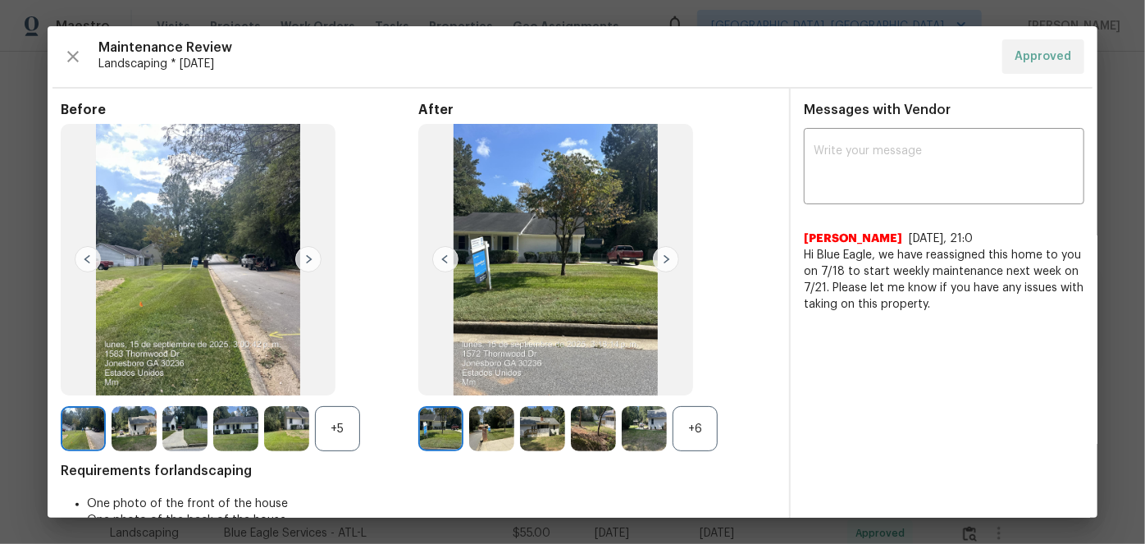
click at [656, 254] on img at bounding box center [666, 259] width 26 height 26
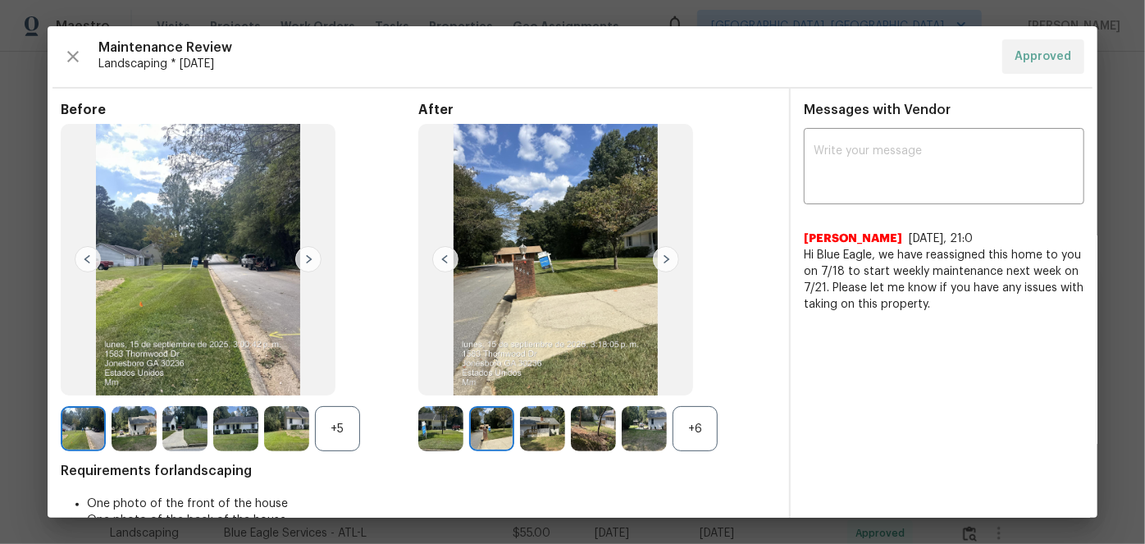
click at [656, 254] on img at bounding box center [666, 259] width 26 height 26
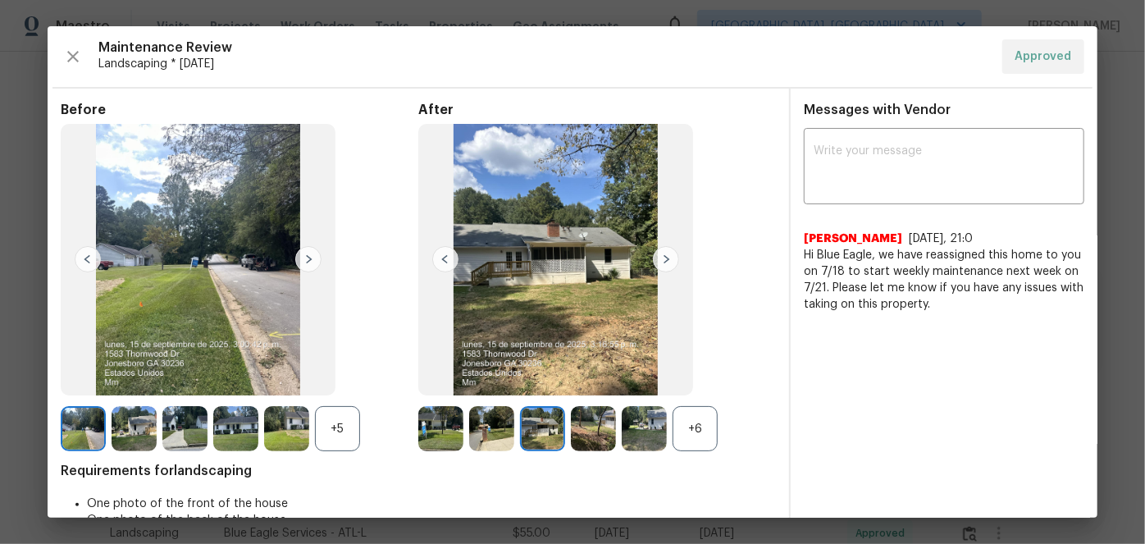
click at [656, 254] on img at bounding box center [666, 259] width 26 height 26
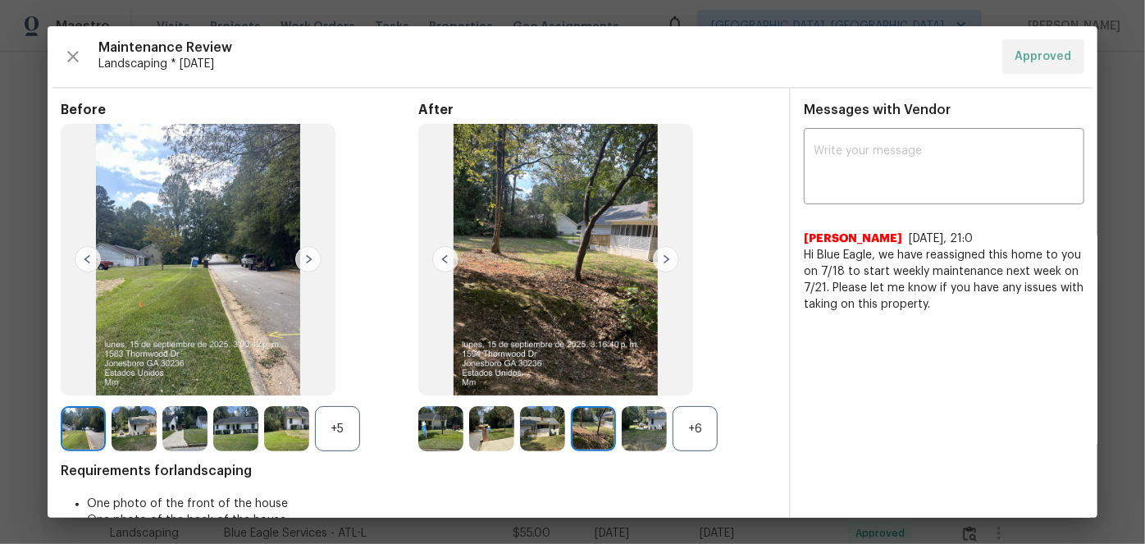
click at [656, 254] on img at bounding box center [666, 259] width 26 height 26
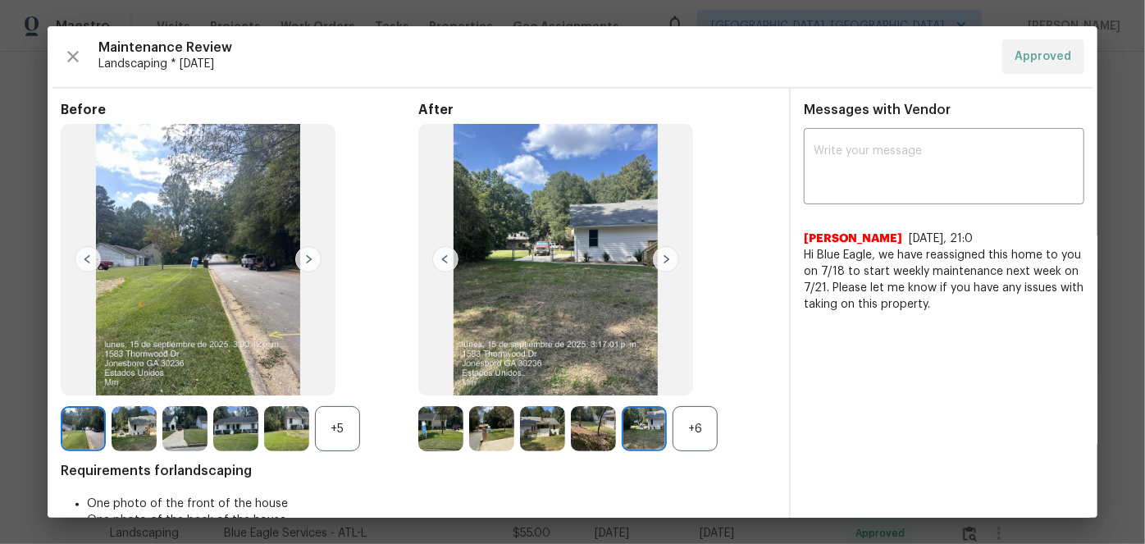
click at [656, 254] on img at bounding box center [666, 259] width 26 height 26
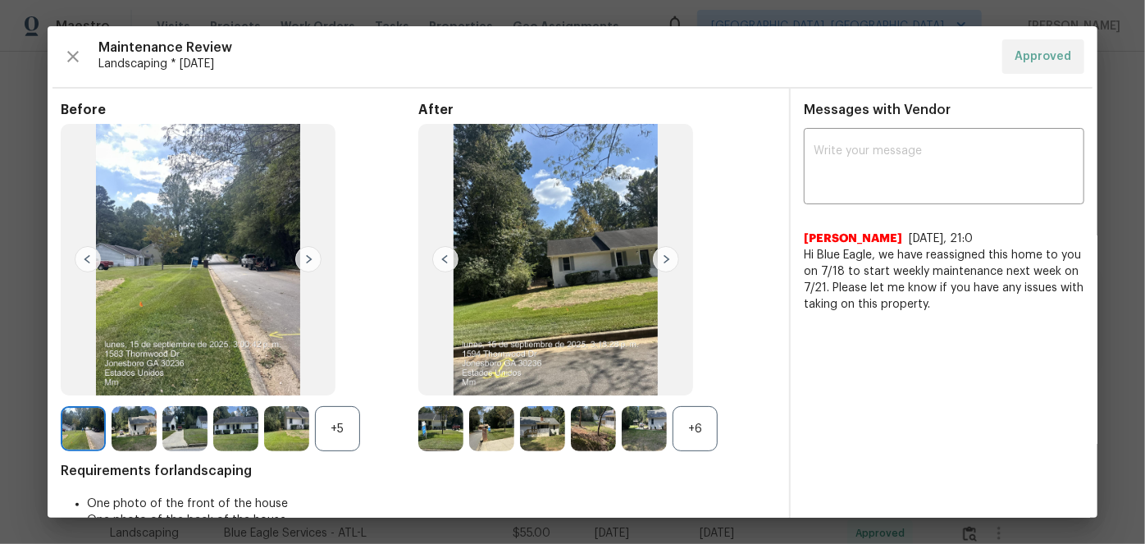
click at [656, 254] on img at bounding box center [666, 259] width 26 height 26
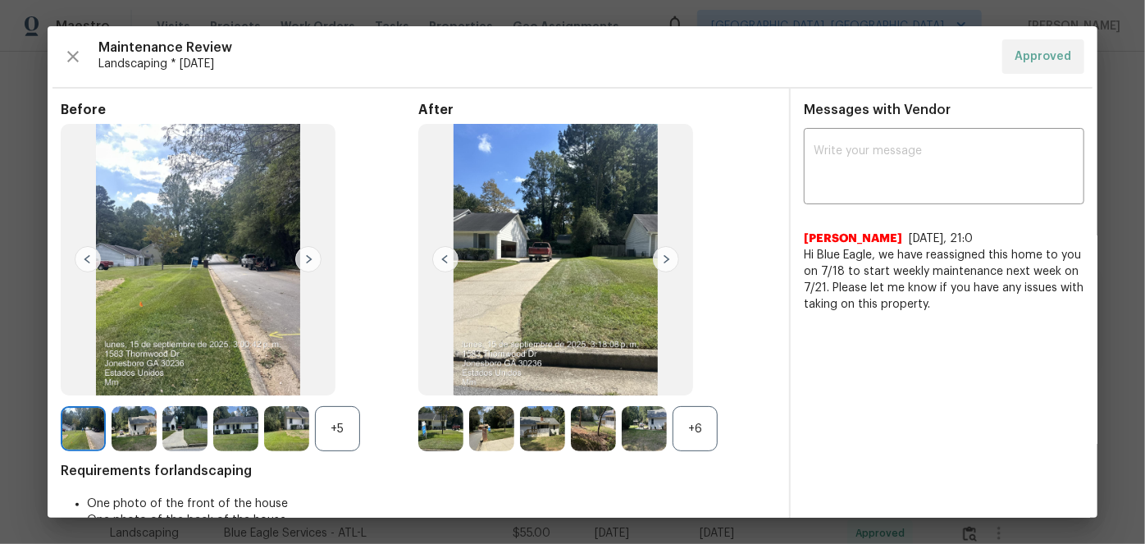
click at [656, 254] on img at bounding box center [666, 259] width 26 height 26
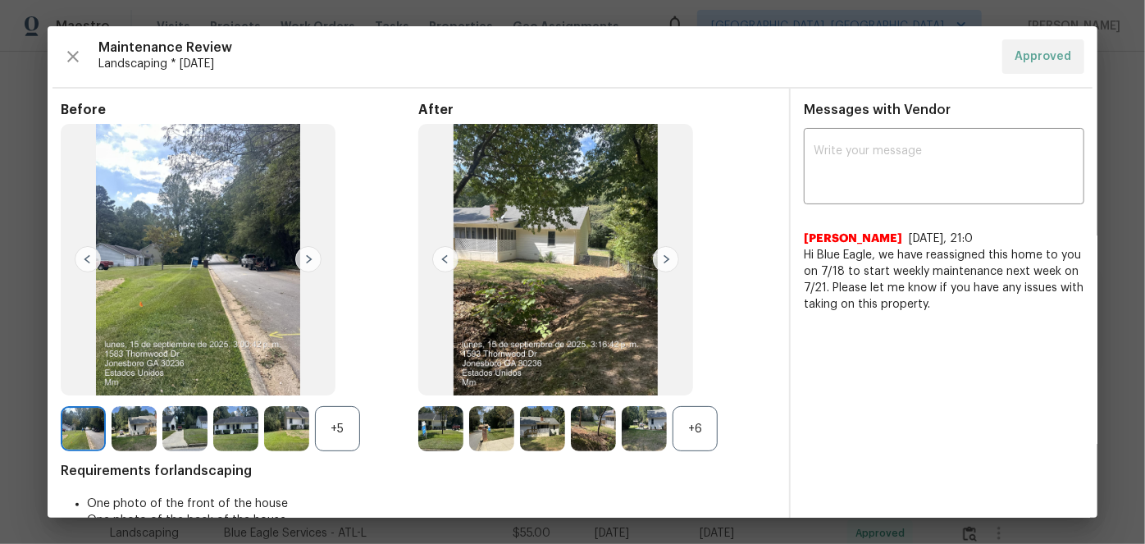
click at [441, 261] on img at bounding box center [445, 259] width 26 height 26
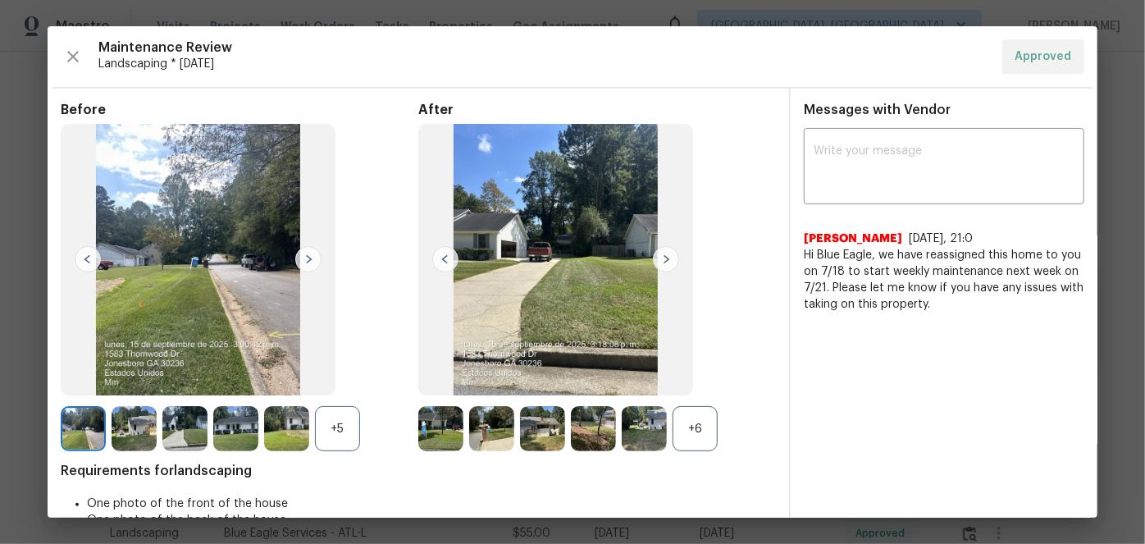
click at [441, 261] on img at bounding box center [445, 259] width 26 height 26
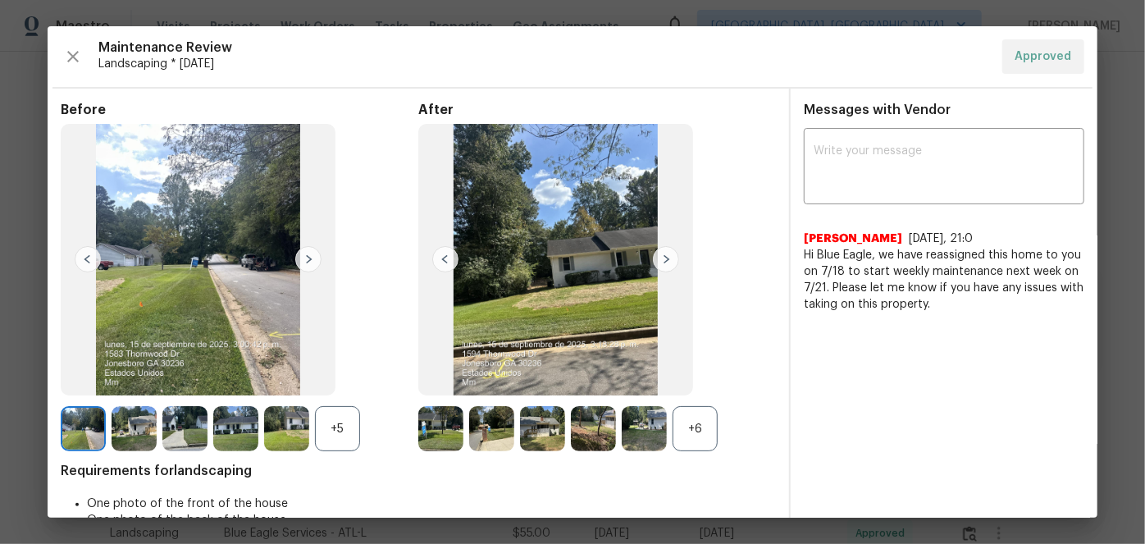
click at [444, 267] on img at bounding box center [445, 259] width 26 height 26
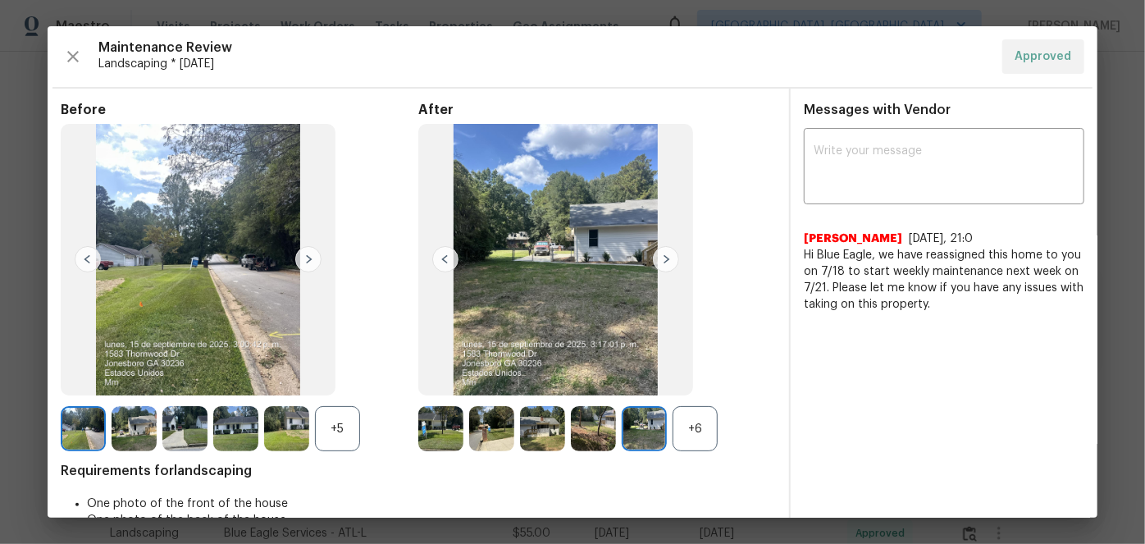
click at [452, 264] on img at bounding box center [445, 259] width 26 height 26
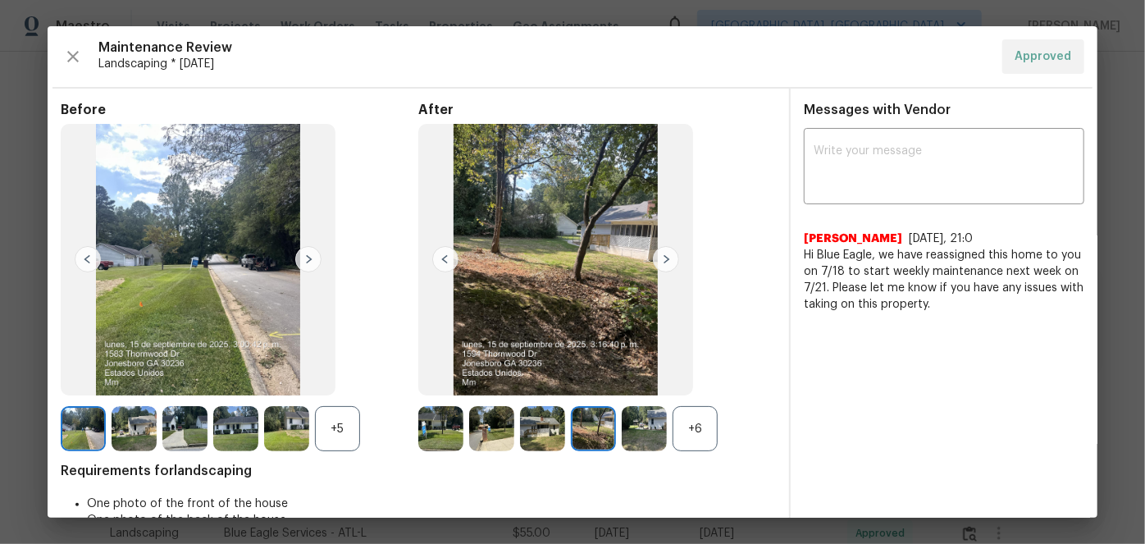
click at [452, 264] on img at bounding box center [445, 259] width 26 height 26
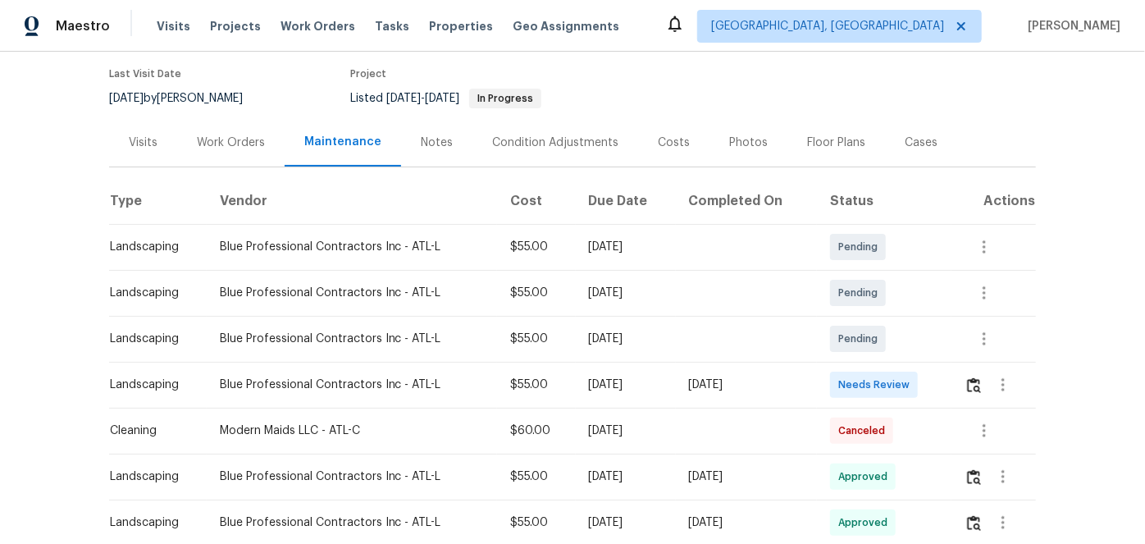
scroll to position [148, 0]
click at [969, 376] on img "button" at bounding box center [974, 384] width 14 height 16
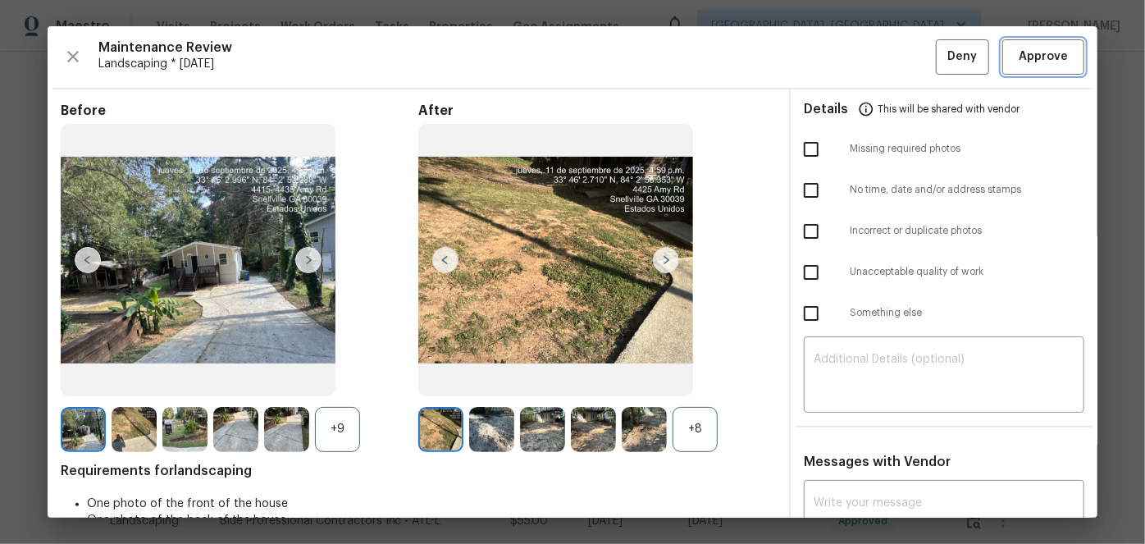
click at [1027, 51] on span "Approve" at bounding box center [1043, 57] width 49 height 21
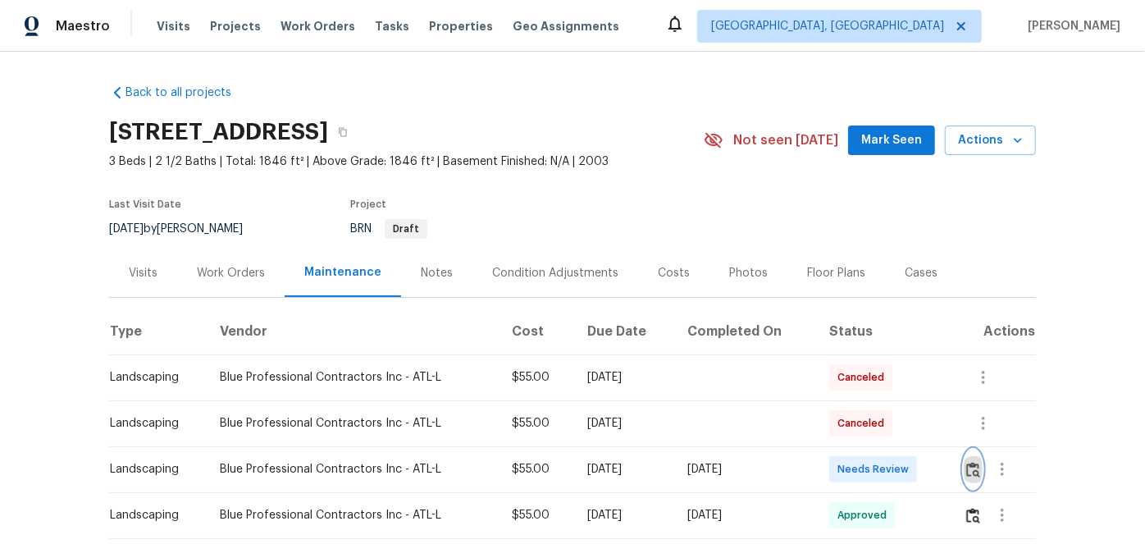
click at [972, 468] on img "button" at bounding box center [973, 470] width 14 height 16
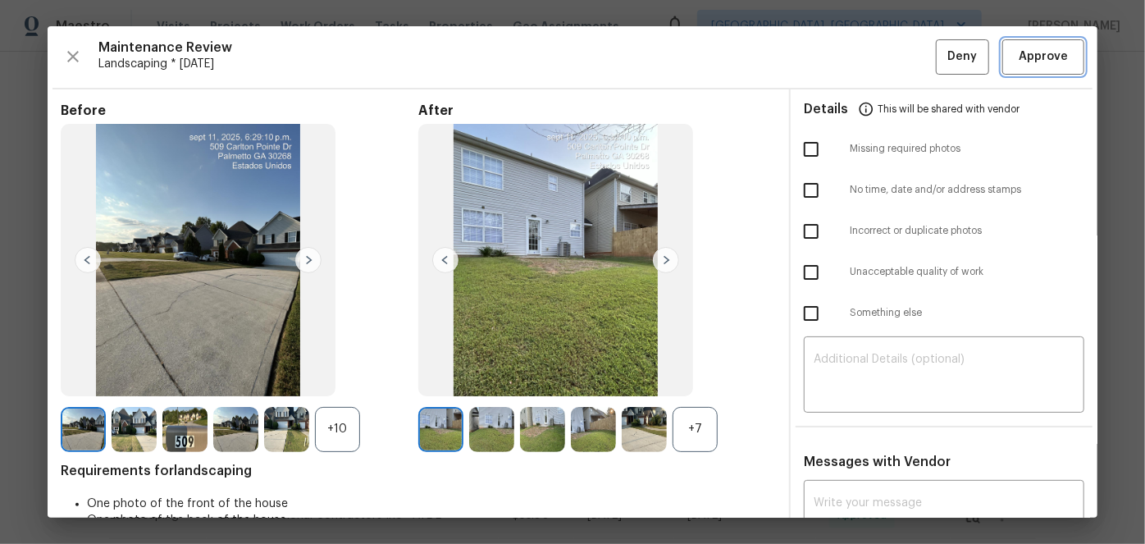
click at [1028, 55] on span "Approve" at bounding box center [1043, 57] width 49 height 21
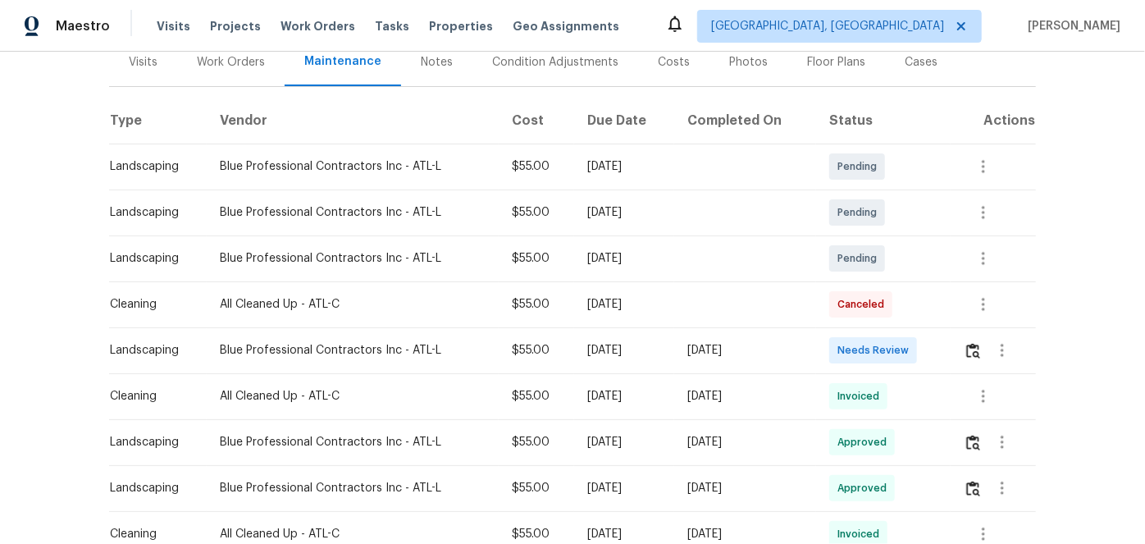
scroll to position [223, 0]
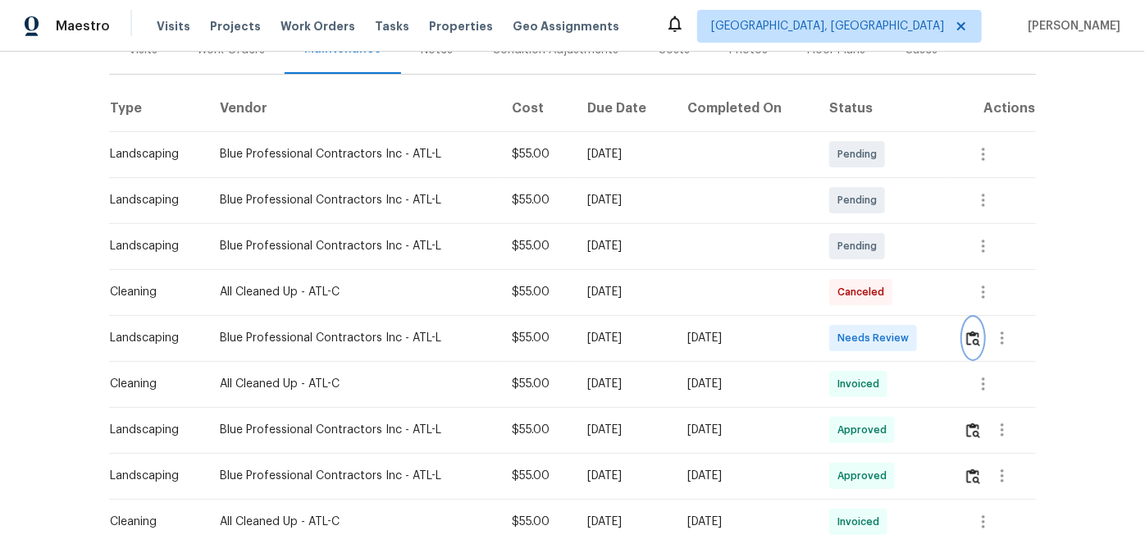
click at [967, 340] on img "button" at bounding box center [973, 339] width 14 height 16
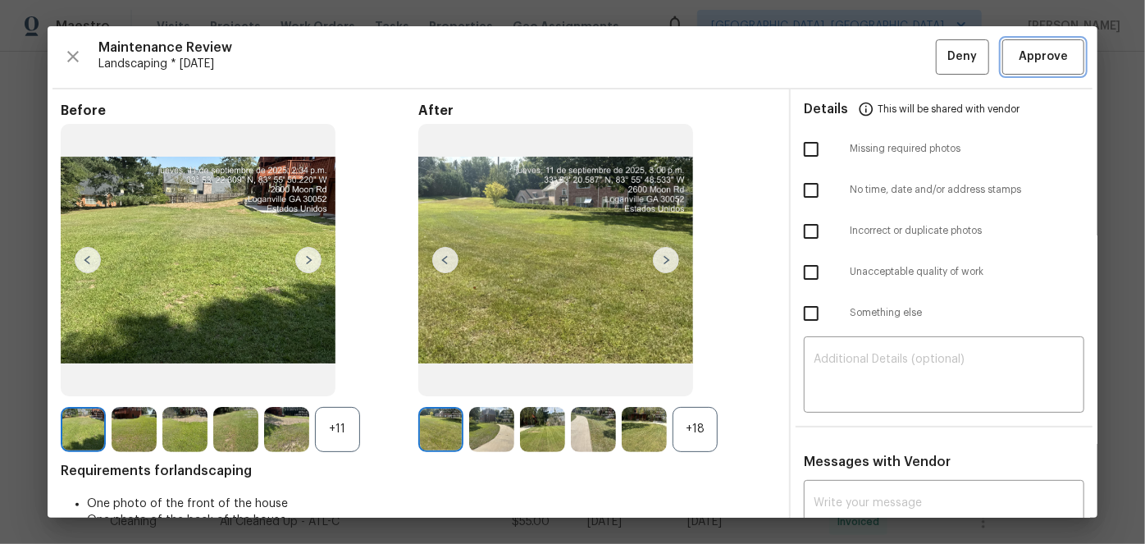
click at [1048, 51] on span "Approve" at bounding box center [1043, 57] width 49 height 21
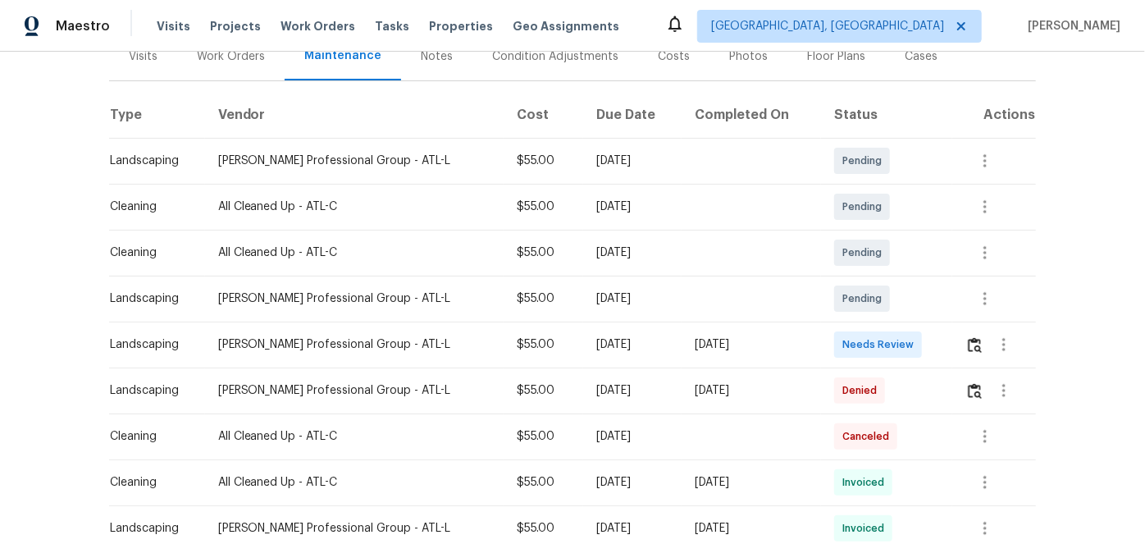
scroll to position [223, 0]
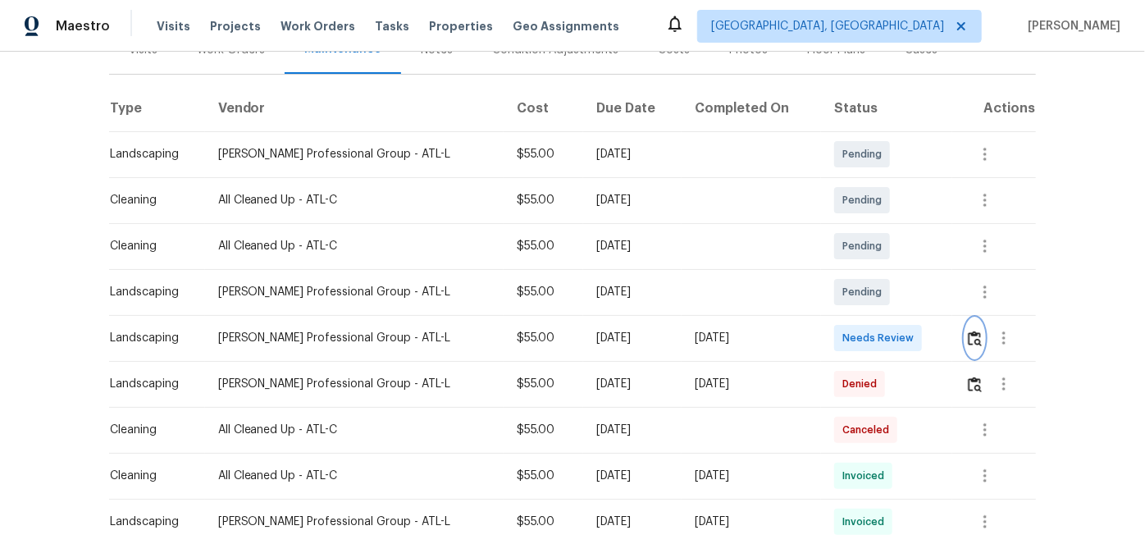
click at [973, 332] on img "button" at bounding box center [975, 339] width 14 height 16
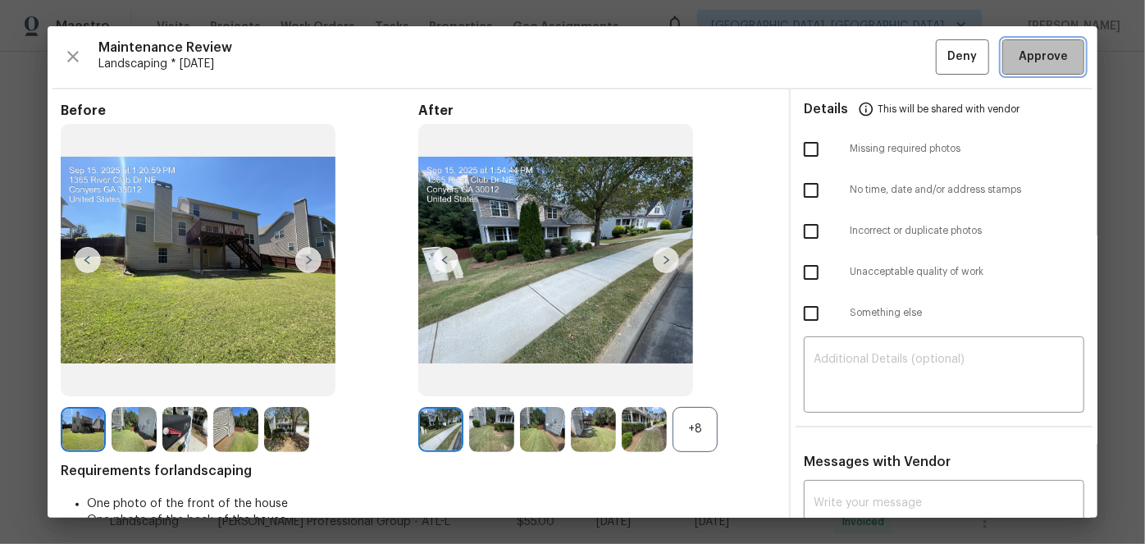
click at [1019, 47] on span "Approve" at bounding box center [1043, 57] width 49 height 21
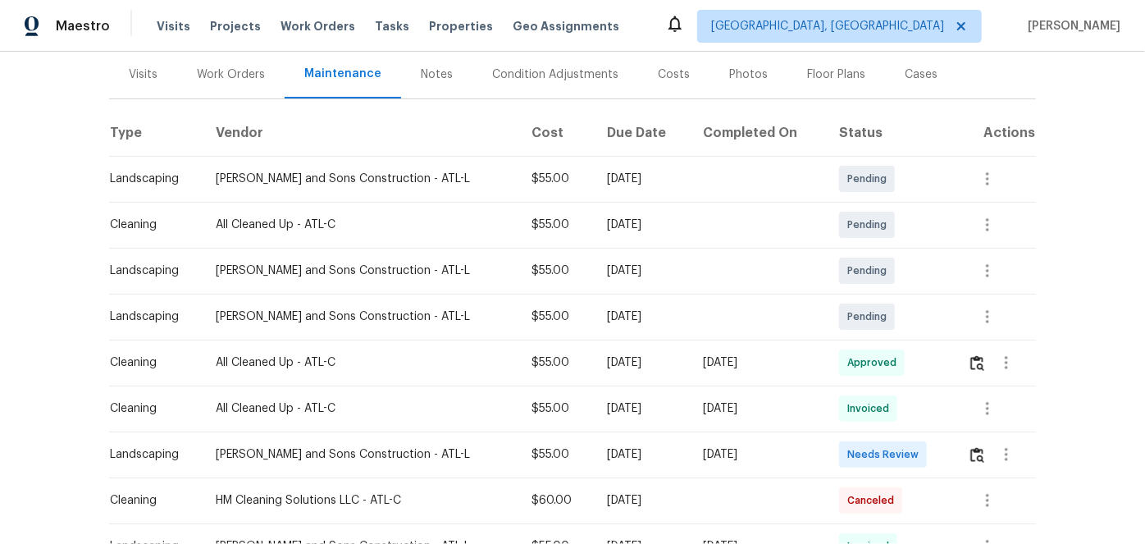
scroll to position [223, 0]
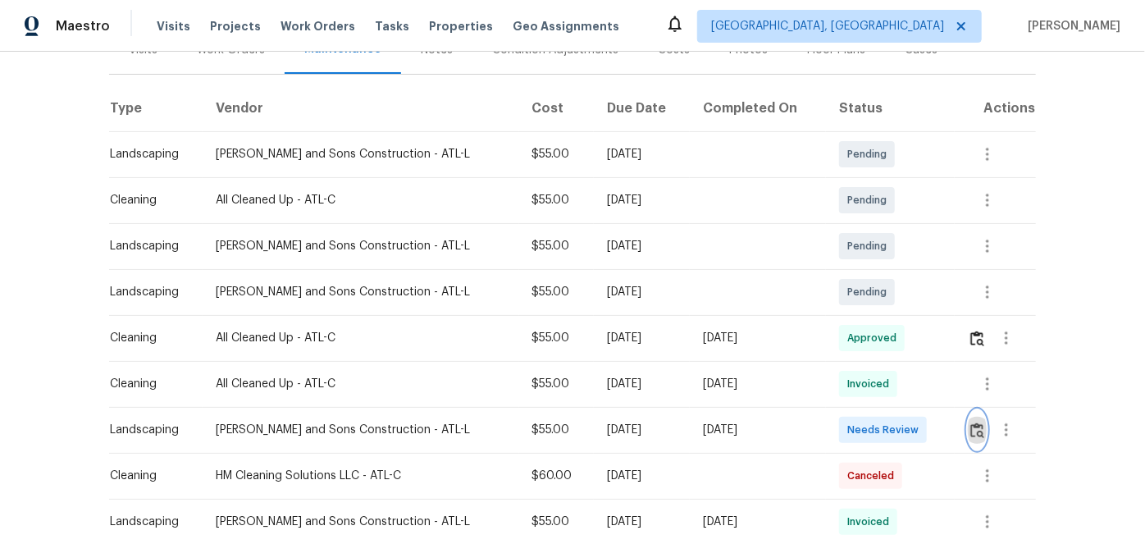
click at [968, 427] on button "button" at bounding box center [977, 429] width 19 height 39
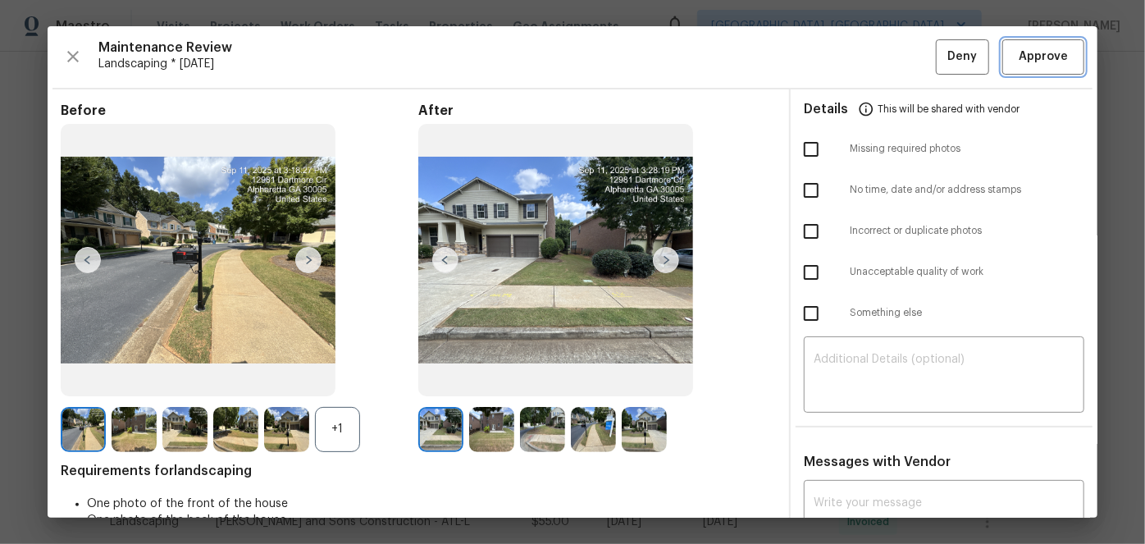
click at [1019, 51] on span "Approve" at bounding box center [1043, 57] width 49 height 21
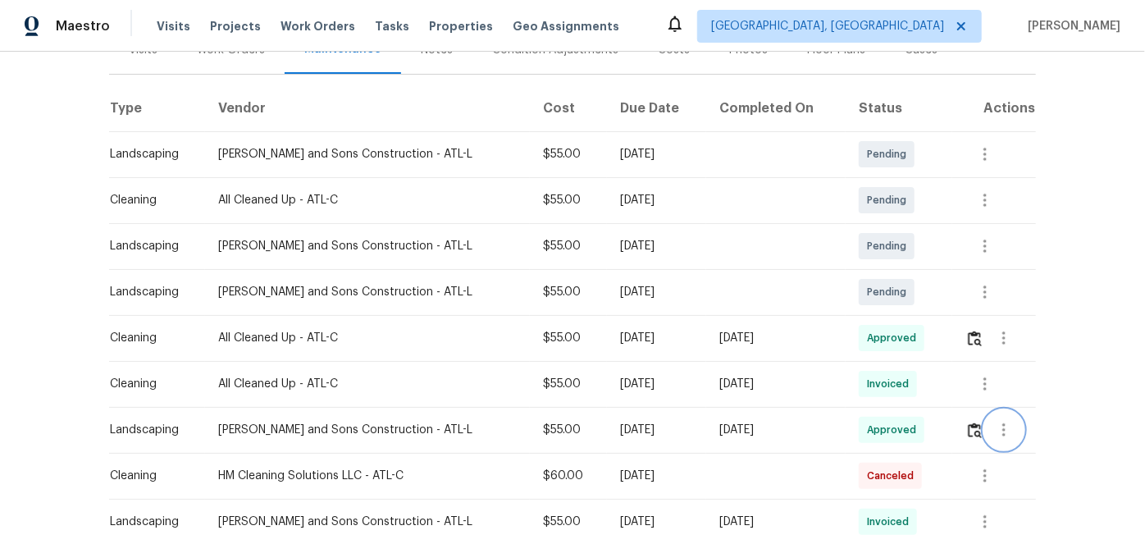
click at [994, 422] on icon "button" at bounding box center [1004, 430] width 20 height 20
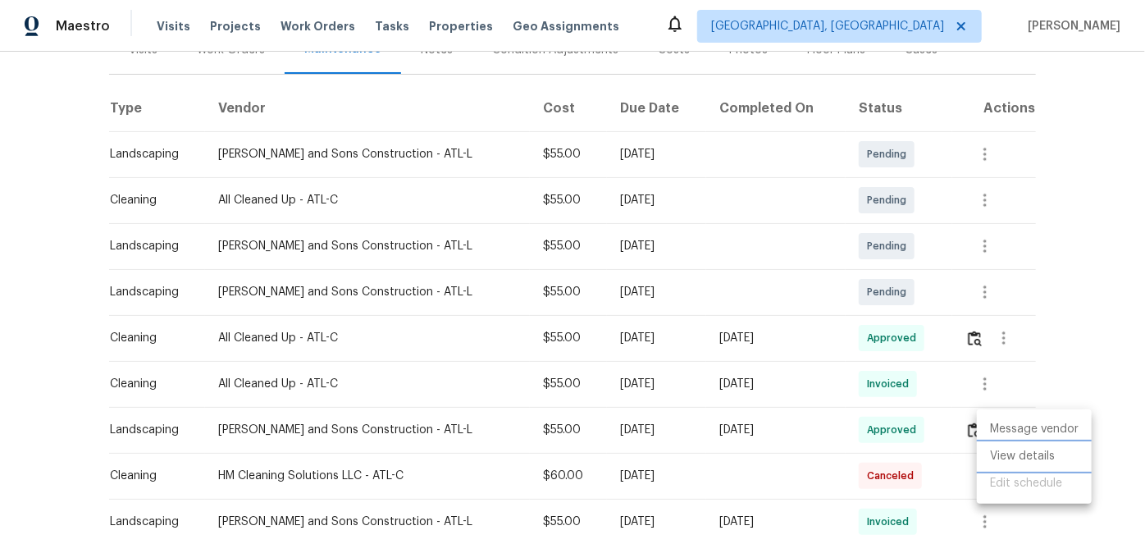
click at [1018, 446] on li "View details" at bounding box center [1034, 456] width 115 height 27
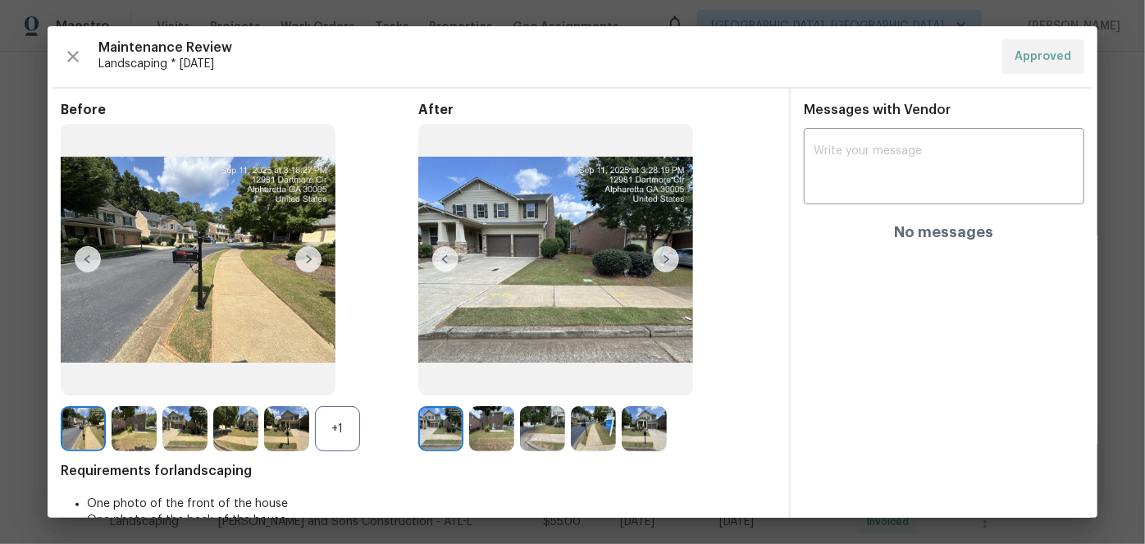
click at [664, 261] on img at bounding box center [666, 259] width 26 height 26
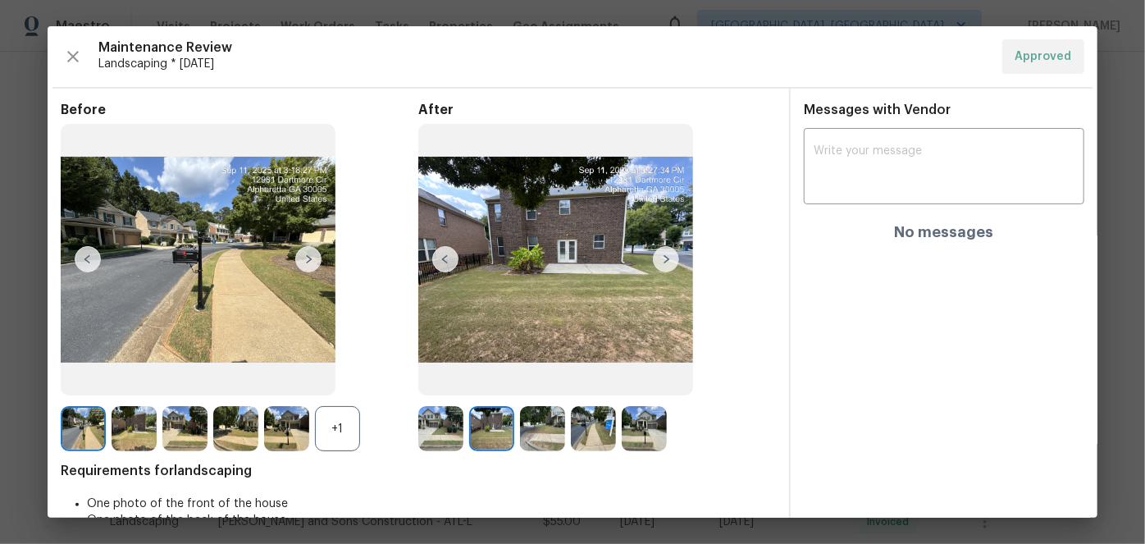
click at [664, 261] on img at bounding box center [666, 259] width 26 height 26
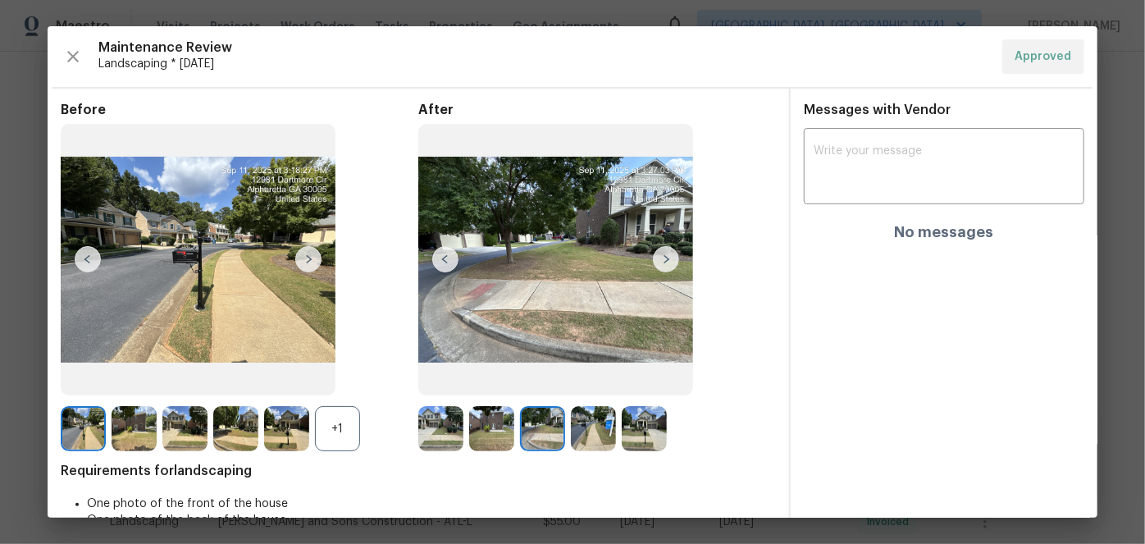
click at [664, 261] on img at bounding box center [666, 259] width 26 height 26
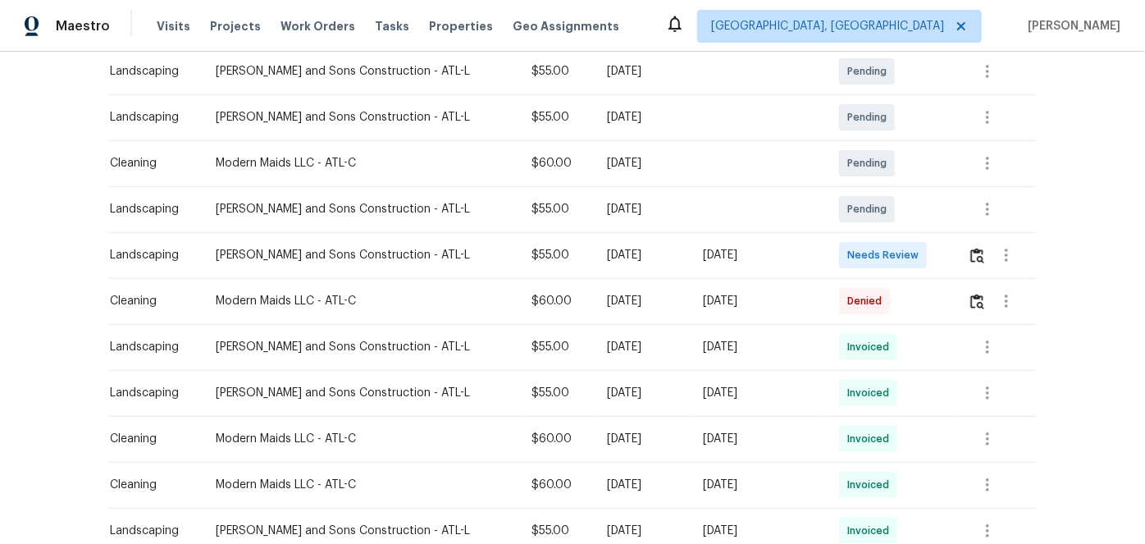
scroll to position [298, 0]
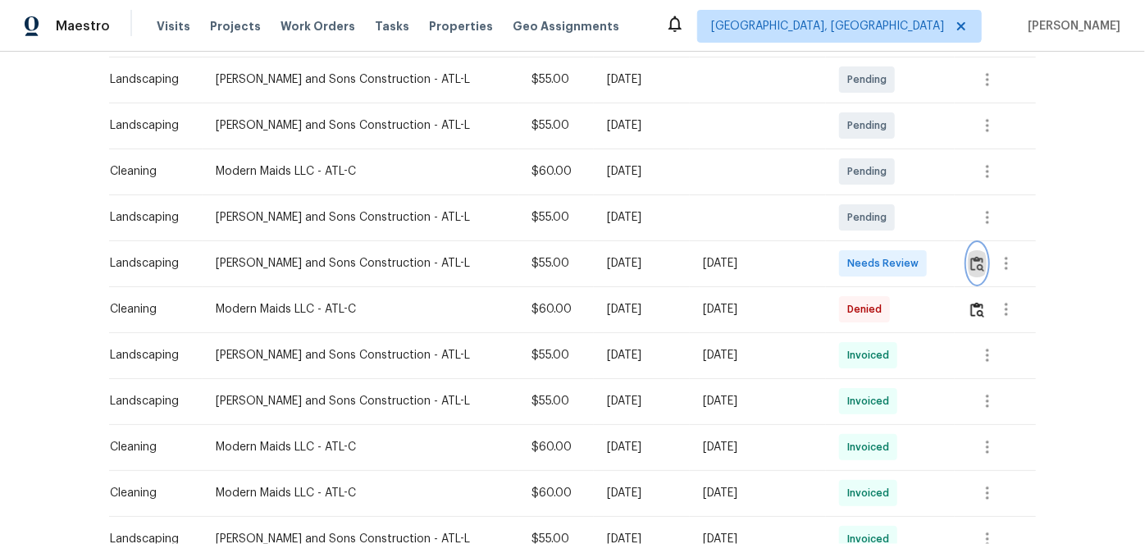
click at [970, 265] on img "button" at bounding box center [977, 264] width 14 height 16
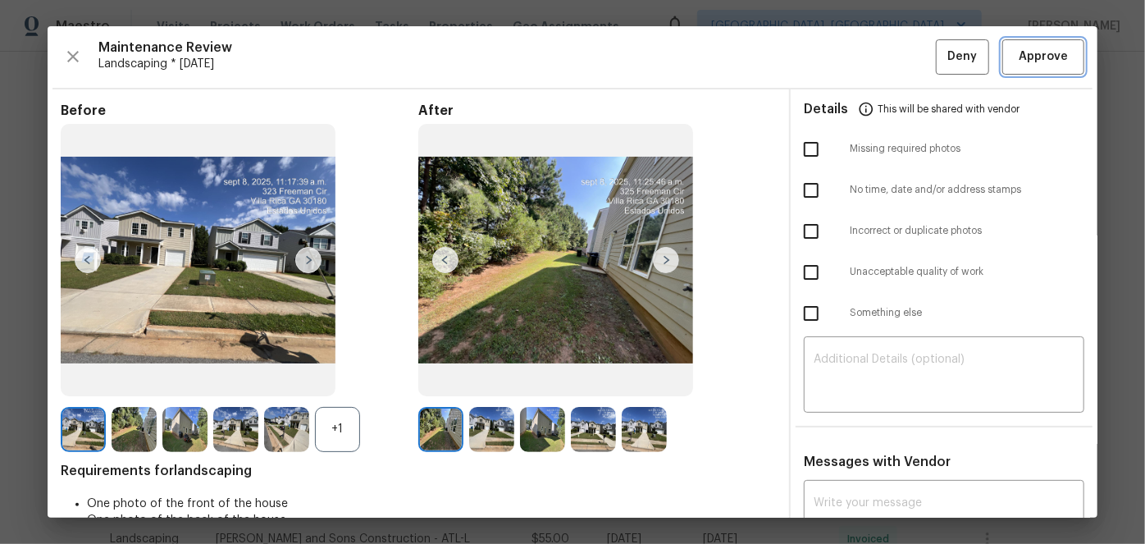
click at [1028, 48] on span "Approve" at bounding box center [1043, 57] width 49 height 21
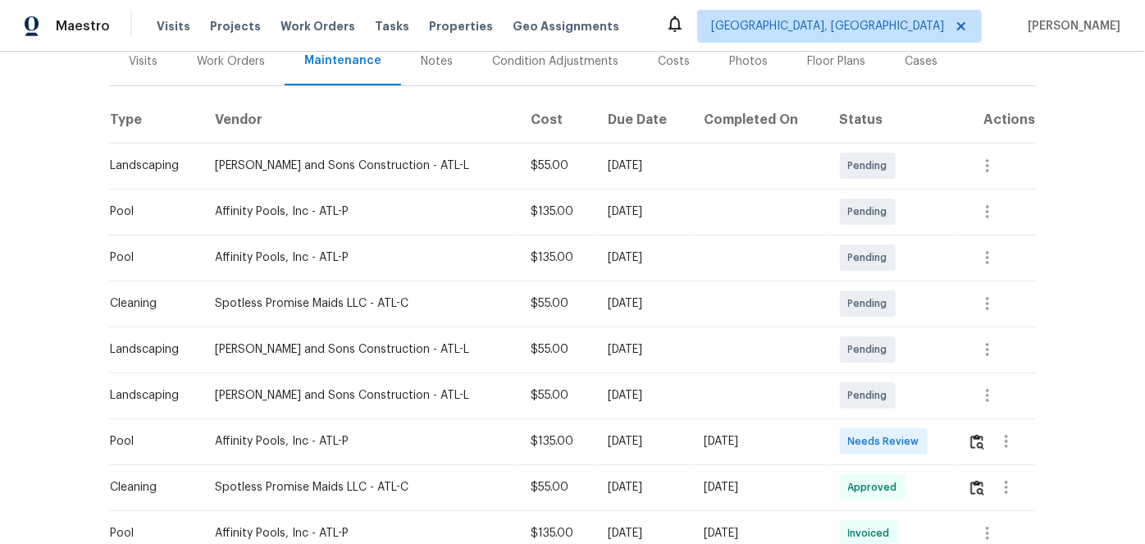
scroll to position [223, 0]
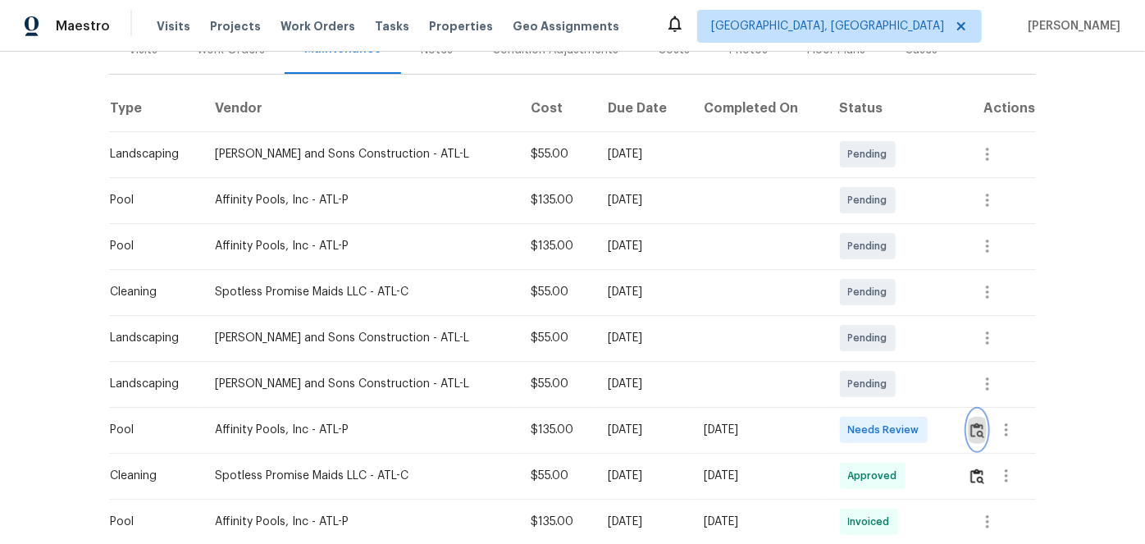
click at [970, 425] on img "button" at bounding box center [977, 430] width 14 height 16
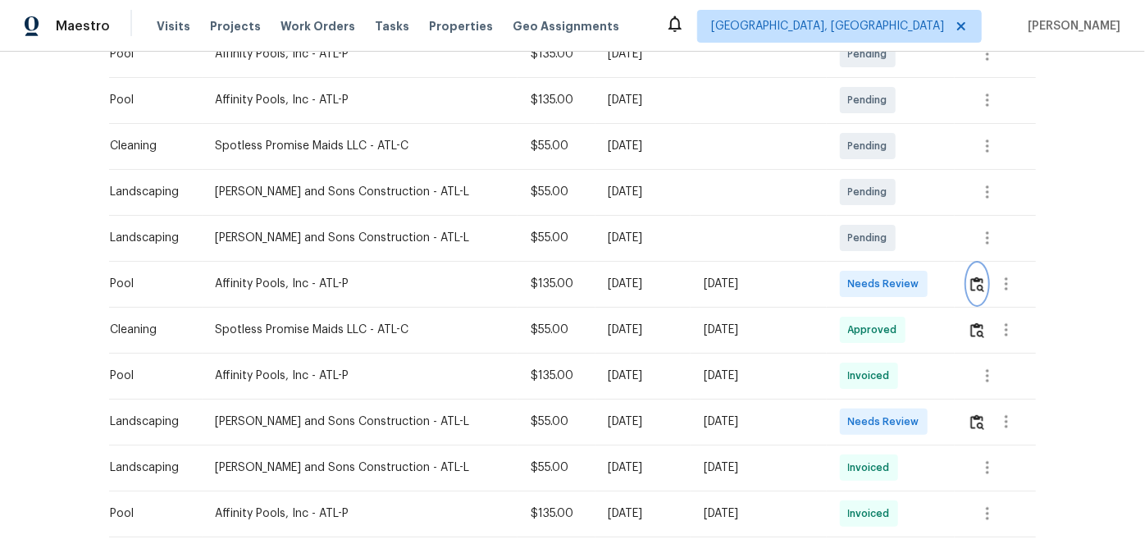
scroll to position [372, 0]
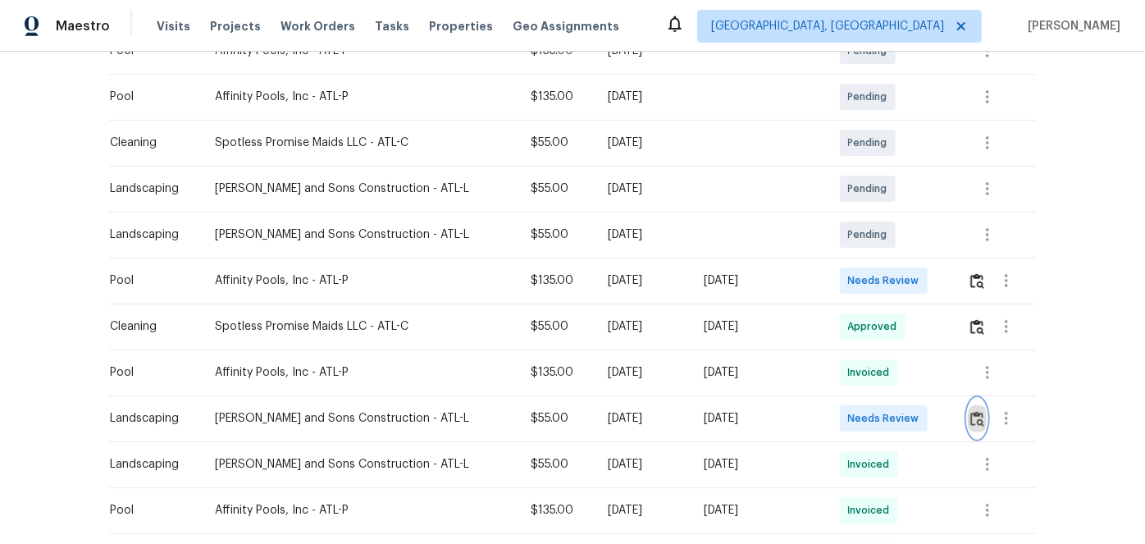
click at [970, 414] on img "button" at bounding box center [977, 419] width 14 height 16
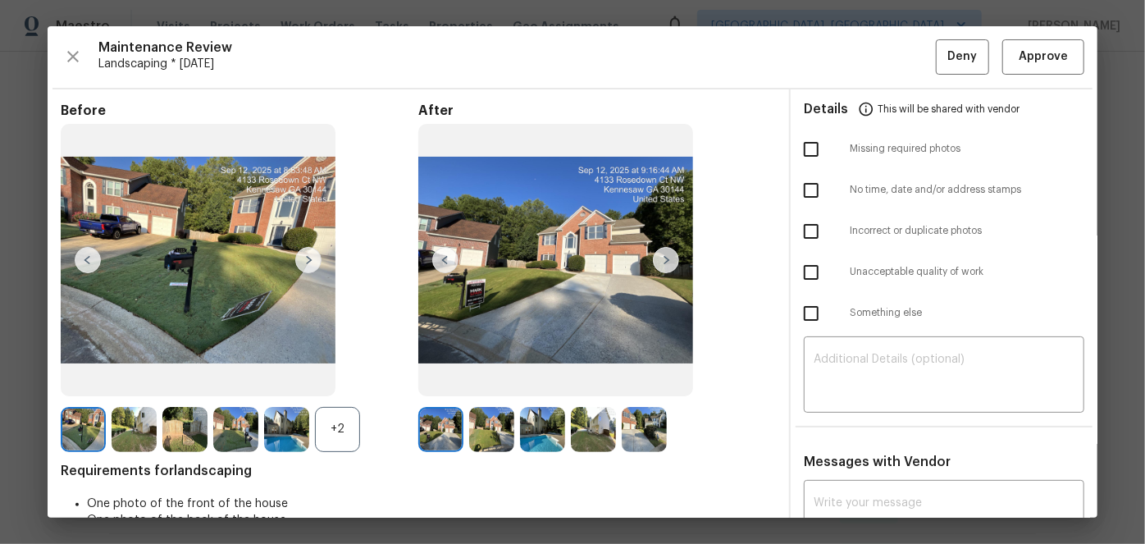
click at [656, 258] on img at bounding box center [666, 260] width 26 height 26
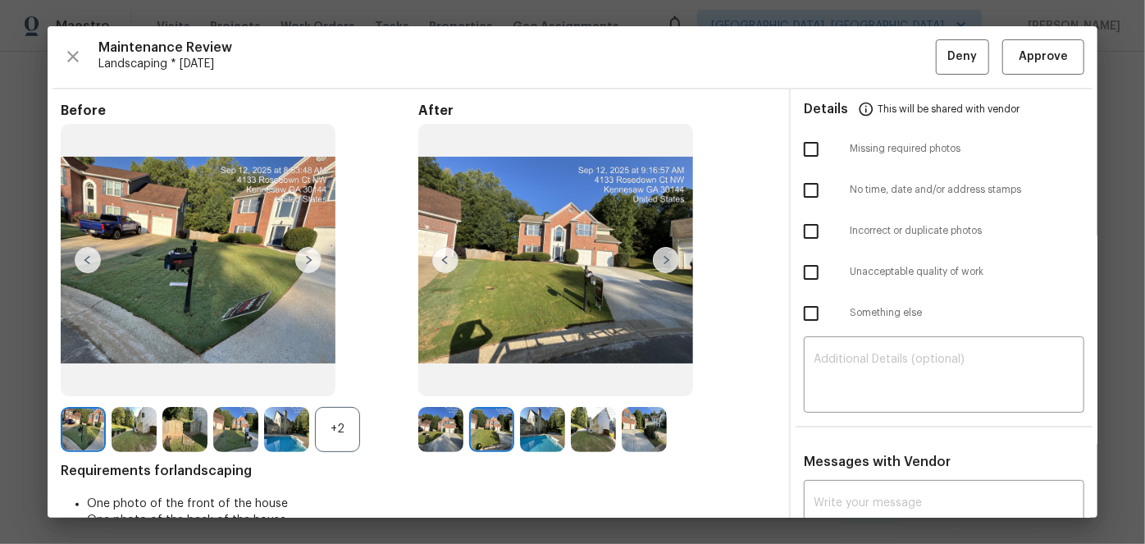
click at [656, 258] on img at bounding box center [666, 260] width 26 height 26
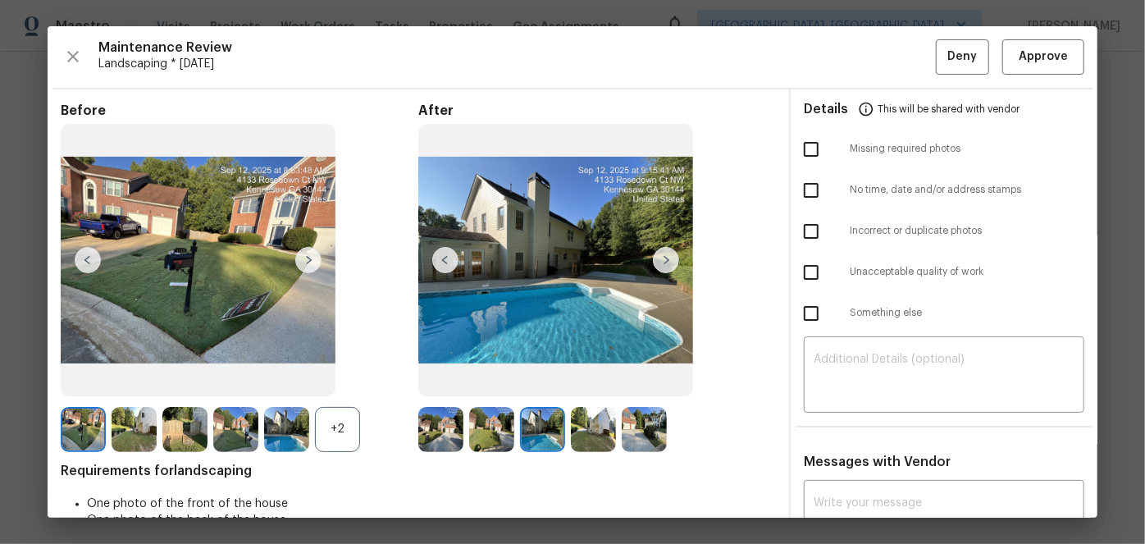
click at [656, 258] on img at bounding box center [666, 260] width 26 height 26
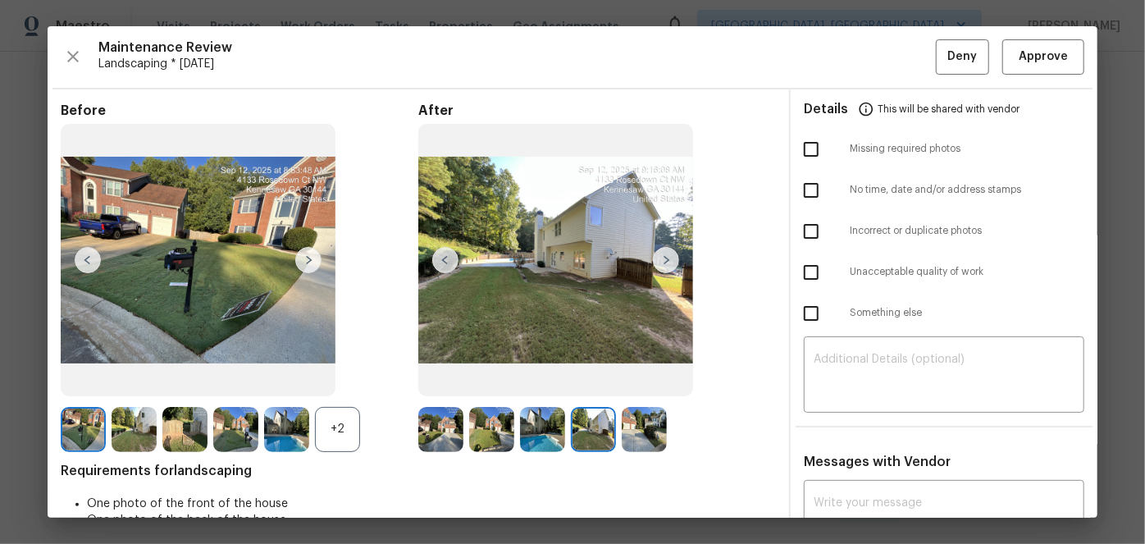
click at [656, 258] on img at bounding box center [666, 260] width 26 height 26
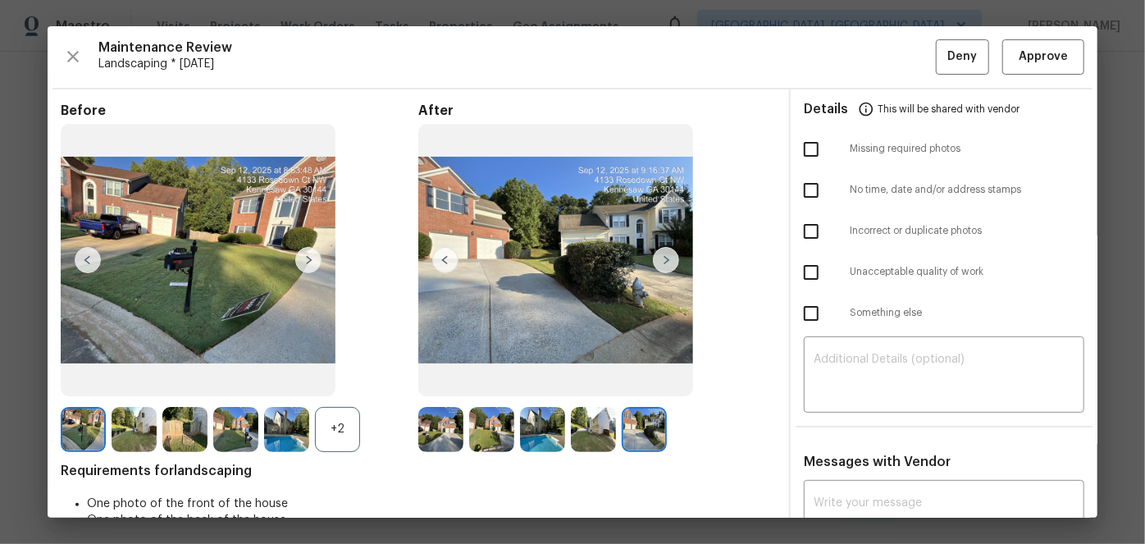
click at [656, 258] on img at bounding box center [666, 260] width 26 height 26
click at [1066, 57] on button "Approve" at bounding box center [1043, 56] width 82 height 35
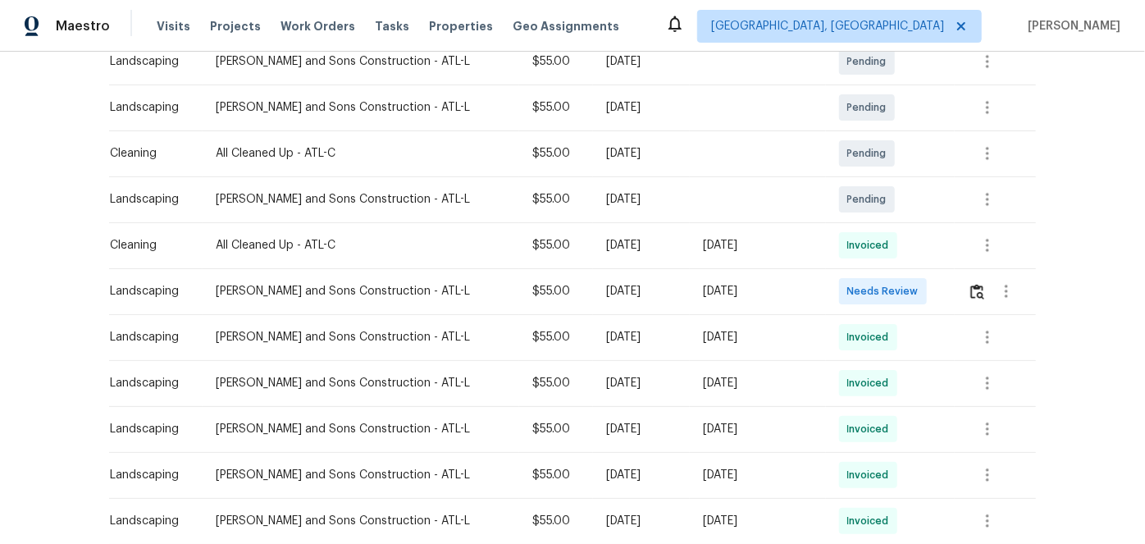
scroll to position [372, 0]
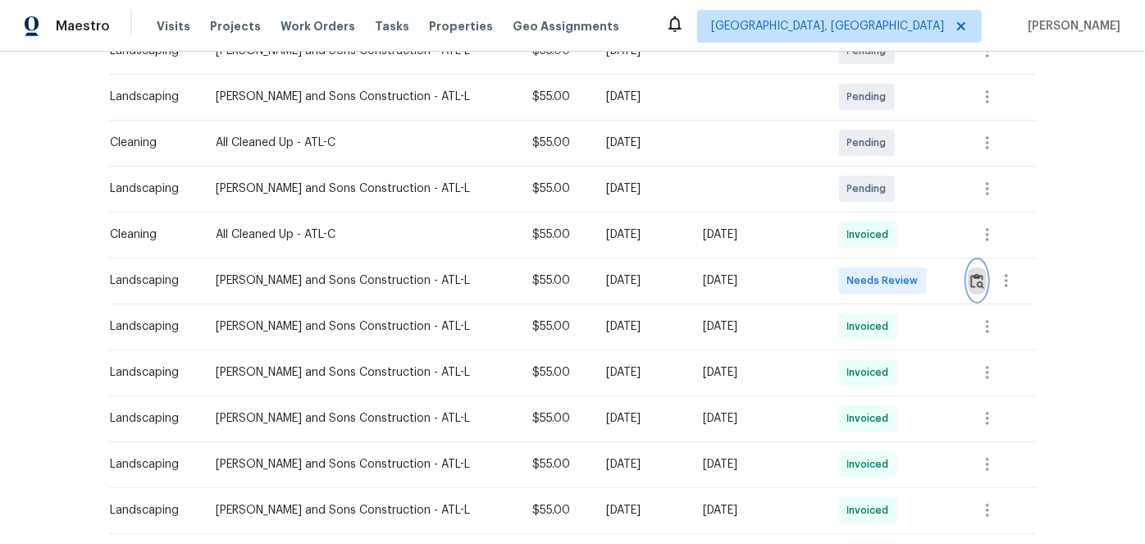
click at [970, 284] on img "button" at bounding box center [977, 281] width 14 height 16
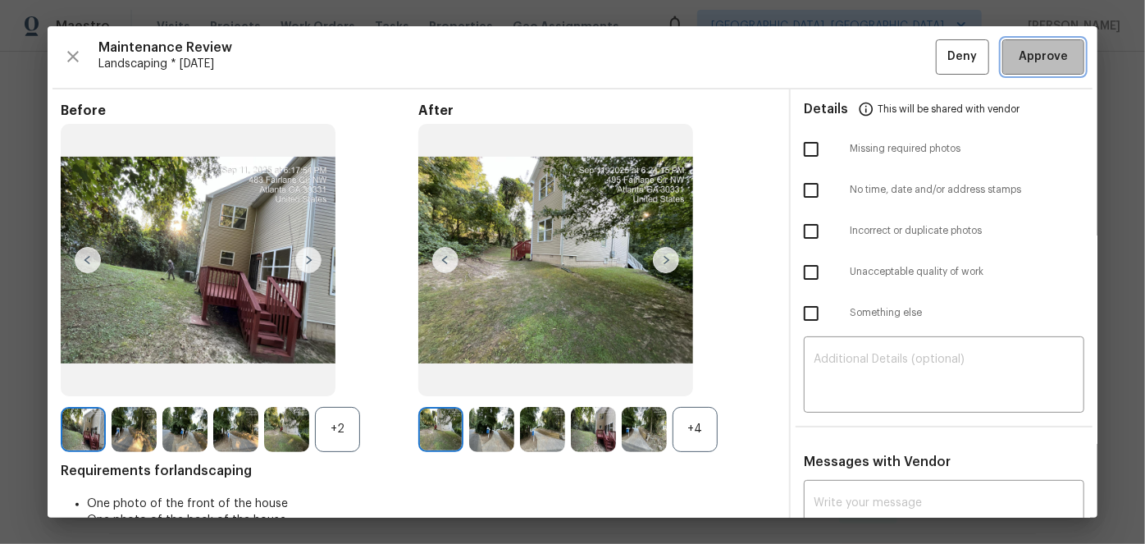
drag, startPoint x: 1017, startPoint y: 55, endPoint x: 965, endPoint y: 56, distance: 52.5
click at [1002, 52] on button "Approve" at bounding box center [1043, 56] width 82 height 35
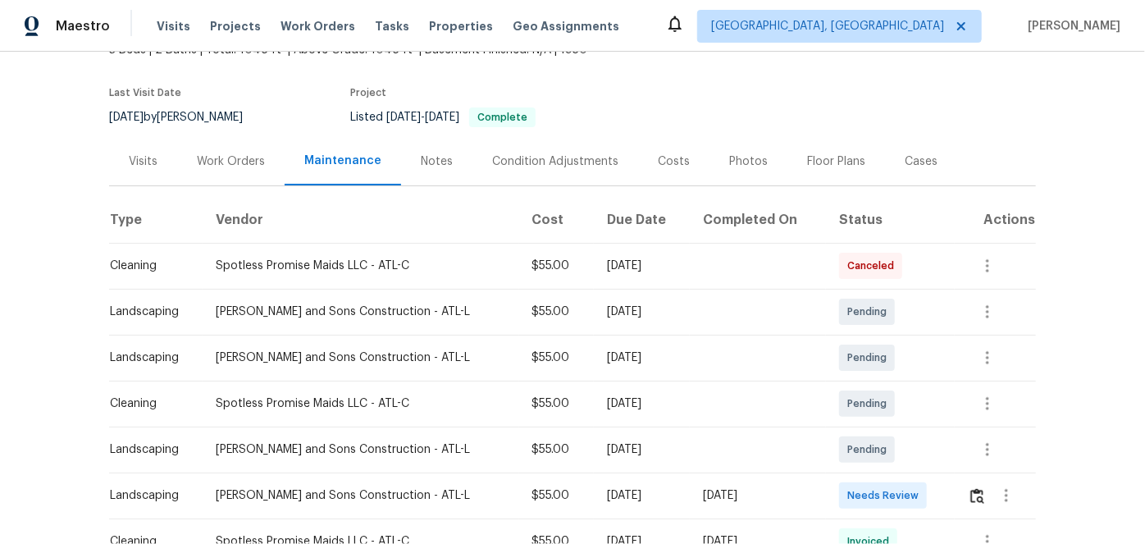
scroll to position [223, 0]
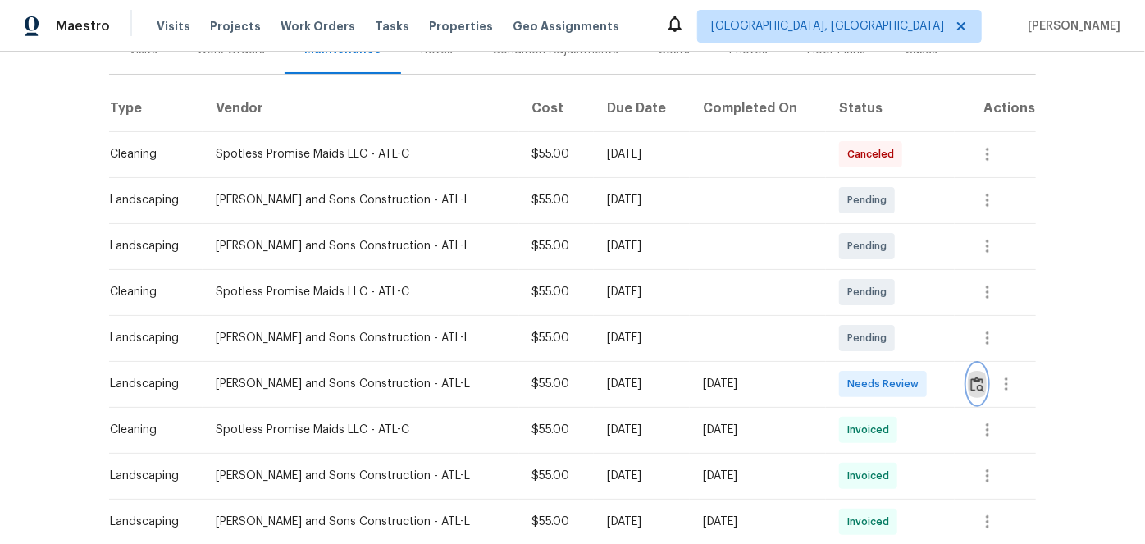
click at [970, 381] on img "button" at bounding box center [977, 384] width 14 height 16
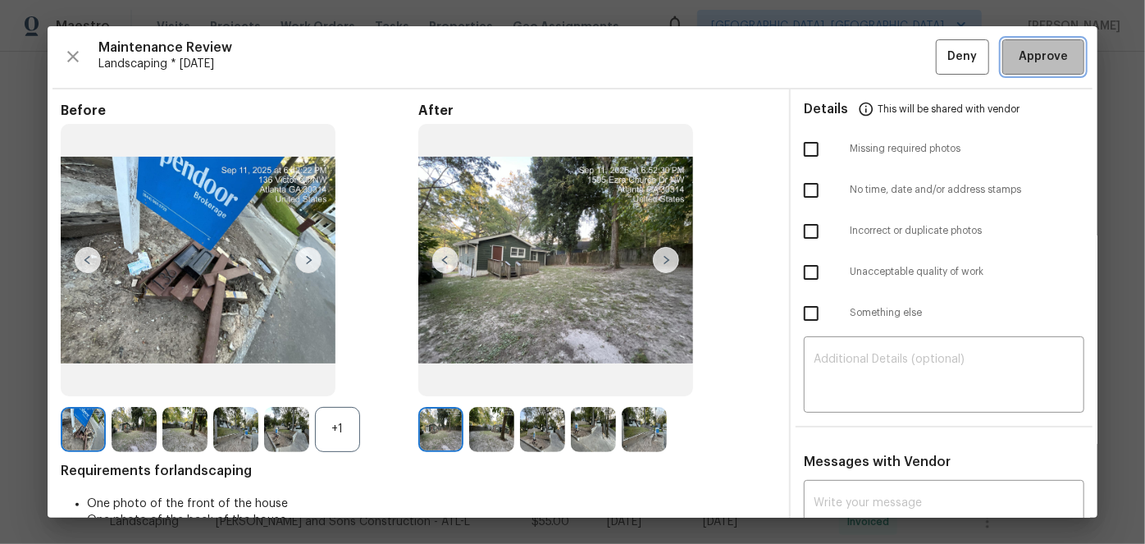
click at [1024, 57] on span "Approve" at bounding box center [1043, 57] width 49 height 21
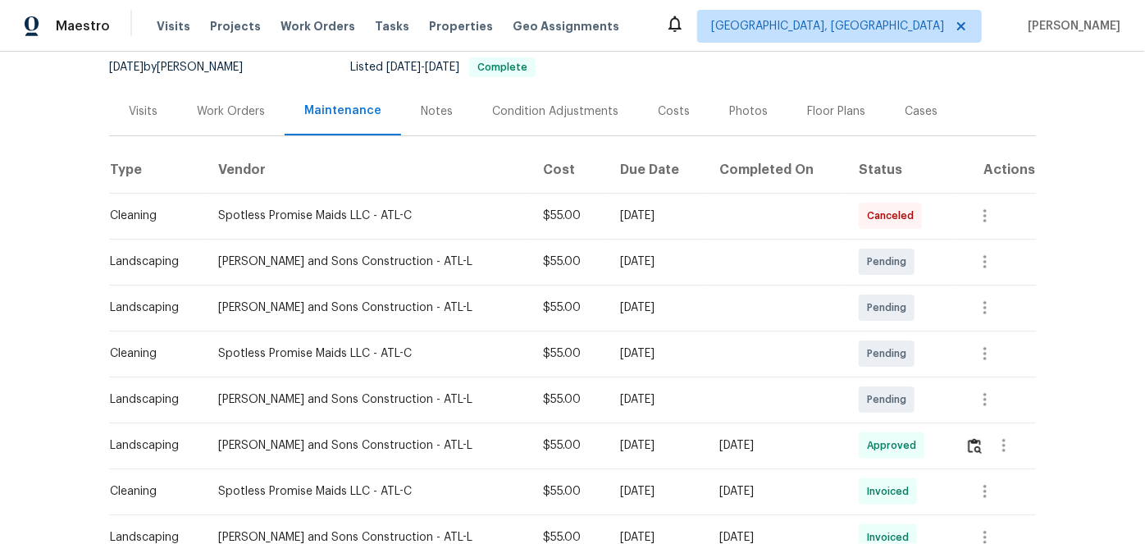
scroll to position [74, 0]
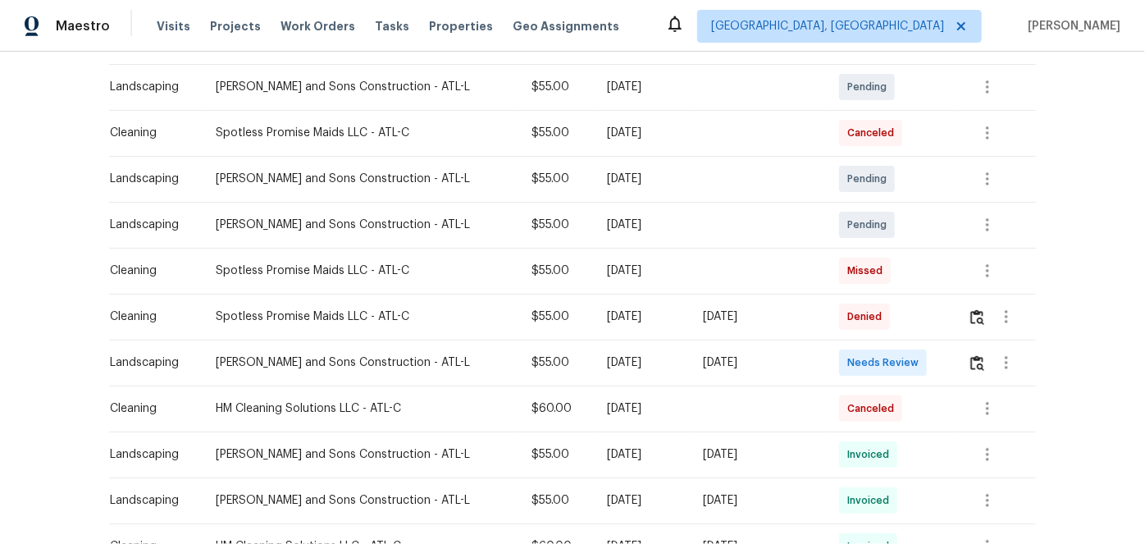
scroll to position [298, 0]
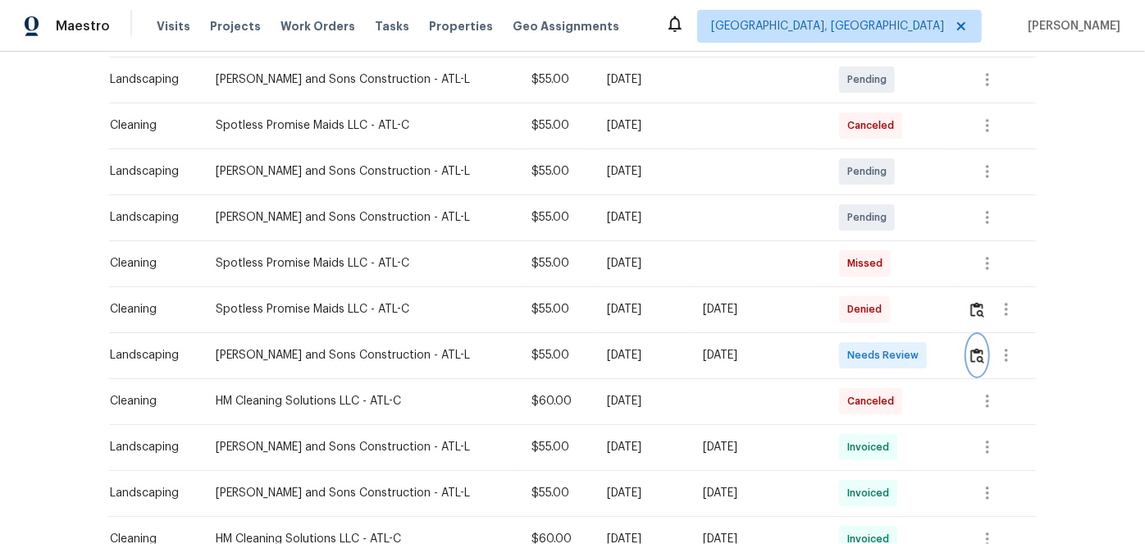
click at [970, 353] on img "button" at bounding box center [977, 356] width 14 height 16
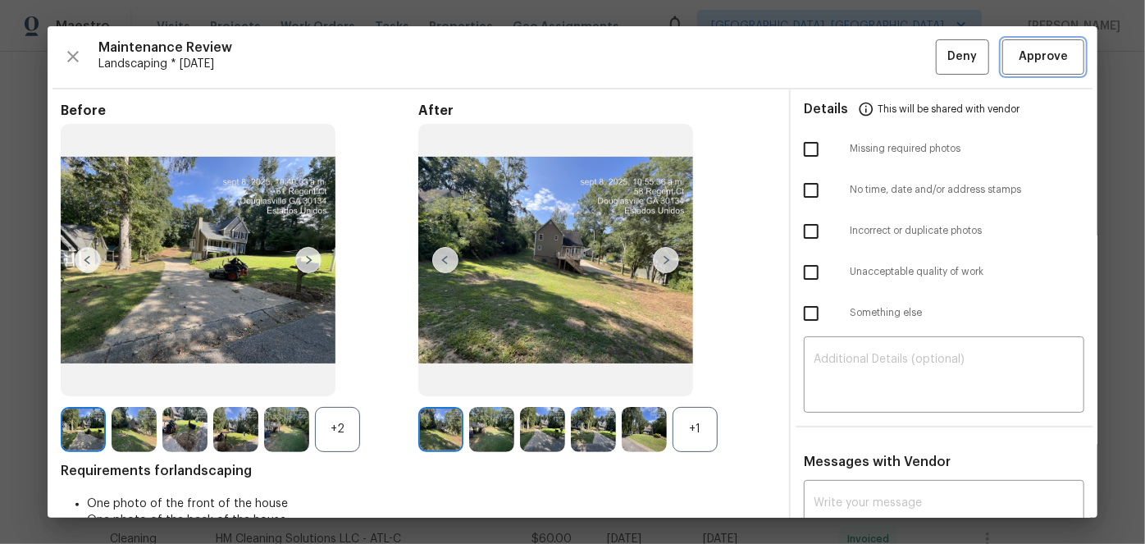
click at [1015, 55] on span "Approve" at bounding box center [1043, 57] width 56 height 21
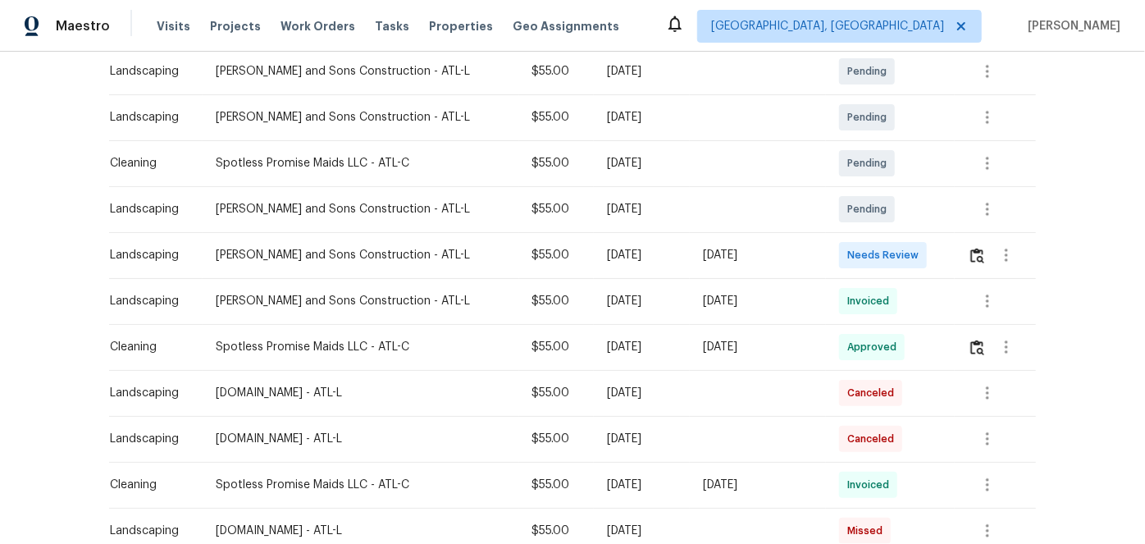
scroll to position [372, 0]
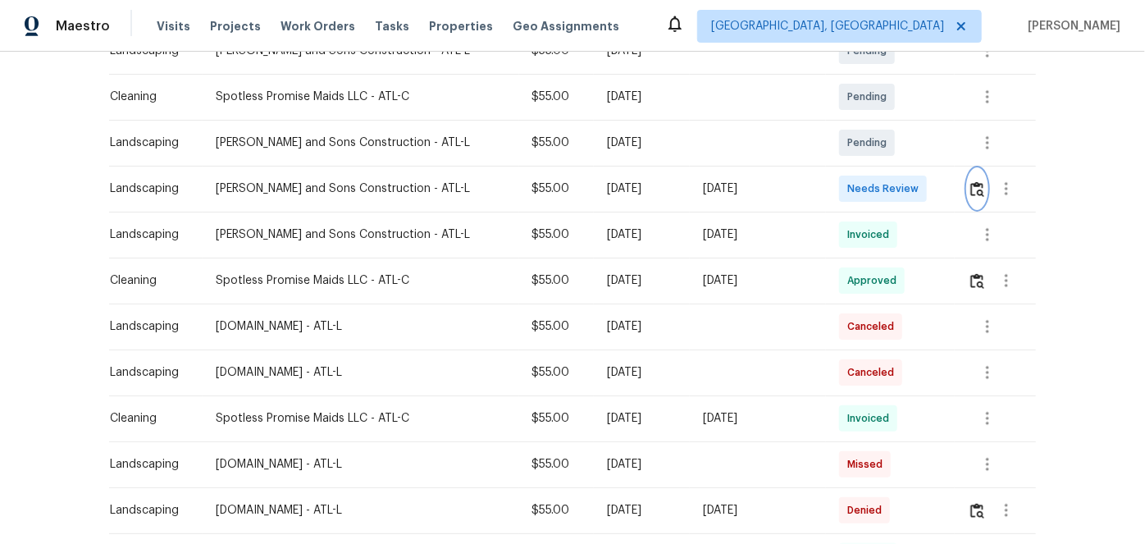
click at [970, 189] on img "button" at bounding box center [977, 189] width 14 height 16
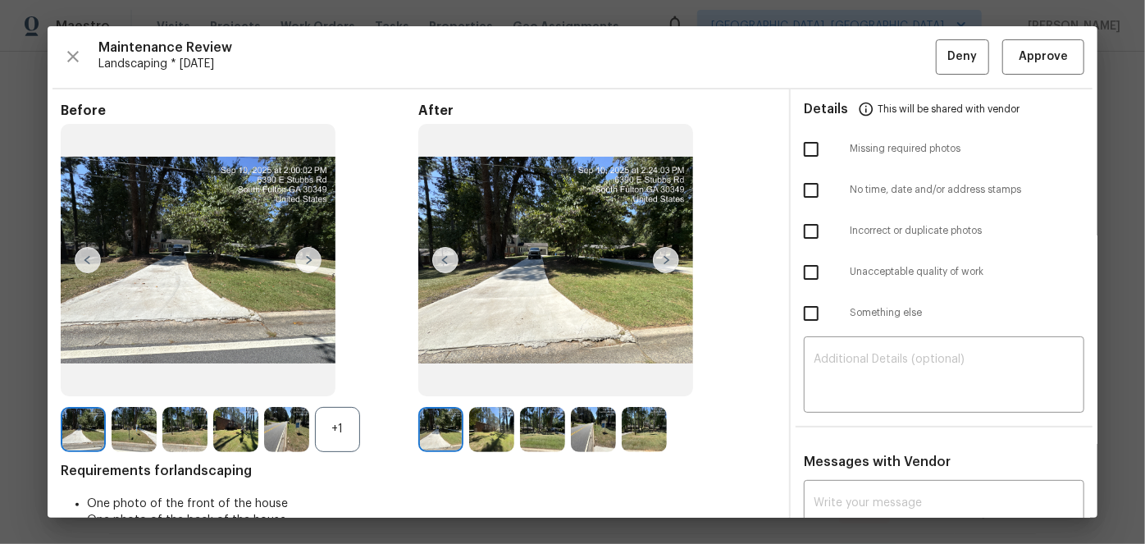
click at [660, 258] on img at bounding box center [666, 260] width 26 height 26
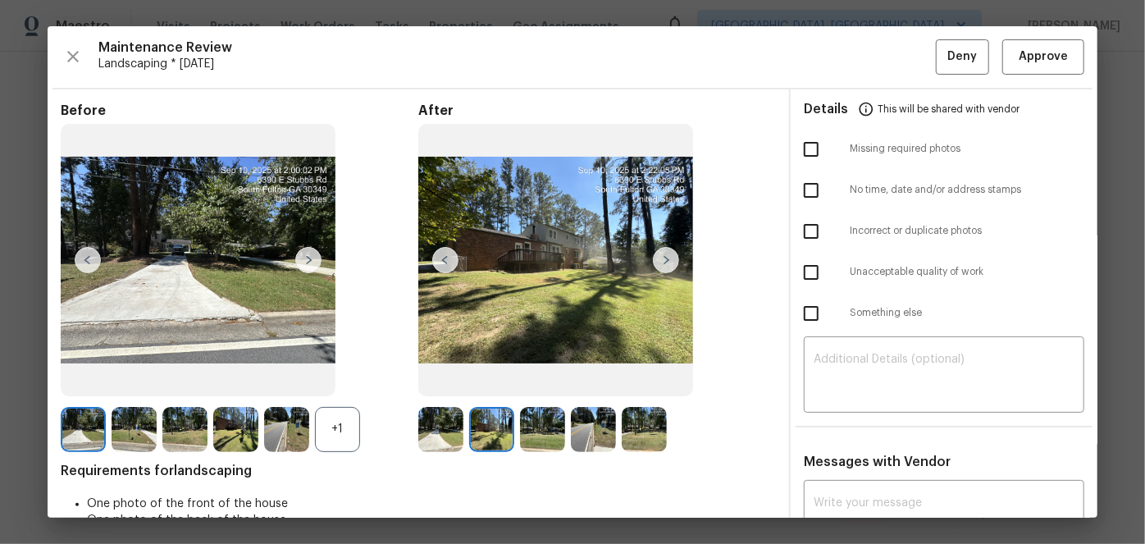
click at [443, 431] on img at bounding box center [440, 429] width 45 height 45
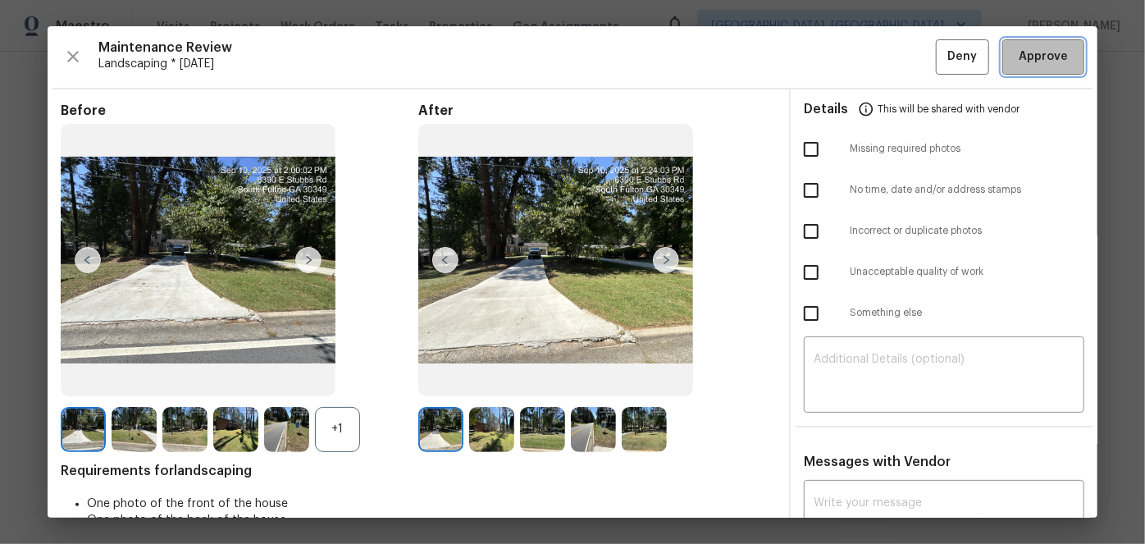
click at [1042, 62] on span "Approve" at bounding box center [1043, 57] width 49 height 21
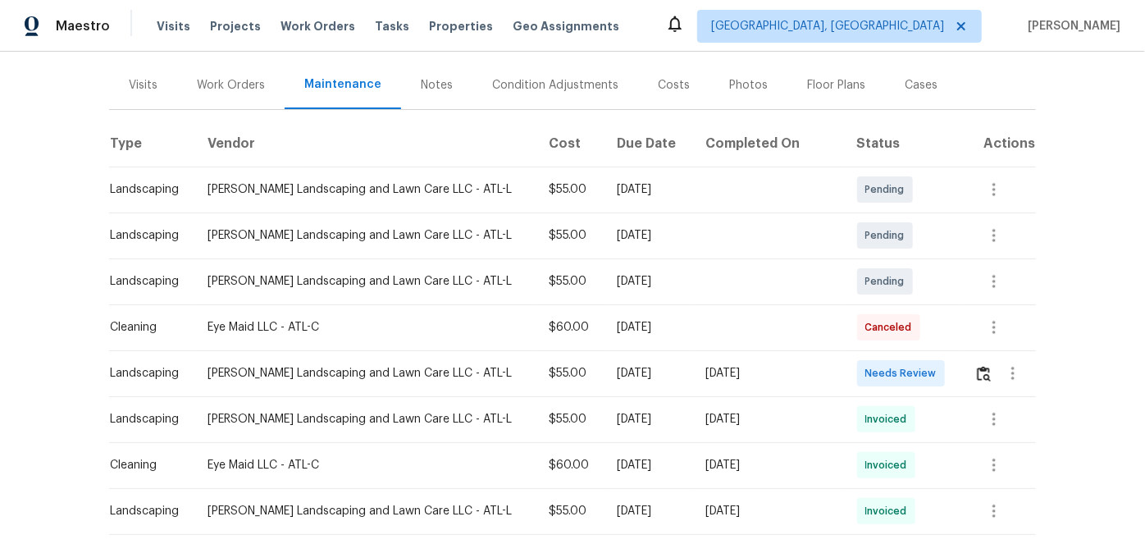
scroll to position [223, 0]
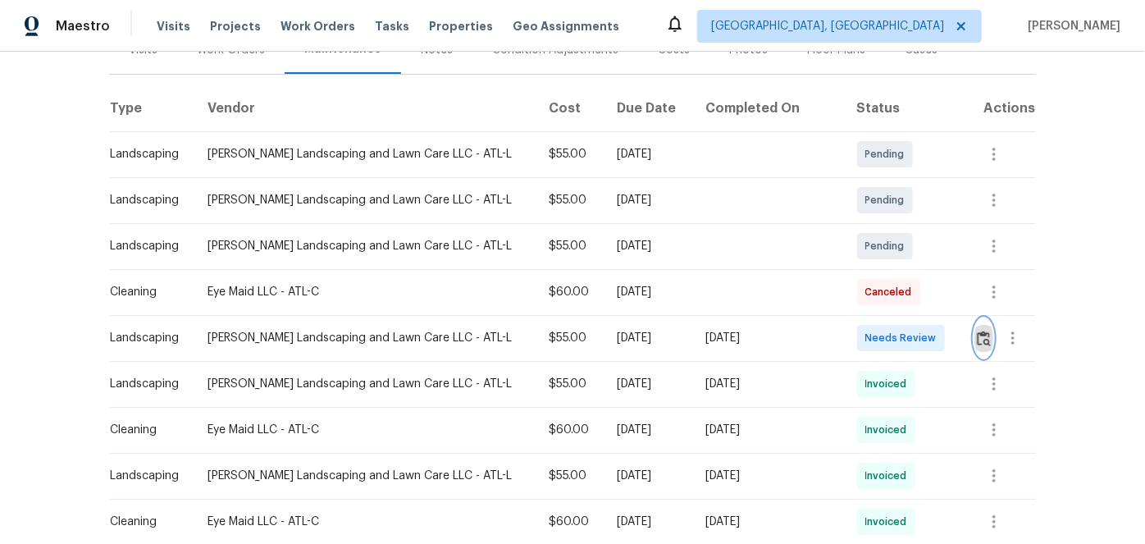
click at [979, 334] on img "button" at bounding box center [984, 339] width 14 height 16
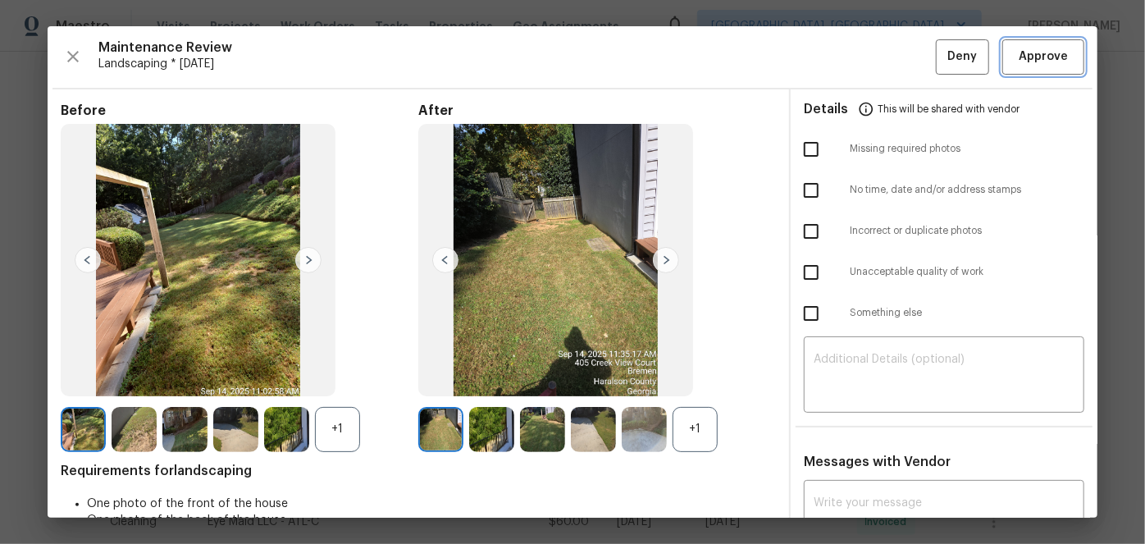
click at [1031, 65] on span "Approve" at bounding box center [1043, 57] width 49 height 21
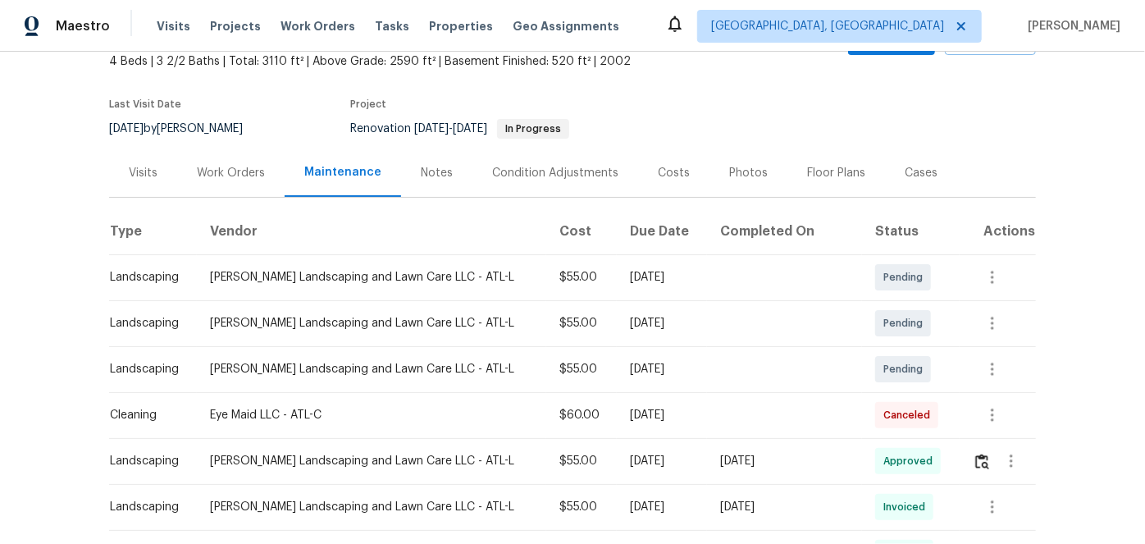
scroll to position [148, 0]
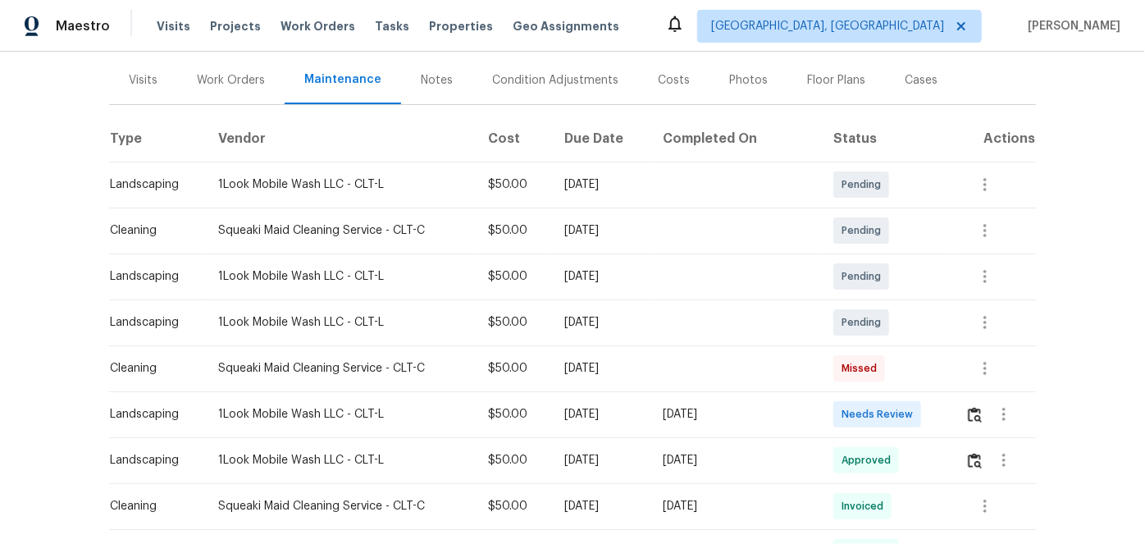
scroll to position [298, 0]
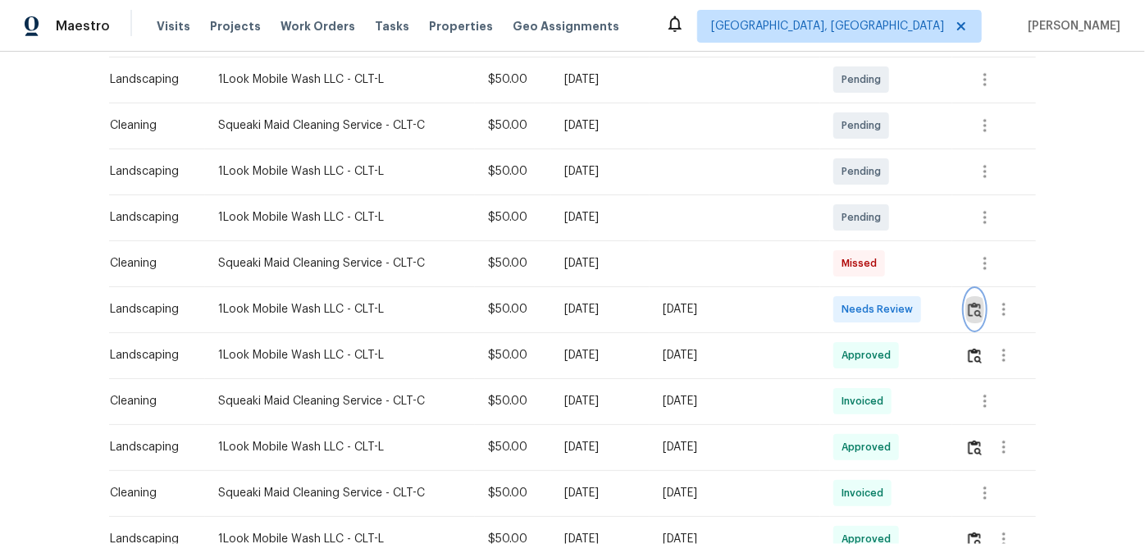
click at [976, 307] on img "button" at bounding box center [975, 310] width 14 height 16
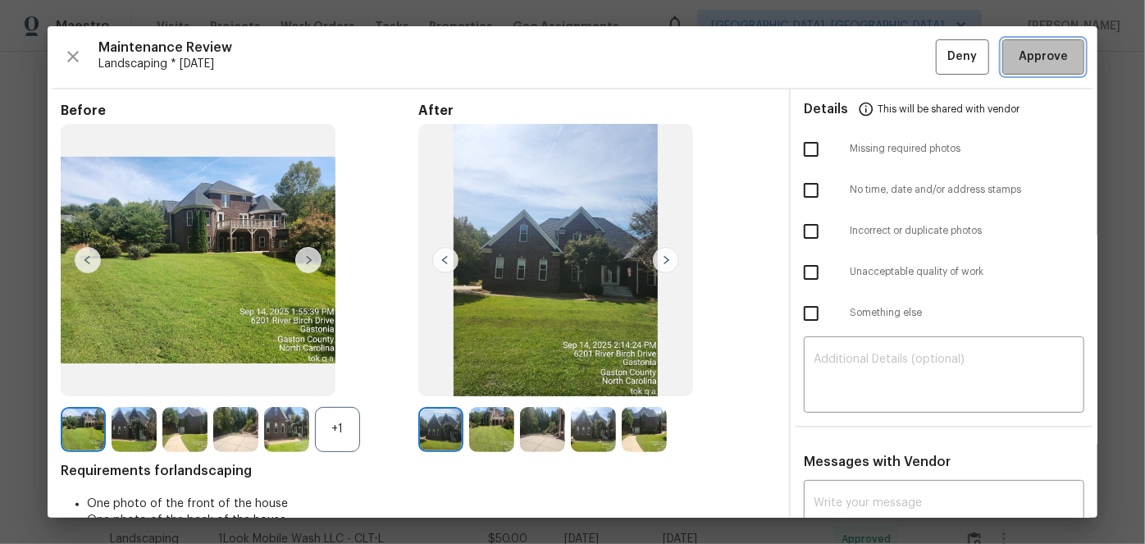
click at [1015, 57] on span "Approve" at bounding box center [1043, 57] width 56 height 21
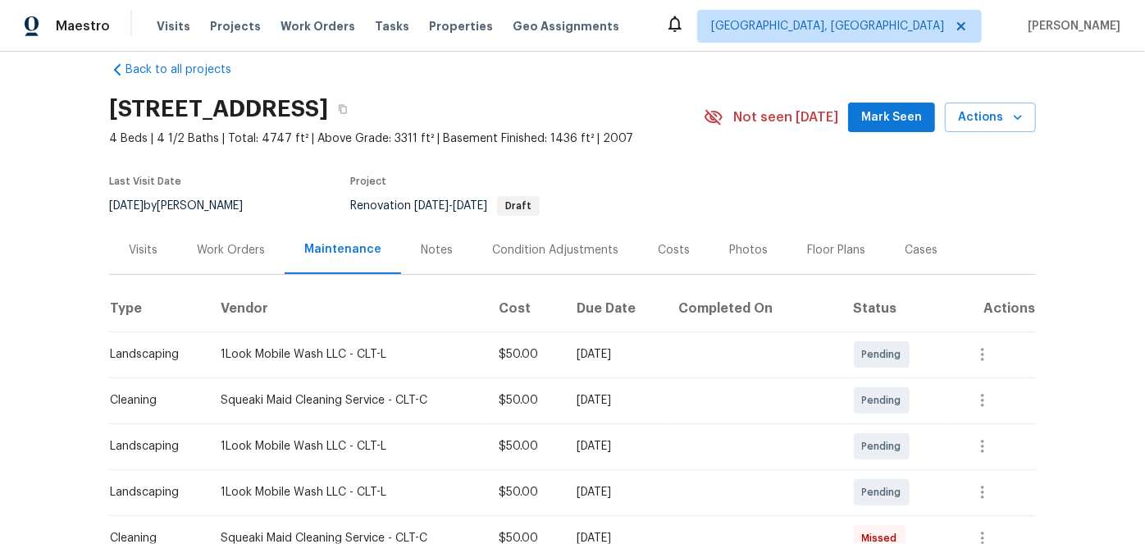
scroll to position [0, 0]
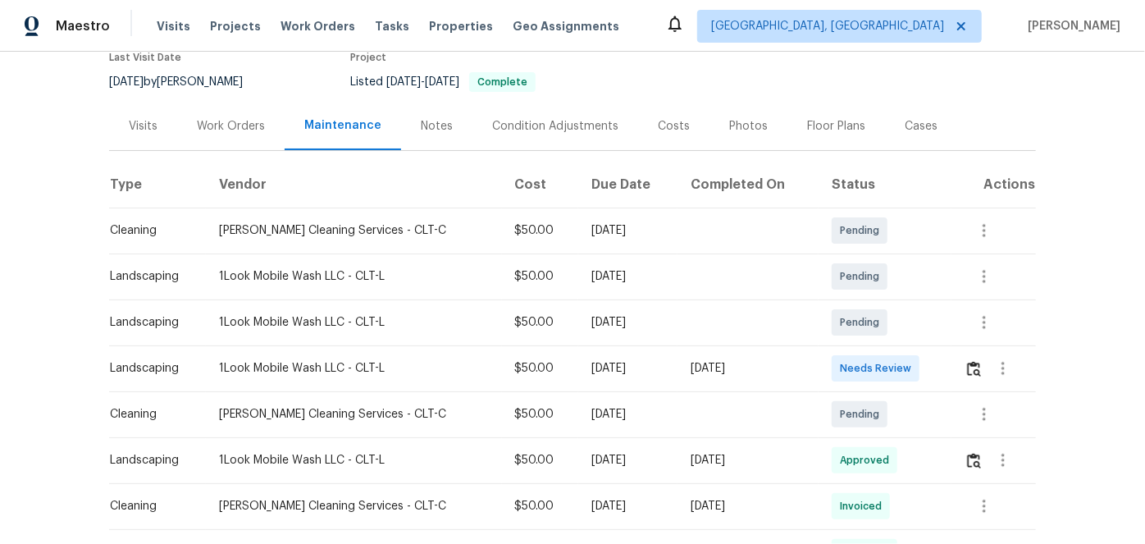
scroll to position [148, 0]
click at [976, 367] on img "button" at bounding box center [974, 367] width 14 height 16
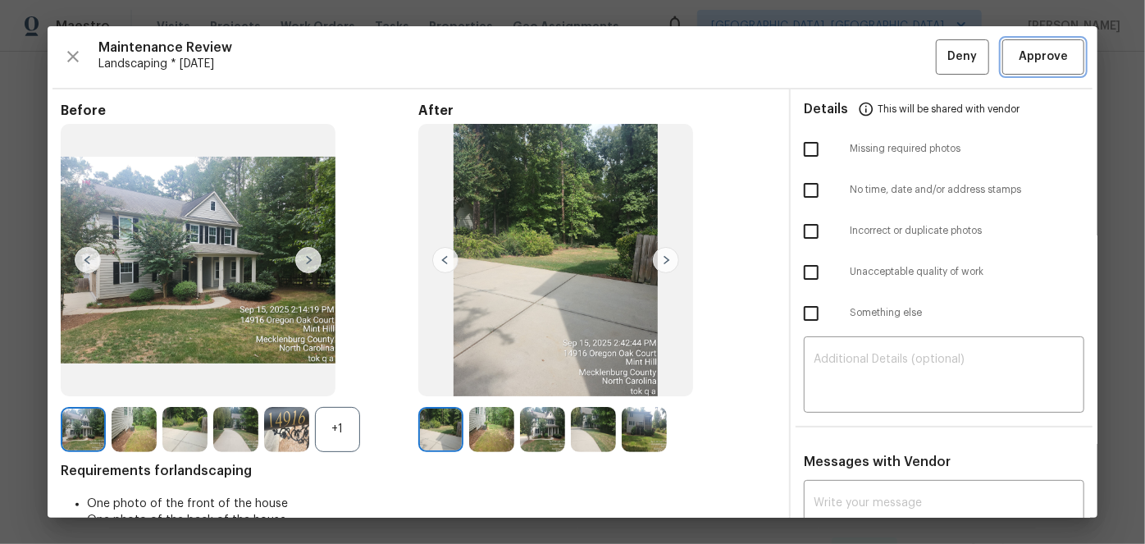
click at [1034, 51] on span "Approve" at bounding box center [1043, 57] width 49 height 21
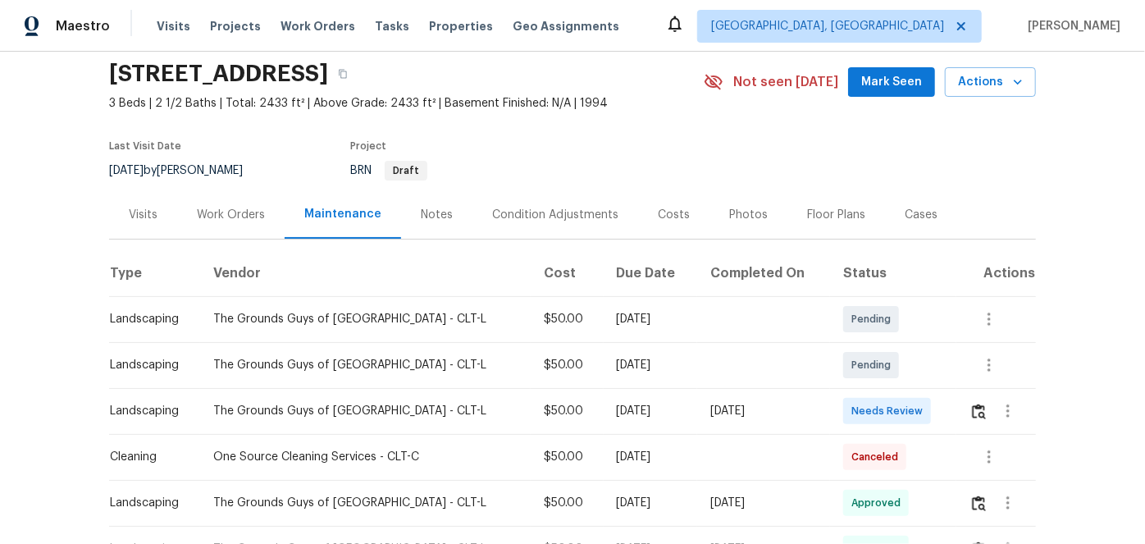
scroll to position [74, 0]
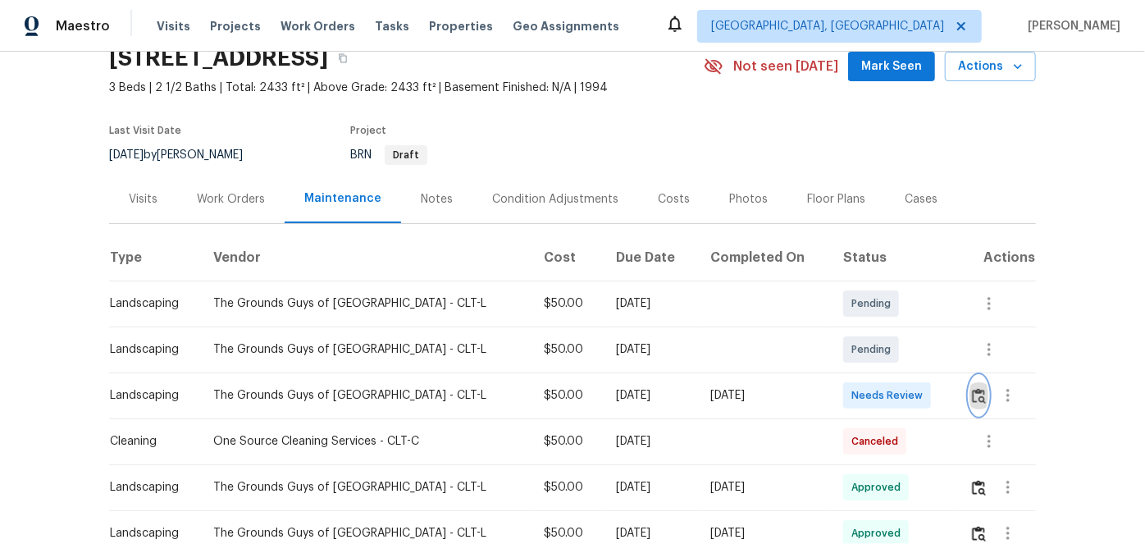
click at [972, 393] on img "button" at bounding box center [979, 396] width 14 height 16
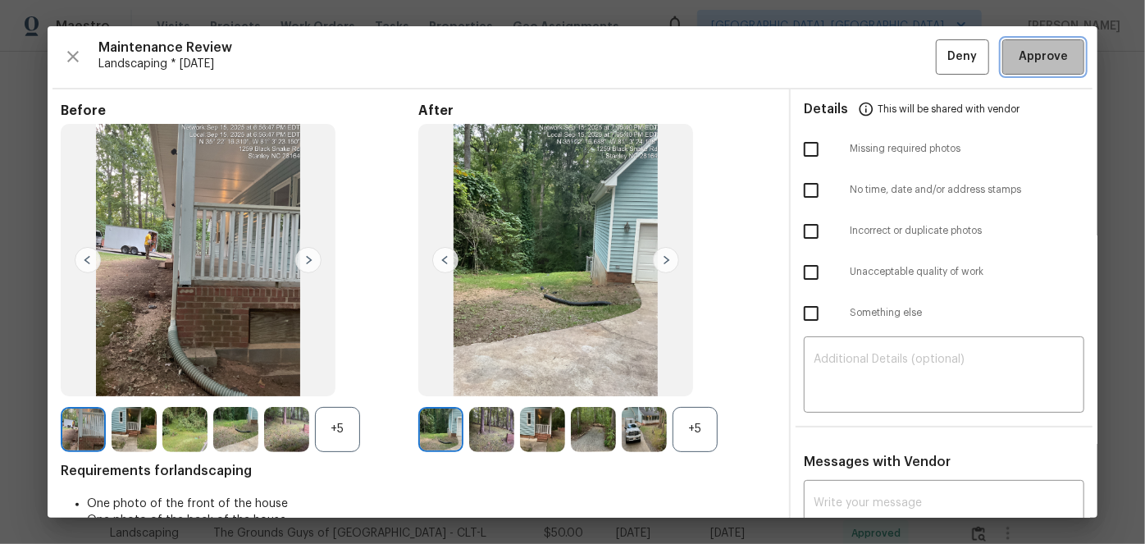
click at [1028, 52] on span "Approve" at bounding box center [1043, 57] width 49 height 21
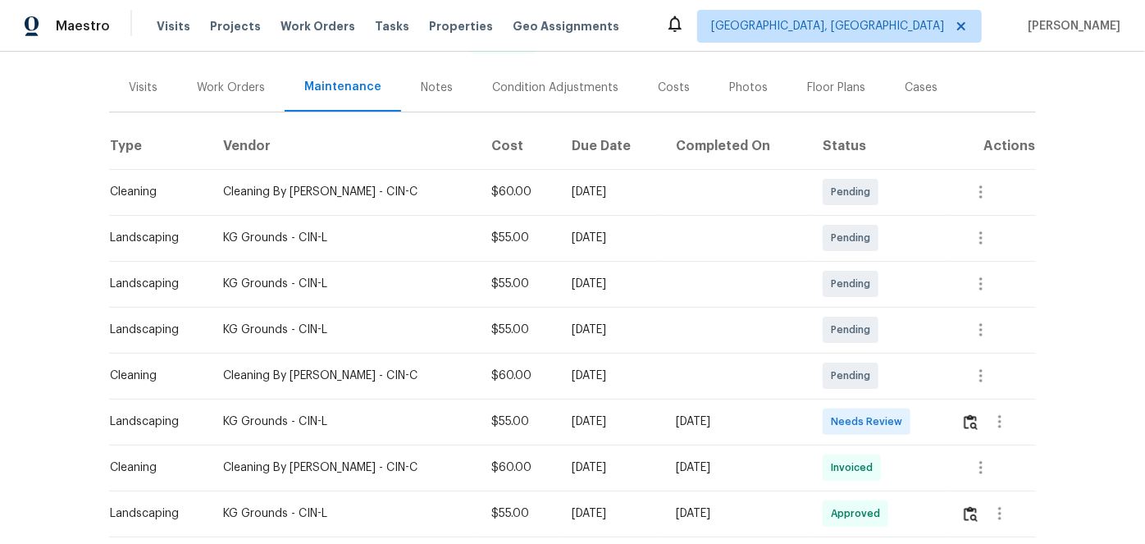
scroll to position [223, 0]
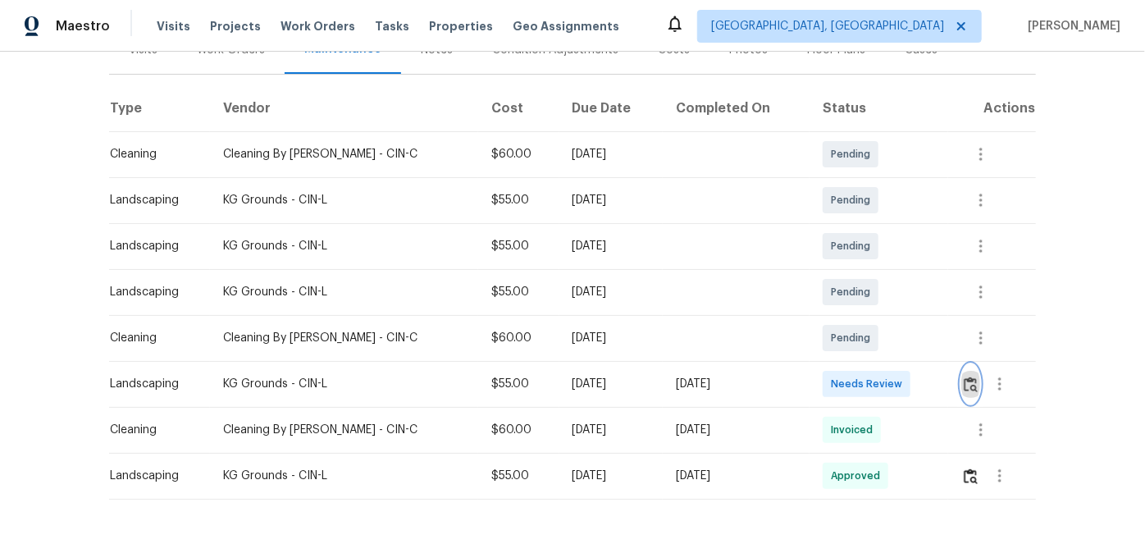
click at [966, 384] on img "button" at bounding box center [971, 384] width 14 height 16
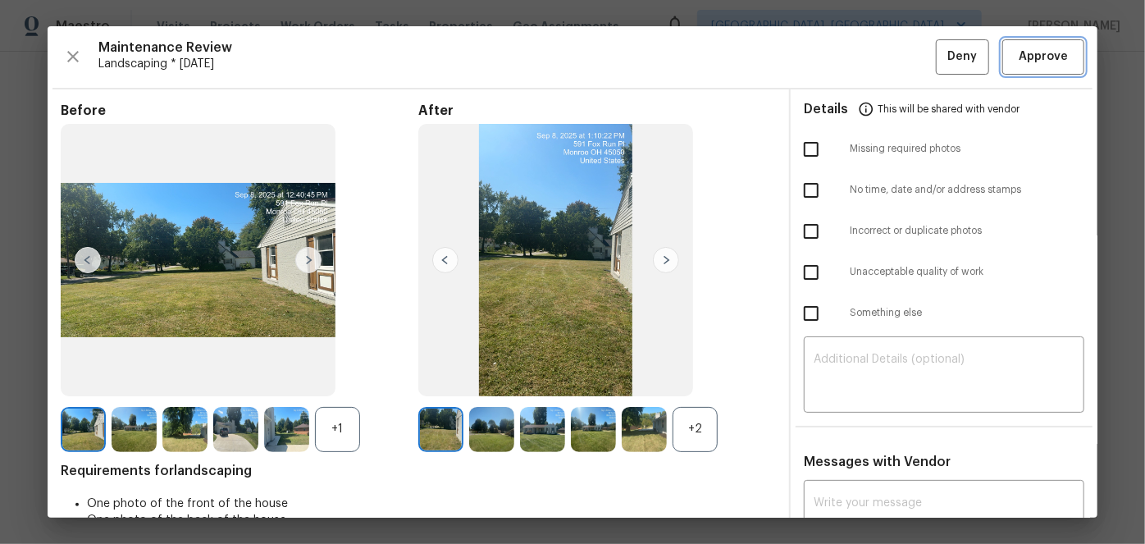
click at [1020, 57] on span "Approve" at bounding box center [1043, 57] width 49 height 21
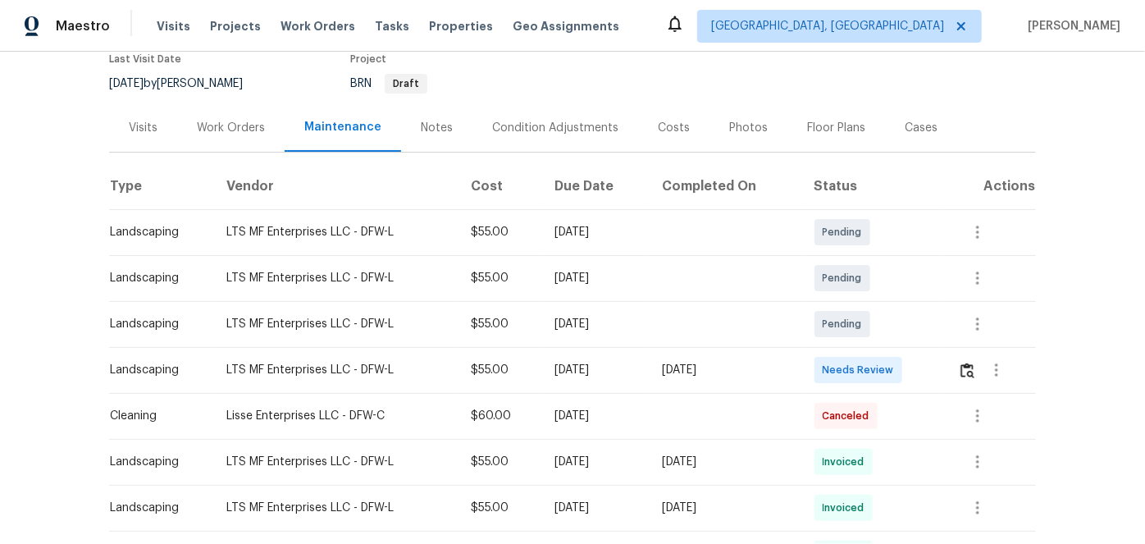
scroll to position [148, 0]
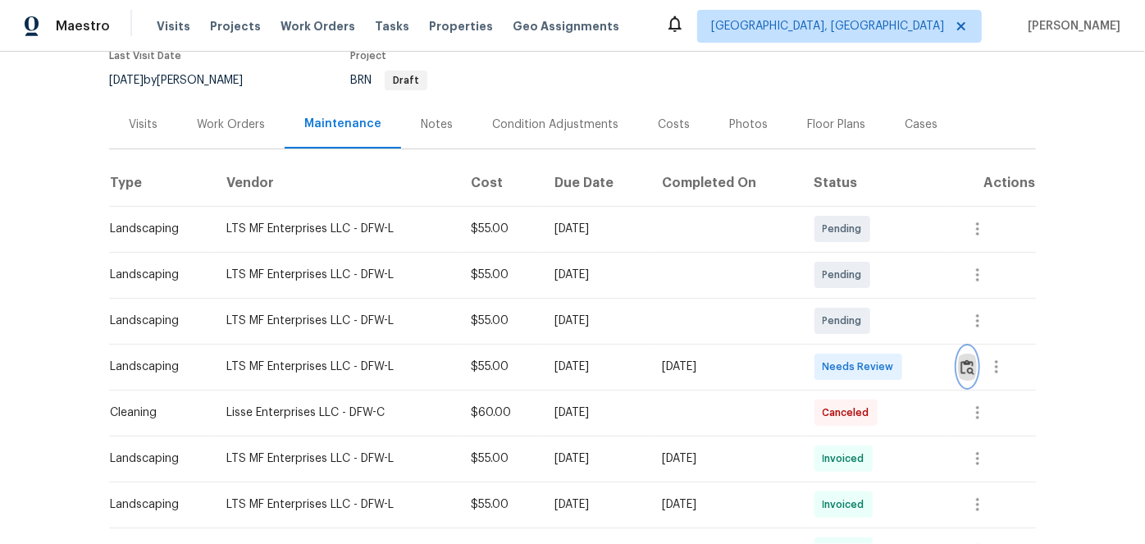
click at [971, 369] on img "button" at bounding box center [967, 367] width 14 height 16
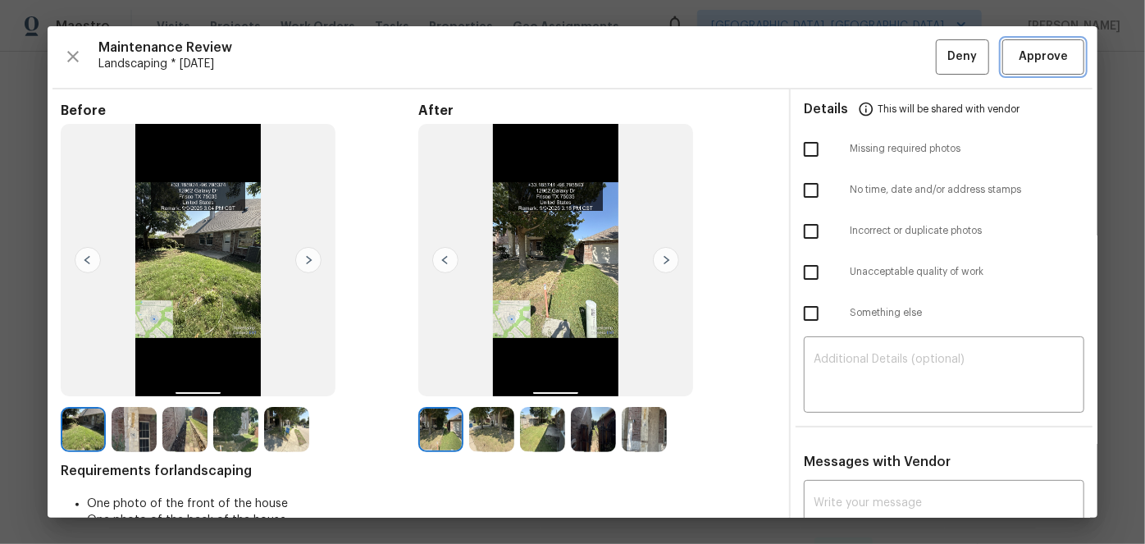
click at [1032, 58] on span "Approve" at bounding box center [1043, 57] width 49 height 21
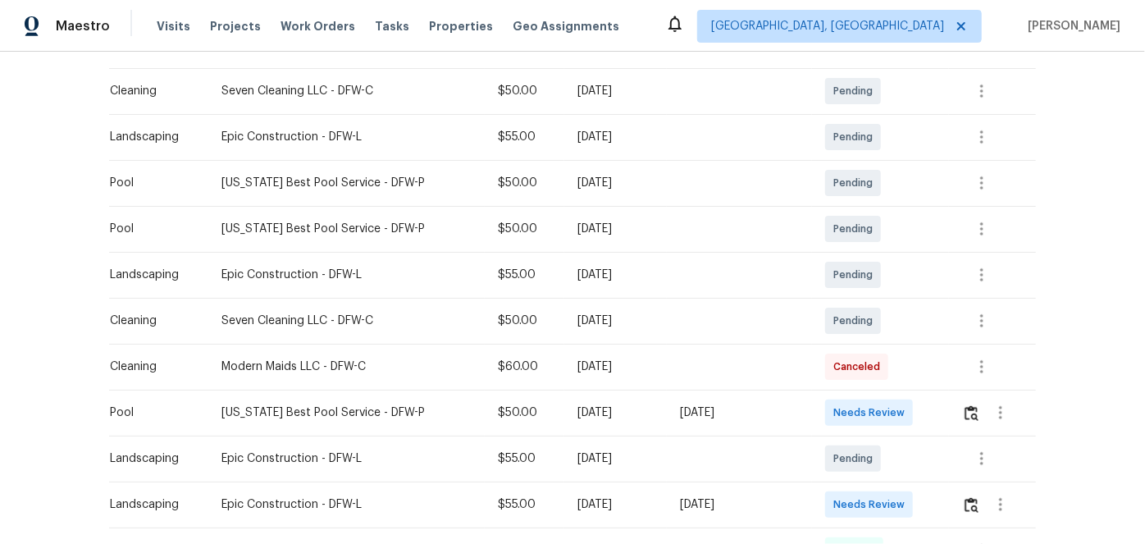
scroll to position [372, 0]
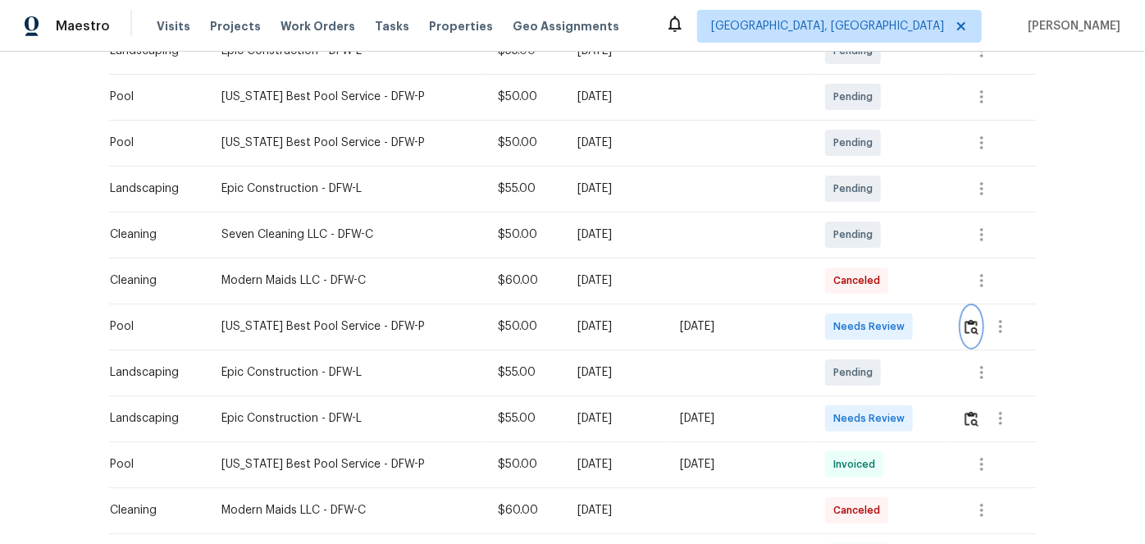
click at [971, 326] on img "button" at bounding box center [972, 327] width 14 height 16
click at [965, 418] on img "button" at bounding box center [972, 419] width 14 height 16
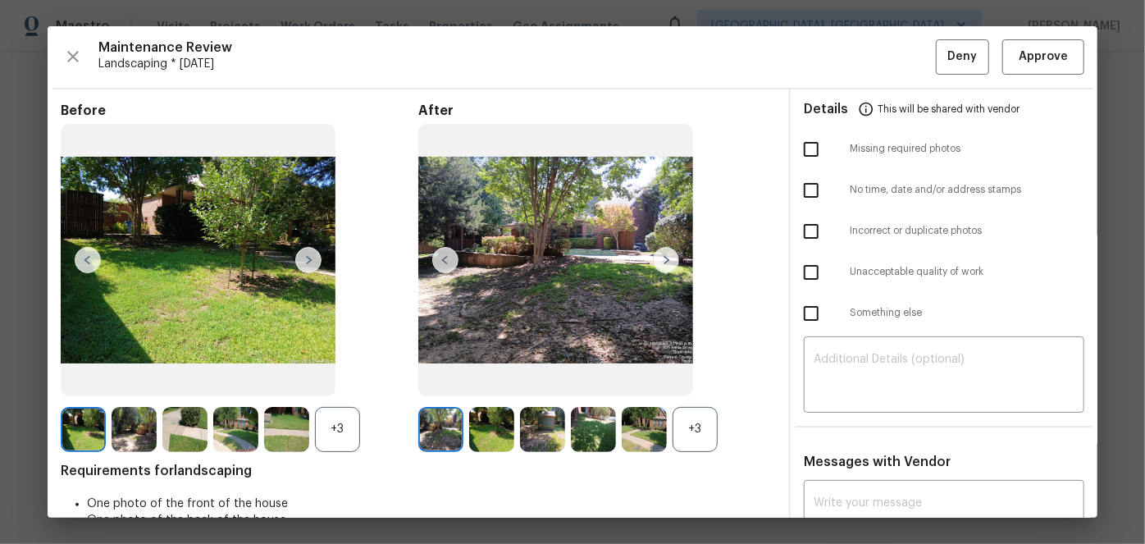
click at [663, 261] on img at bounding box center [666, 260] width 26 height 26
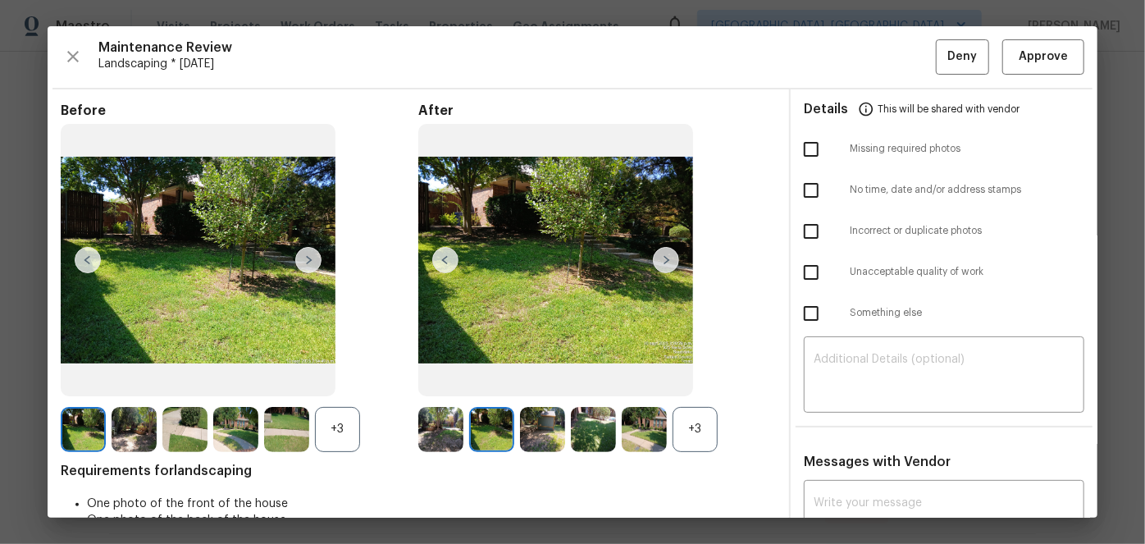
click at [663, 261] on img at bounding box center [666, 260] width 26 height 26
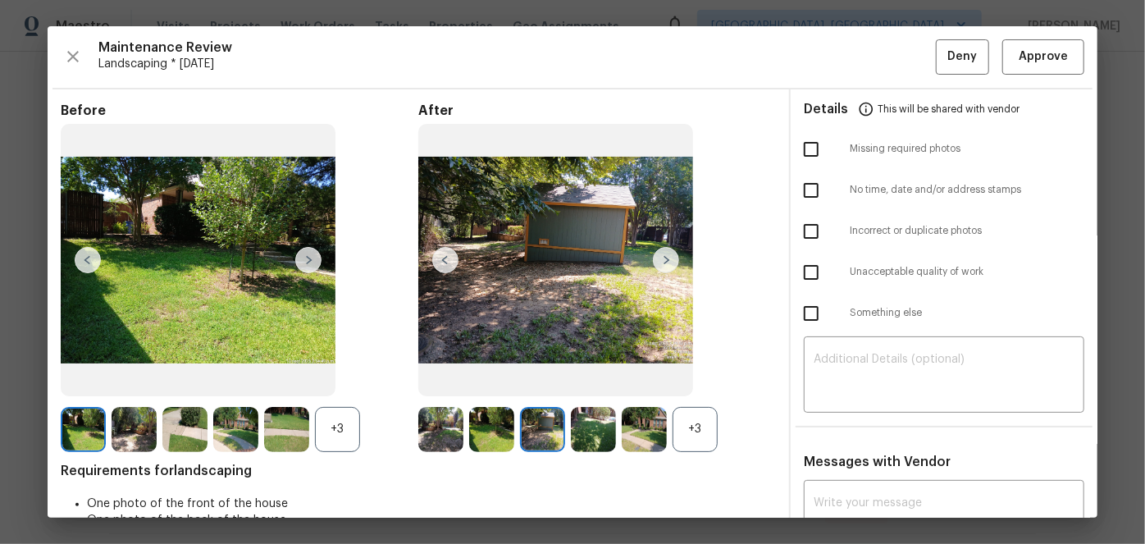
click at [663, 261] on img at bounding box center [666, 260] width 26 height 26
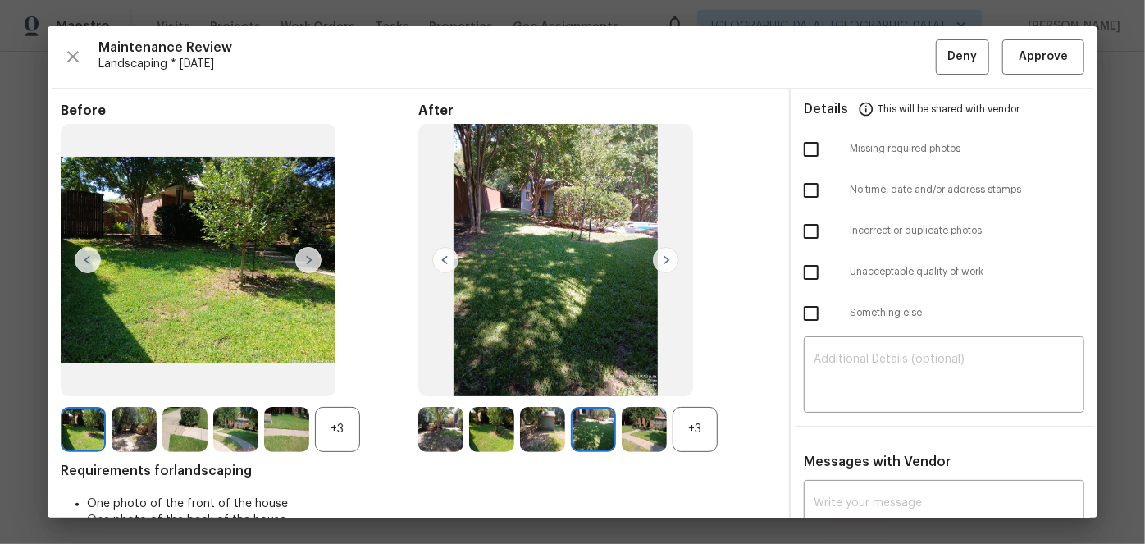
click at [660, 261] on img at bounding box center [666, 260] width 26 height 26
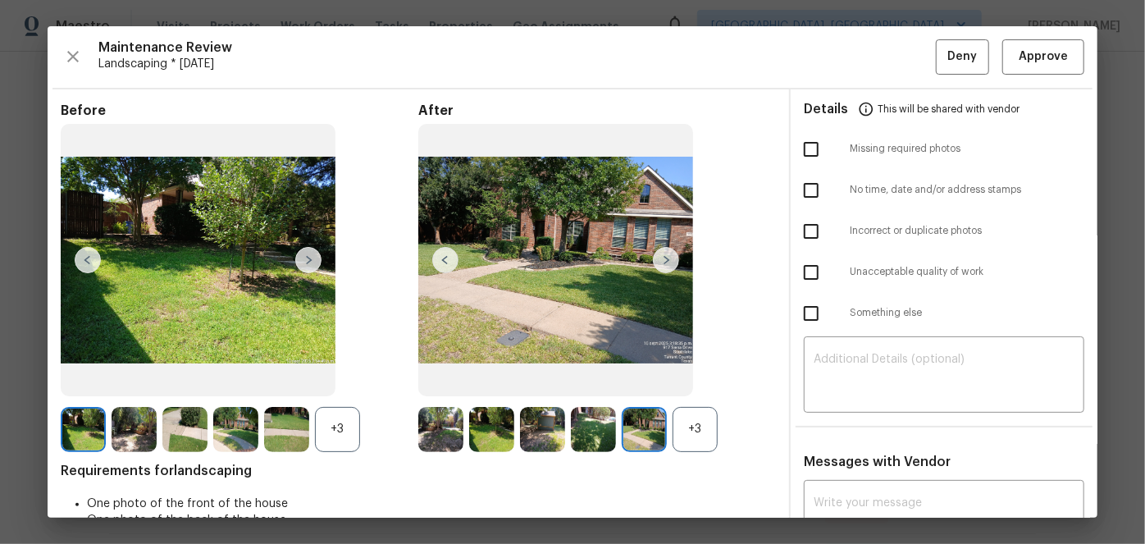
click at [660, 261] on img at bounding box center [666, 260] width 26 height 26
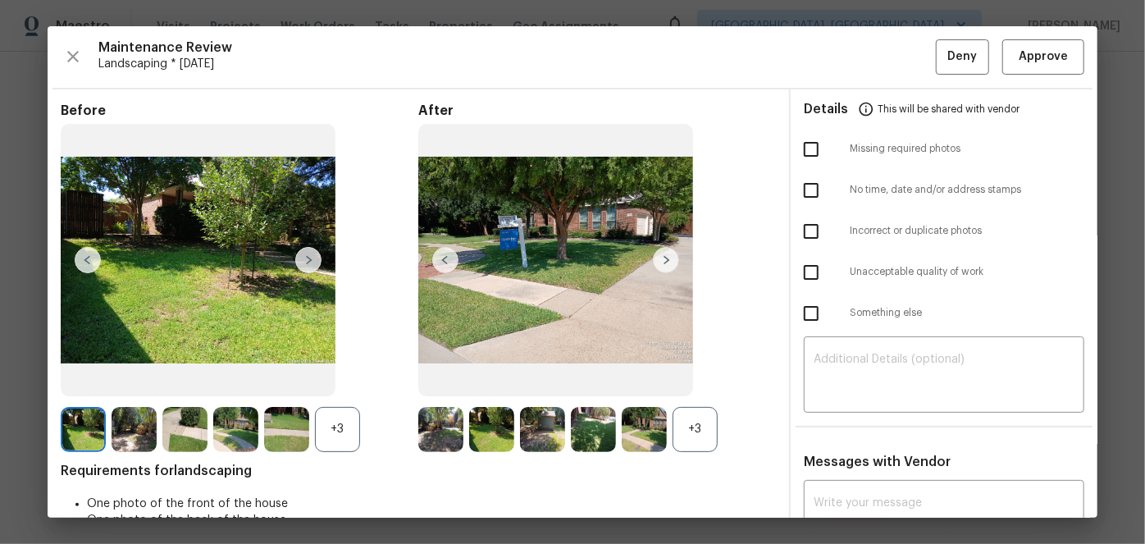
click at [662, 259] on img at bounding box center [666, 260] width 26 height 26
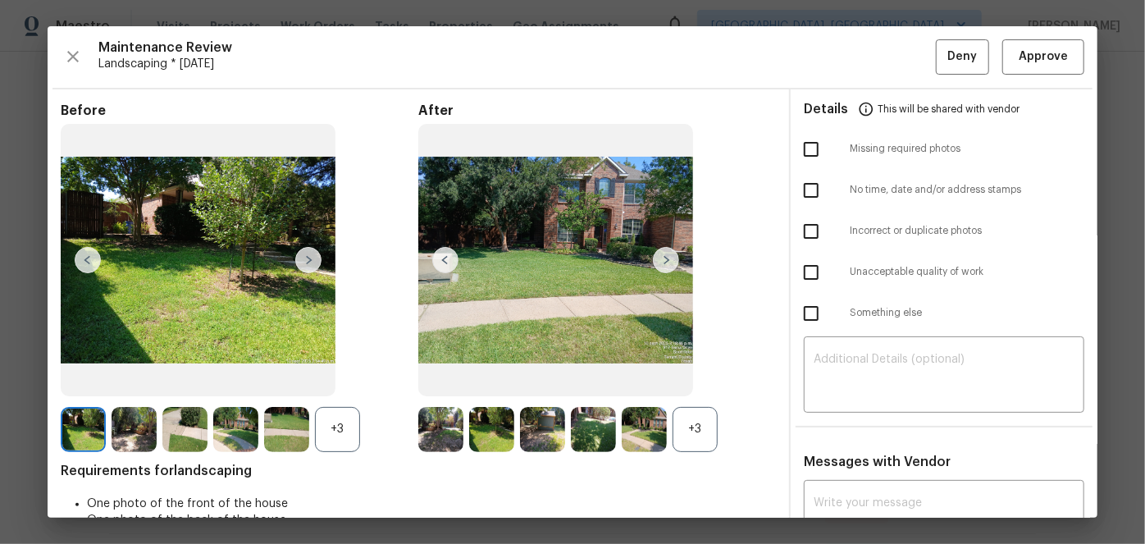
click at [662, 259] on img at bounding box center [666, 260] width 26 height 26
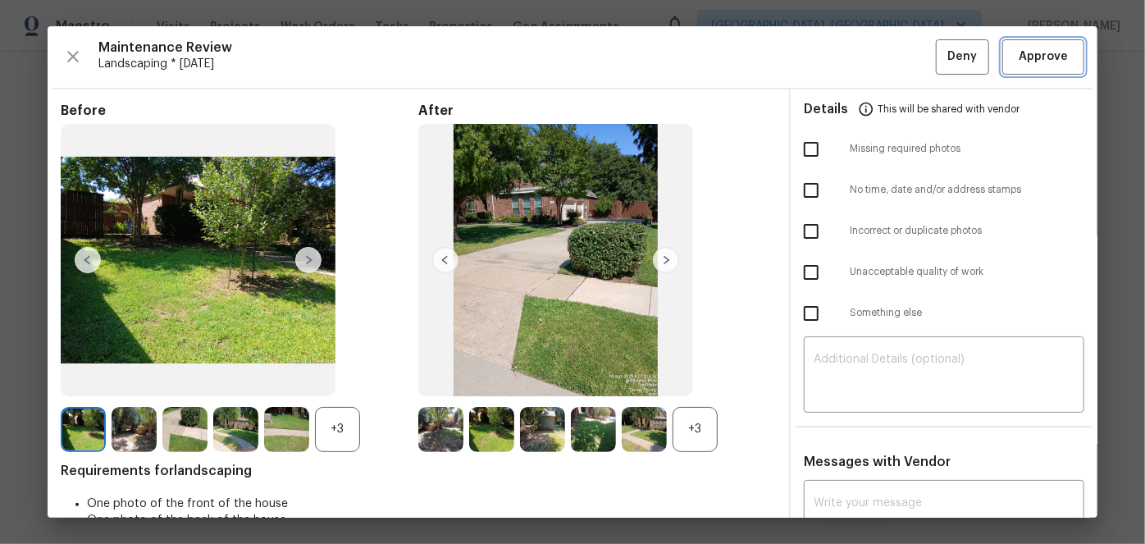
click at [1045, 63] on span "Approve" at bounding box center [1043, 57] width 49 height 21
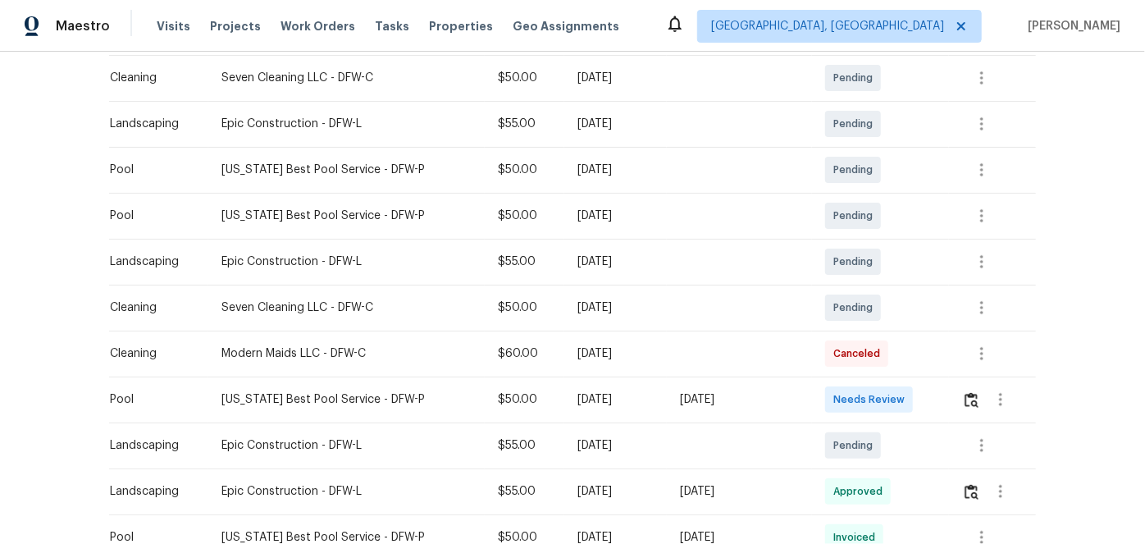
scroll to position [298, 0]
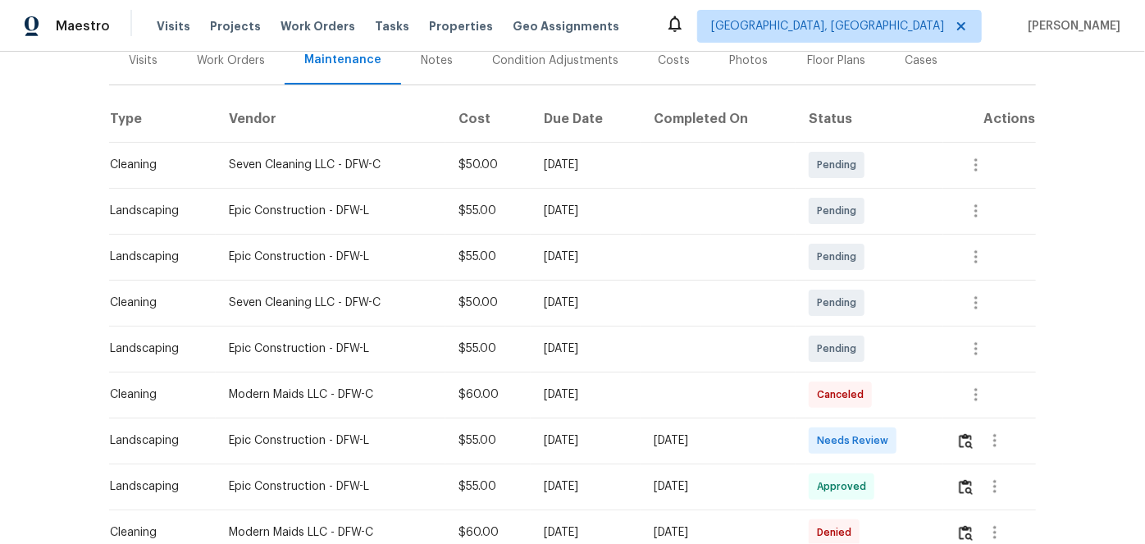
scroll to position [223, 0]
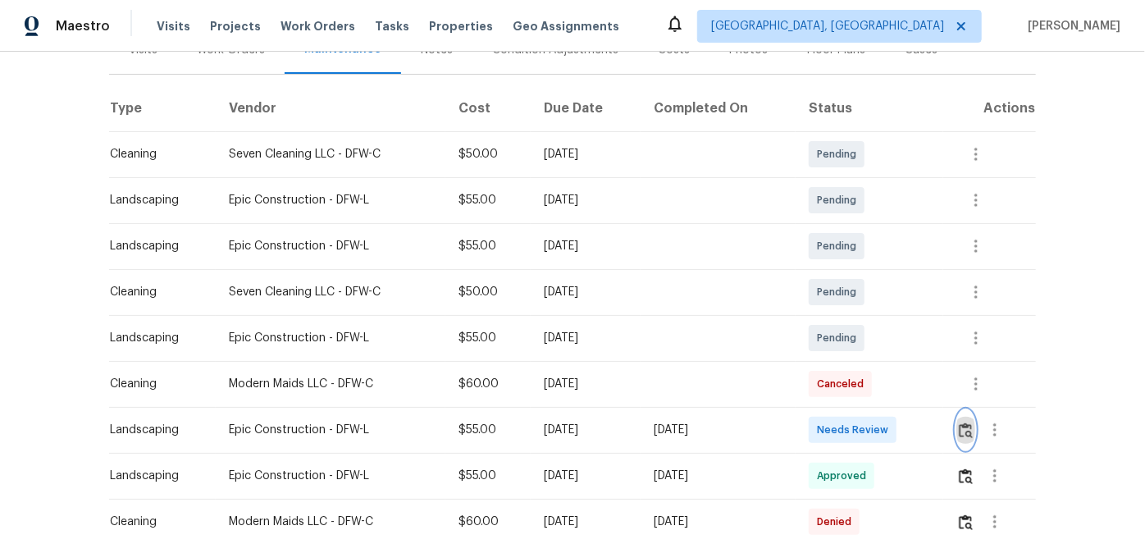
click at [965, 429] on img "button" at bounding box center [966, 430] width 14 height 16
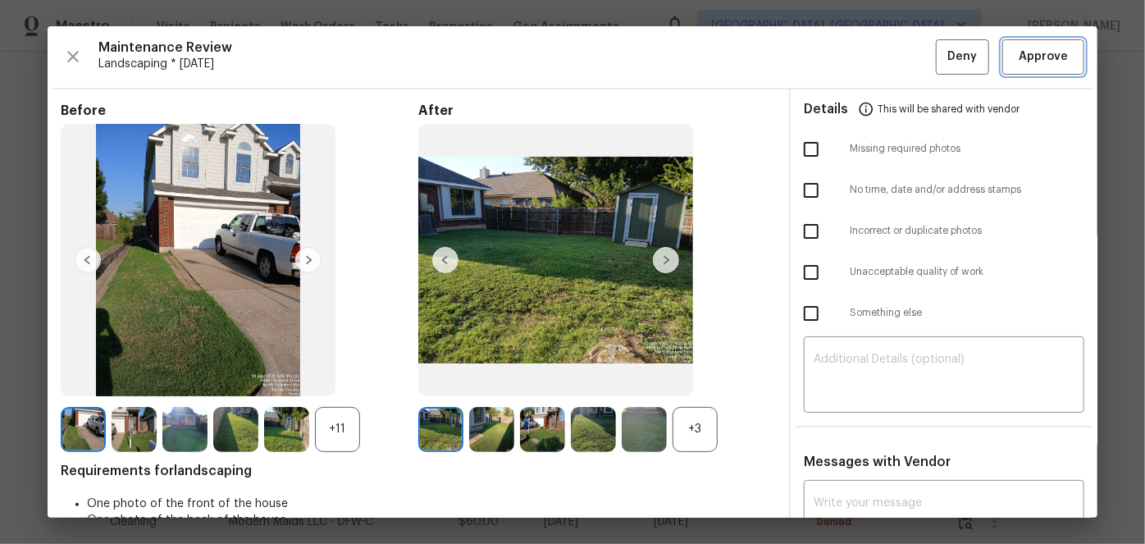
click at [1035, 57] on span "Approve" at bounding box center [1043, 57] width 49 height 21
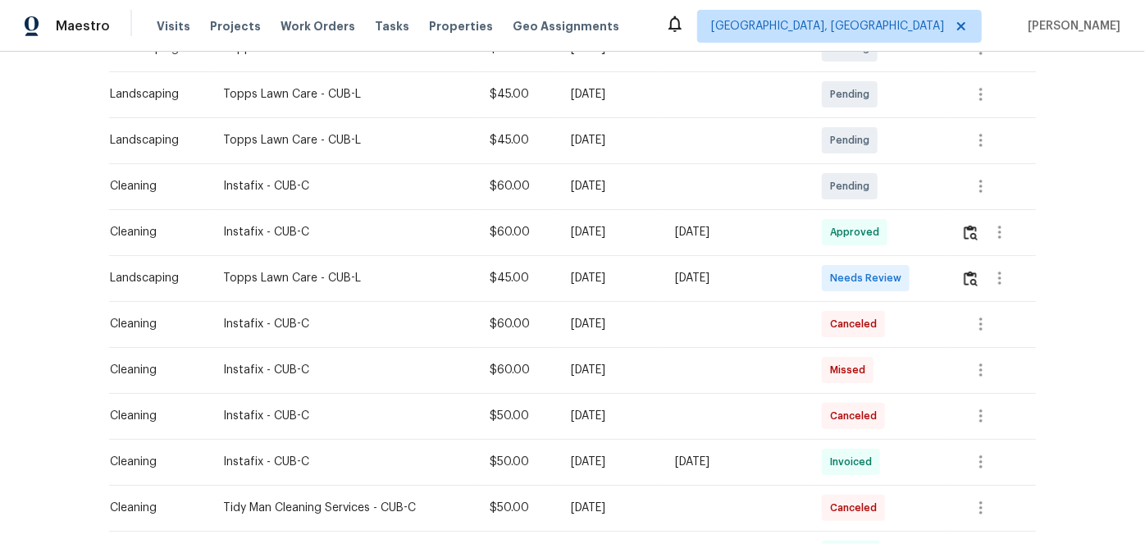
scroll to position [298, 0]
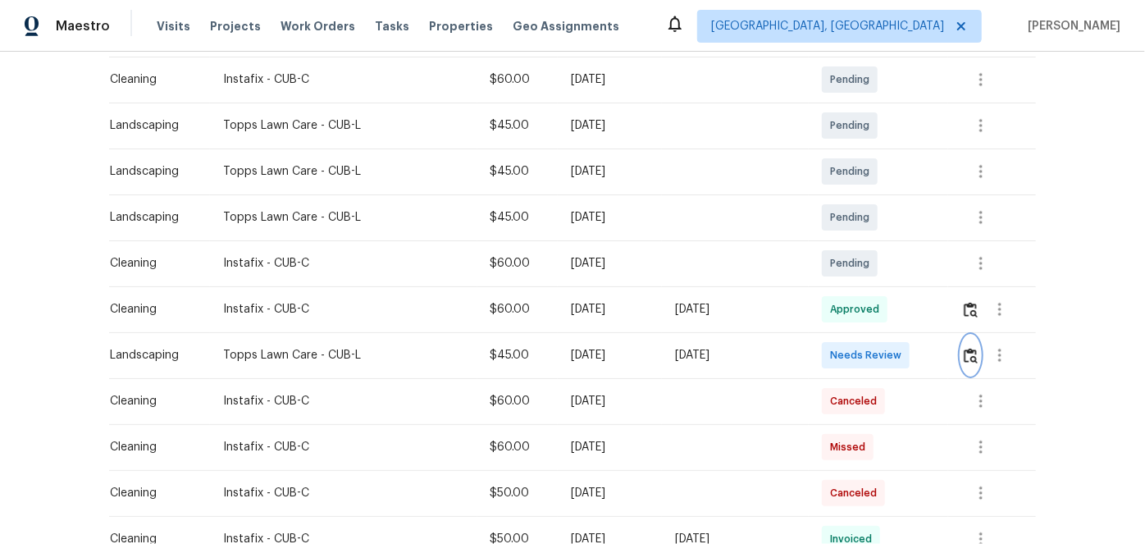
click at [969, 357] on img "button" at bounding box center [971, 356] width 14 height 16
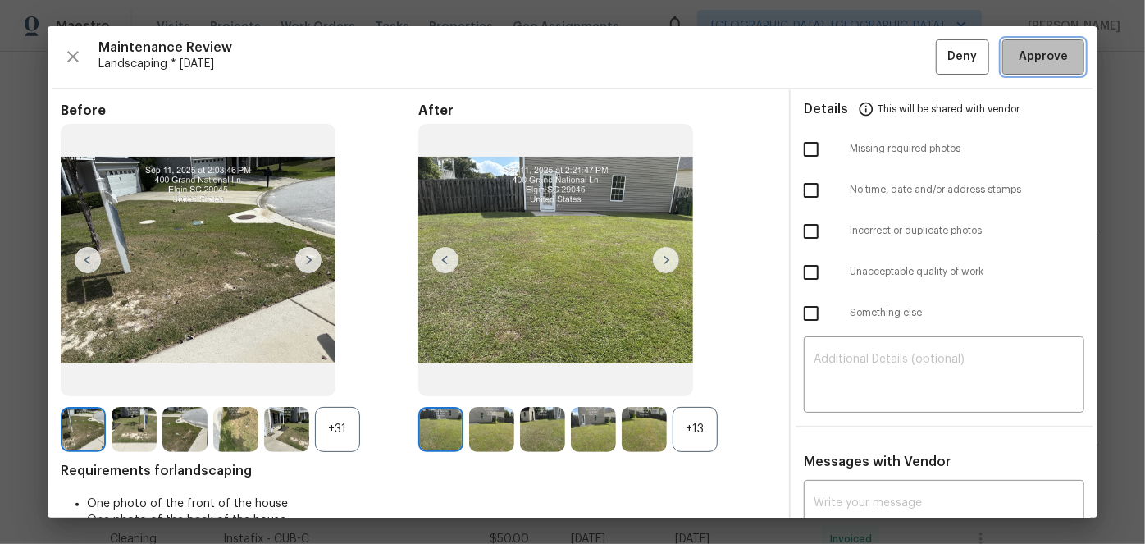
click at [1030, 53] on span "Approve" at bounding box center [1043, 57] width 49 height 21
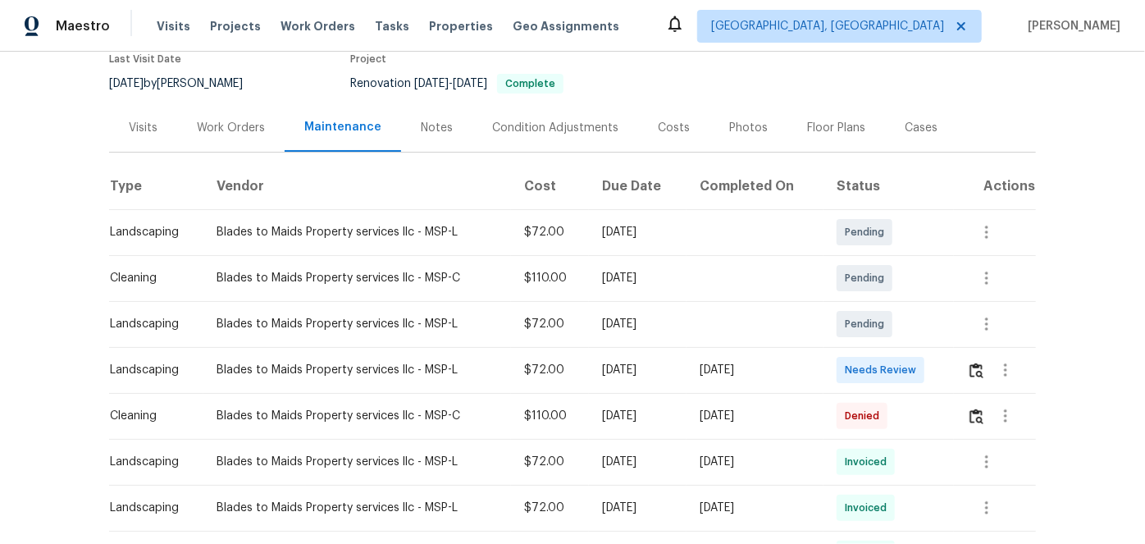
scroll to position [148, 0]
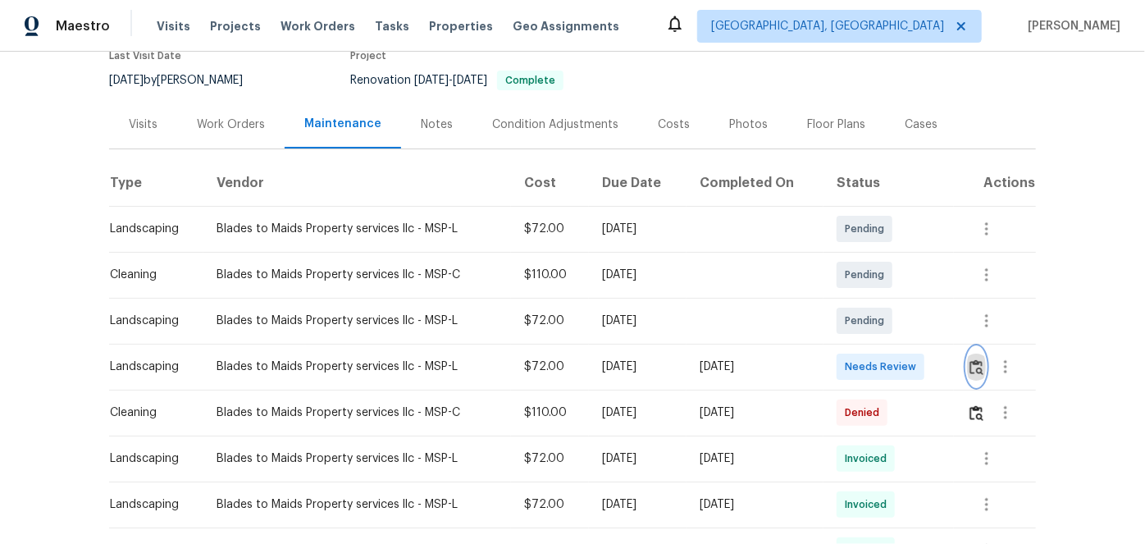
click at [973, 369] on img "button" at bounding box center [976, 367] width 14 height 16
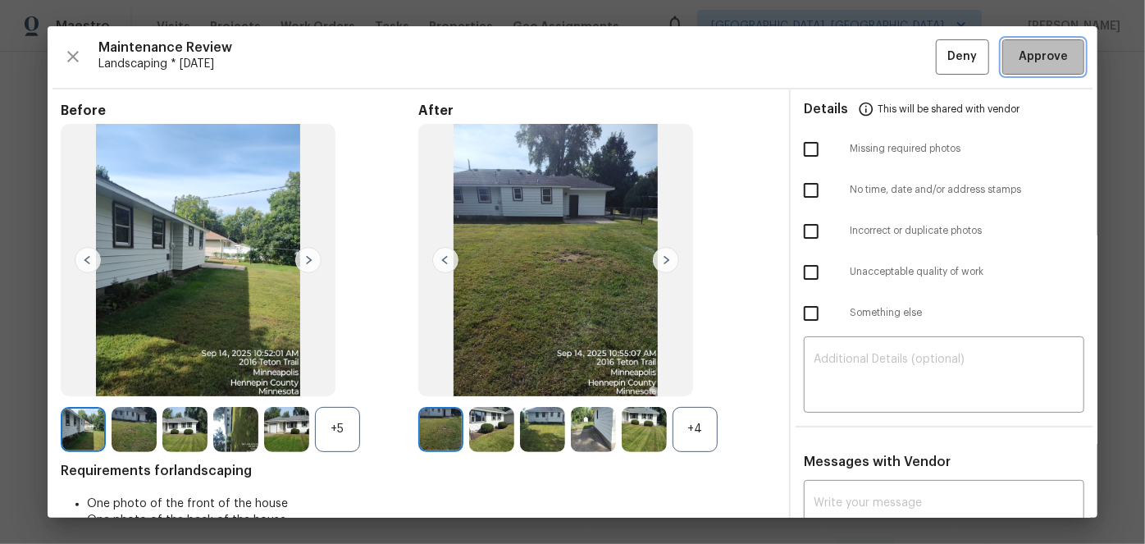
click at [1015, 64] on span "Approve" at bounding box center [1043, 57] width 56 height 21
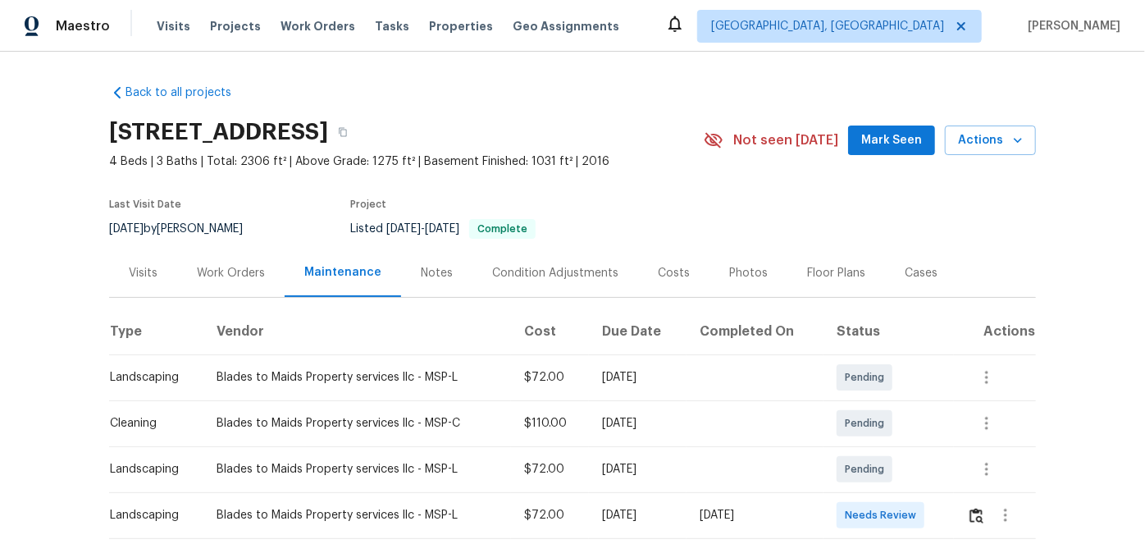
scroll to position [74, 0]
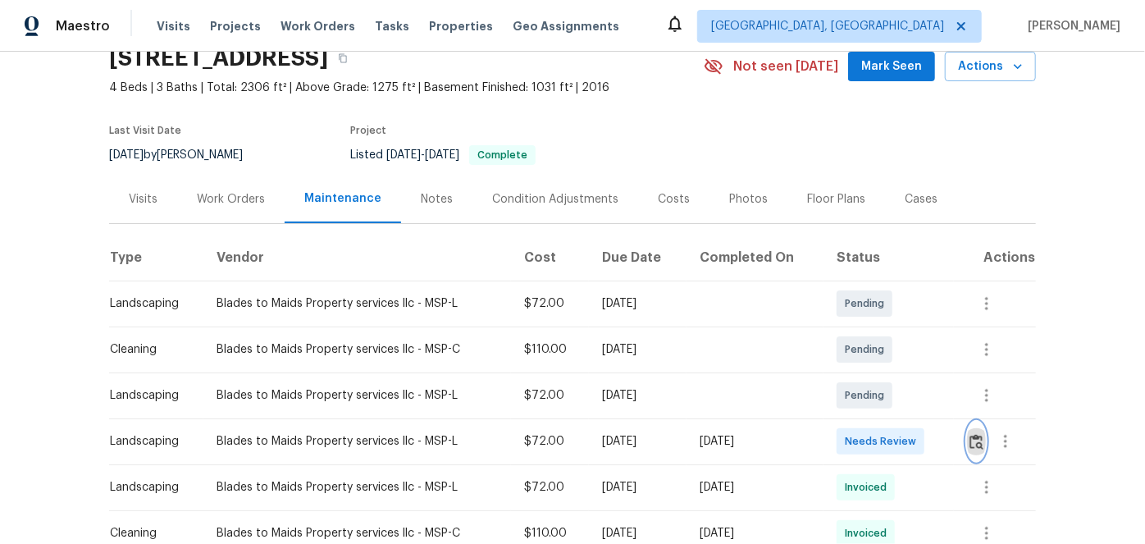
click at [971, 440] on img "button" at bounding box center [976, 442] width 14 height 16
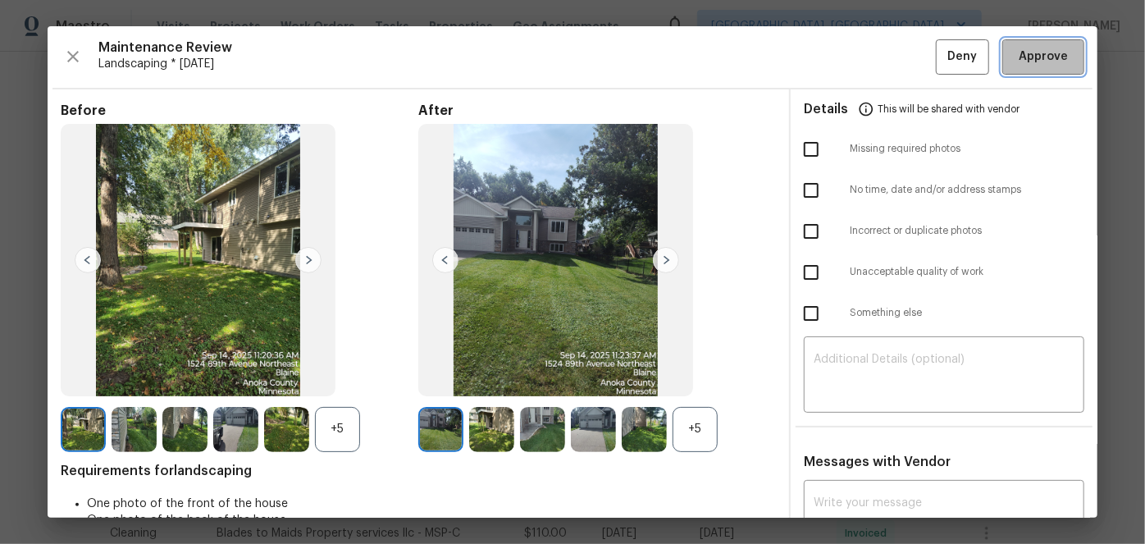
click at [1034, 53] on span "Approve" at bounding box center [1043, 57] width 49 height 21
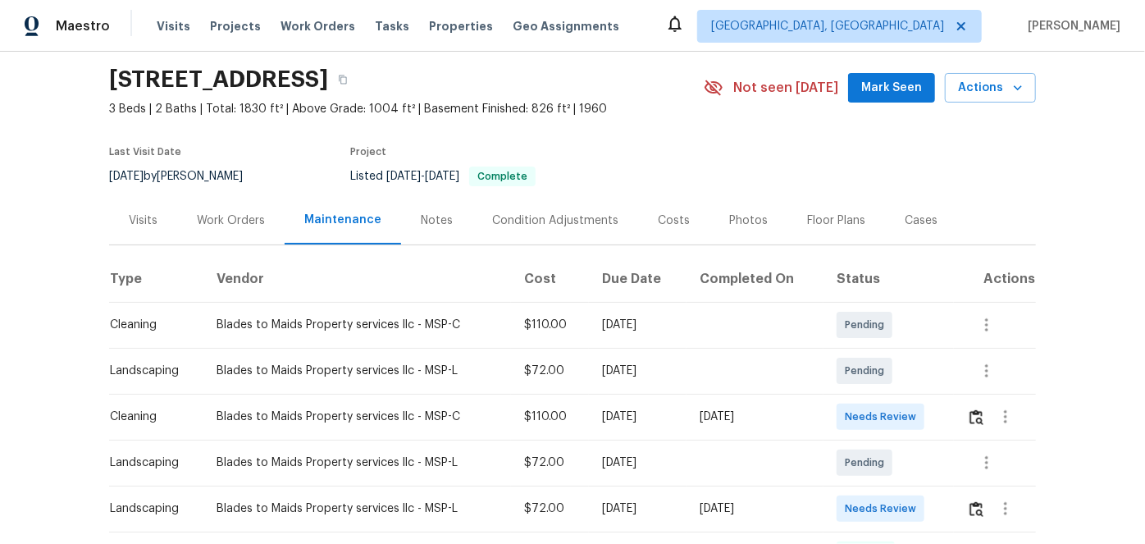
scroll to position [148, 0]
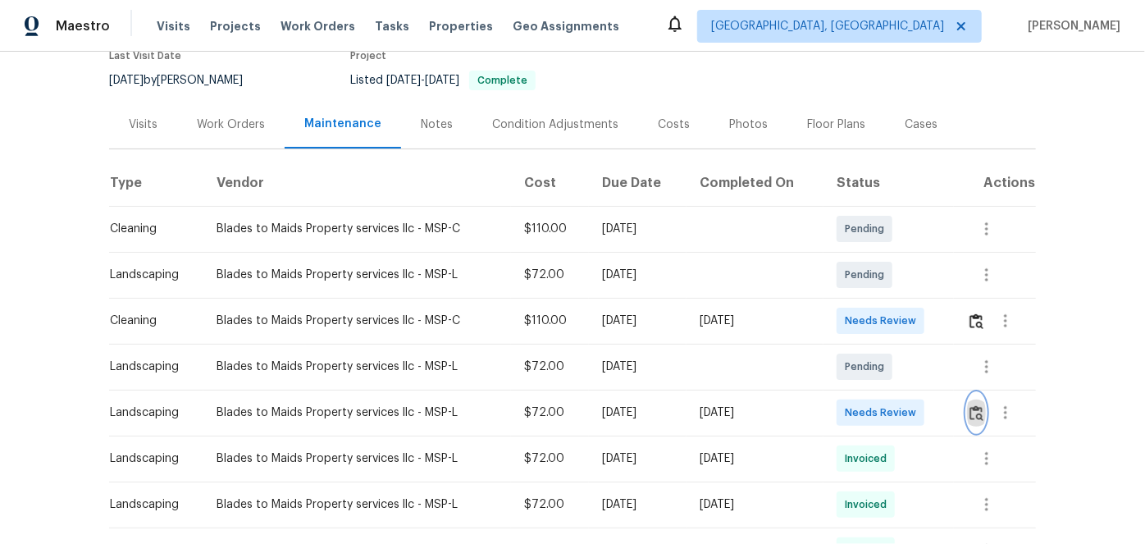
click at [973, 407] on img "button" at bounding box center [976, 413] width 14 height 16
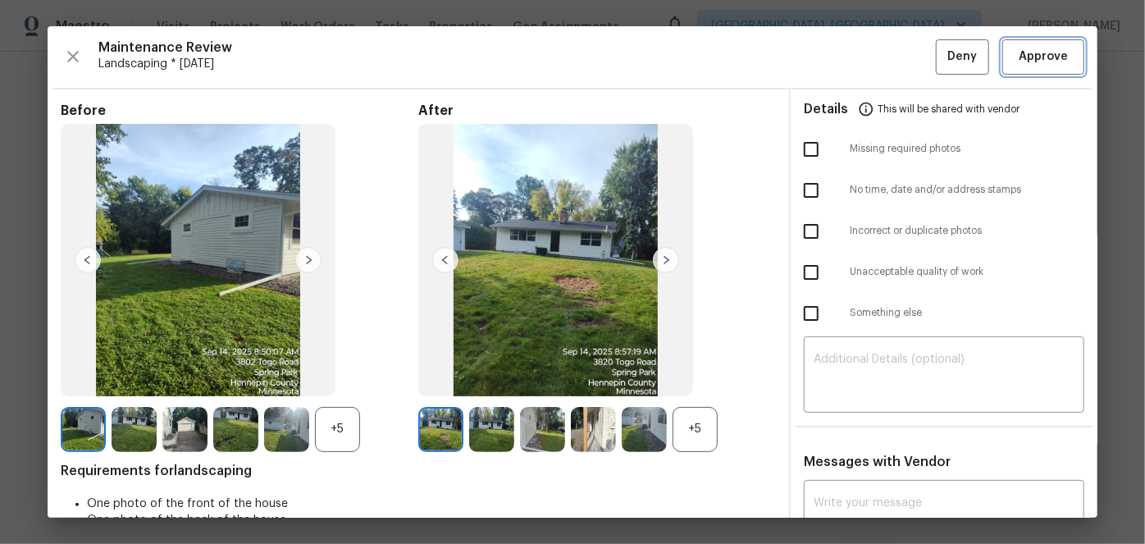
drag, startPoint x: 1046, startPoint y: 58, endPoint x: 1021, endPoint y: 54, distance: 24.9
click at [1045, 57] on span "Approve" at bounding box center [1043, 57] width 49 height 21
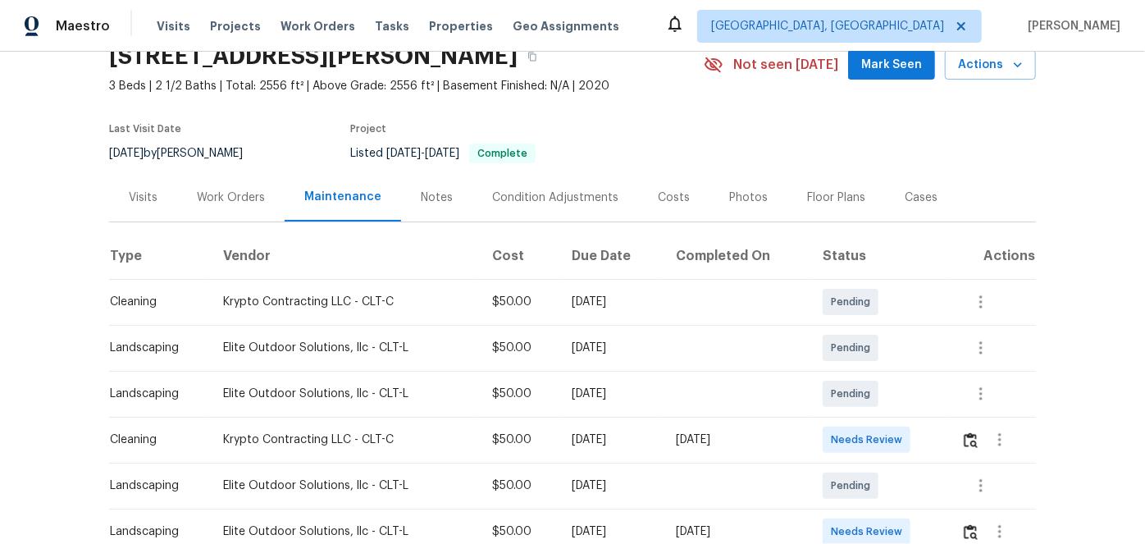
scroll to position [223, 0]
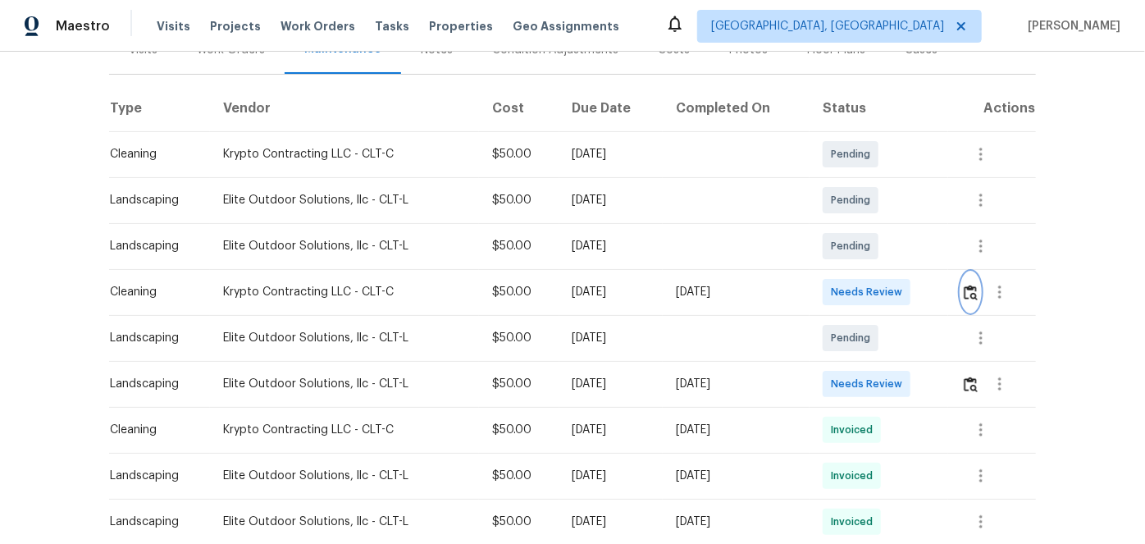
click at [971, 289] on img "button" at bounding box center [971, 293] width 14 height 16
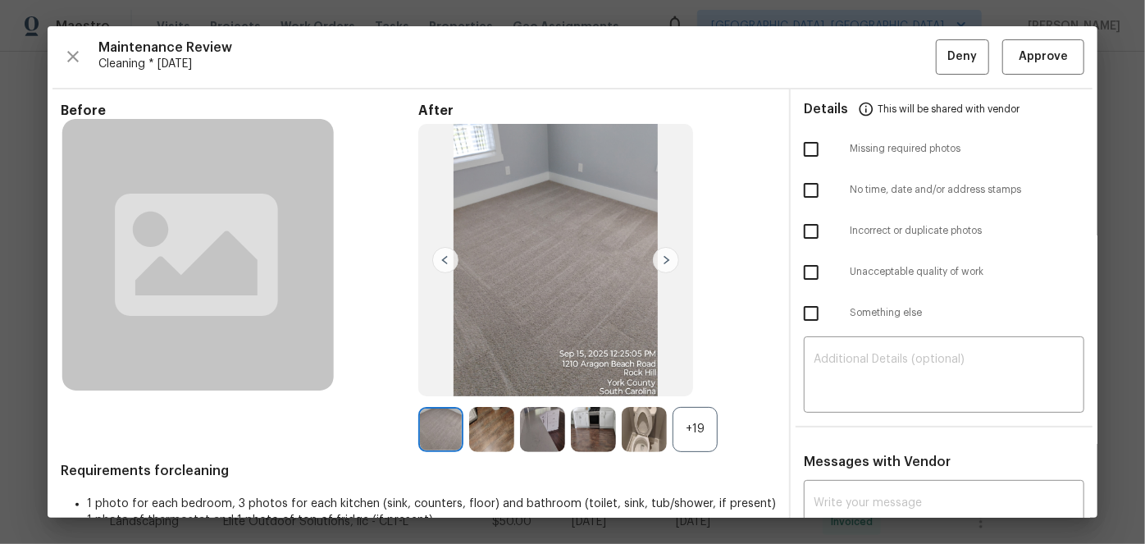
click at [802, 147] on input "checkbox" at bounding box center [811, 149] width 34 height 34
checkbox input "true"
click at [852, 365] on textarea at bounding box center [944, 377] width 261 height 46
paste textarea "Maintenance Audit Team: Hello! Unfortunately, this Cleaning visit completed on …"
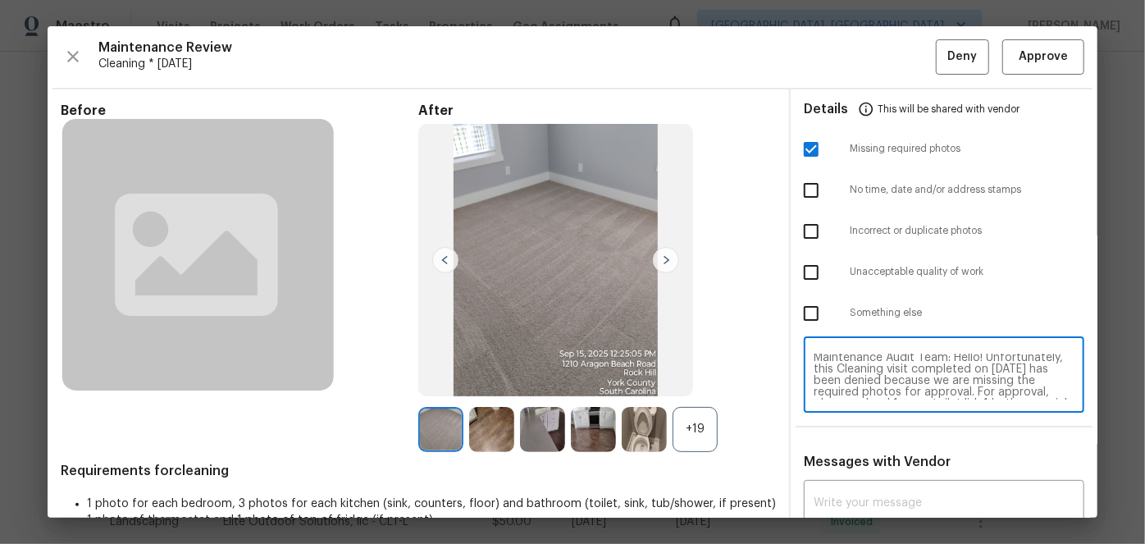
scroll to position [0, 0]
type textarea "Maintenance Audit Team: Hello! Unfortunately, this Cleaning visit completed on …"
click at [876, 491] on div "x ​" at bounding box center [944, 520] width 281 height 72
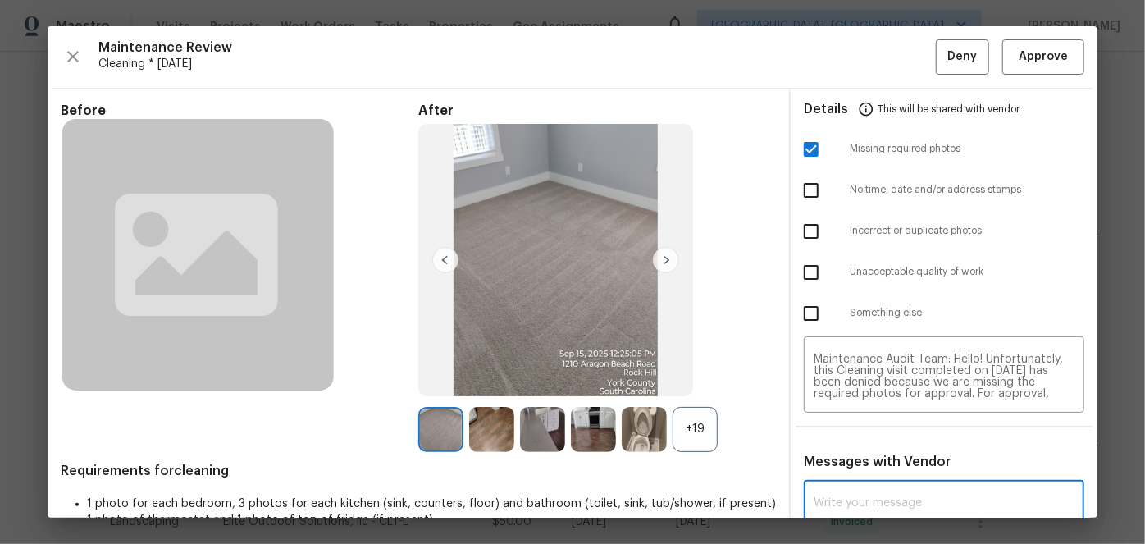
paste textarea "Maintenance Audit Team: Hello! Unfortunately, this Cleaning visit completed on …"
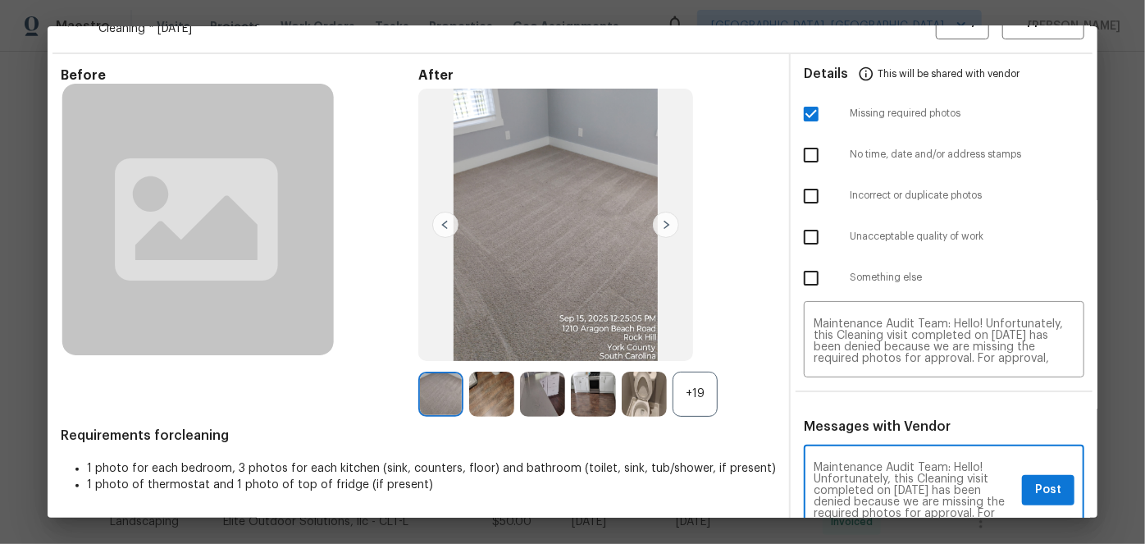
type textarea "Maintenance Audit Team: Hello! Unfortunately, this Cleaning visit completed on …"
click at [1041, 488] on span "Post" at bounding box center [1048, 490] width 26 height 21
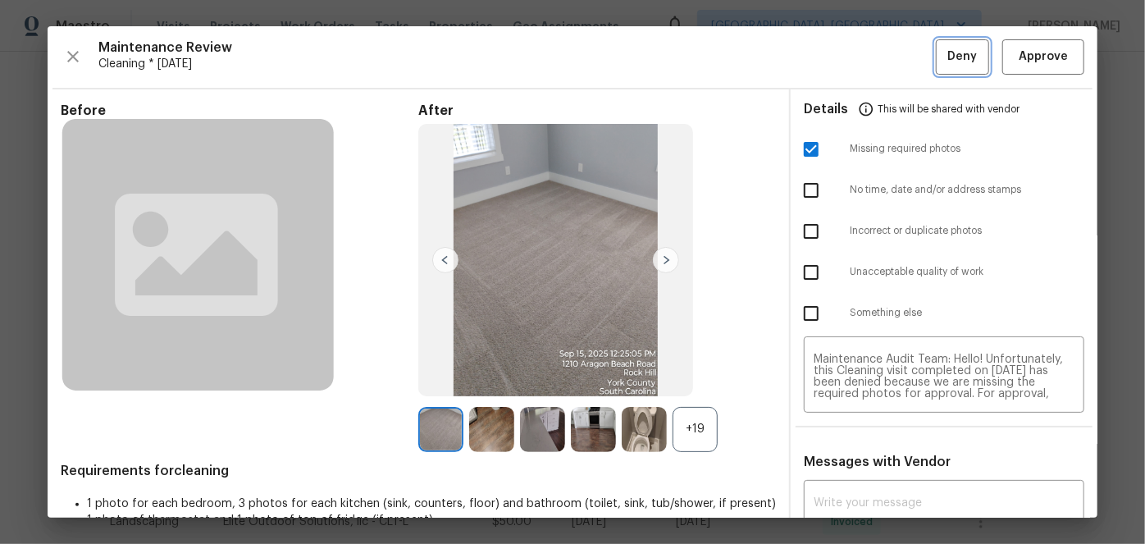
click at [948, 62] on span "Deny" at bounding box center [963, 57] width 30 height 21
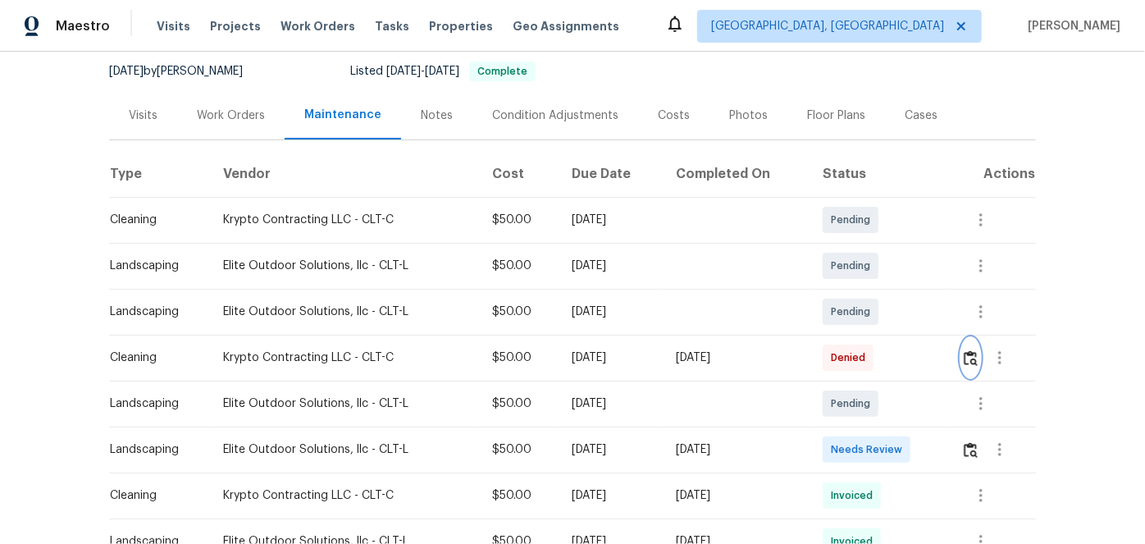
scroll to position [223, 0]
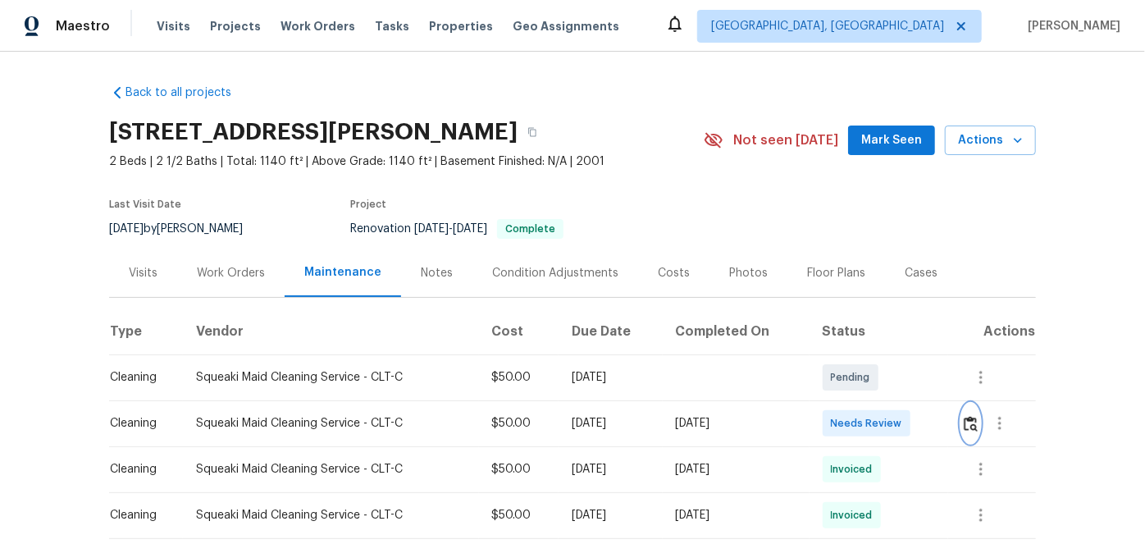
click at [964, 420] on img "button" at bounding box center [971, 424] width 14 height 16
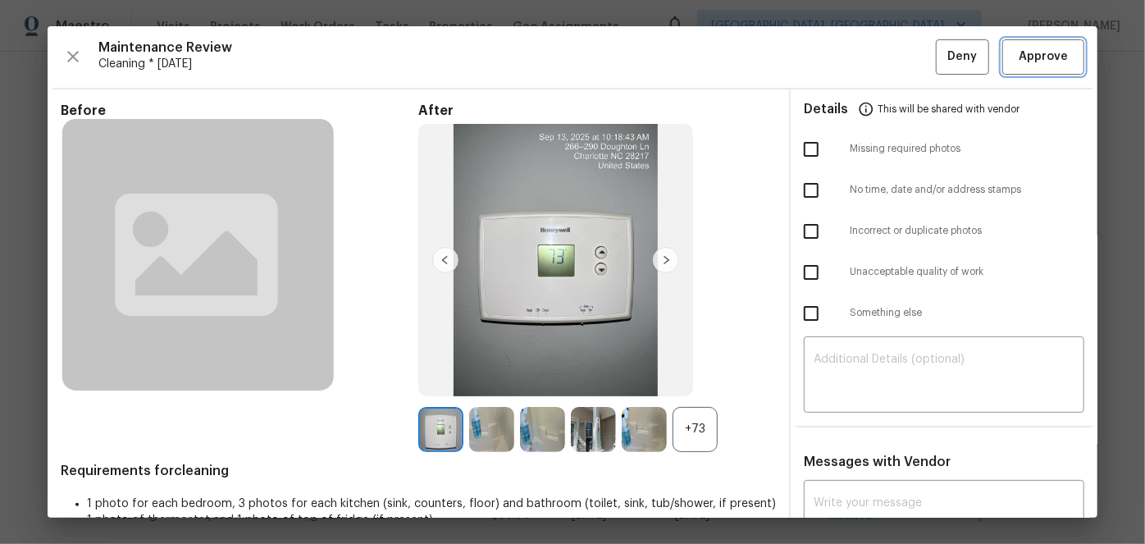
click at [1019, 66] on span "Approve" at bounding box center [1043, 57] width 49 height 21
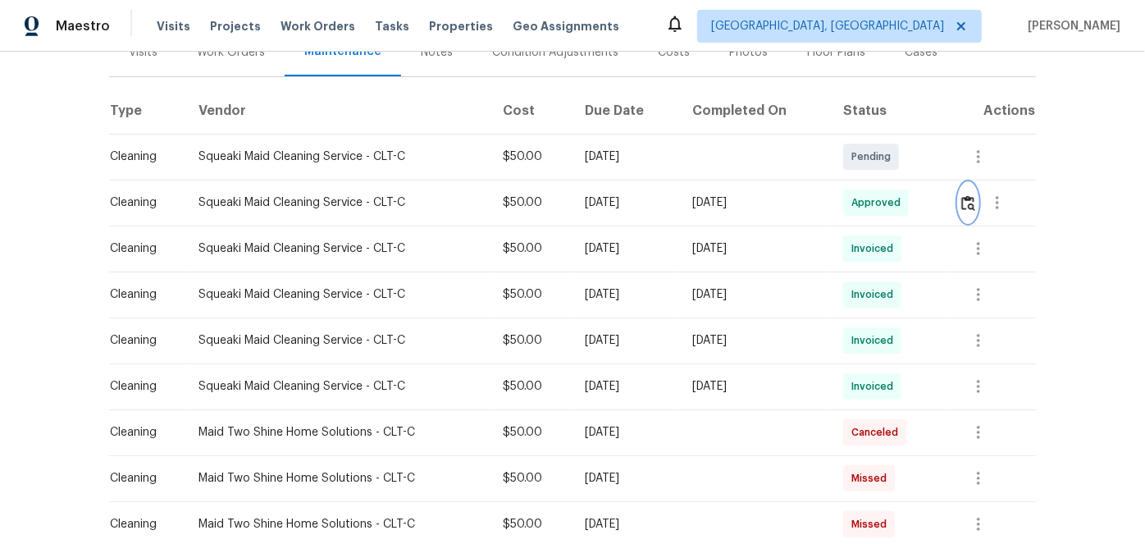
scroll to position [223, 0]
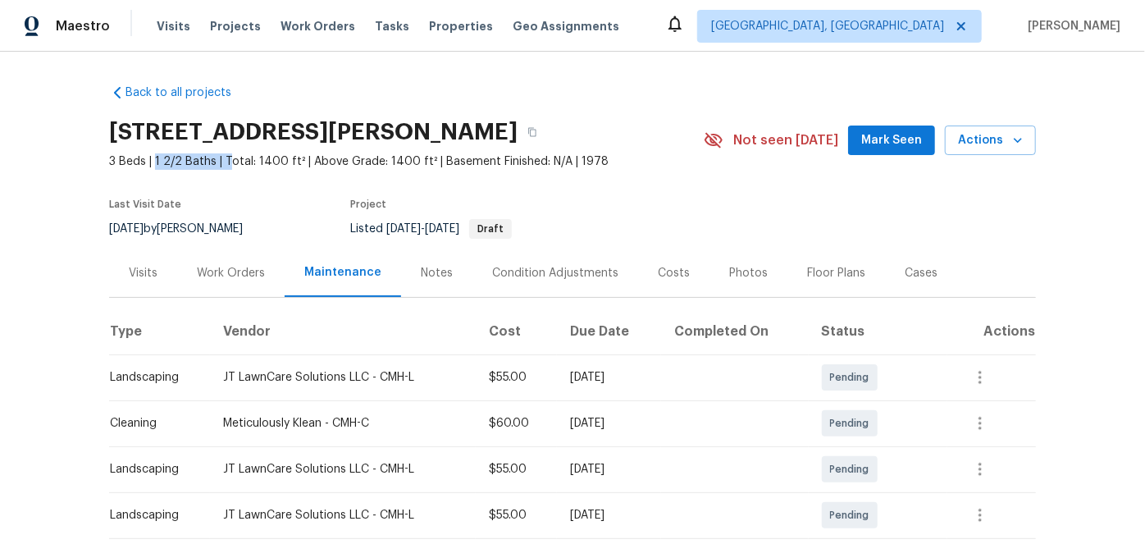
drag, startPoint x: 148, startPoint y: 157, endPoint x: 222, endPoint y: 166, distance: 75.1
click at [222, 166] on span "3 Beds | 1 2/2 Baths | Total: 1400 ft² | Above Grade: 1400 ft² | Basement Finis…" at bounding box center [406, 161] width 595 height 16
click at [155, 175] on section "[STREET_ADDRESS][PERSON_NAME] 3 Beds | 1 2/2 Baths | Total: 1400 ft² | Above Gr…" at bounding box center [572, 180] width 927 height 138
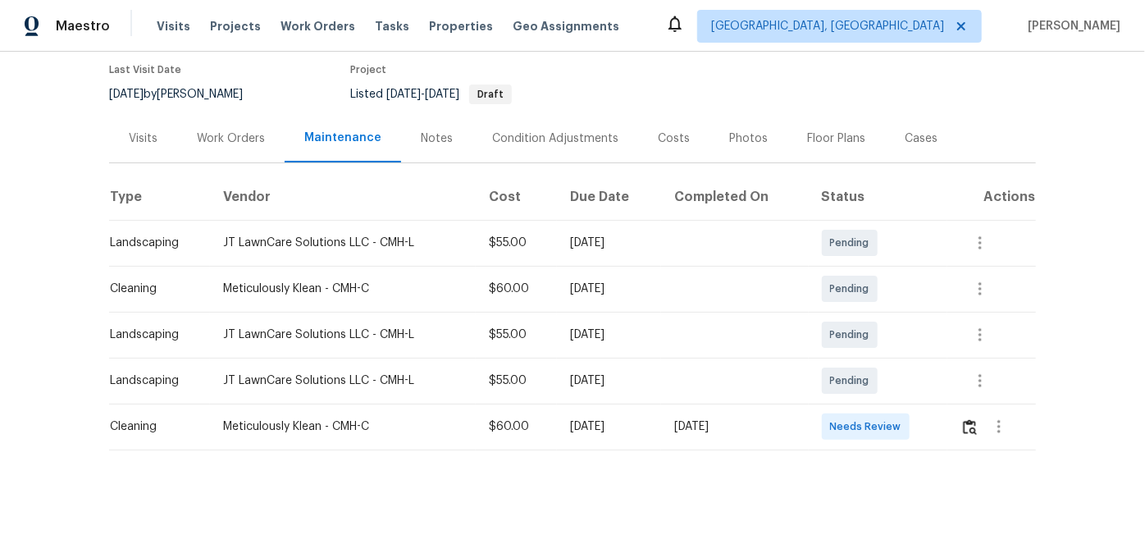
scroll to position [149, 0]
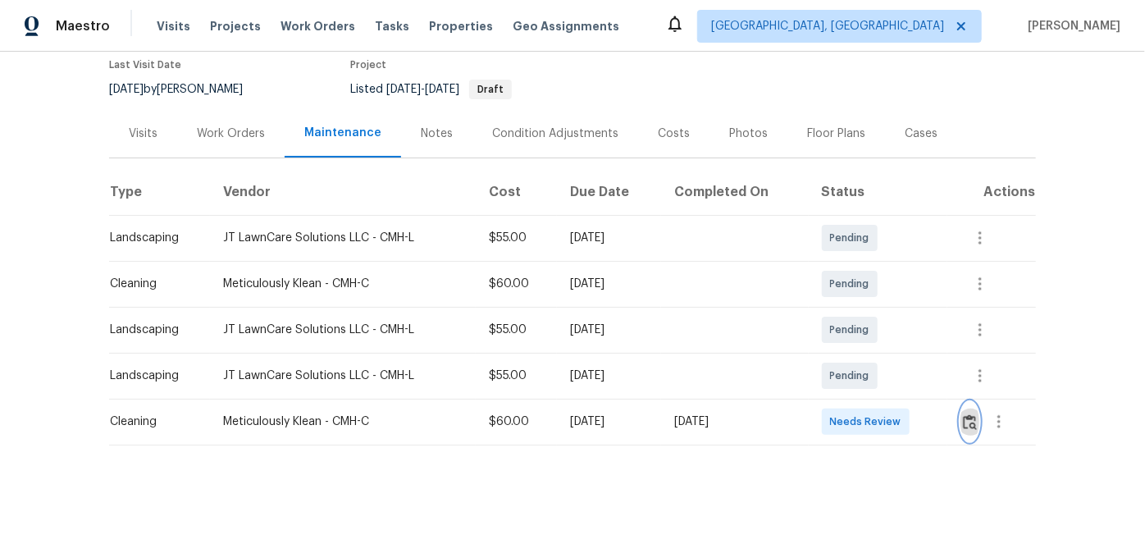
click at [964, 414] on img "button" at bounding box center [970, 422] width 14 height 16
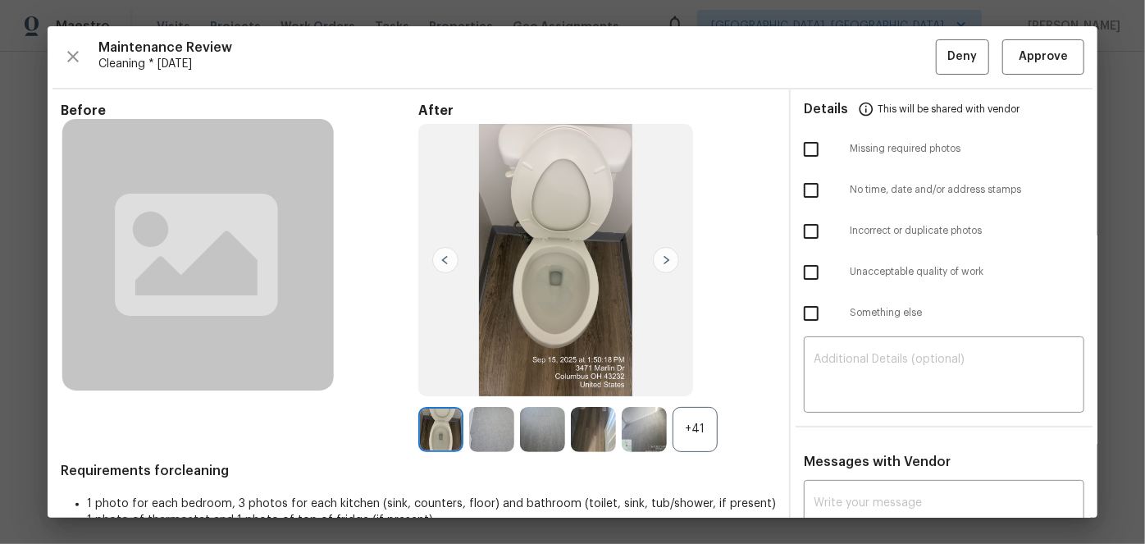
click at [810, 273] on input "checkbox" at bounding box center [811, 272] width 34 height 34
checkbox input "true"
click at [816, 354] on textarea at bounding box center [944, 377] width 261 height 46
paste textarea "Maintenance Audit Team: Hello! Unfortunately, this Cleaning visit completed on …"
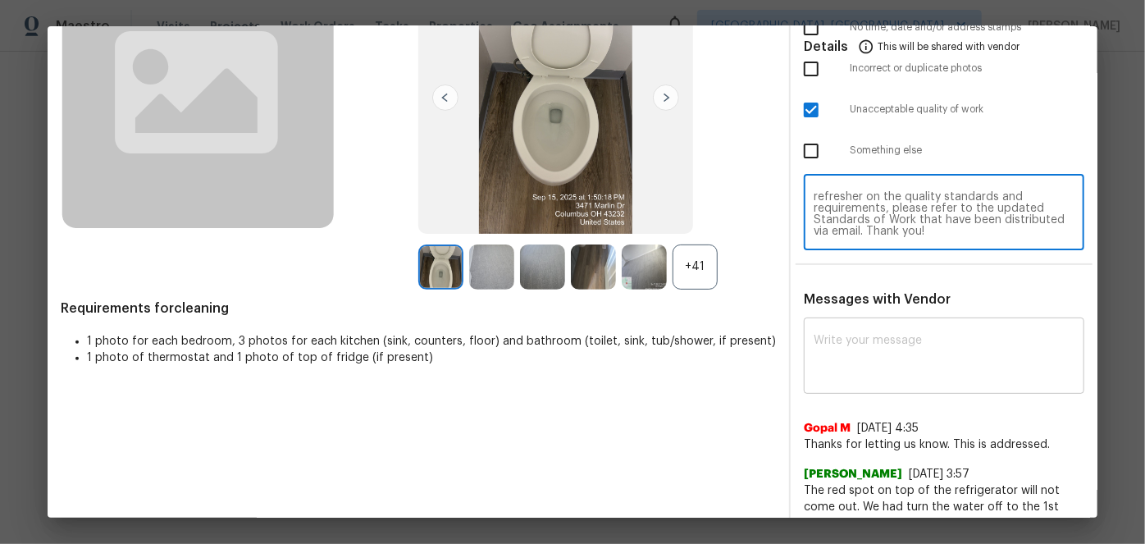
scroll to position [188, 0]
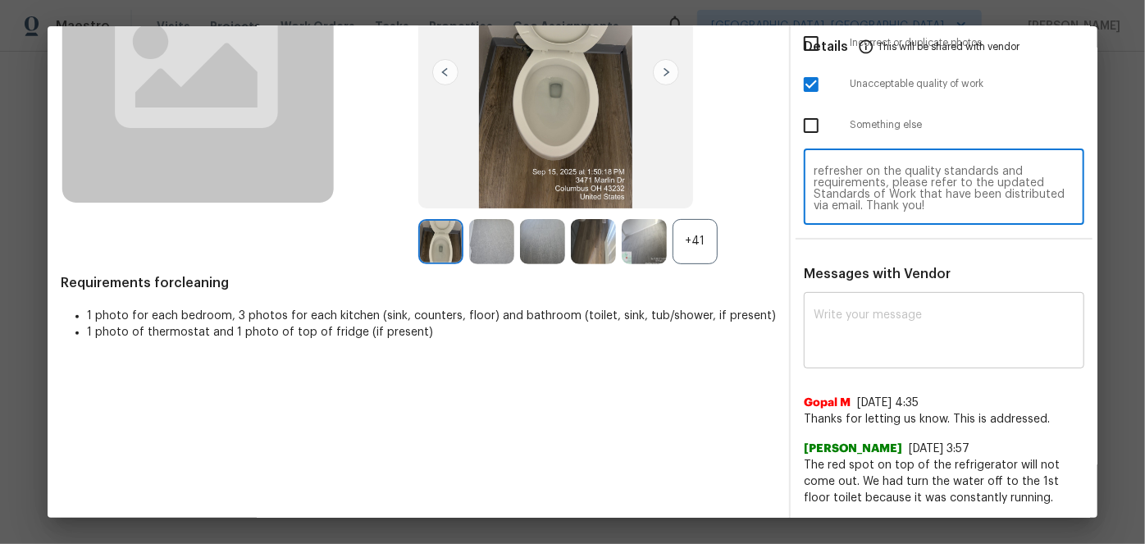
type textarea "Maintenance Audit Team: Hello! Unfortunately, this Cleaning visit completed on …"
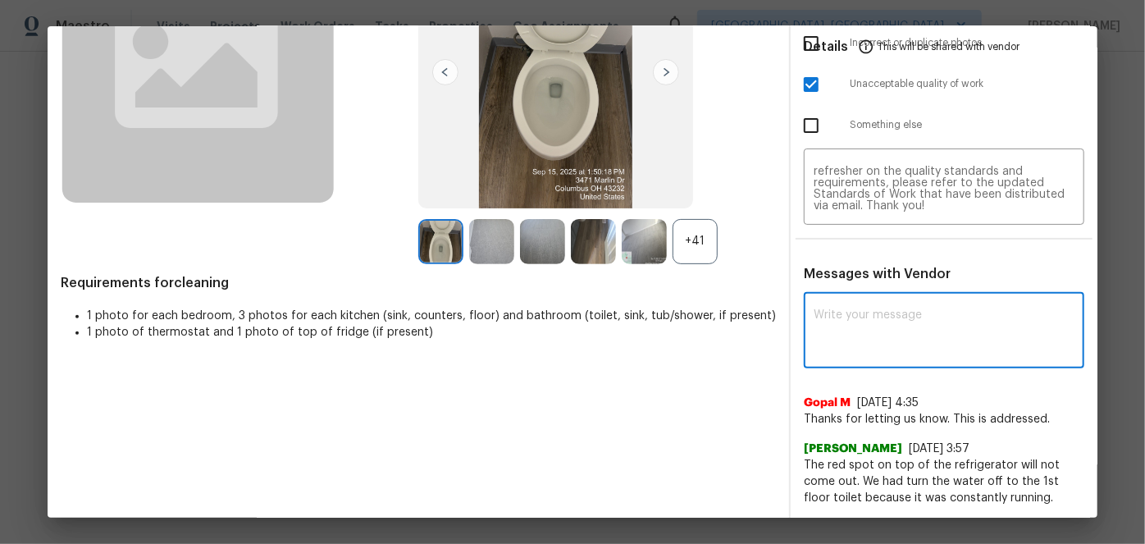
click at [835, 317] on textarea at bounding box center [944, 332] width 261 height 46
paste textarea "Maintenance Audit Team: Hello! Unfortunately, this Cleaning visit completed on …"
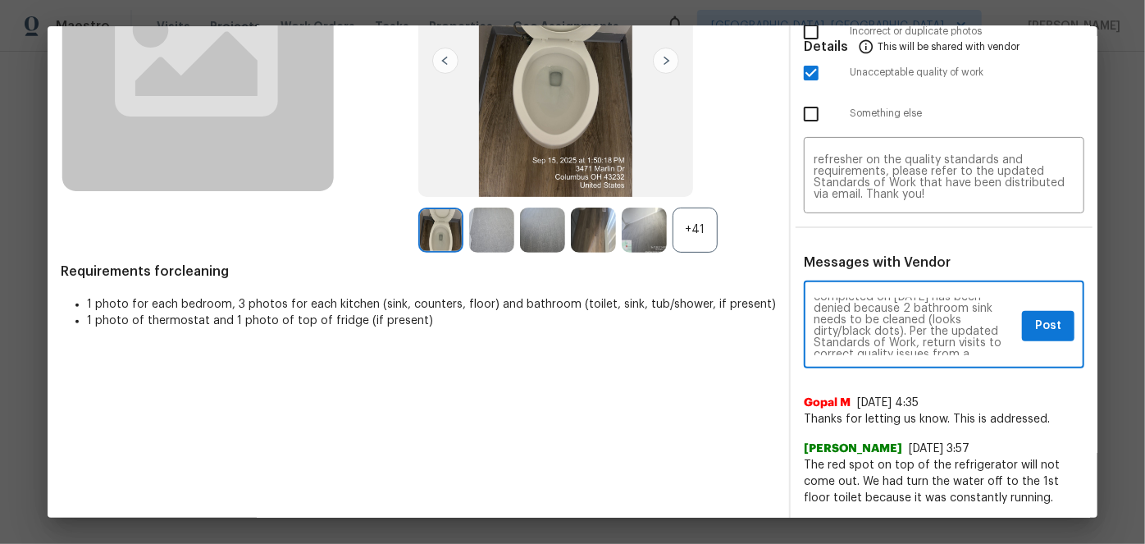
scroll to position [0, 0]
type textarea "Maintenance Audit Team: Hello! Unfortunately, this Cleaning visit completed on …"
click at [1037, 326] on span "Post" at bounding box center [1048, 326] width 26 height 21
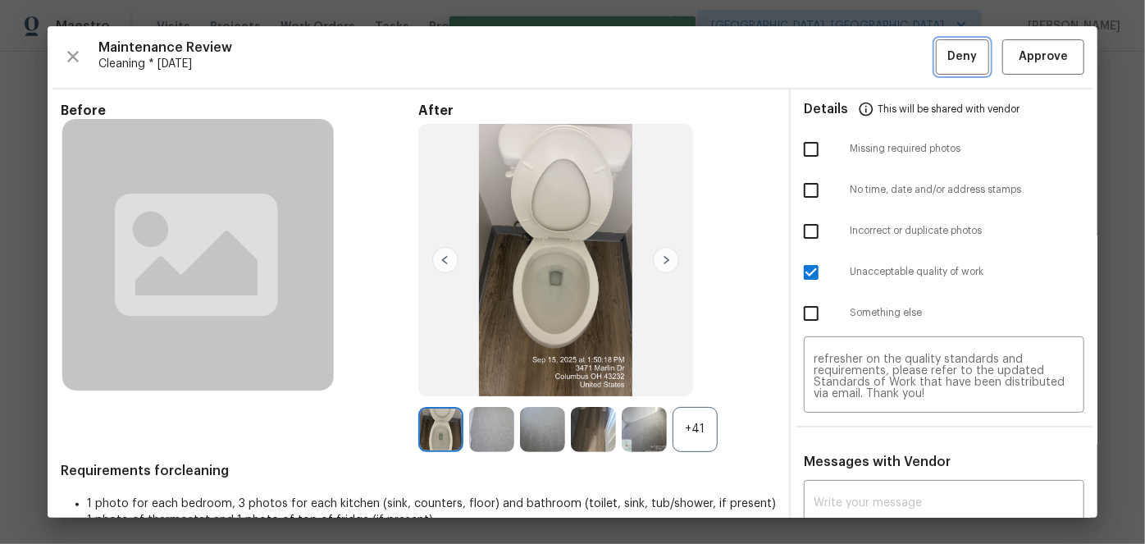
click at [950, 61] on span "Deny" at bounding box center [963, 57] width 30 height 21
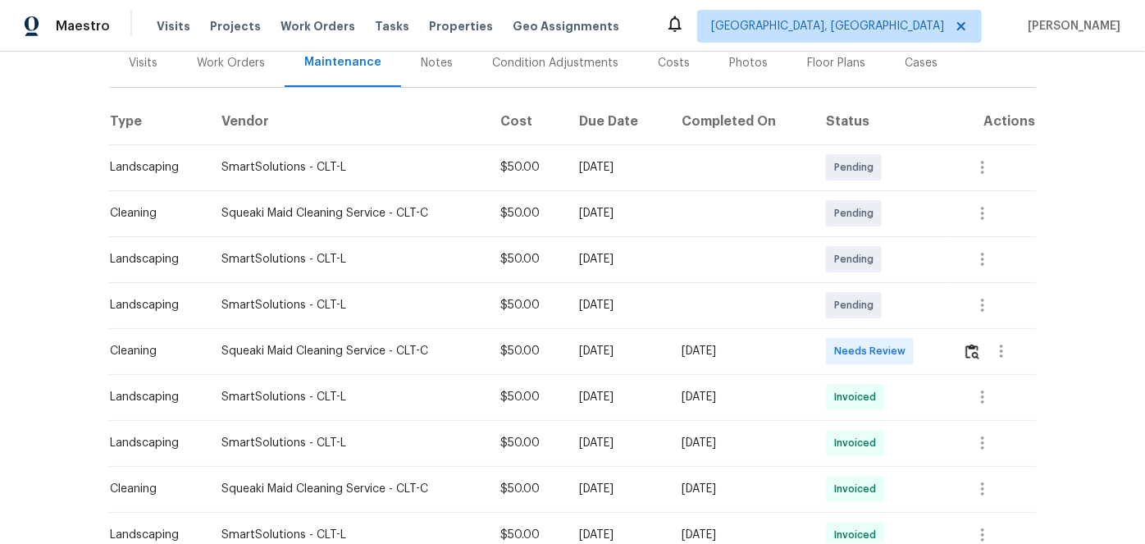
scroll to position [223, 0]
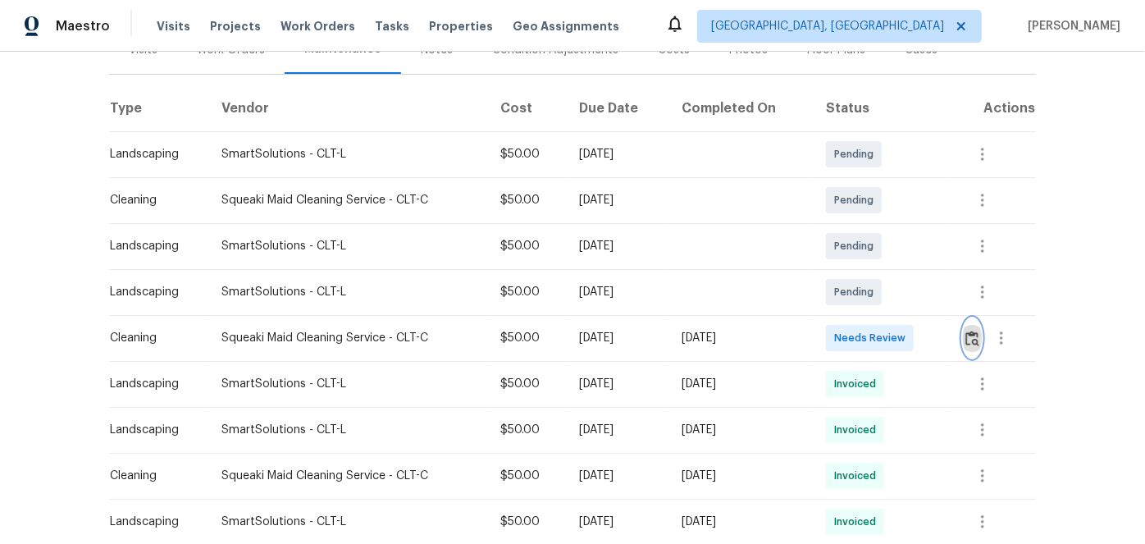
click at [965, 337] on img "button" at bounding box center [972, 339] width 14 height 16
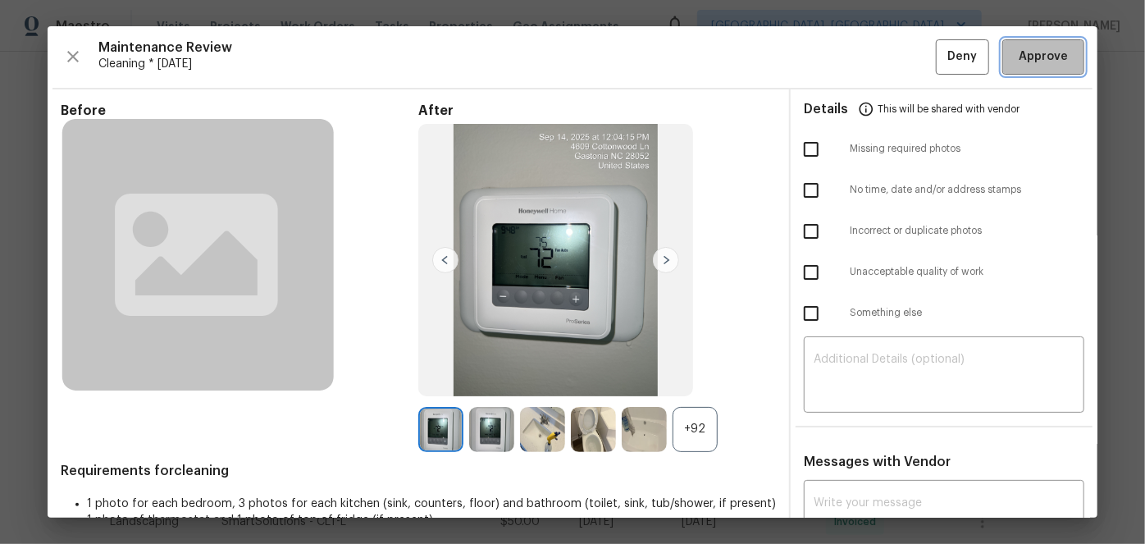
click at [1024, 67] on button "Approve" at bounding box center [1043, 56] width 82 height 35
